Goal: Task Accomplishment & Management: Use online tool/utility

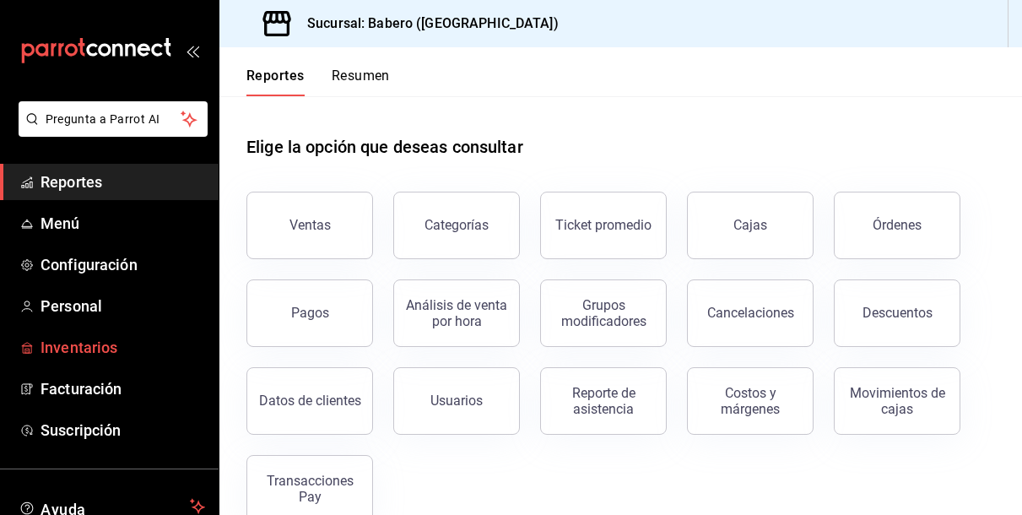
click at [95, 337] on span "Inventarios" at bounding box center [122, 347] width 165 height 23
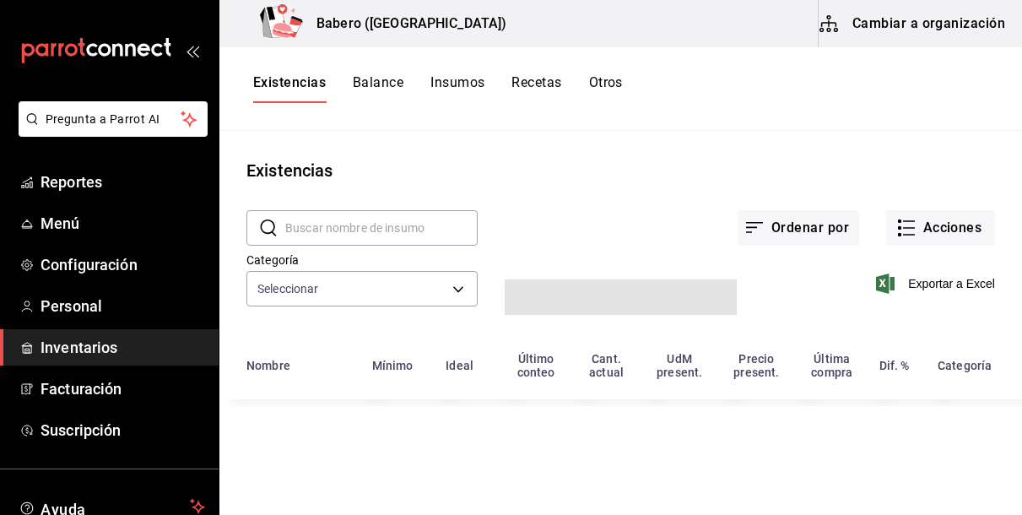
type input "9d6e4ea2-6d6e-468a-88a1-23b8559b8fb7,c70ca27d-e051-402a-bc9a-e899bb7c82bc,d173b…"
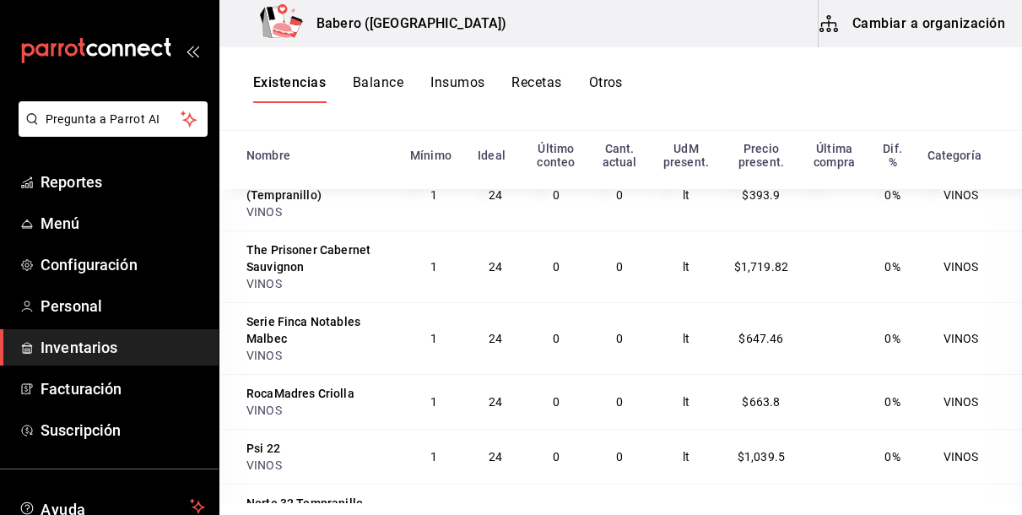
scroll to position [426, 0]
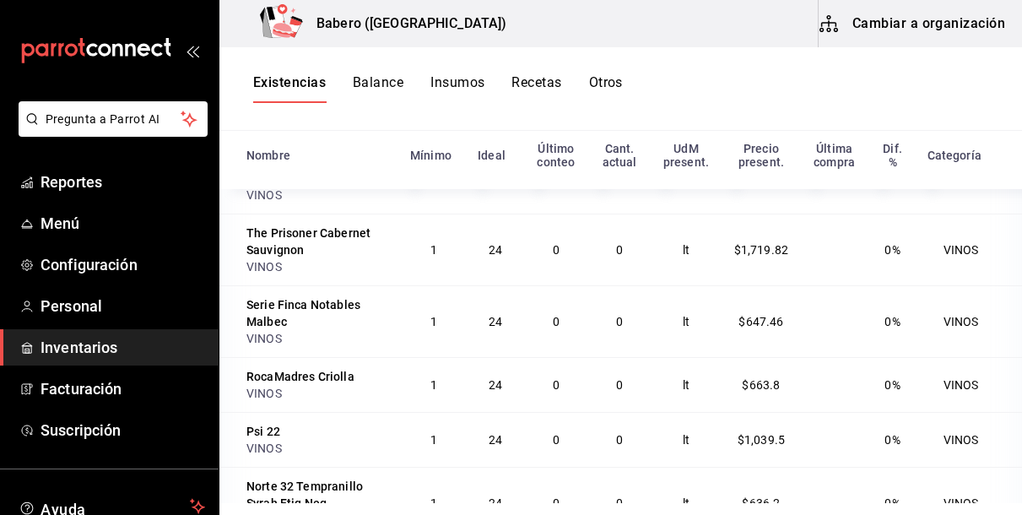
click at [57, 354] on span "Inventarios" at bounding box center [122, 347] width 165 height 23
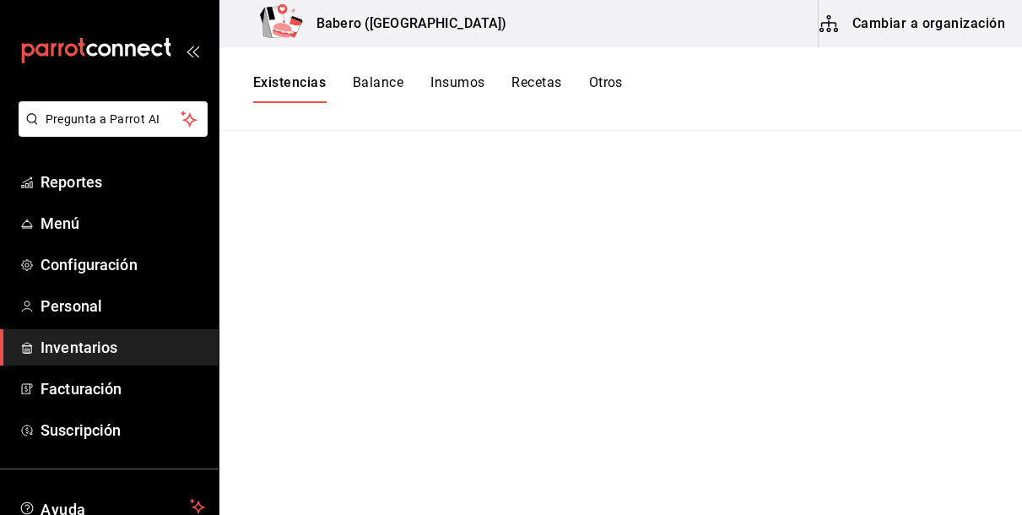
click at [537, 88] on button "Recetas" at bounding box center [536, 88] width 50 height 29
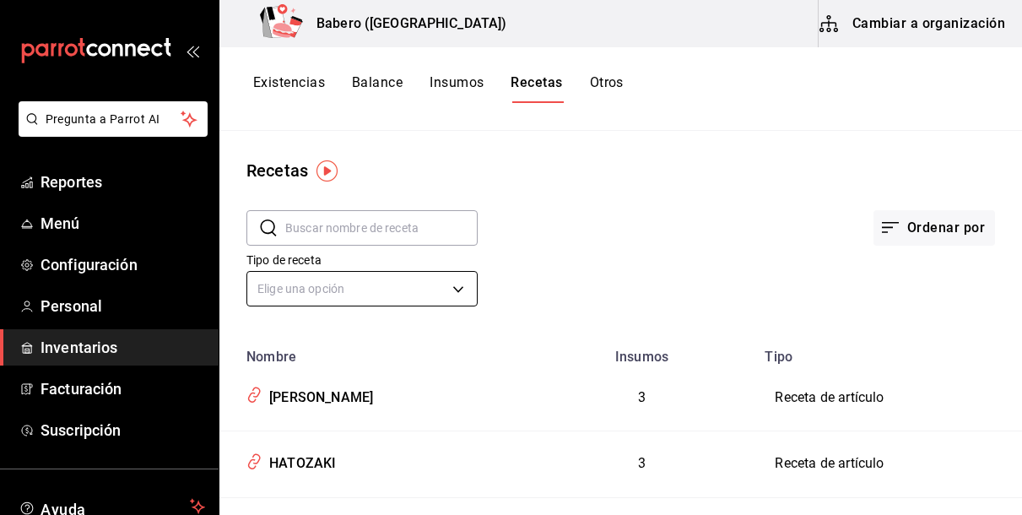
click at [464, 288] on body "Pregunta a Parrot AI Reportes Menú Configuración Personal Inventarios Facturaci…" at bounding box center [511, 251] width 1022 height 503
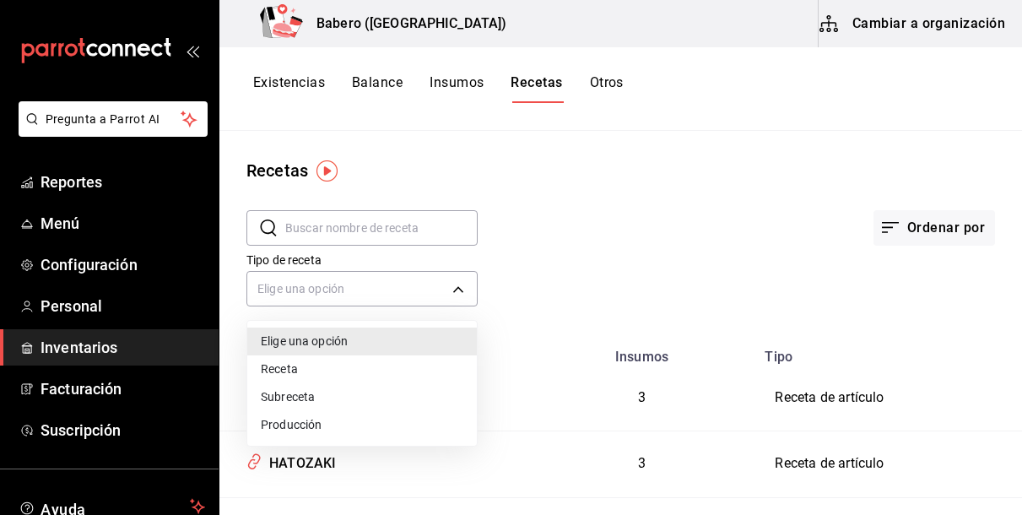
click at [302, 364] on li "Receta" at bounding box center [361, 369] width 229 height 28
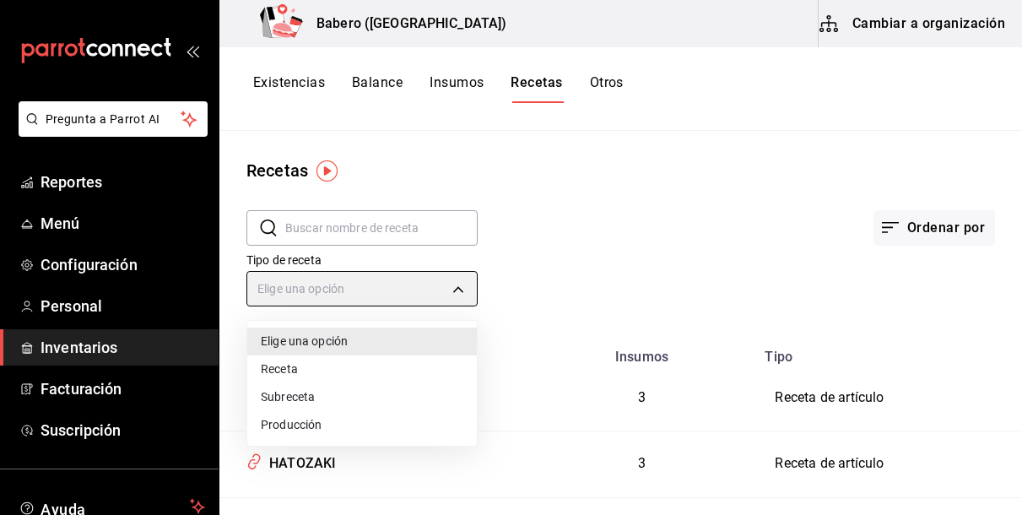
type input "PRODUCT"
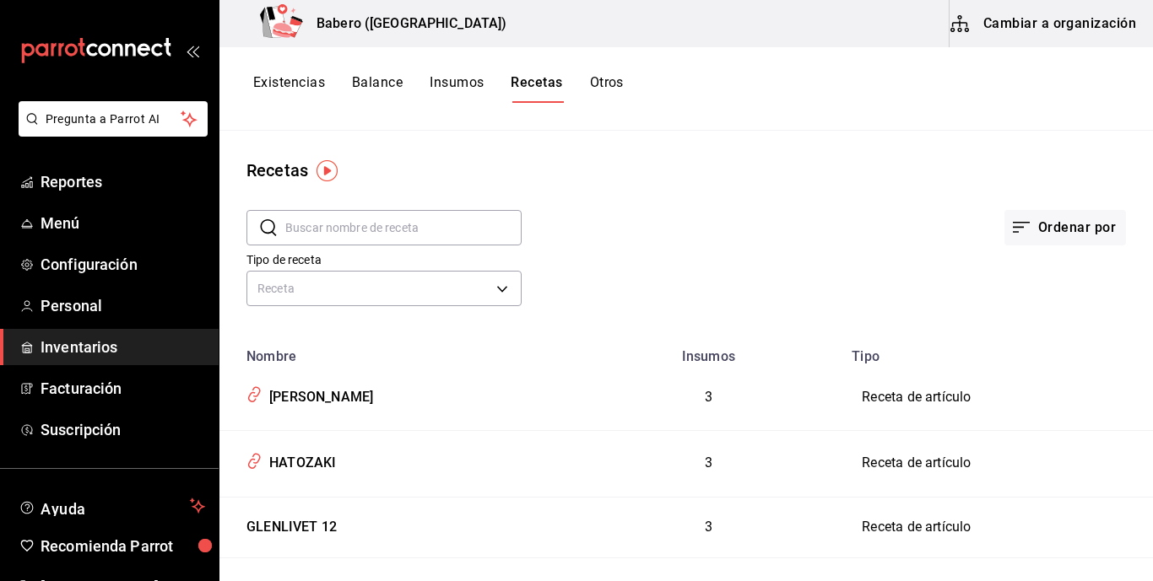
click at [453, 77] on button "Insumos" at bounding box center [456, 88] width 54 height 29
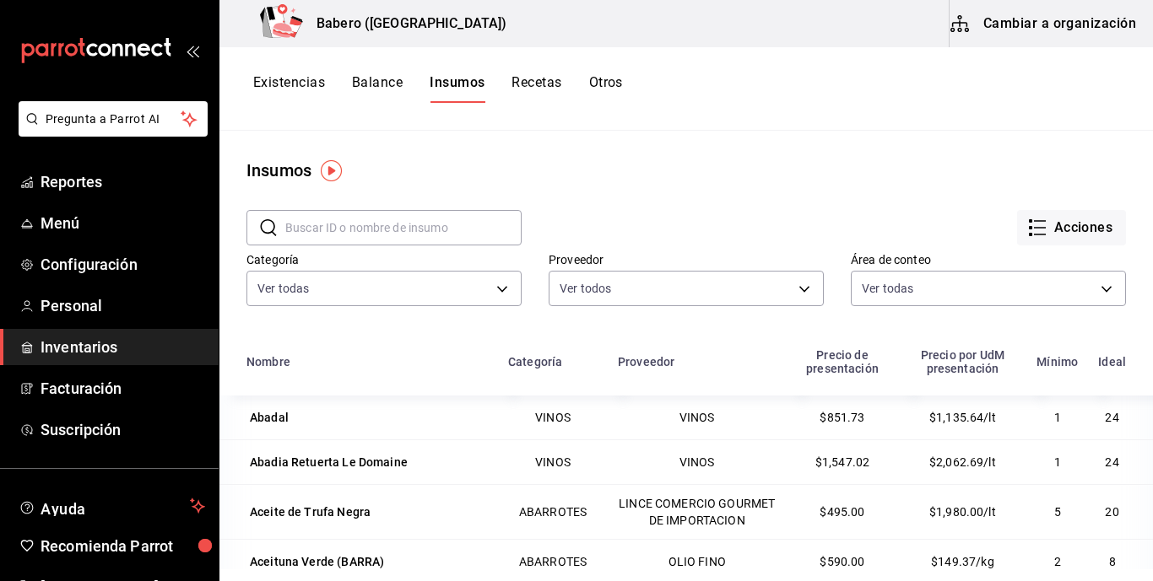
click at [375, 83] on button "Balance" at bounding box center [377, 88] width 51 height 29
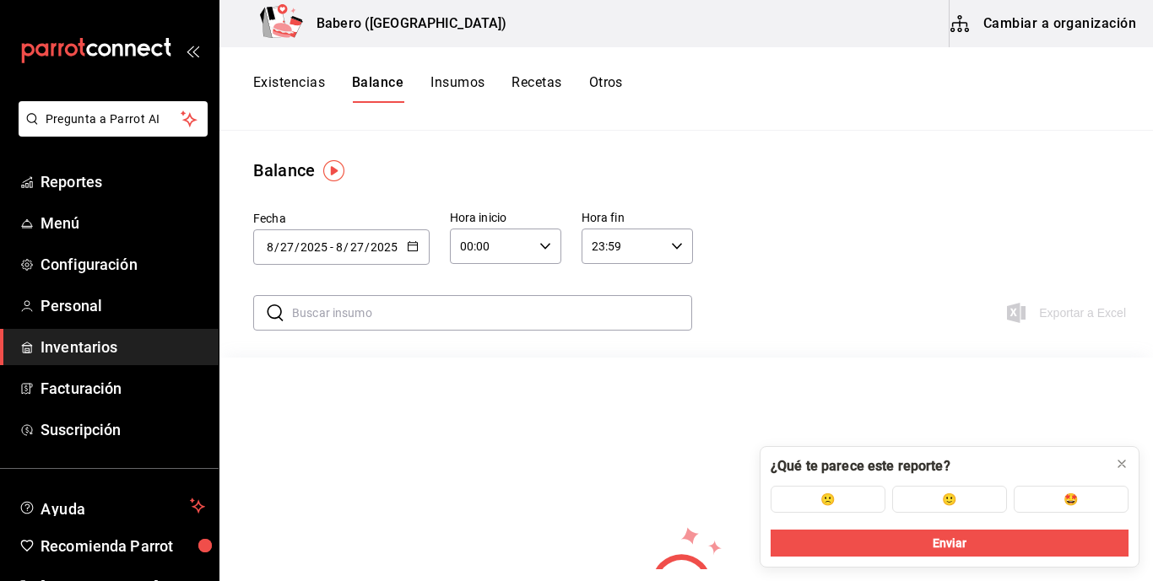
click at [304, 78] on button "Existencias" at bounding box center [289, 88] width 72 height 29
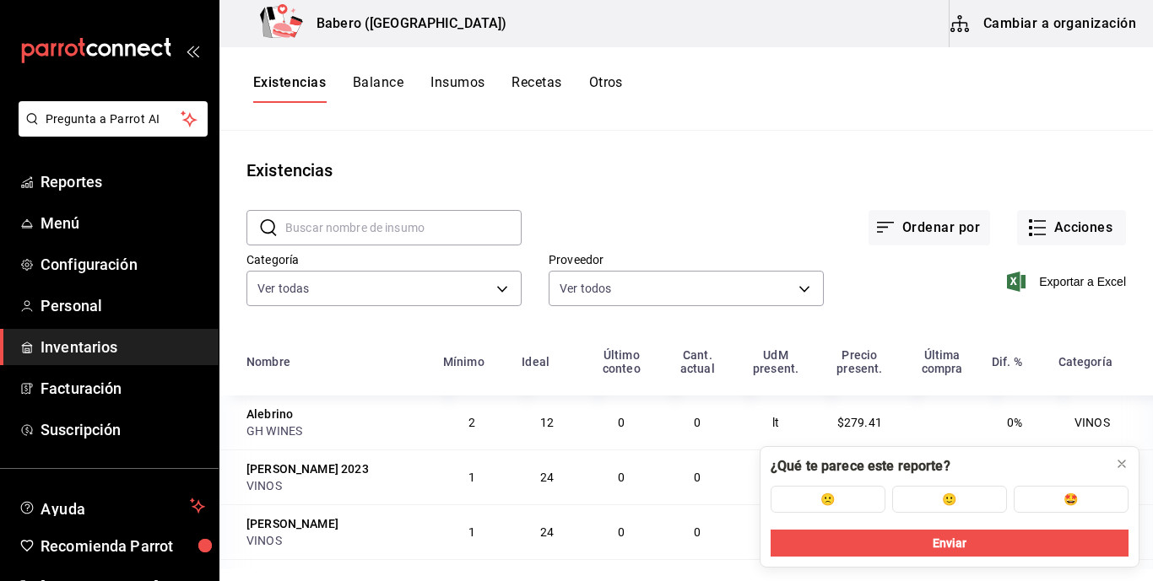
click at [83, 347] on span "Inventarios" at bounding box center [122, 347] width 165 height 23
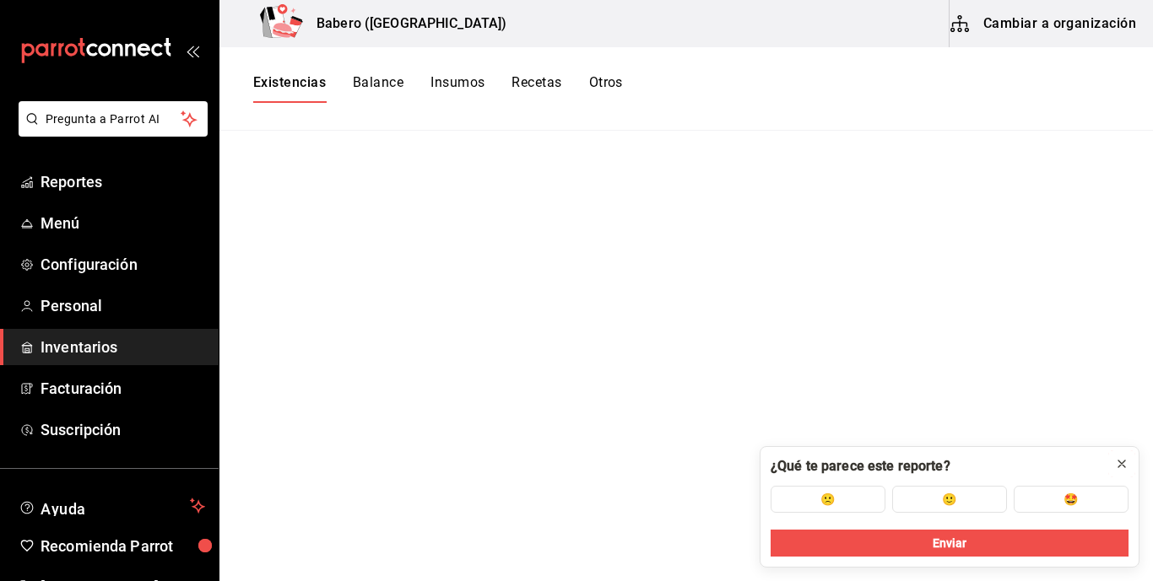
click at [1021, 470] on icon at bounding box center [1121, 463] width 13 height 13
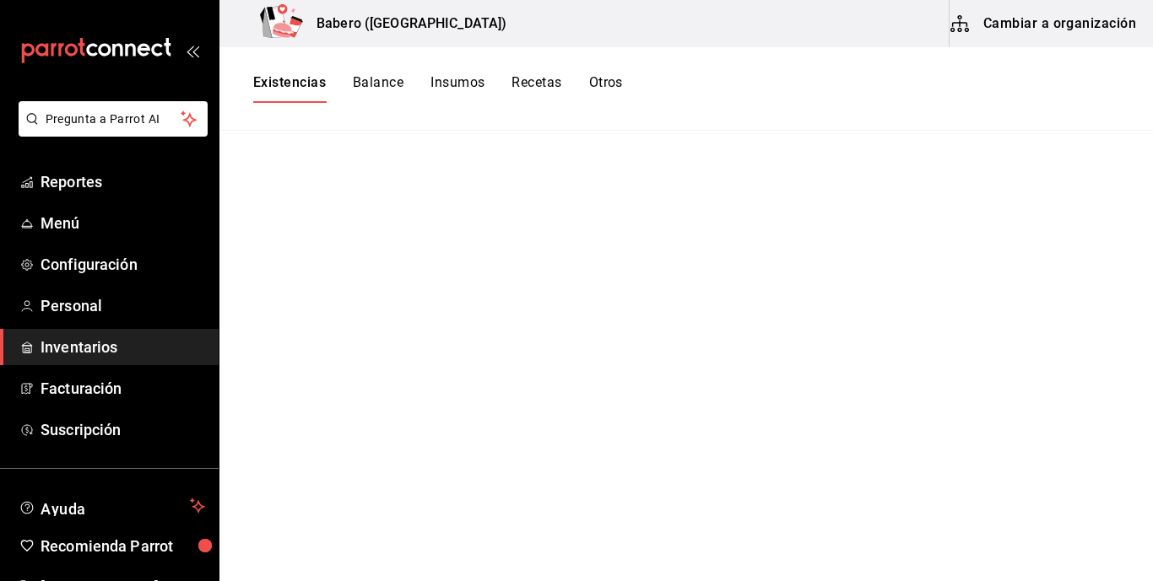
click at [538, 78] on button "Recetas" at bounding box center [536, 88] width 50 height 29
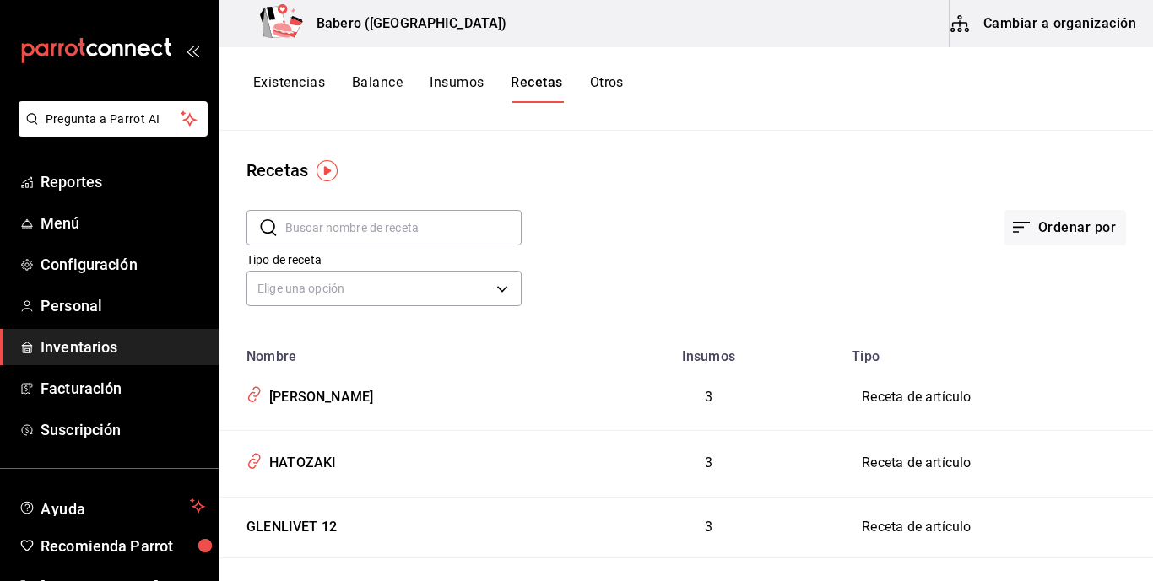
click at [1021, 24] on button "Cambiar a organización" at bounding box center [1044, 23] width 190 height 47
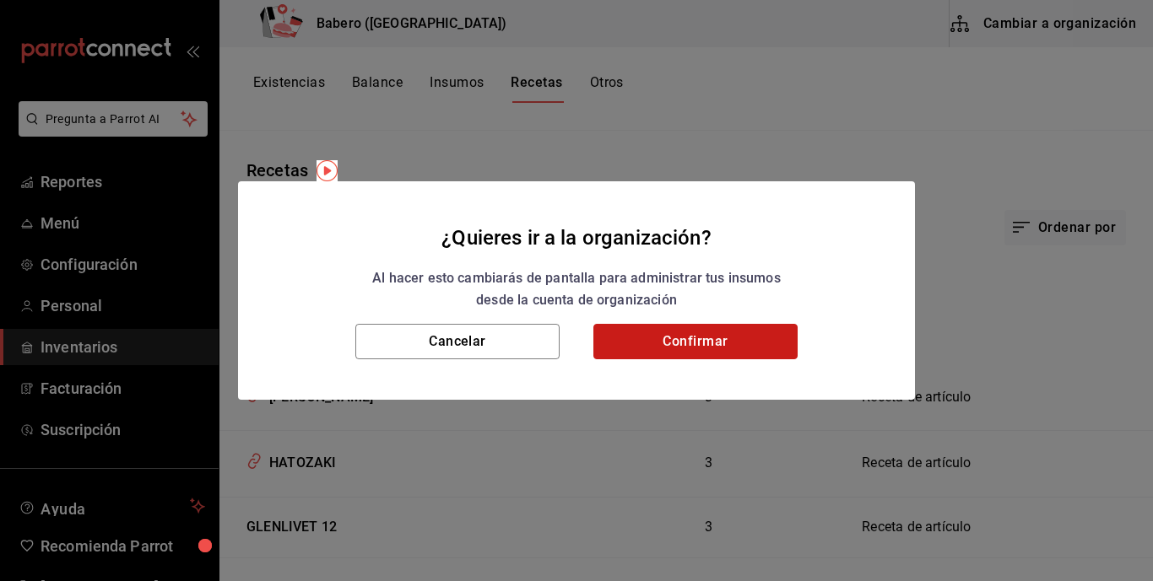
click at [708, 348] on button "Confirmar" at bounding box center [695, 341] width 204 height 35
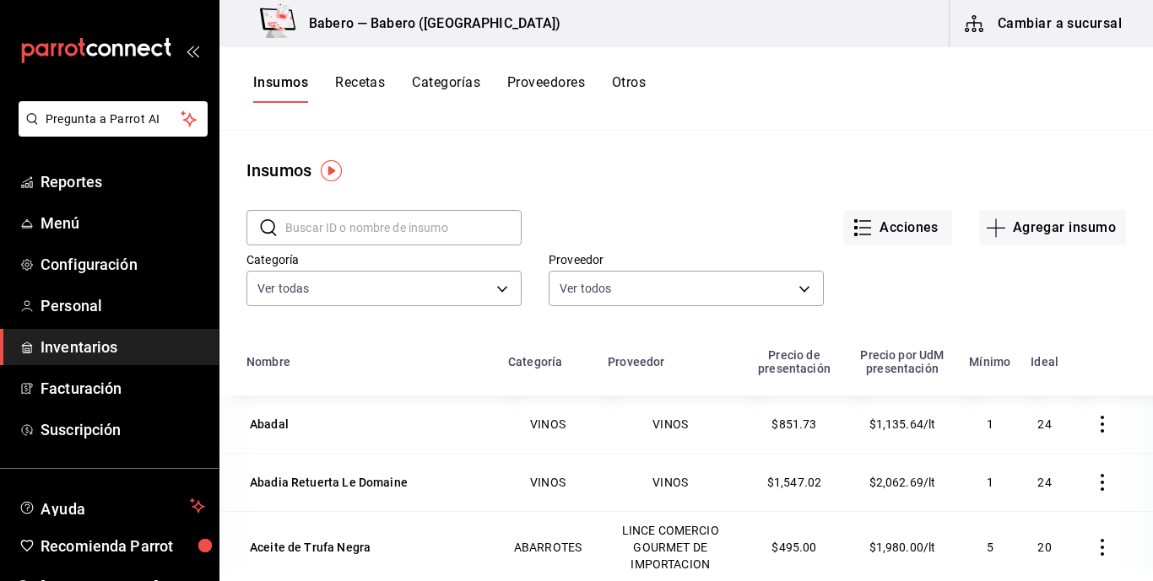
click at [372, 81] on button "Recetas" at bounding box center [360, 88] width 50 height 29
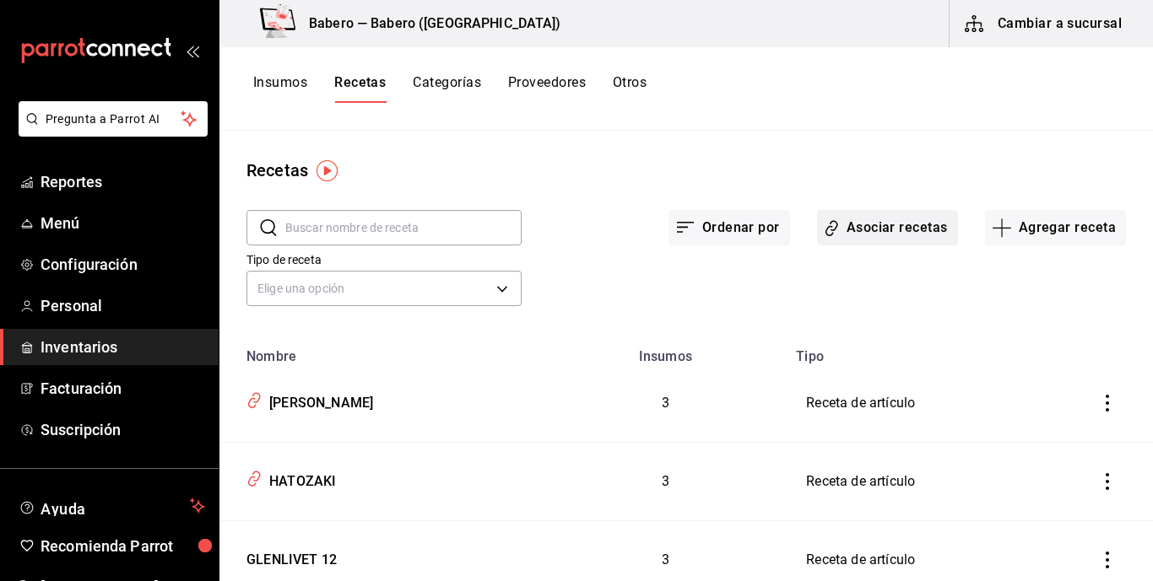
click at [872, 225] on button "Asociar recetas" at bounding box center [887, 227] width 141 height 35
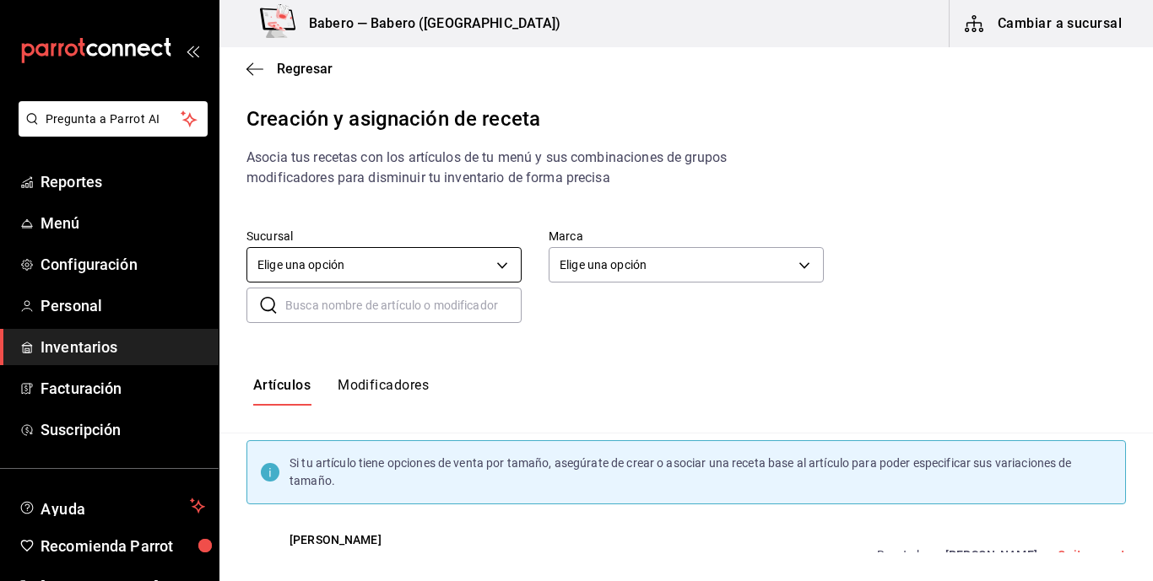
click at [510, 260] on body "Pregunta a Parrot AI Reportes Menú Configuración Personal Inventarios Facturaci…" at bounding box center [576, 276] width 1153 height 553
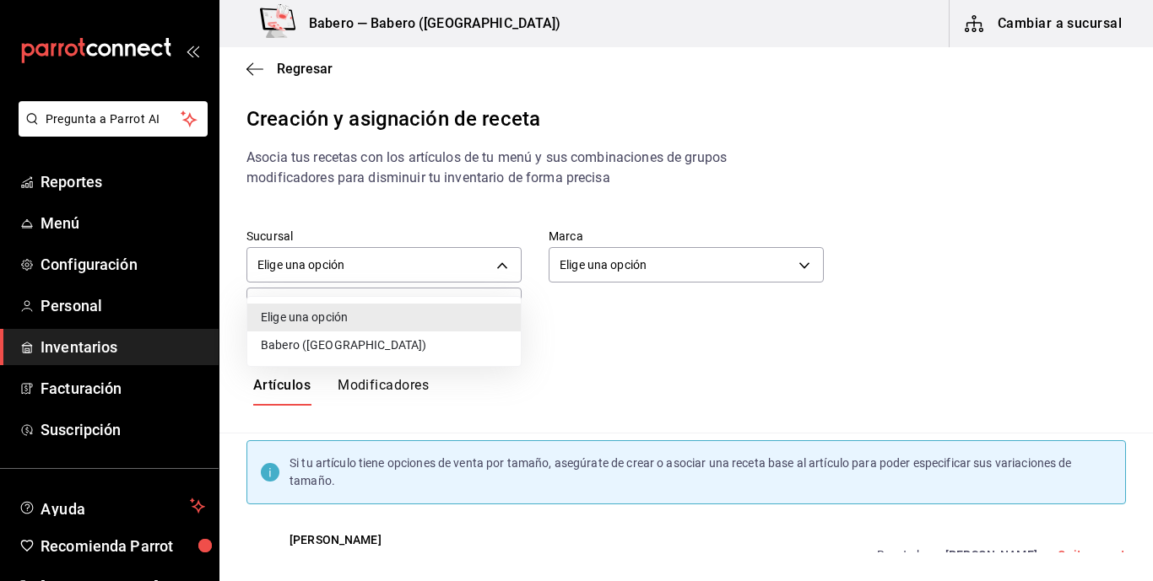
click at [366, 348] on li "Babero ([GEOGRAPHIC_DATA])" at bounding box center [383, 346] width 273 height 28
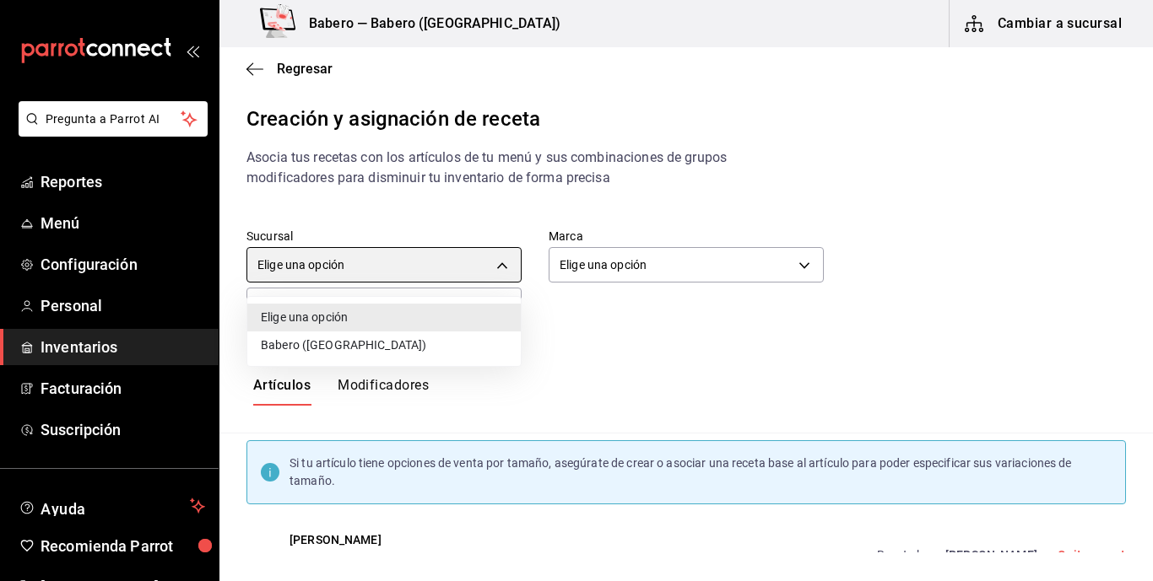
type input "9f567b84-ea91-4495-a3f7-abfaacdd65d9"
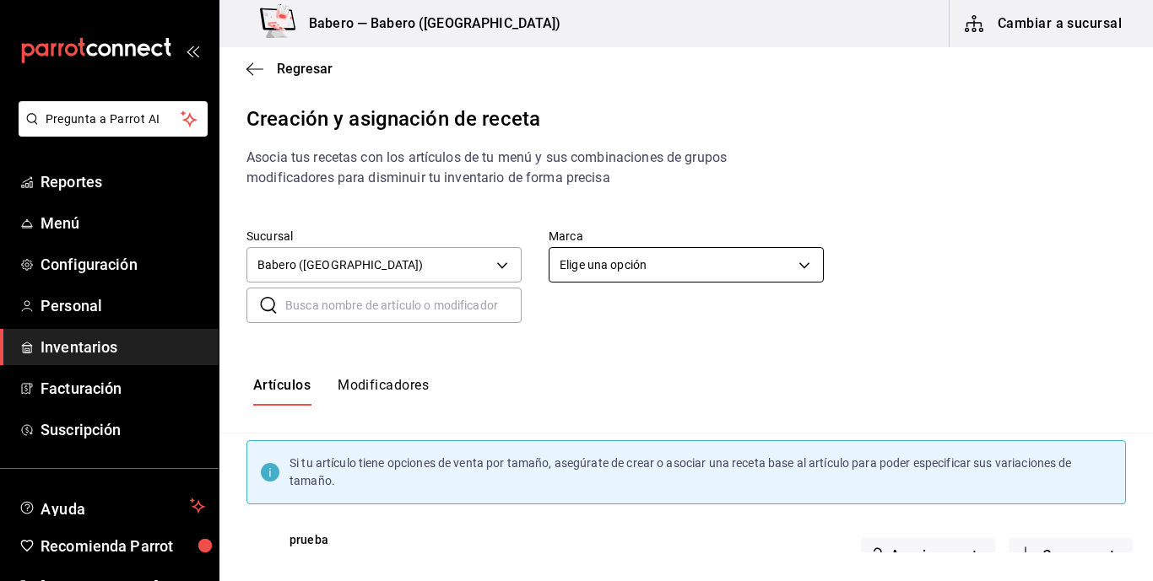
click at [681, 254] on body "Pregunta a Parrot AI Reportes Menú Configuración Personal Inventarios Facturaci…" at bounding box center [576, 276] width 1153 height 553
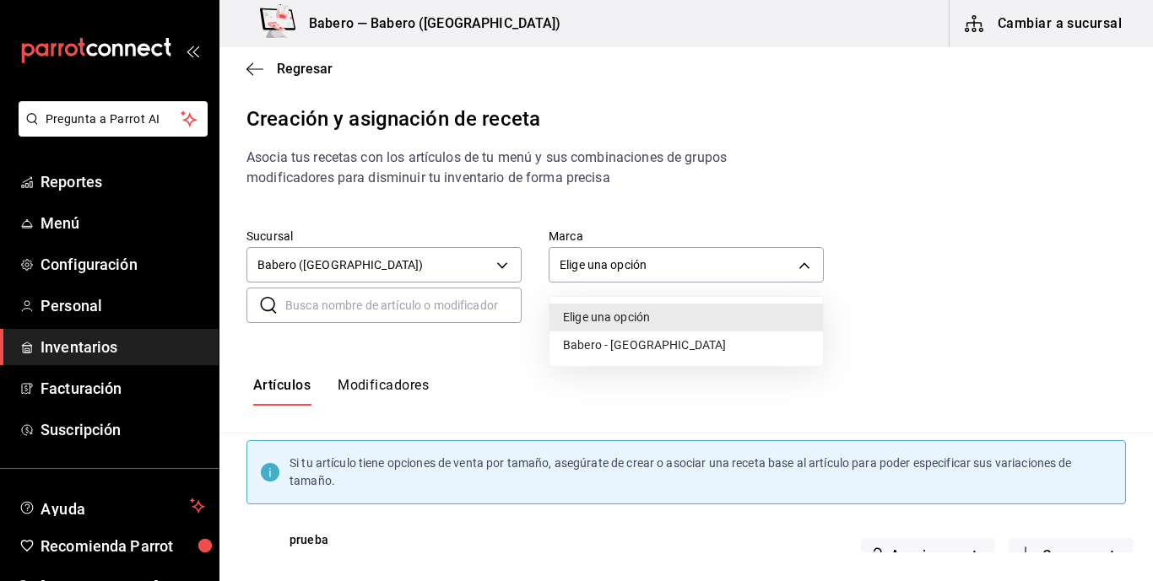
click at [623, 343] on li "Babero - [GEOGRAPHIC_DATA]" at bounding box center [685, 346] width 273 height 28
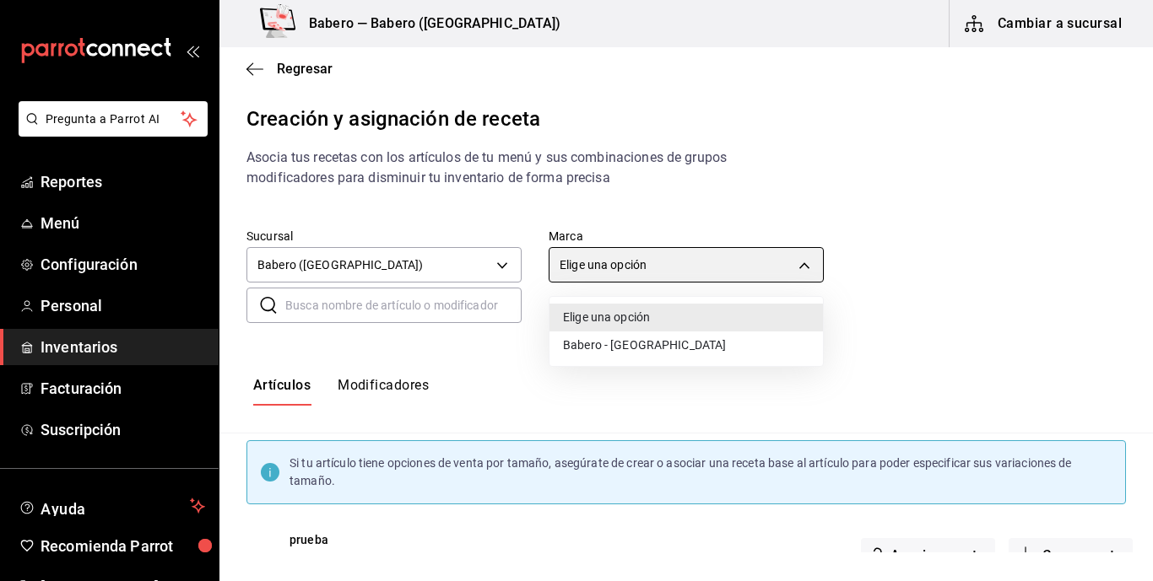
type input "3c8689db-ba21-444b-9092-0c985d975b3f"
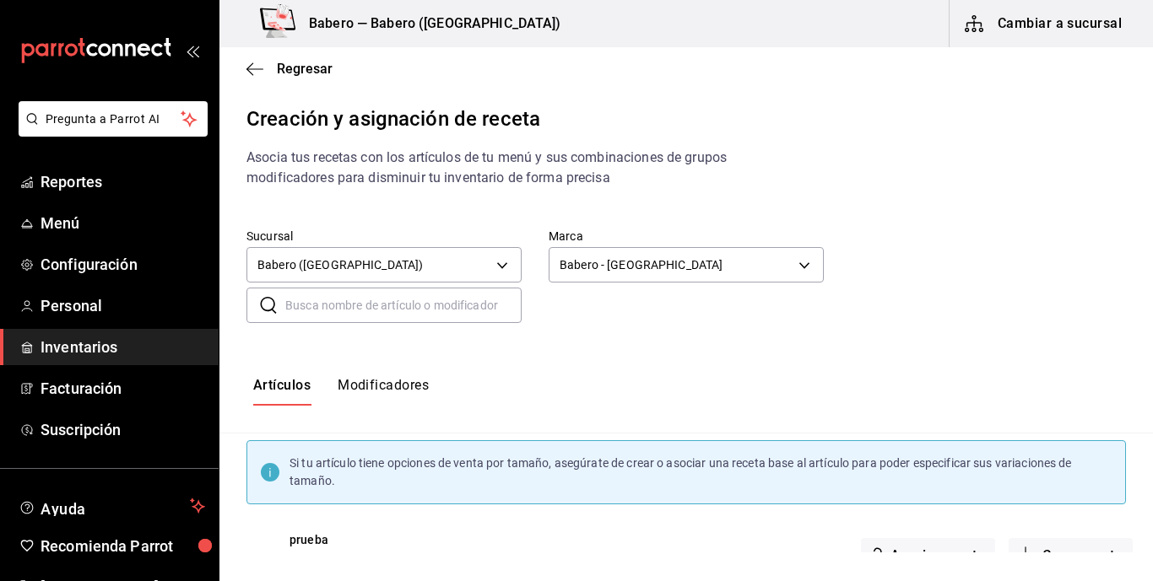
click at [412, 310] on input "text" at bounding box center [403, 306] width 236 height 34
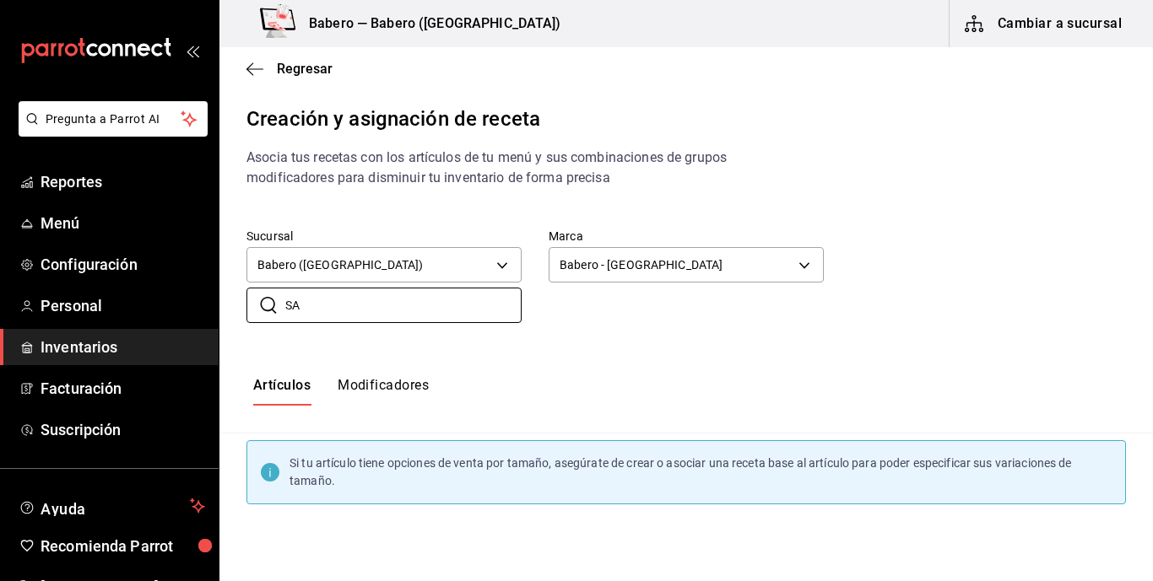
type input "S"
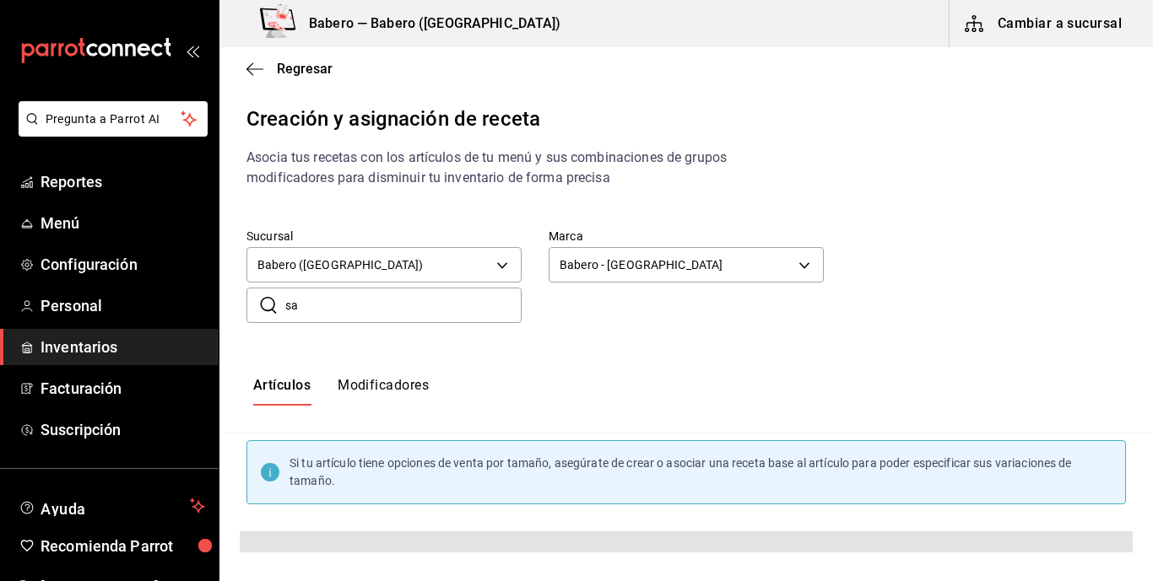
type input "s"
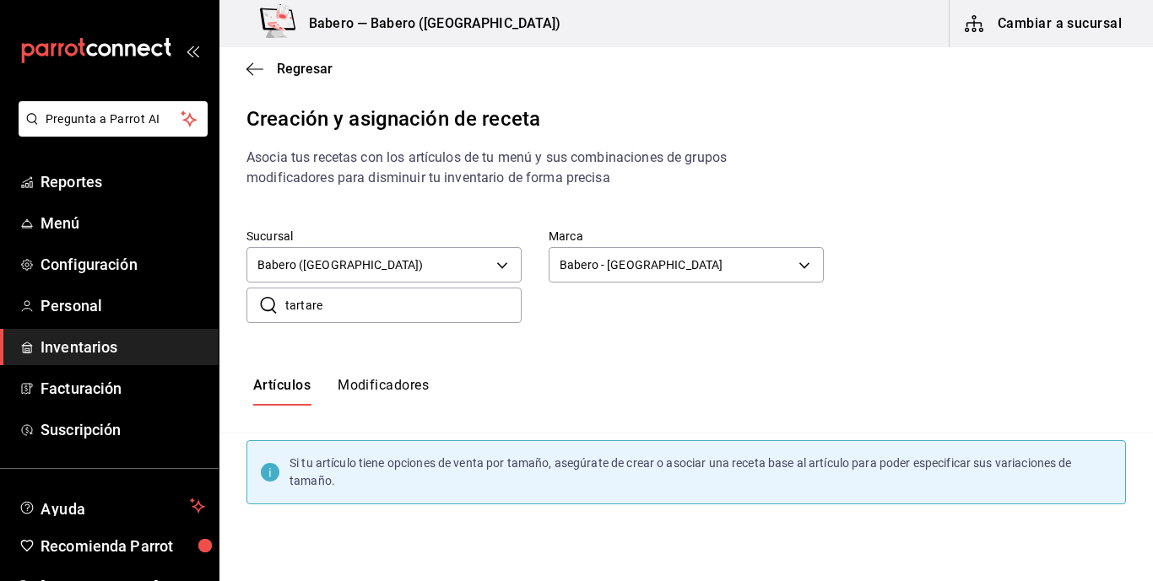
click at [450, 309] on input "tartare" at bounding box center [403, 306] width 236 height 34
type input "t"
click at [359, 302] on input "penne" at bounding box center [403, 306] width 236 height 34
type input "p"
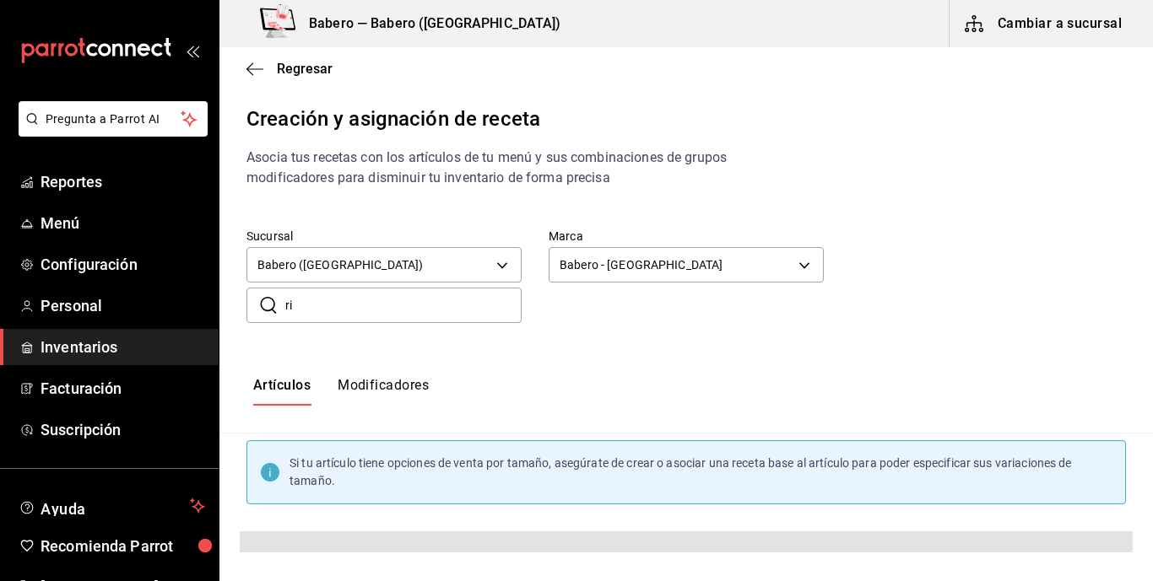
type input "r"
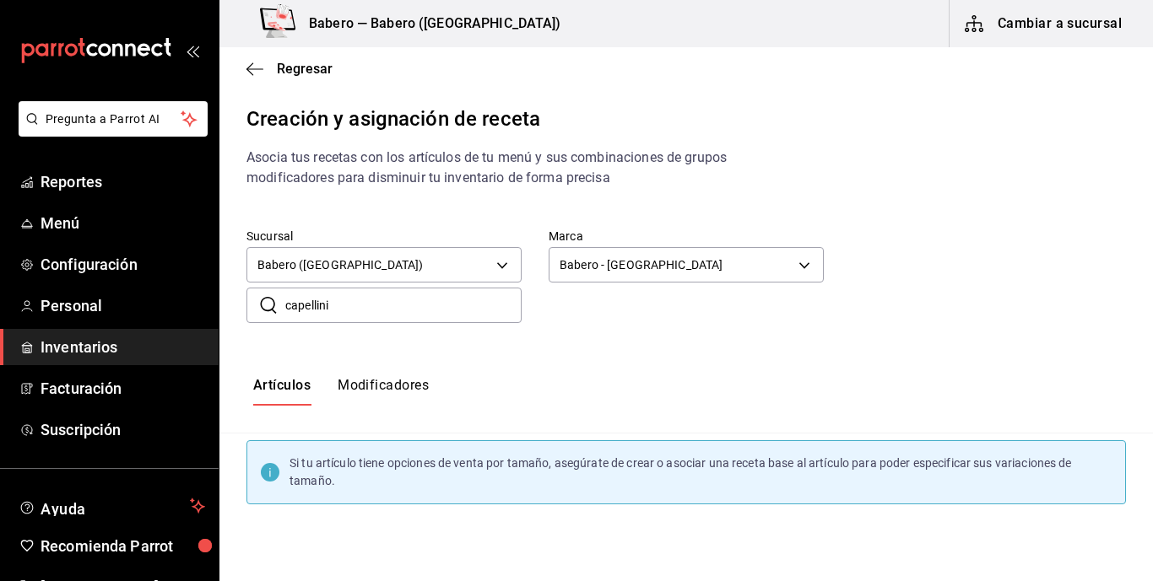
click at [290, 305] on input "capellini" at bounding box center [403, 306] width 236 height 34
type input "Capellini"
click at [55, 221] on span "Menú" at bounding box center [122, 223] width 165 height 23
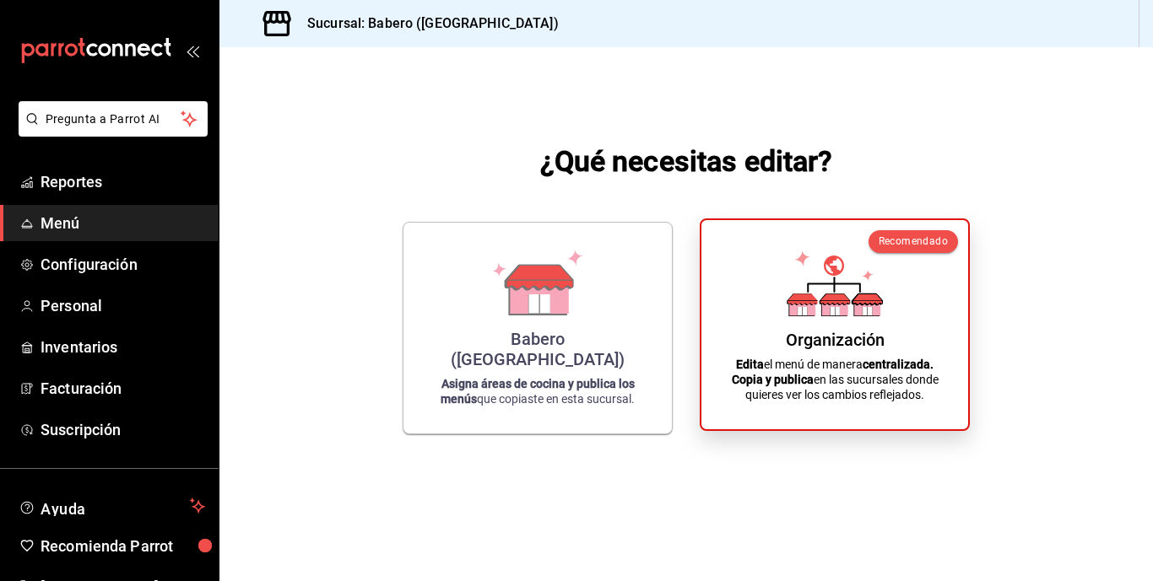
click at [827, 318] on div "Organización Edita el menú de manera centralizada. Copia y publica en las sucur…" at bounding box center [834, 325] width 226 height 182
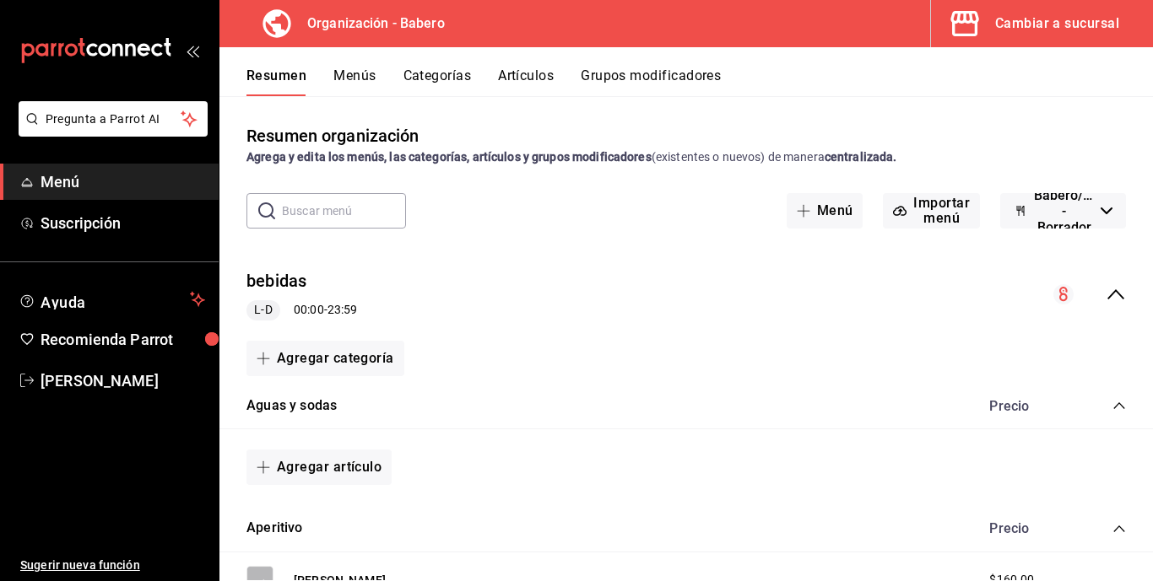
scroll to position [5, 0]
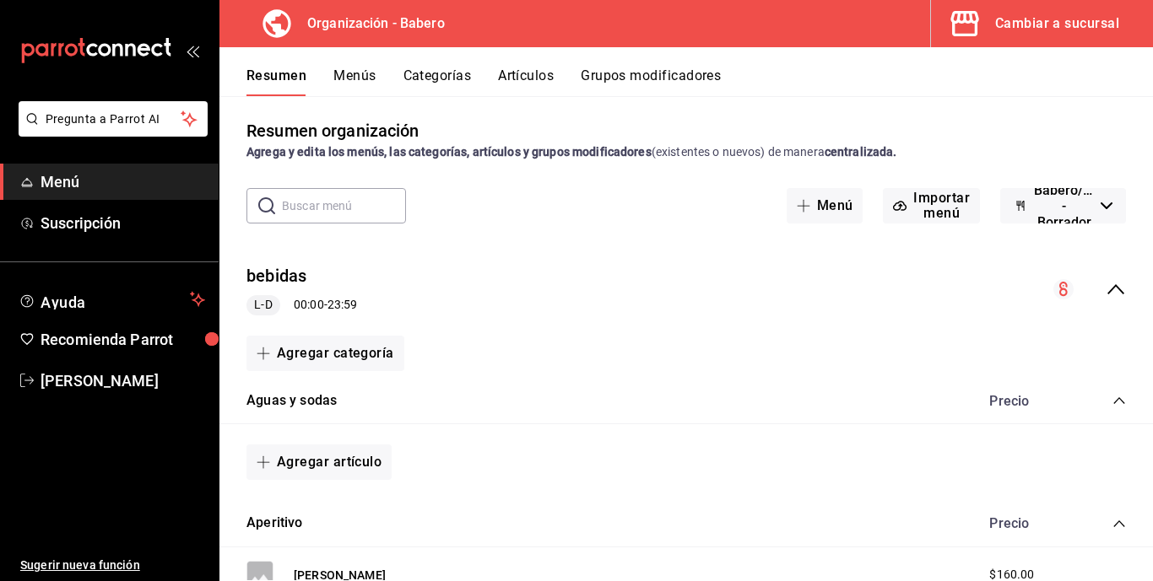
click at [354, 76] on button "Menús" at bounding box center [354, 81] width 42 height 29
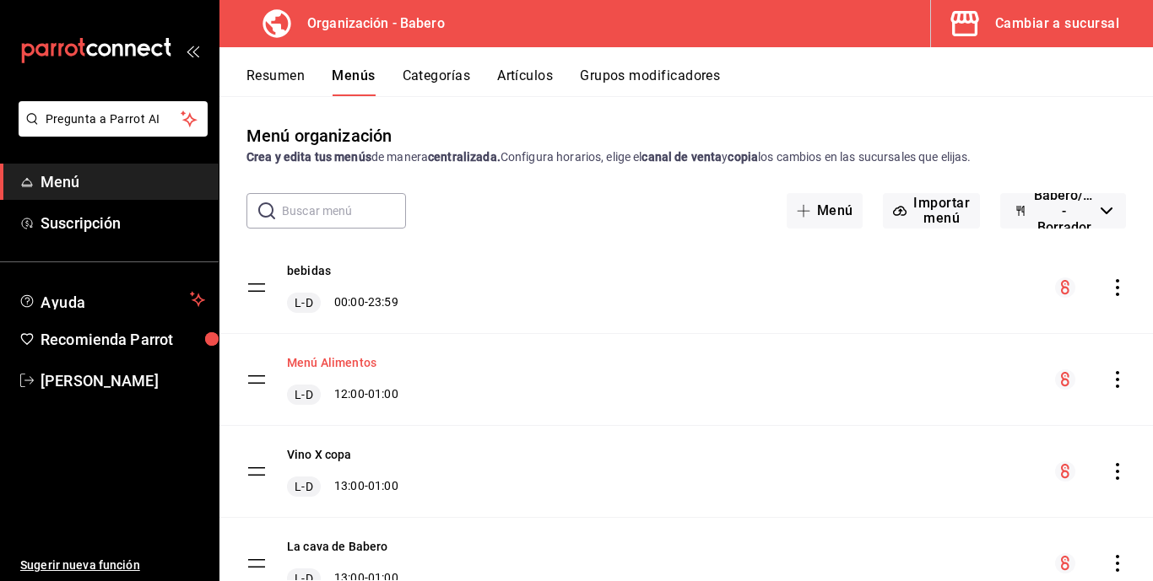
click at [325, 362] on button "Menú Alimentos" at bounding box center [331, 362] width 89 height 17
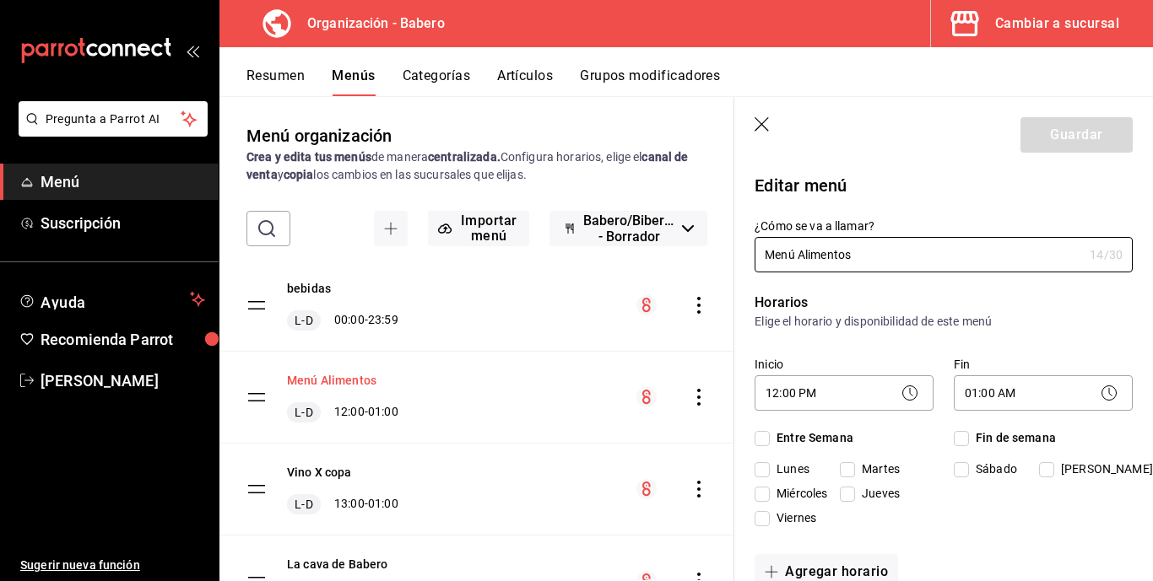
checkbox input "true"
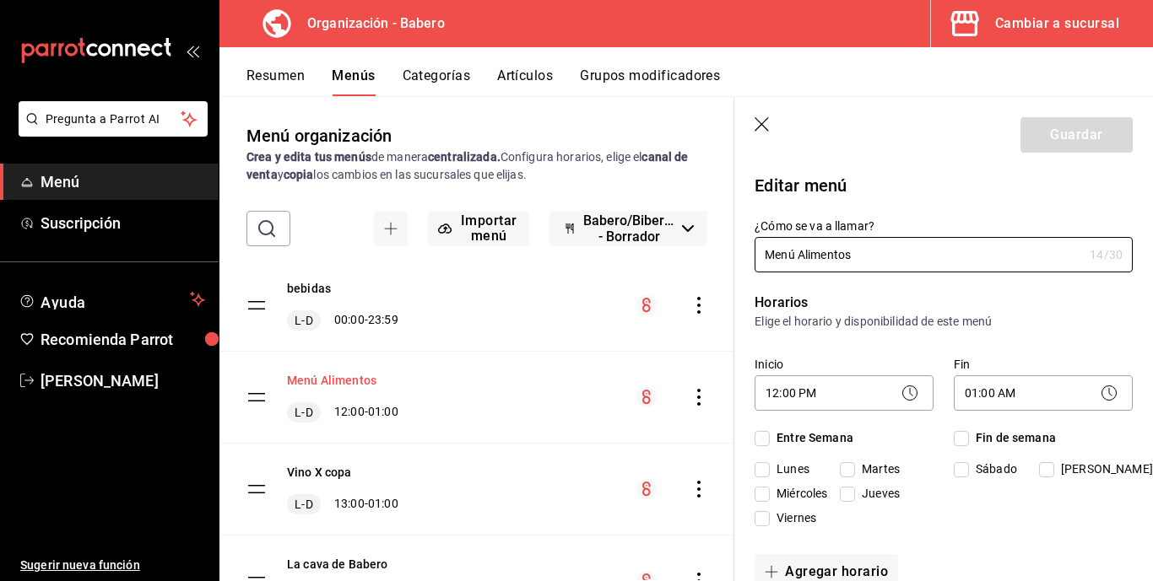
checkbox input "true"
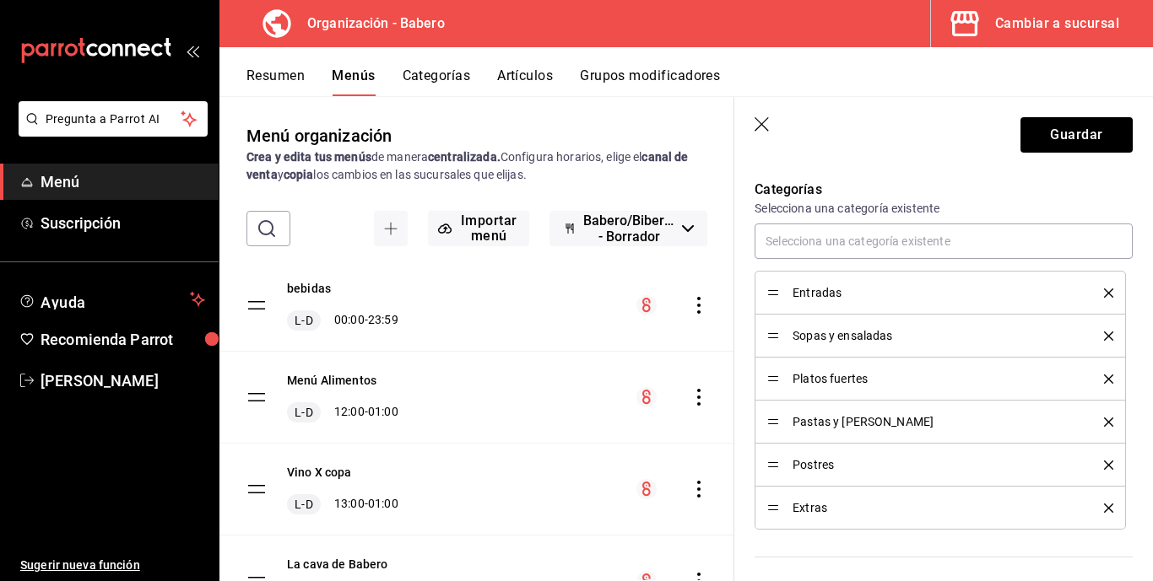
scroll to position [476, 0]
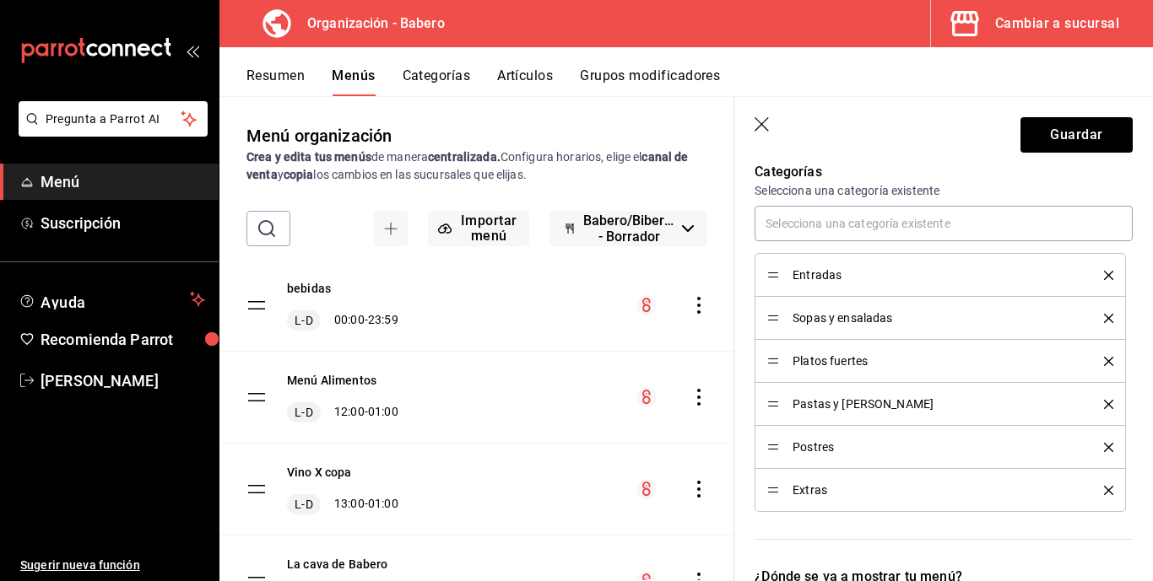
click at [822, 269] on span "Entradas" at bounding box center [935, 275] width 286 height 12
click at [800, 273] on span "Entradas" at bounding box center [935, 275] width 286 height 12
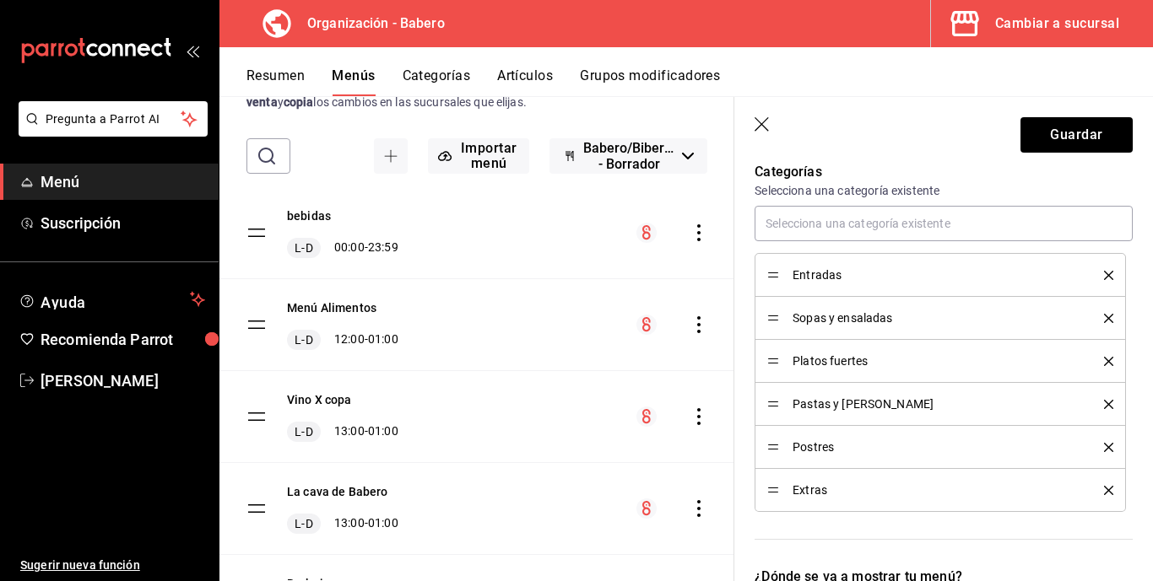
scroll to position [100, 0]
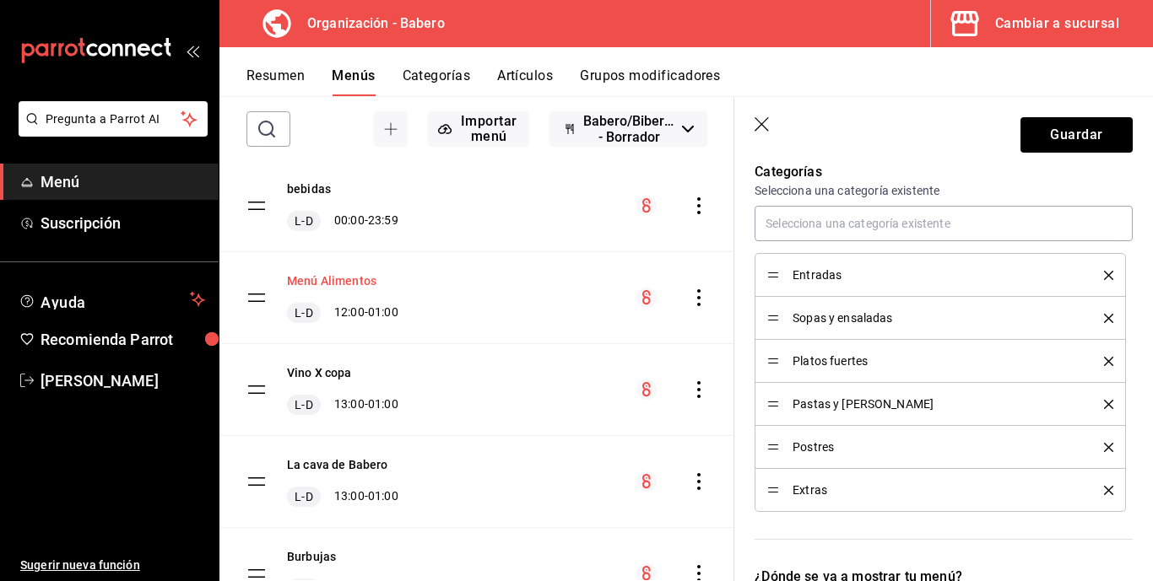
click at [356, 279] on button "Menú Alimentos" at bounding box center [331, 281] width 89 height 17
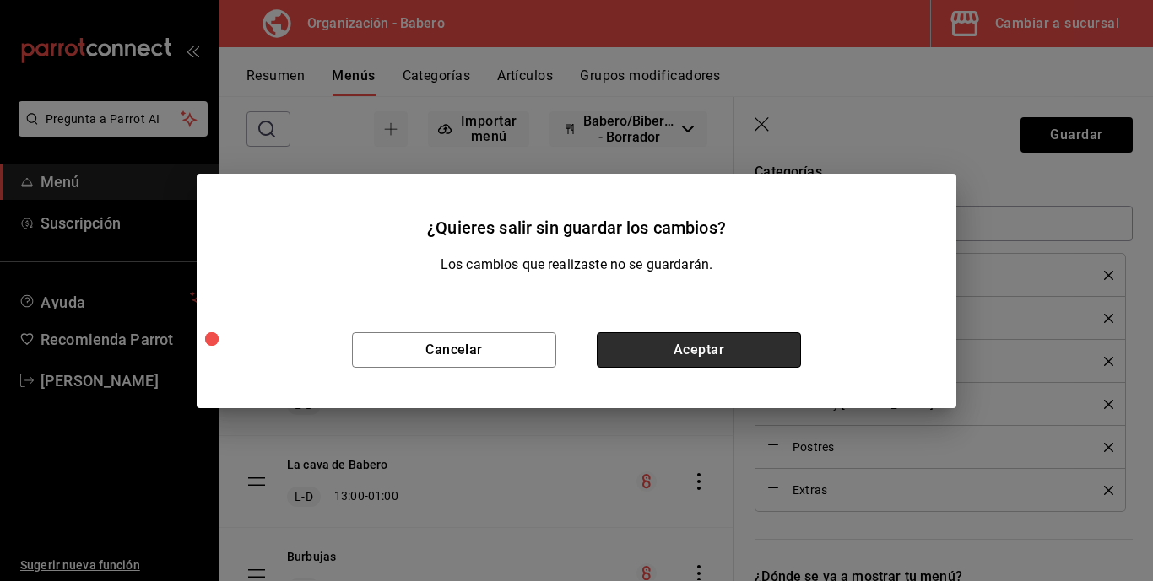
click at [675, 356] on button "Aceptar" at bounding box center [699, 349] width 204 height 35
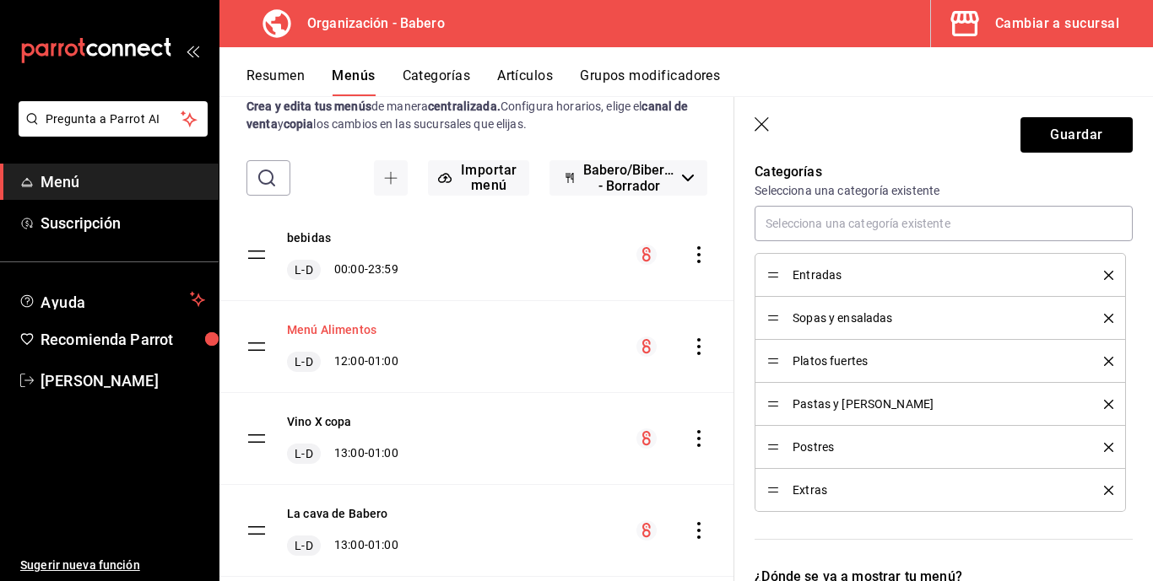
scroll to position [34, 0]
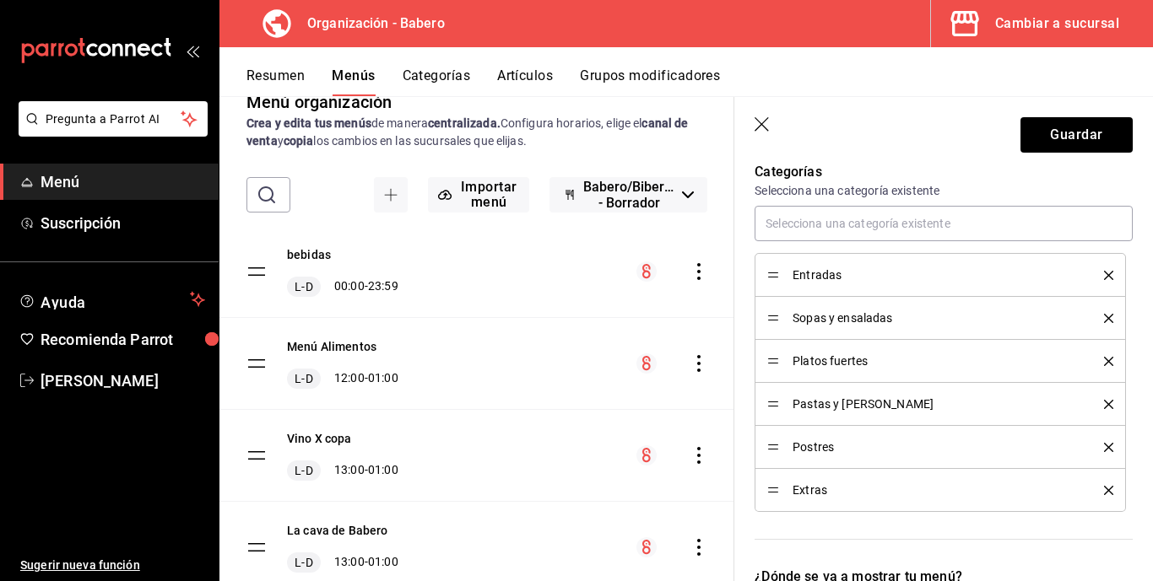
click at [270, 82] on button "Resumen" at bounding box center [275, 81] width 58 height 29
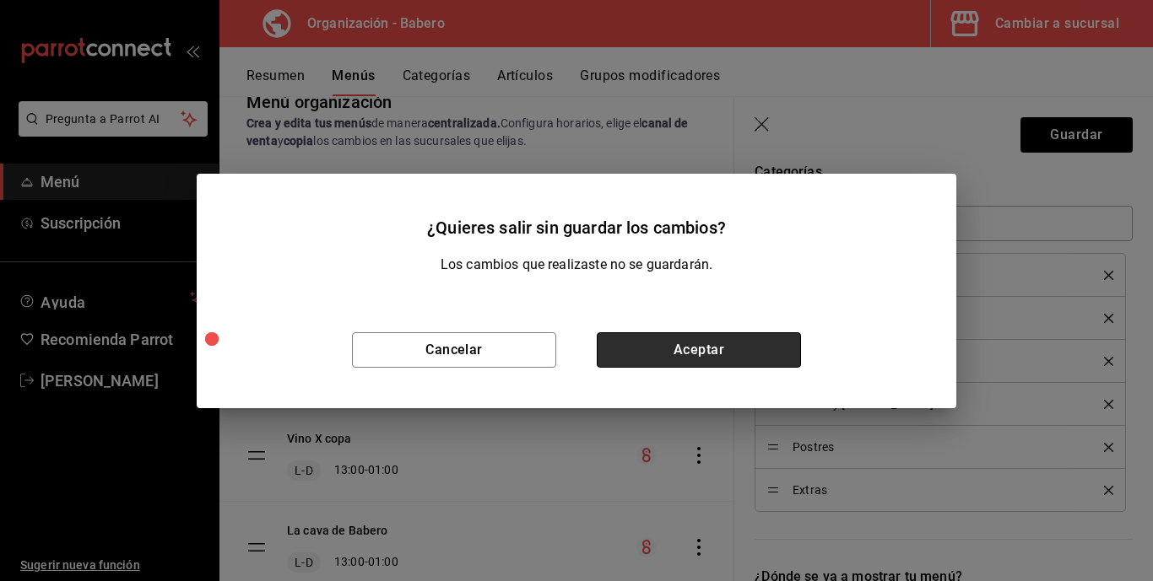
click at [661, 337] on button "Aceptar" at bounding box center [699, 349] width 204 height 35
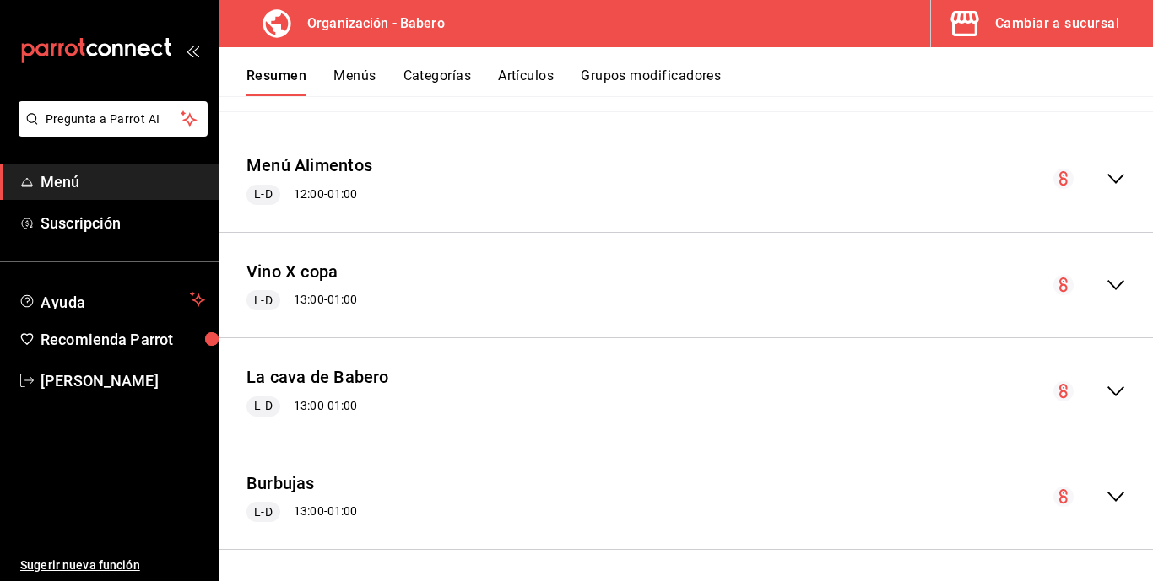
scroll to position [2433, 0]
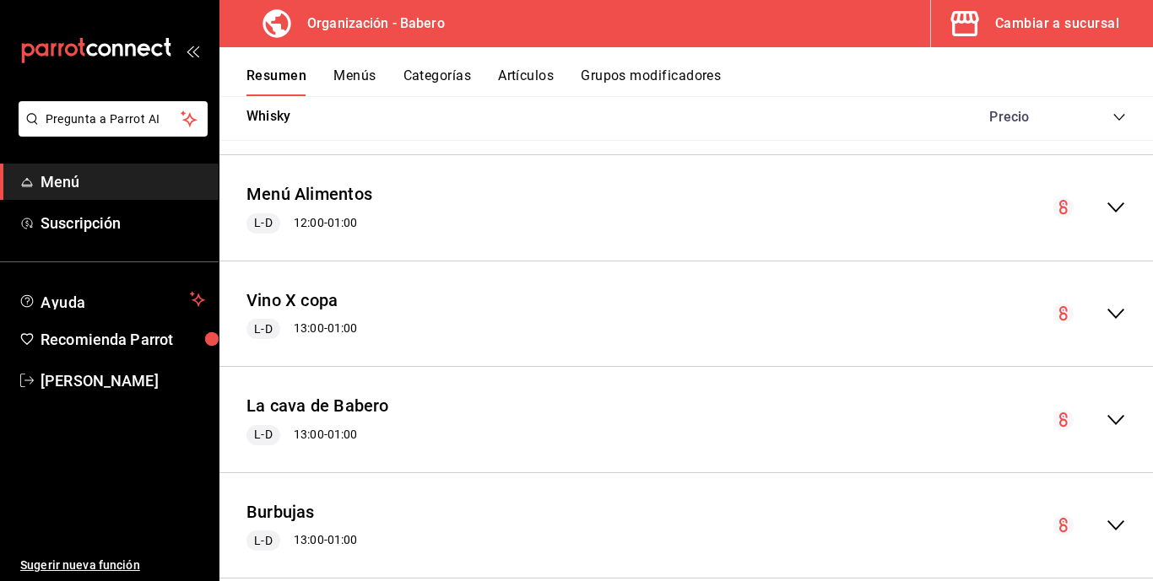
click at [1021, 208] on icon "collapse-menu-row" at bounding box center [1115, 207] width 20 height 20
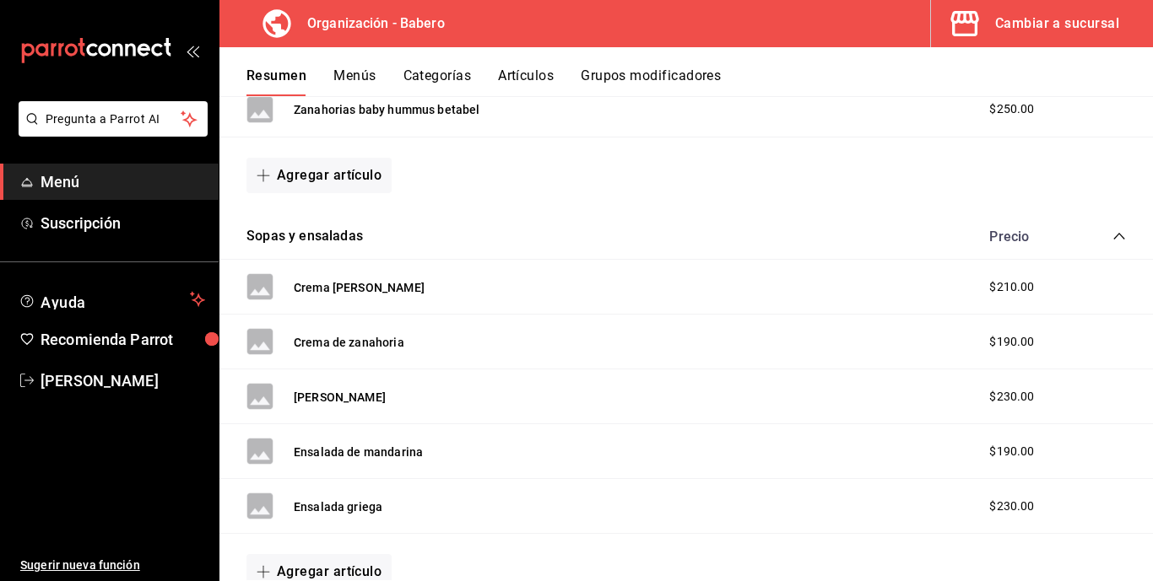
scroll to position [3485, 0]
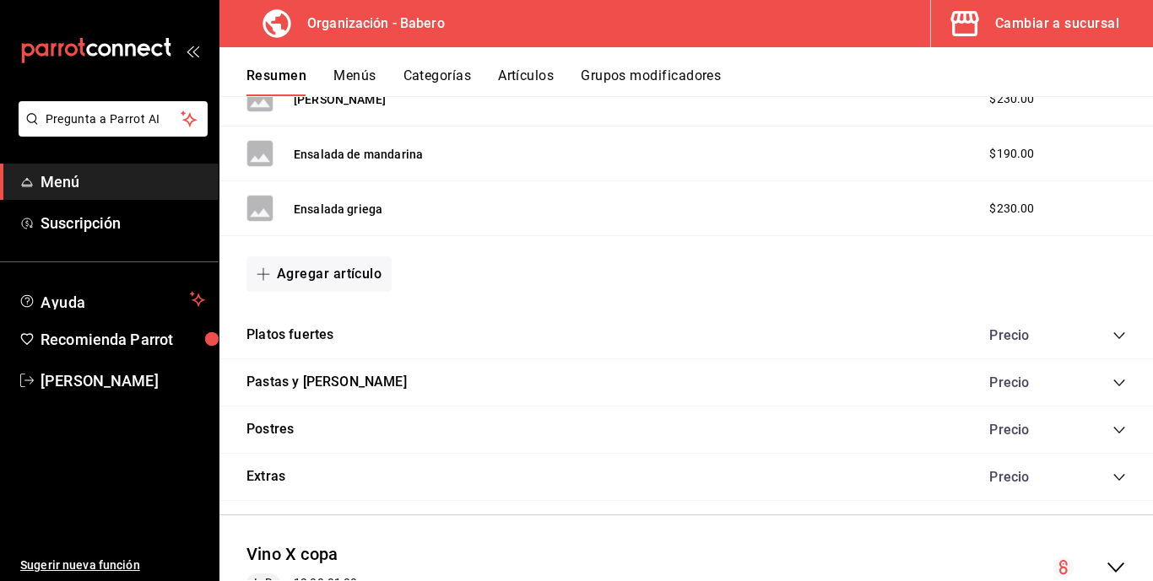
click at [1021, 332] on icon "collapse-category-row" at bounding box center [1118, 335] width 13 height 13
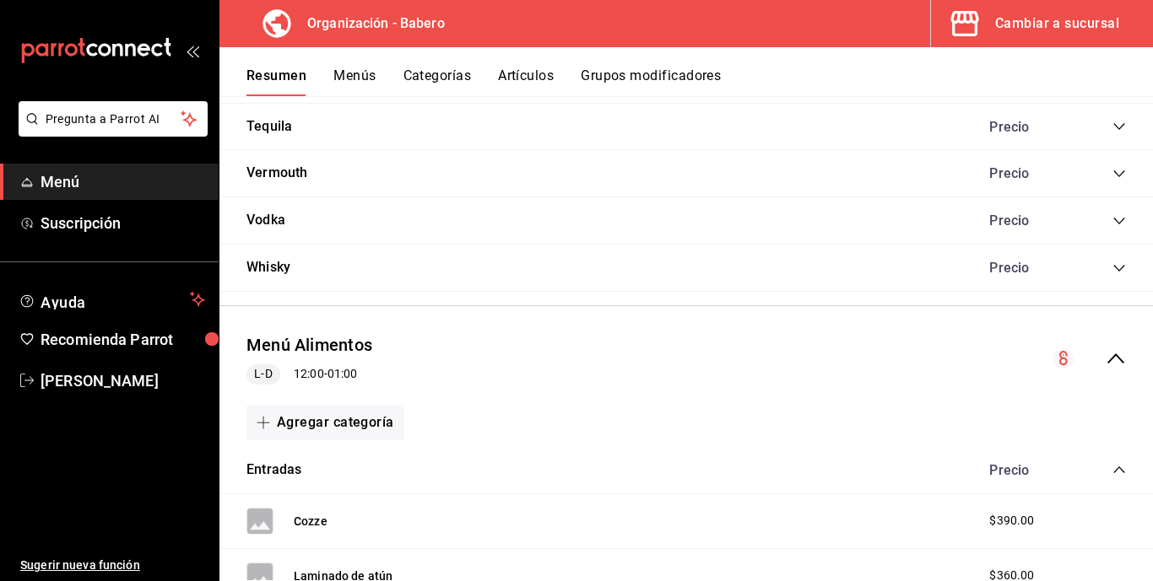
scroll to position [2286, 0]
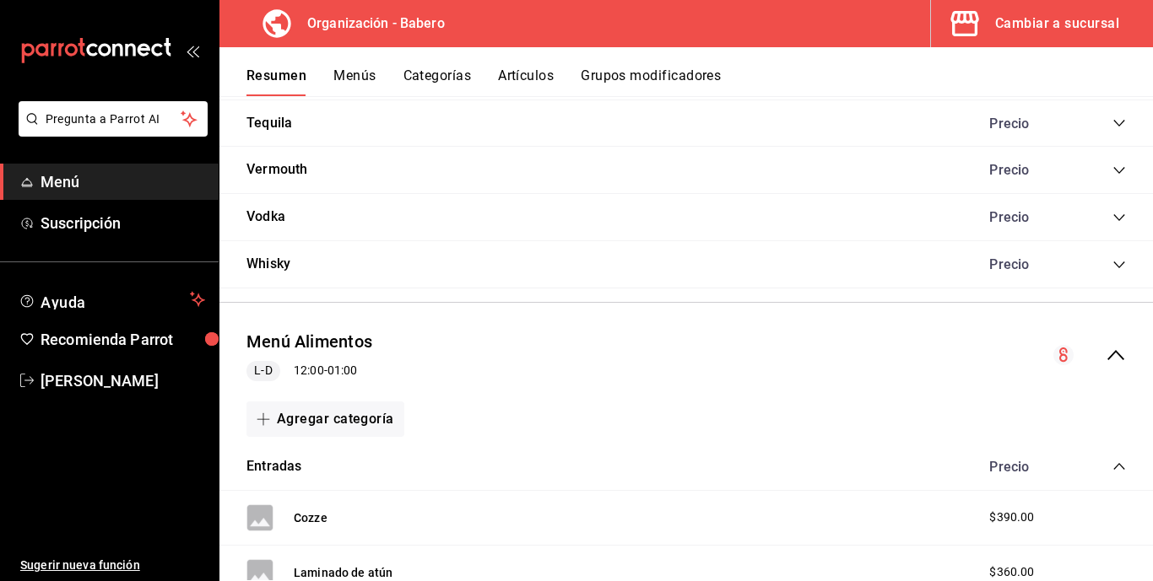
click at [107, 47] on icon "mailbox folders" at bounding box center [104, 49] width 13 height 13
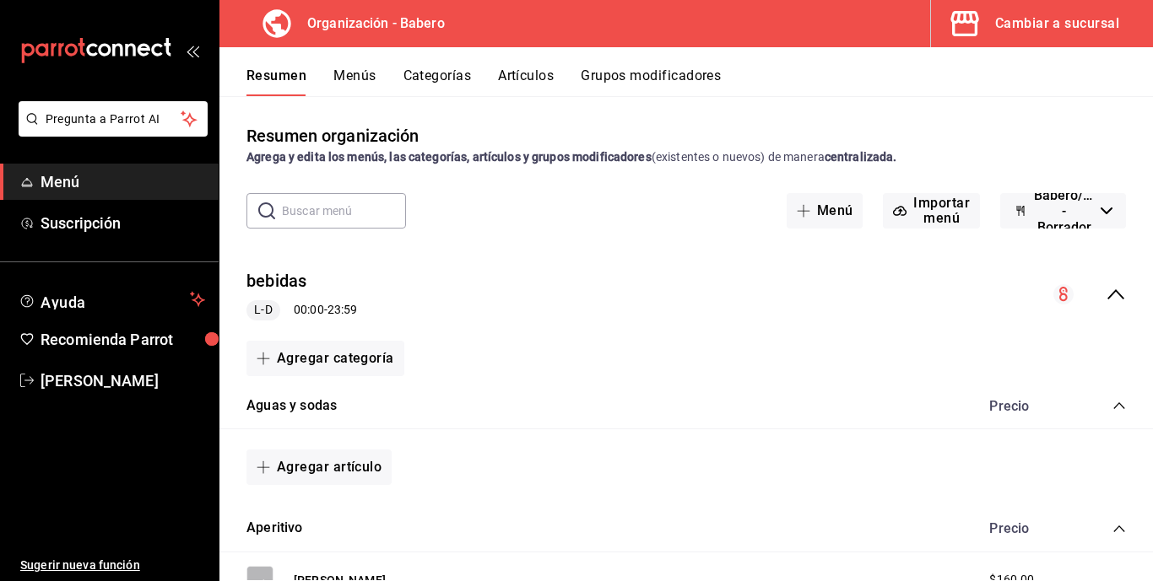
click at [129, 44] on icon "mailbox folders" at bounding box center [130, 50] width 10 height 13
click at [264, 64] on div "Resumen Menús Categorías Artículos Grupos modificadores" at bounding box center [685, 71] width 933 height 49
click at [275, 80] on button "Resumen" at bounding box center [276, 81] width 60 height 29
click at [73, 178] on span "Menú" at bounding box center [122, 181] width 165 height 23
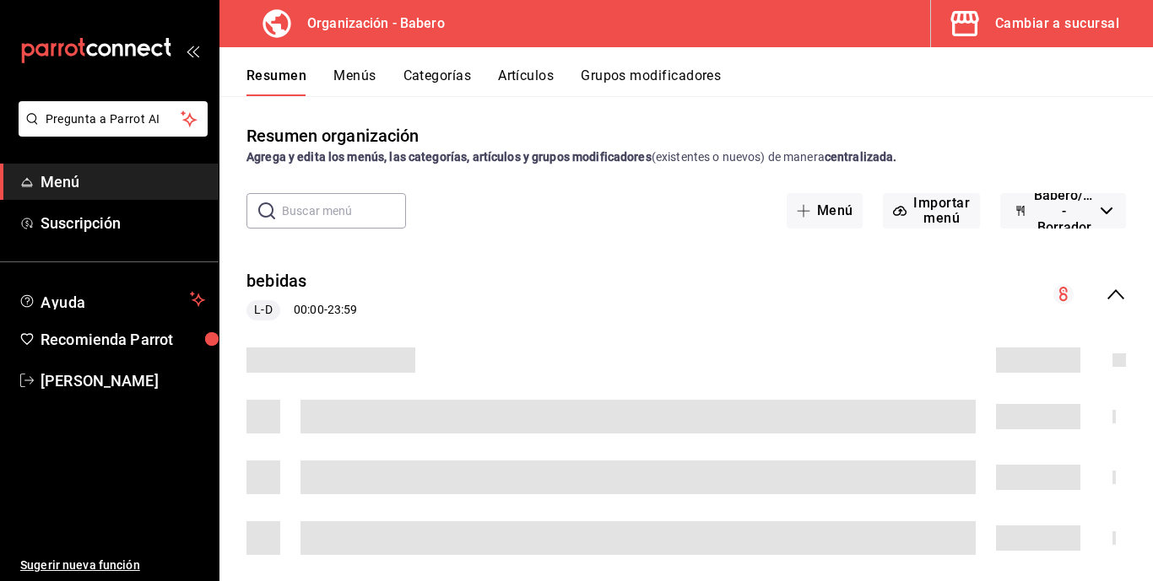
click at [169, 49] on icon "mailbox folders" at bounding box center [96, 50] width 152 height 25
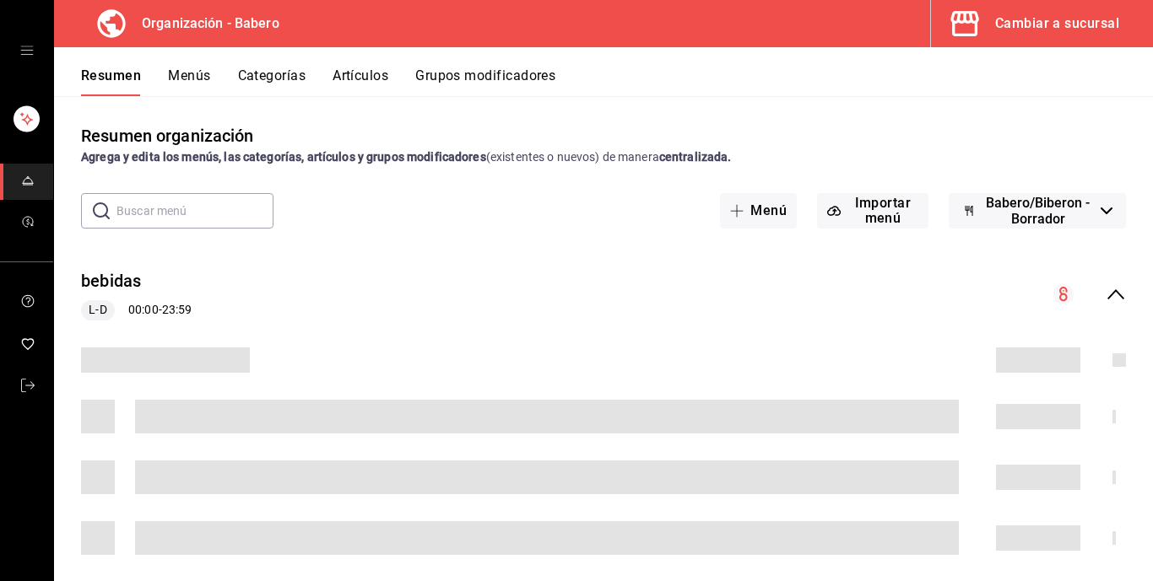
click at [15, 50] on div "mailbox folders" at bounding box center [26, 50] width 53 height 101
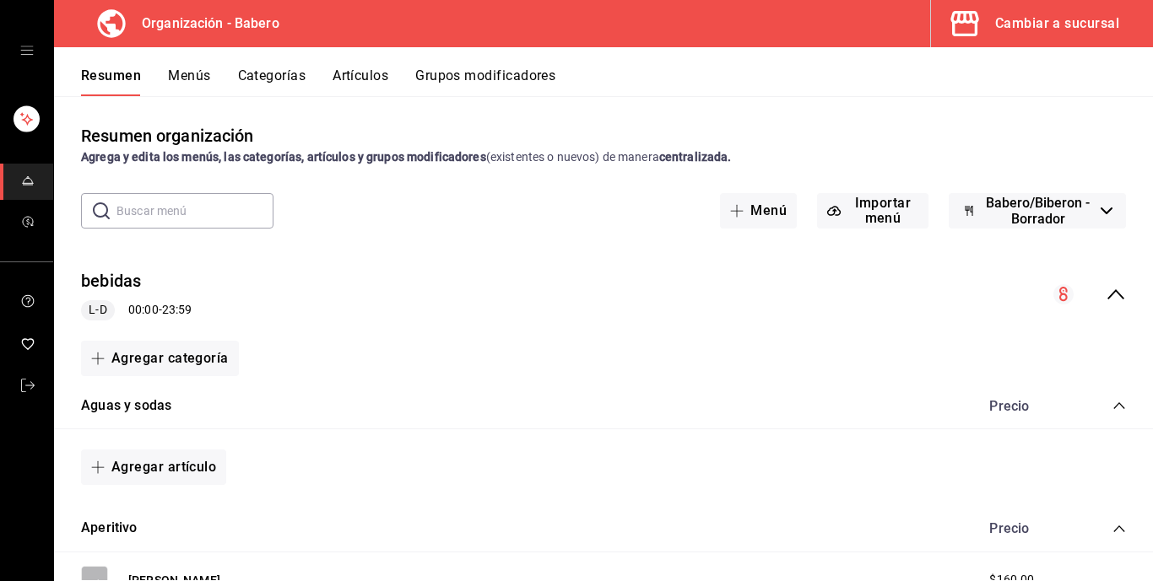
click at [30, 57] on icon "open drawer" at bounding box center [26, 50] width 13 height 13
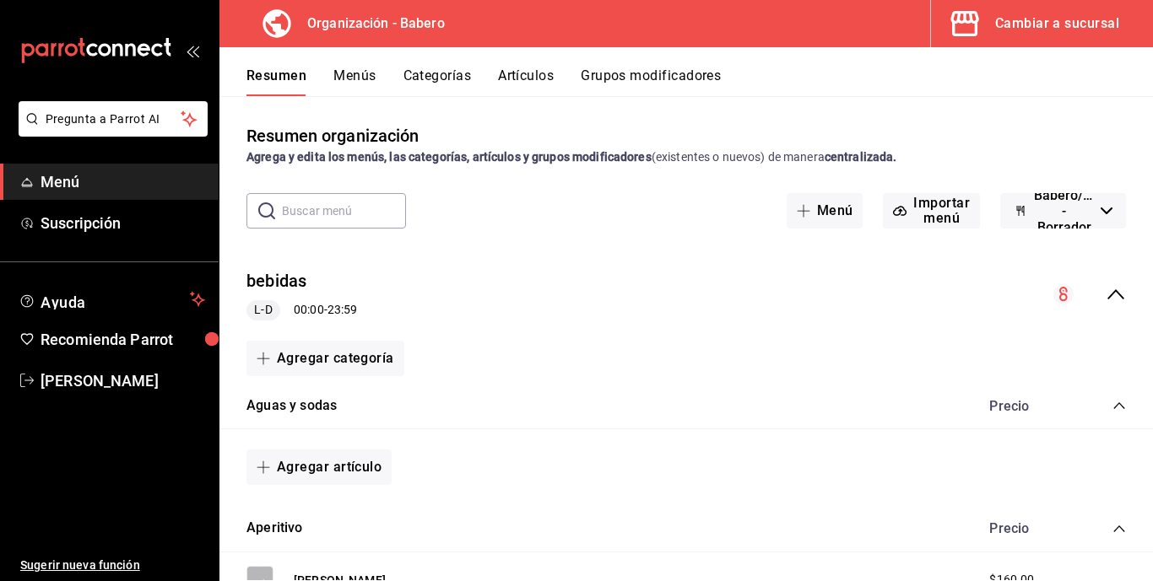
click at [112, 46] on icon "mailbox folders" at bounding box center [117, 50] width 10 height 13
click at [1013, 14] on div "Cambiar a sucursal" at bounding box center [1057, 24] width 124 height 24
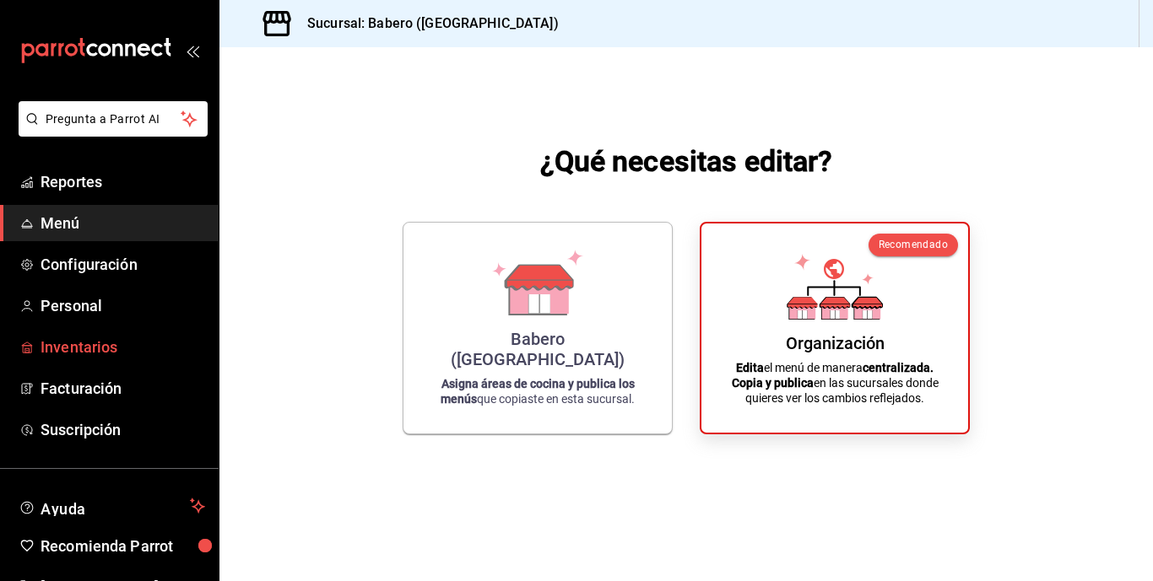
click at [77, 363] on link "Inventarios" at bounding box center [109, 347] width 219 height 36
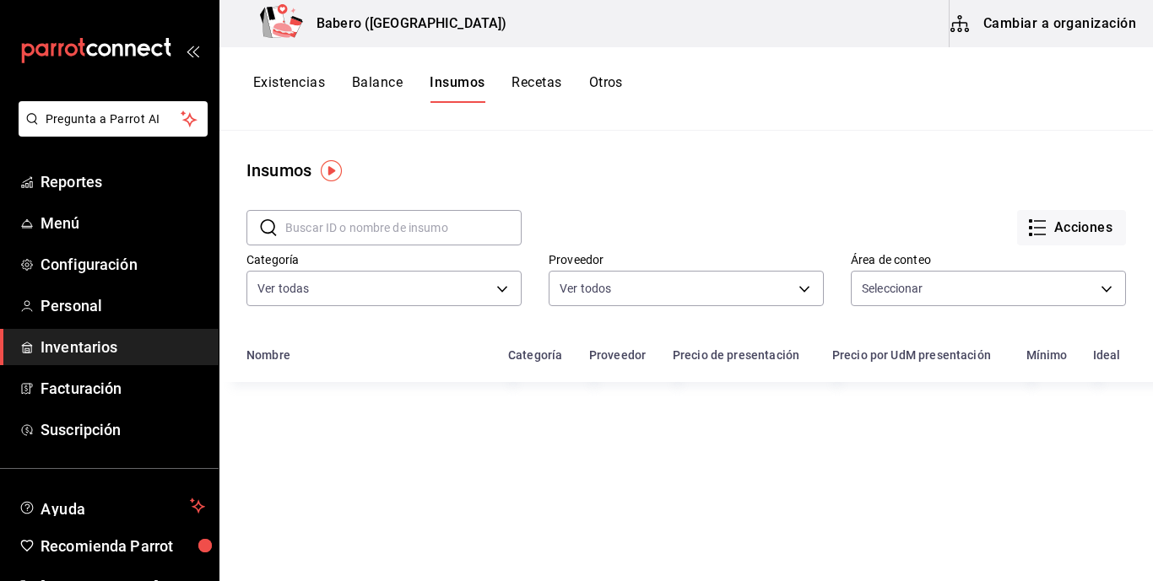
type input "c47d2ca9-3075-4355-8999-b45a11662774,776d65f6-d32b-4f90-b31e-8eaffc9841d2"
click at [1021, 21] on button "Cambiar a organización" at bounding box center [1044, 23] width 190 height 47
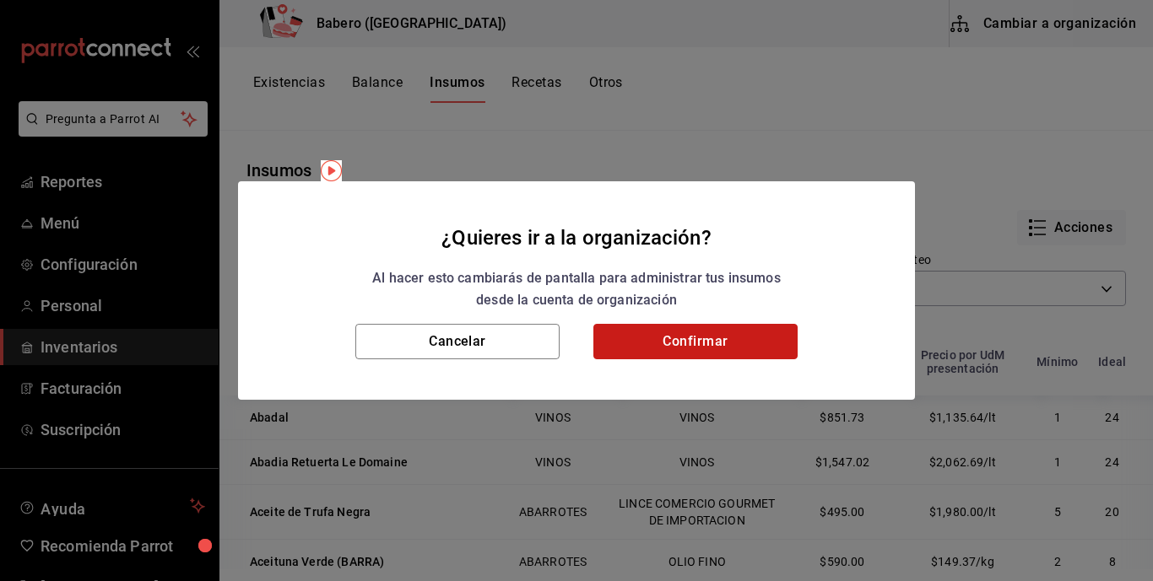
click at [645, 342] on button "Confirmar" at bounding box center [695, 341] width 204 height 35
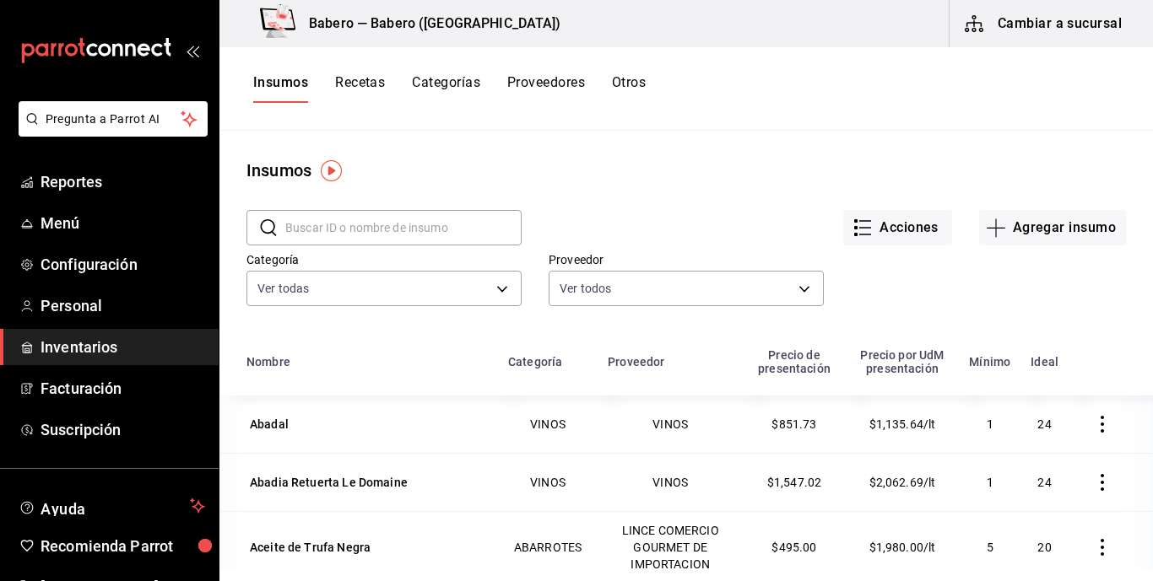
scroll to position [33, 0]
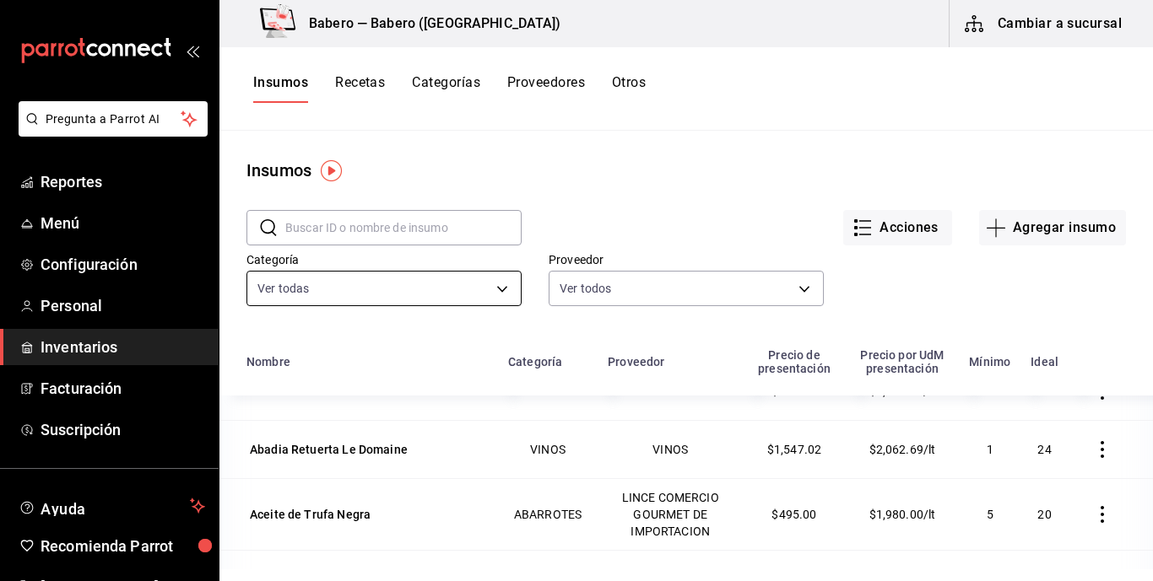
click at [504, 289] on body "Pregunta a Parrot AI Reportes Menú Configuración Personal Inventarios Facturaci…" at bounding box center [576, 285] width 1153 height 570
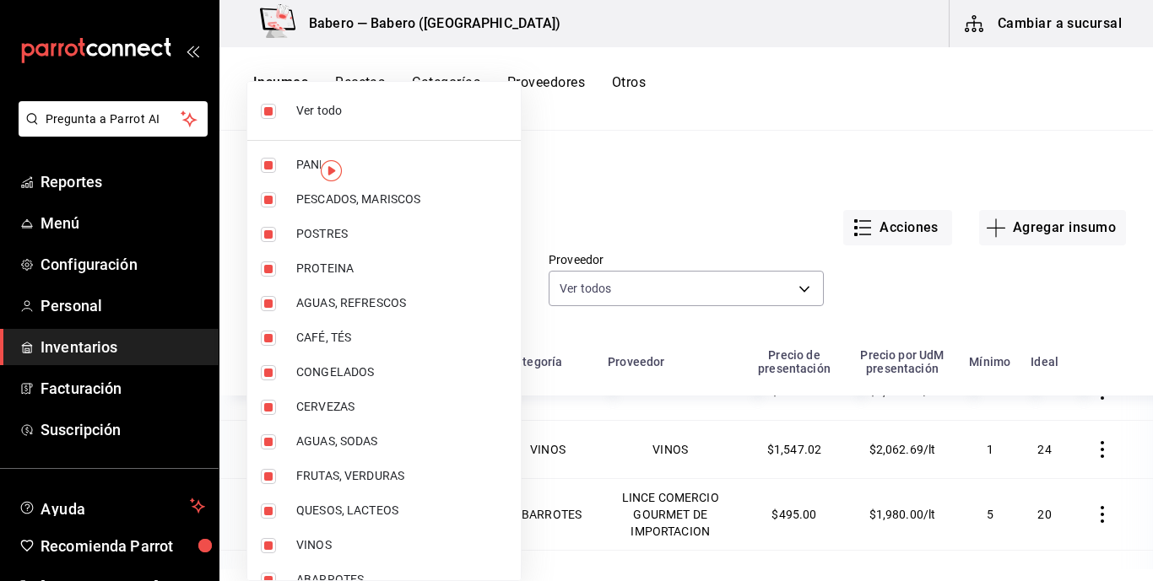
click at [624, 169] on div at bounding box center [576, 290] width 1153 height 581
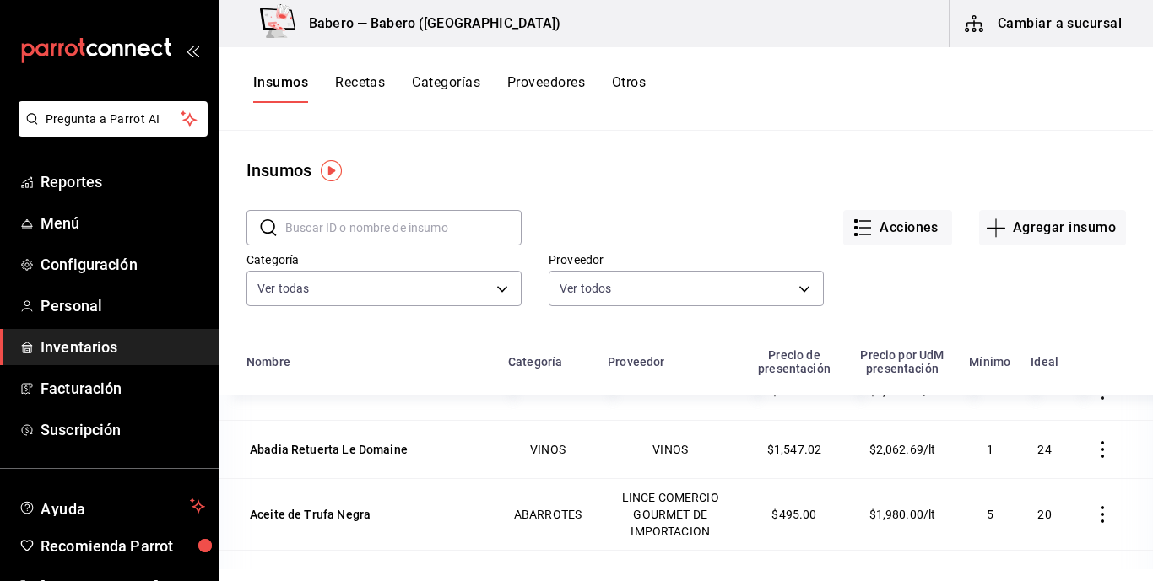
click at [370, 84] on button "Recetas" at bounding box center [360, 88] width 50 height 29
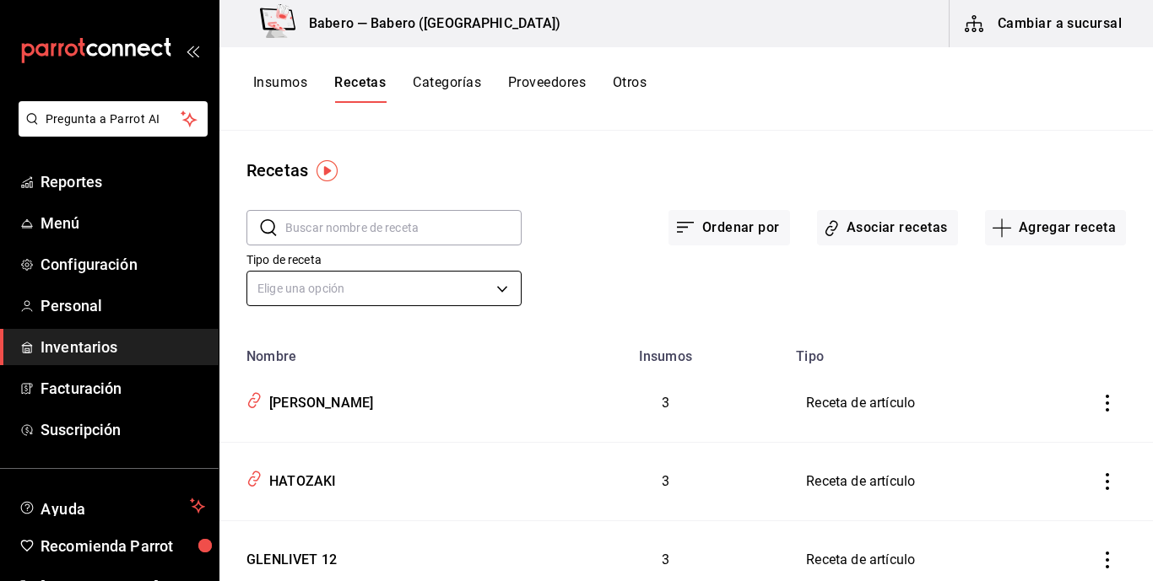
click at [506, 289] on body "Pregunta a Parrot AI Reportes Menú Configuración Personal Inventarios Facturaci…" at bounding box center [576, 285] width 1153 height 570
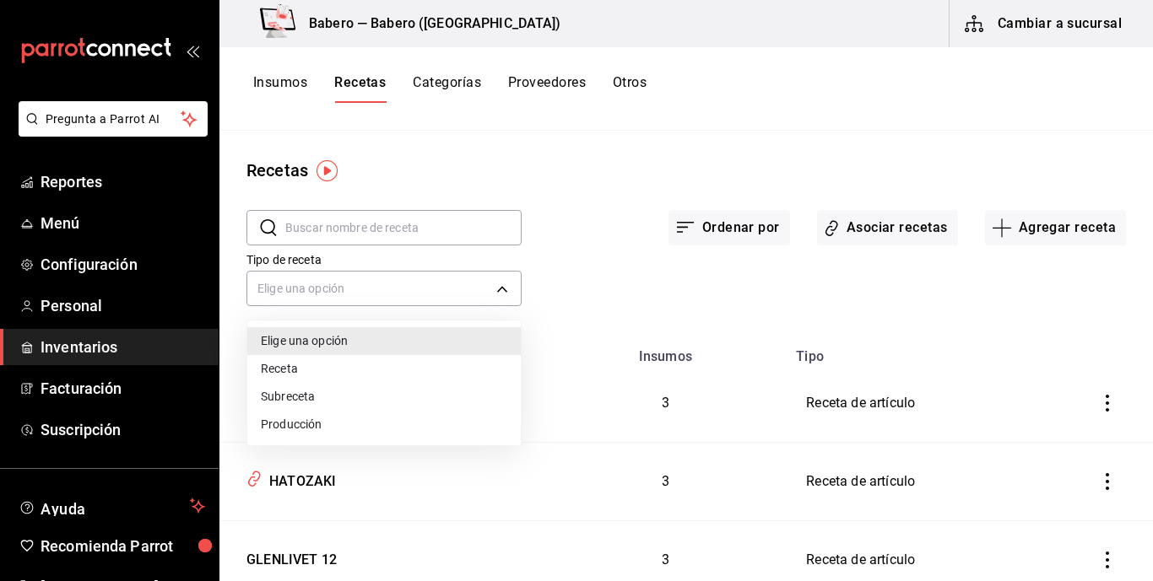
click at [344, 362] on li "Receta" at bounding box center [383, 369] width 273 height 28
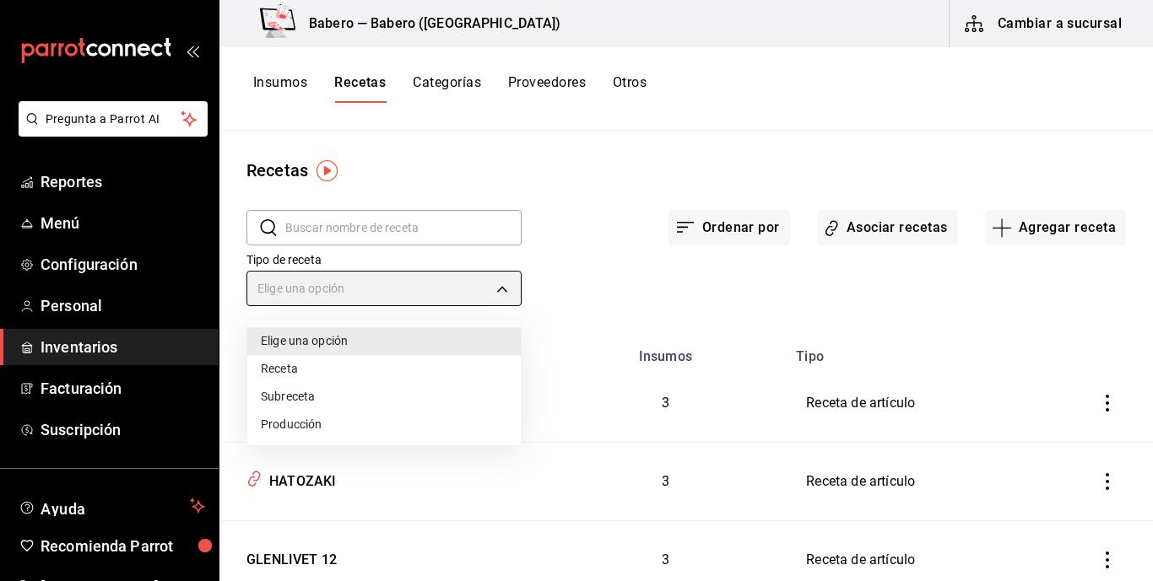
type input "PRODUCT"
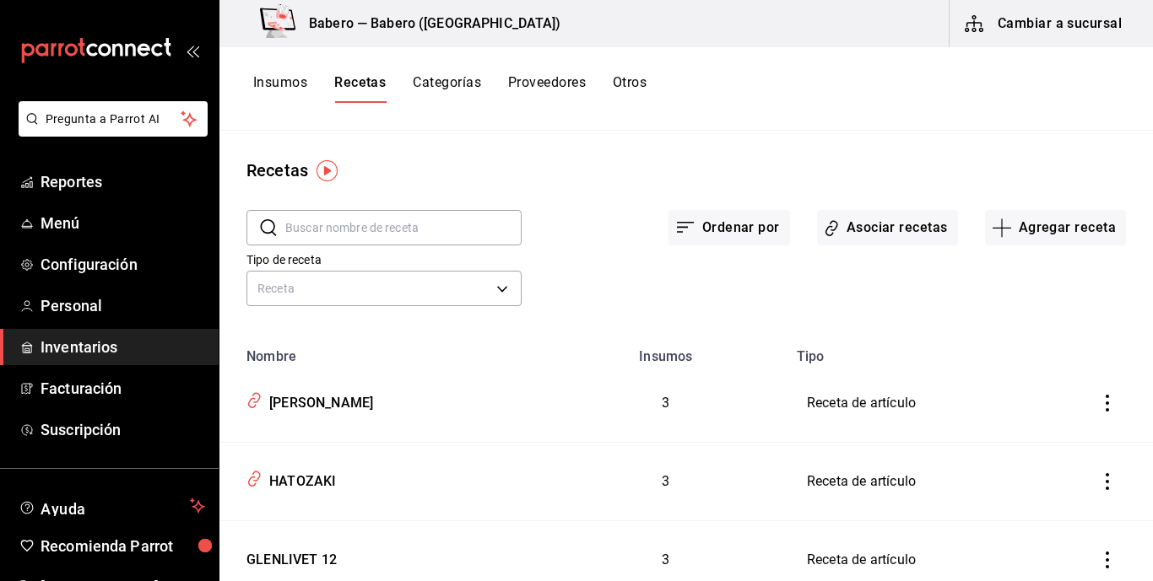
click at [338, 221] on input "text" at bounding box center [403, 228] width 236 height 34
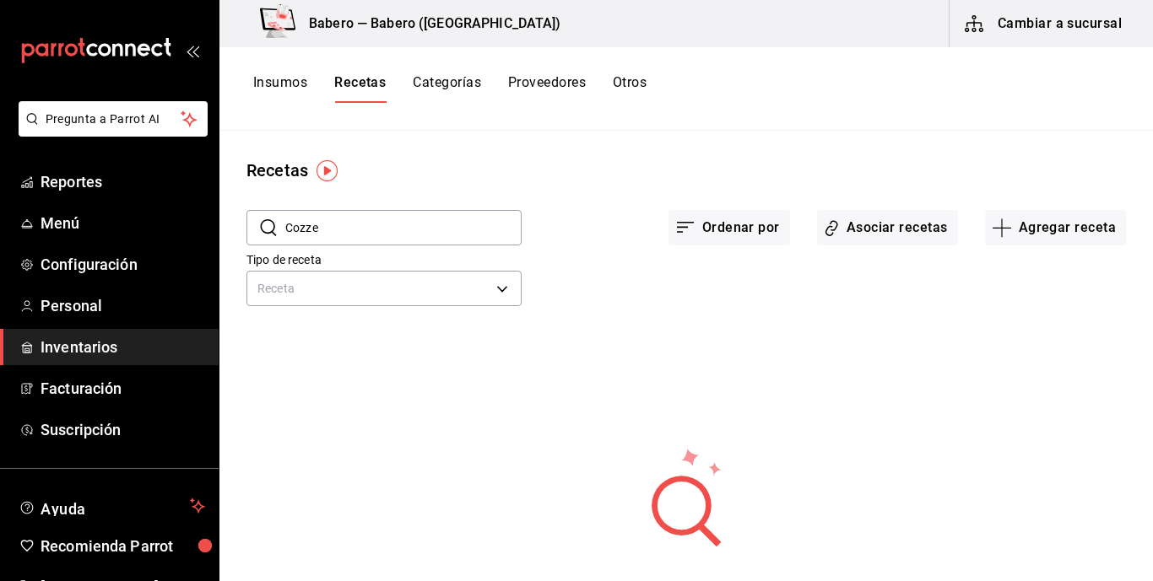
type input "Cozze"
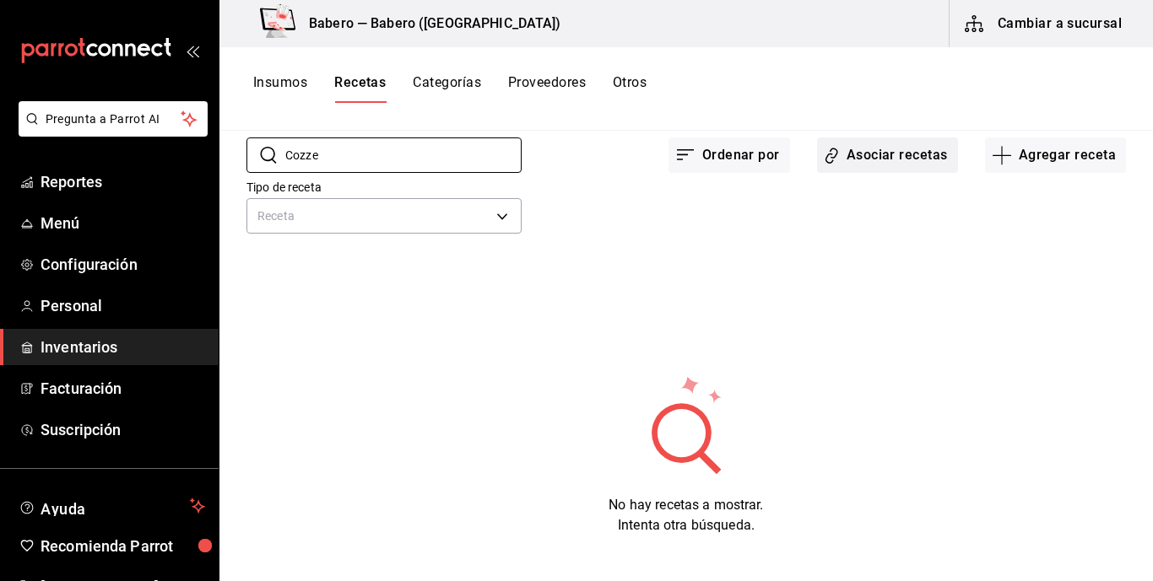
click at [892, 143] on button "Asociar recetas" at bounding box center [887, 155] width 141 height 35
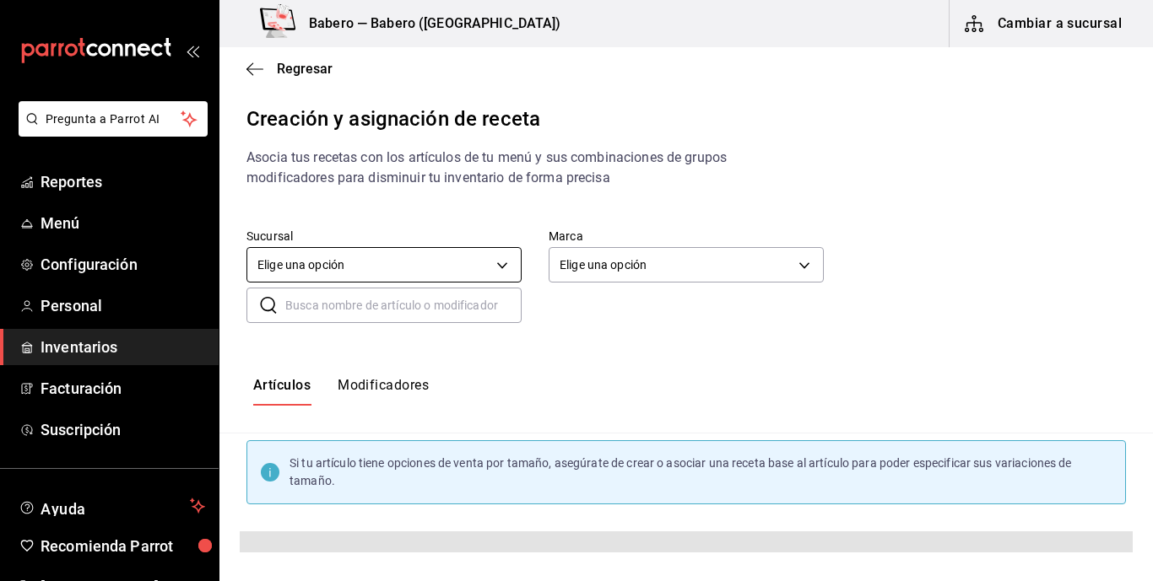
click at [504, 262] on body "Pregunta a Parrot AI Reportes Menú Configuración Personal Inventarios Facturaci…" at bounding box center [576, 276] width 1153 height 553
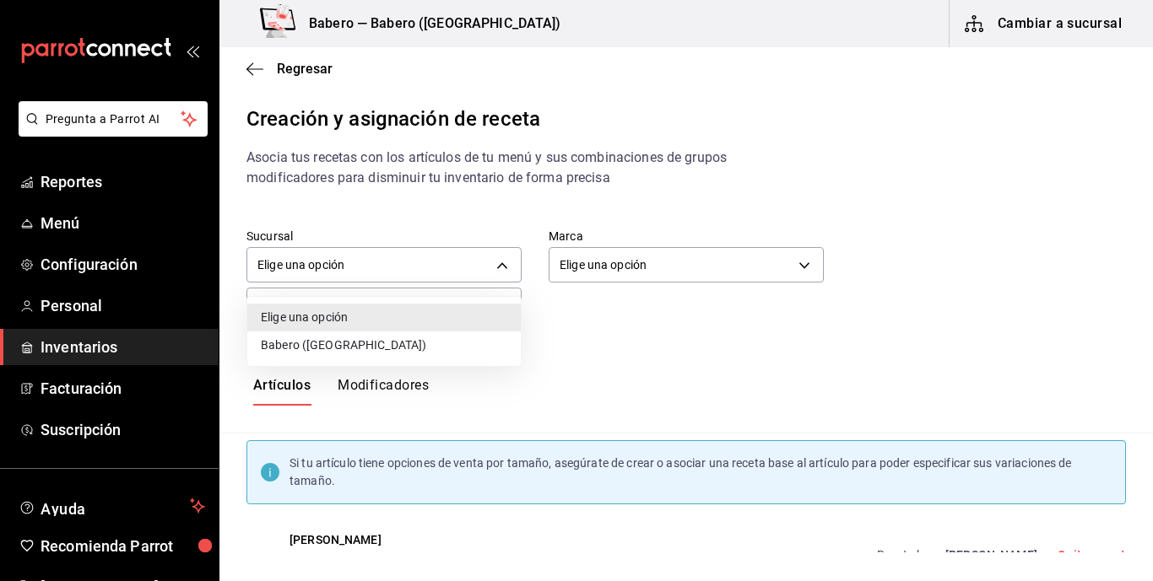
click at [358, 351] on li "Babero ([GEOGRAPHIC_DATA])" at bounding box center [383, 346] width 273 height 28
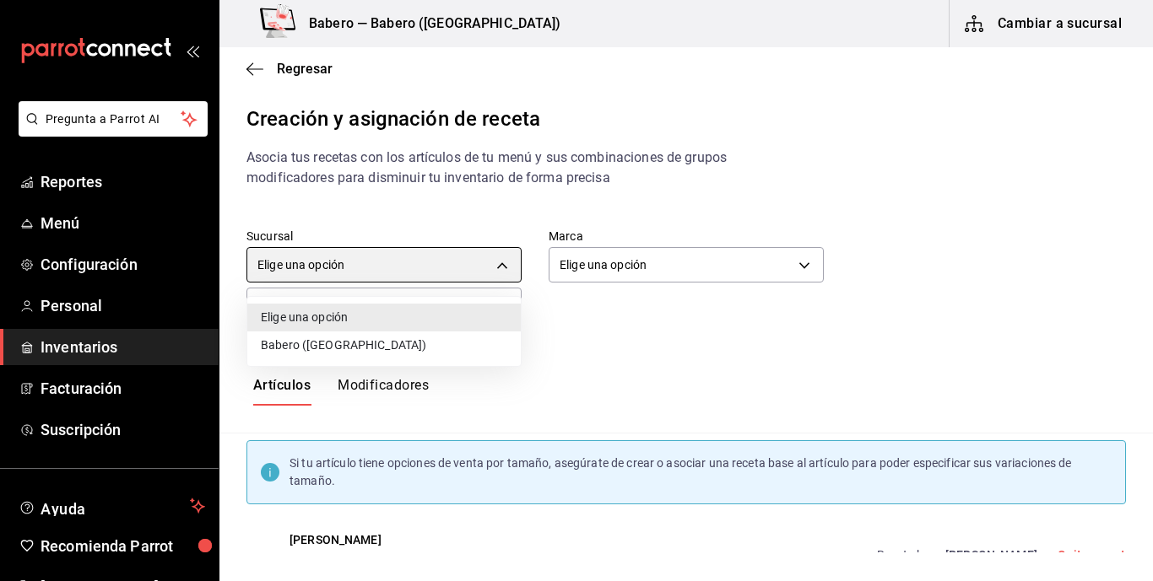
type input "9f567b84-ea91-4495-a3f7-abfaacdd65d9"
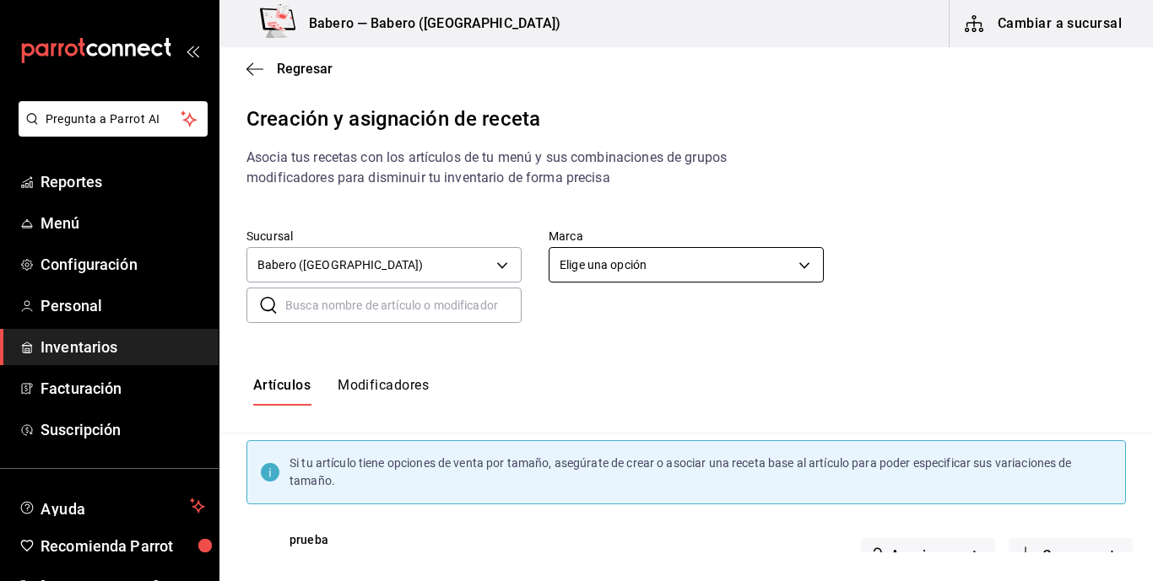
click at [748, 257] on body "Pregunta a Parrot AI Reportes Menú Configuración Personal Inventarios Facturaci…" at bounding box center [576, 276] width 1153 height 553
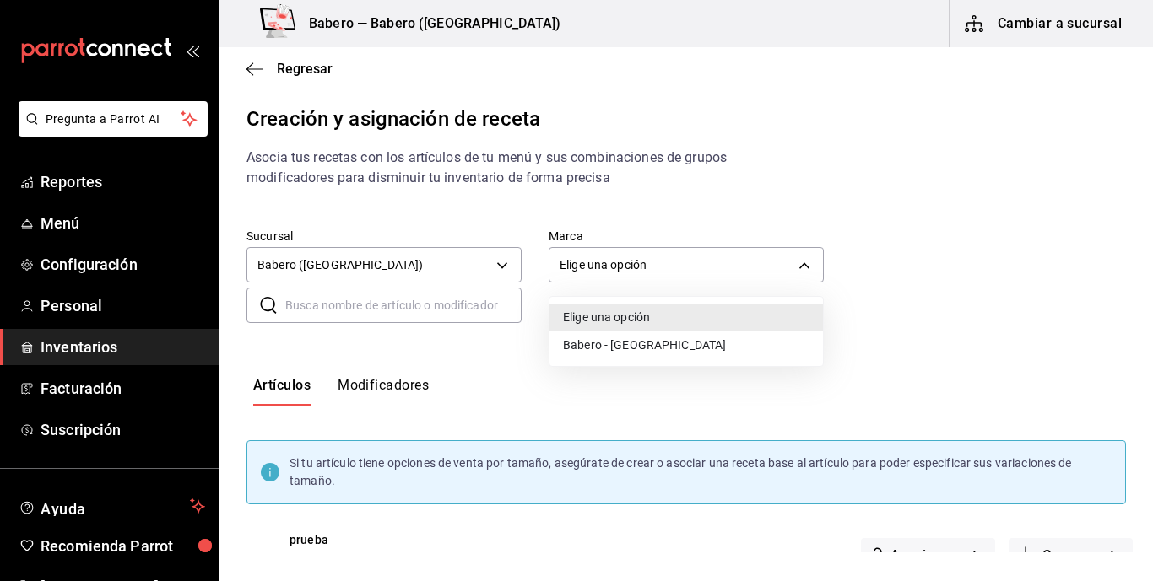
click at [601, 345] on li "Babero - [GEOGRAPHIC_DATA]" at bounding box center [685, 346] width 273 height 28
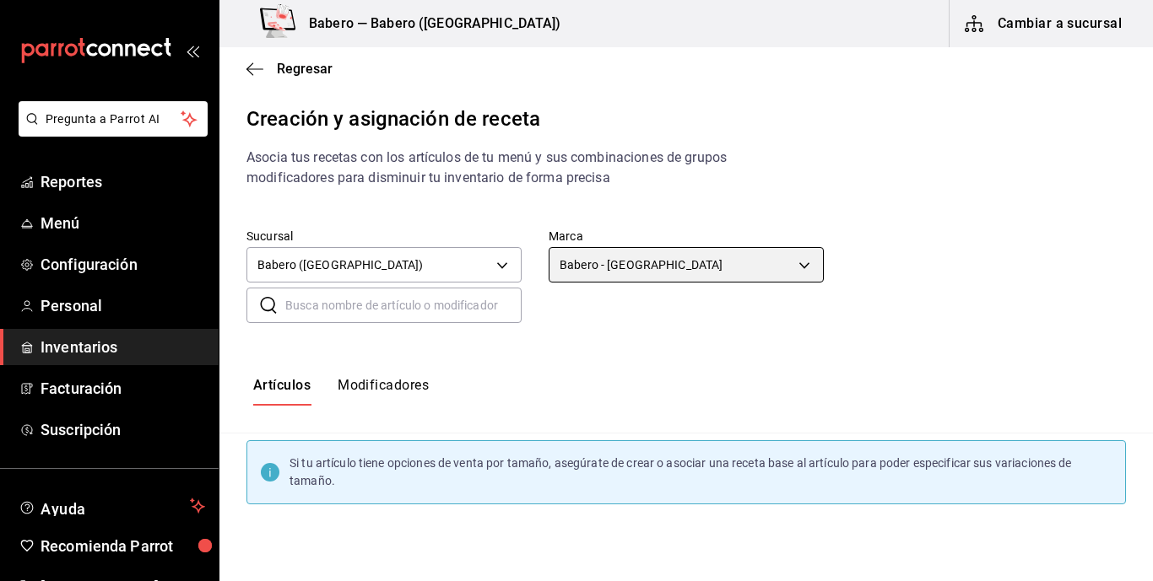
type input "3c8689db-ba21-444b-9092-0c985d975b3f"
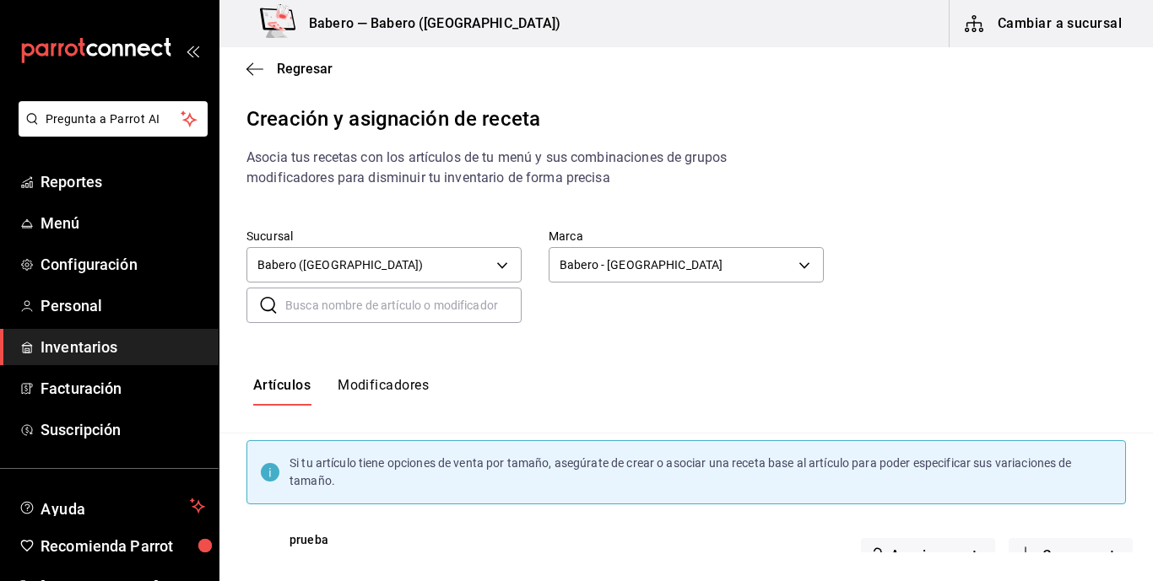
click at [428, 316] on input "text" at bounding box center [403, 306] width 236 height 34
type input "Cozze"
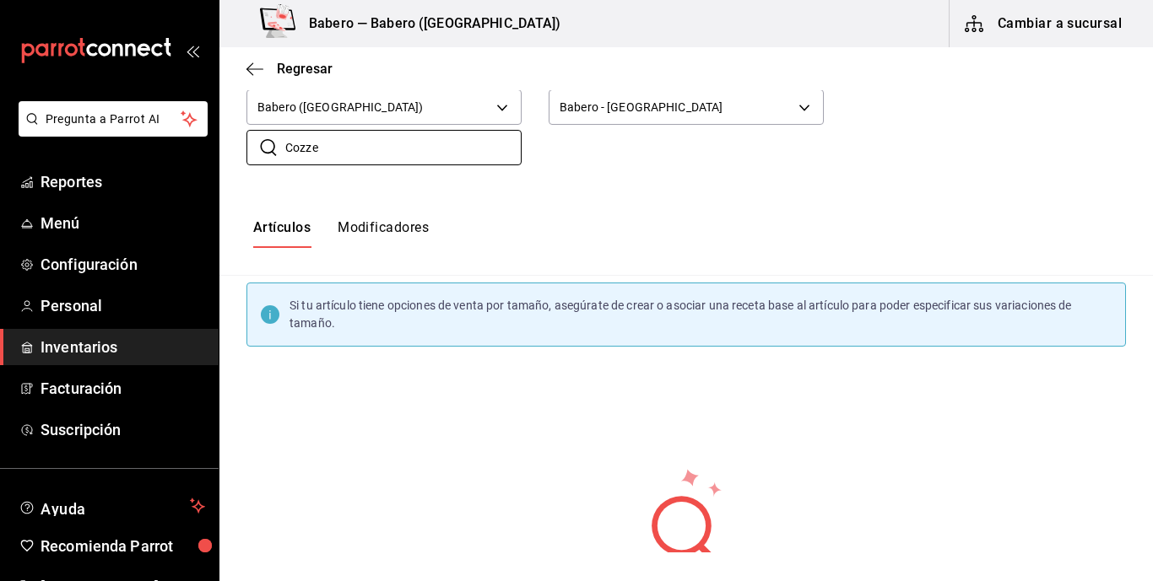
scroll to position [157, 0]
click at [271, 152] on icon at bounding box center [269, 148] width 16 height 17
click at [336, 147] on input "Cozze" at bounding box center [403, 149] width 236 height 34
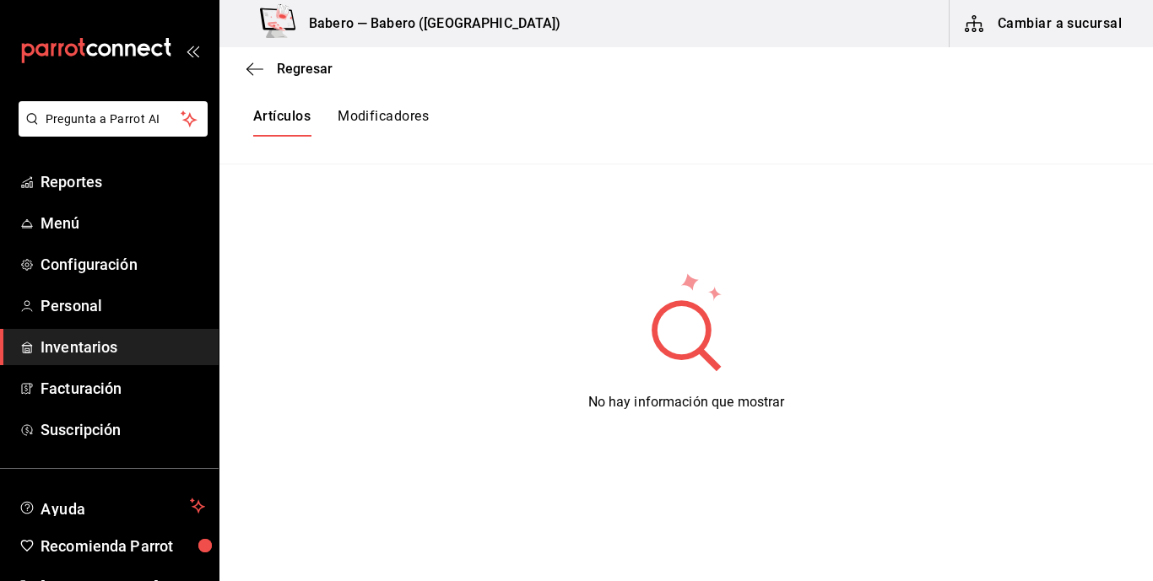
scroll to position [0, 0]
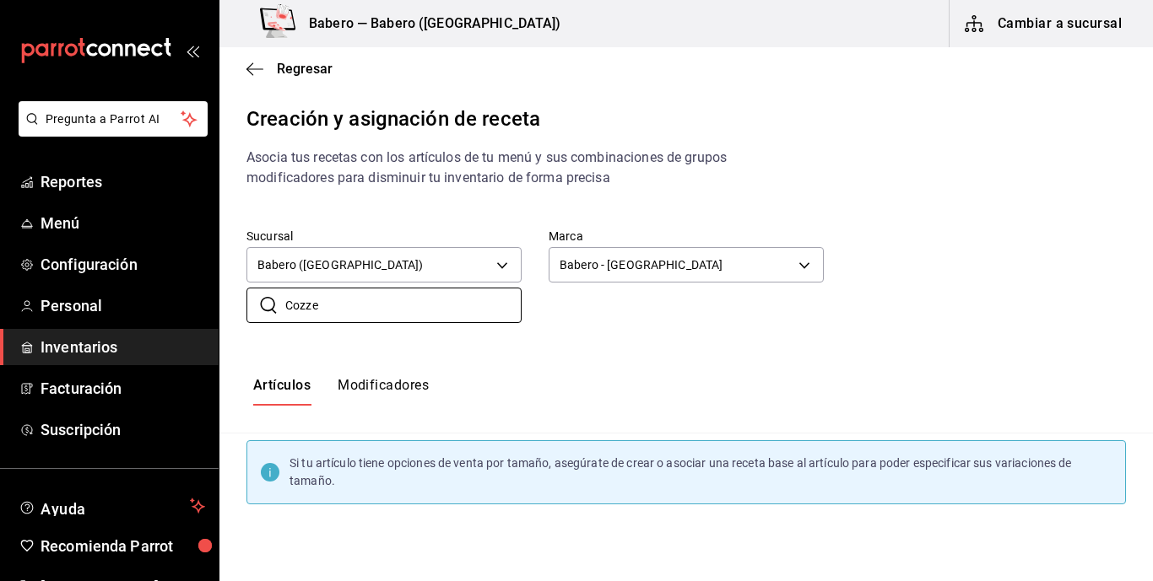
click at [363, 380] on button "Modificadores" at bounding box center [382, 391] width 91 height 29
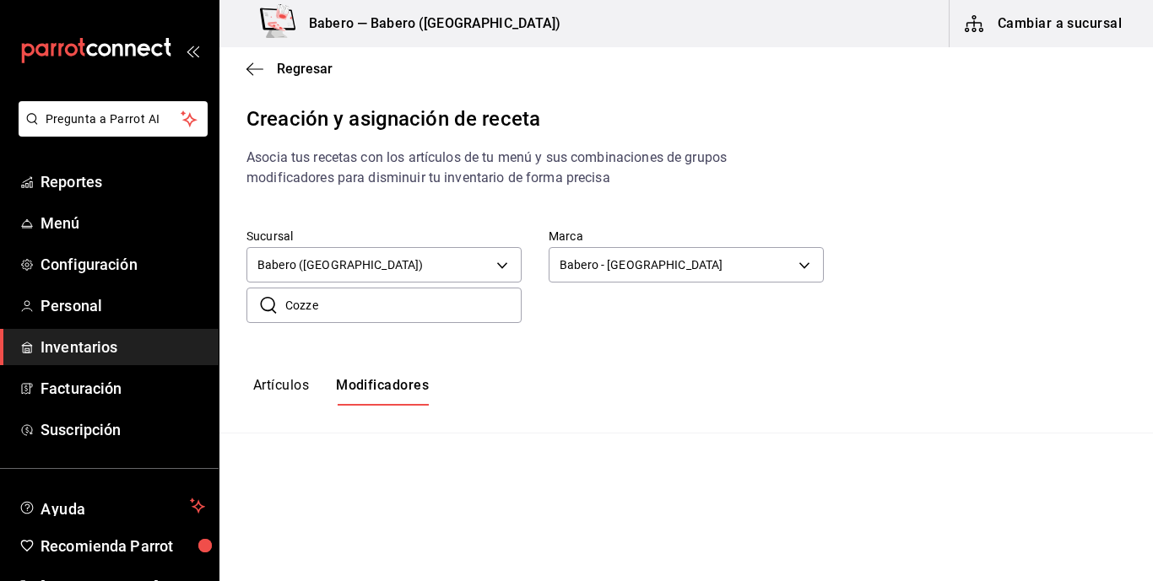
type input "default"
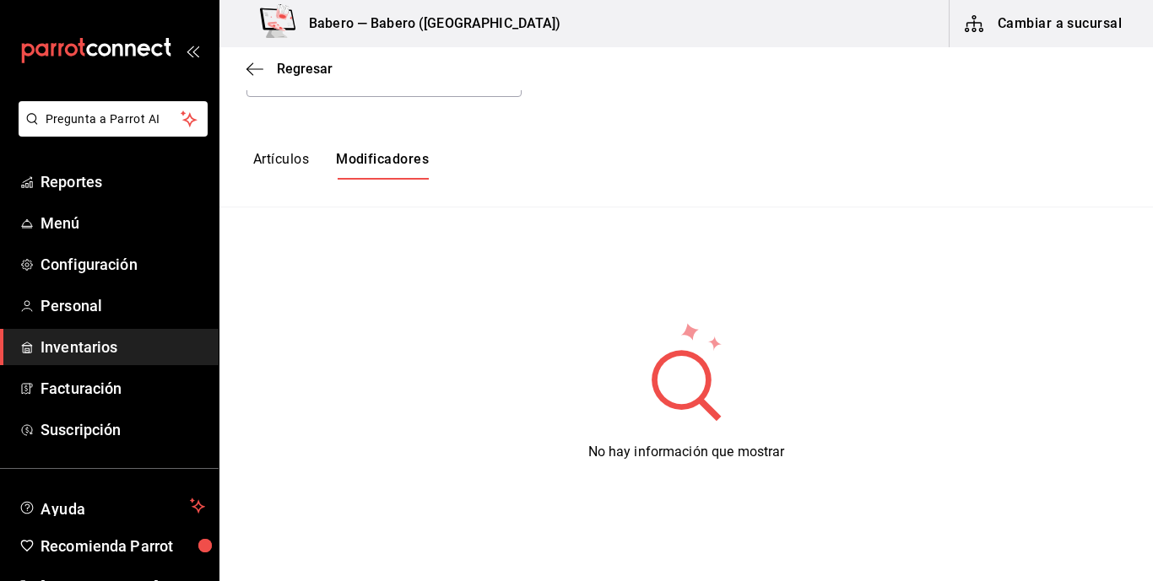
scroll to position [227, 0]
click at [294, 165] on button "Artículos" at bounding box center [281, 164] width 56 height 29
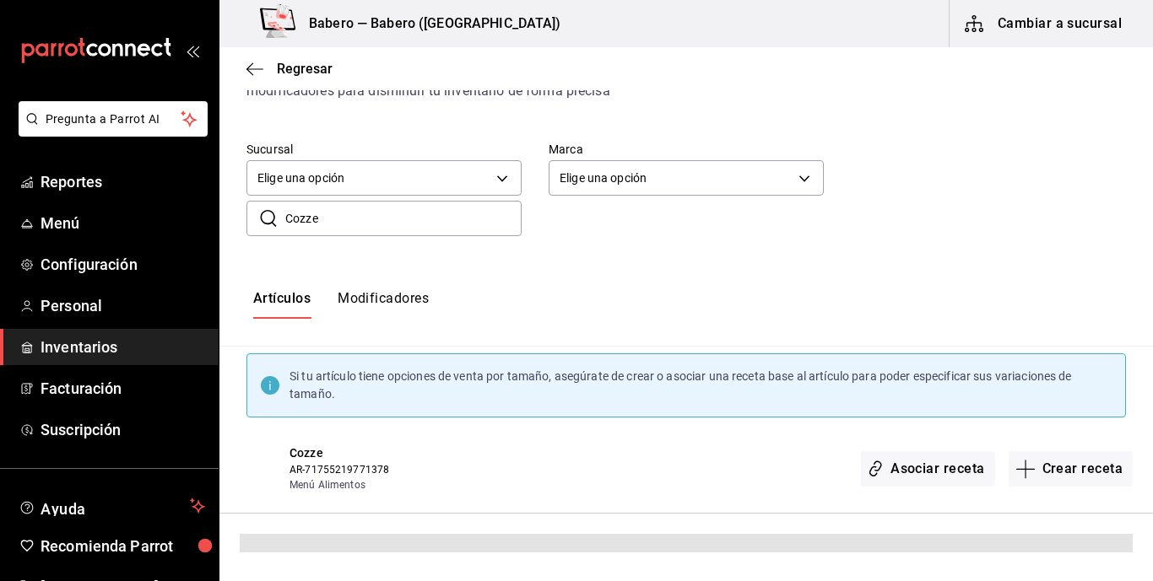
scroll to position [48, 0]
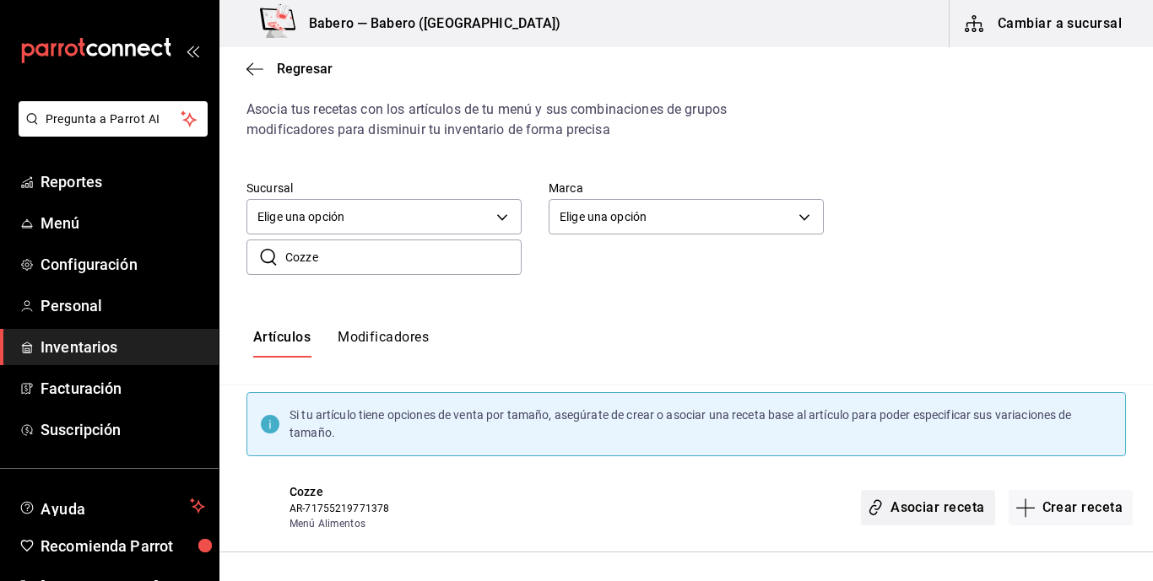
click at [952, 508] on button "Asociar receta" at bounding box center [927, 507] width 133 height 35
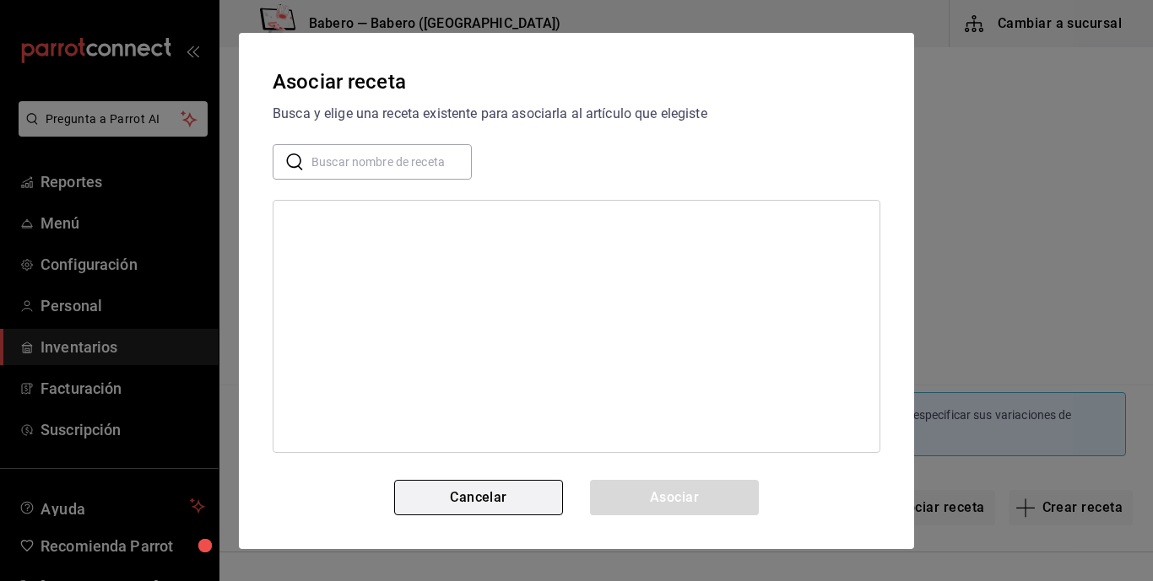
click at [517, 494] on button "Cancelar" at bounding box center [478, 497] width 169 height 35
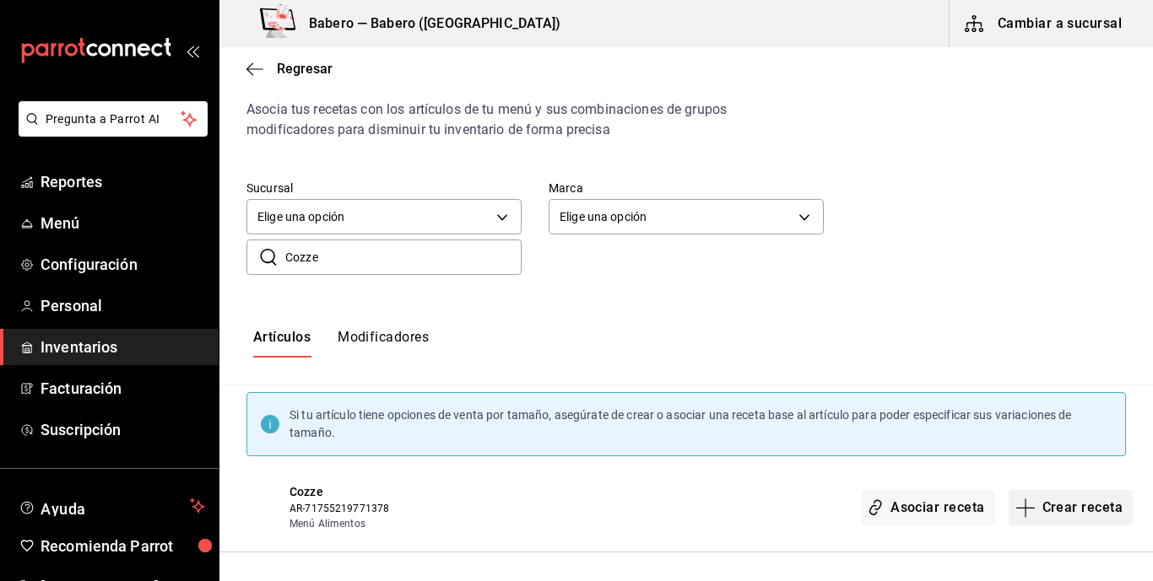
click at [1021, 510] on button "Crear receta" at bounding box center [1070, 507] width 125 height 35
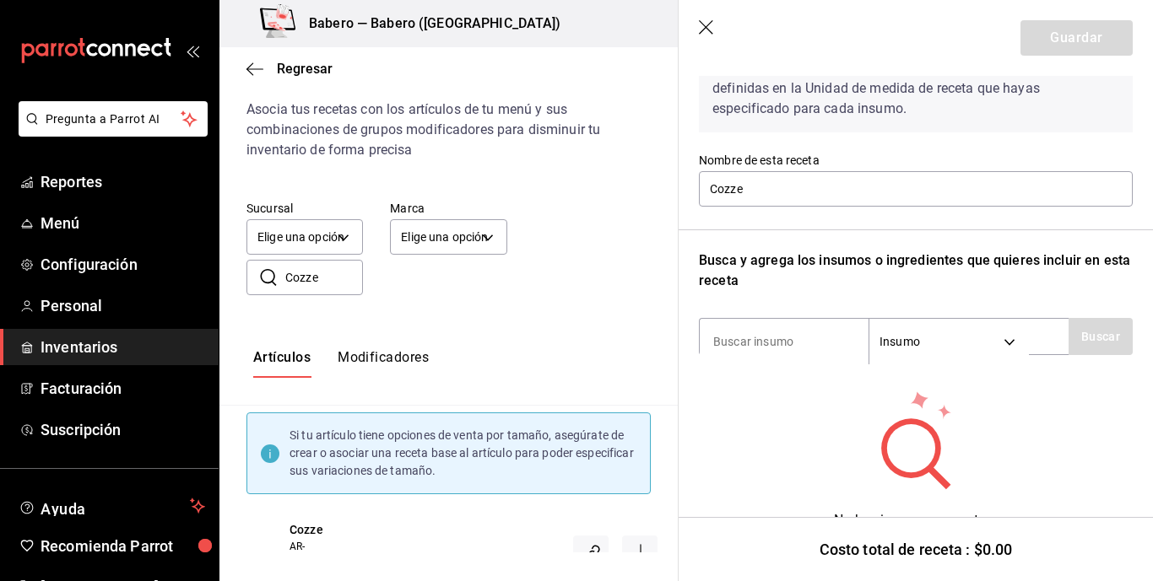
scroll to position [114, 0]
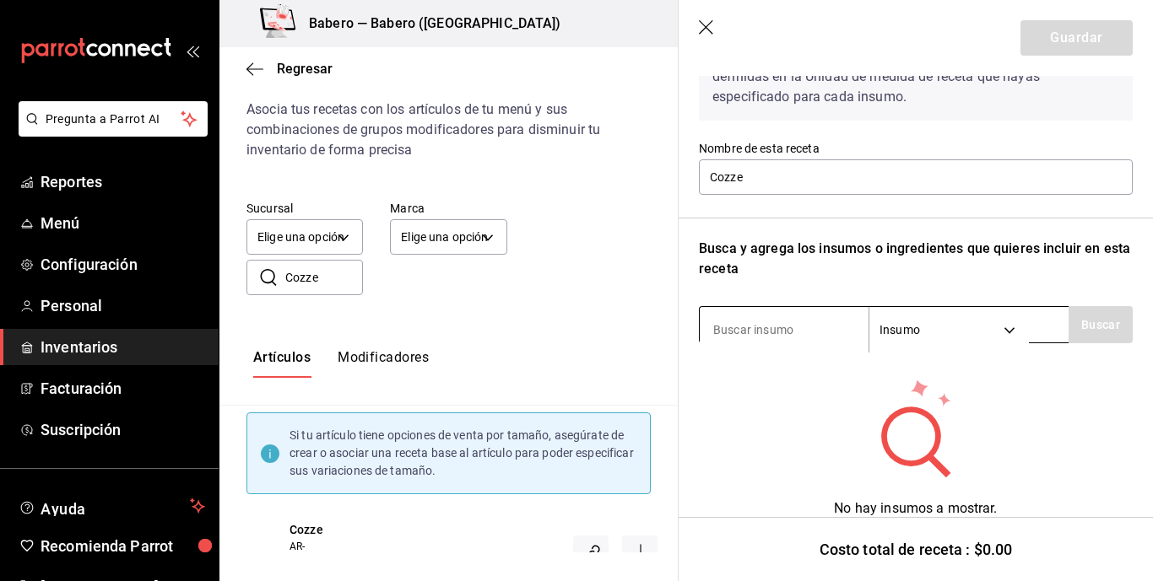
click at [787, 332] on input at bounding box center [783, 329] width 169 height 35
type input "ajo"
click at [1021, 333] on button "Buscar" at bounding box center [1100, 324] width 64 height 37
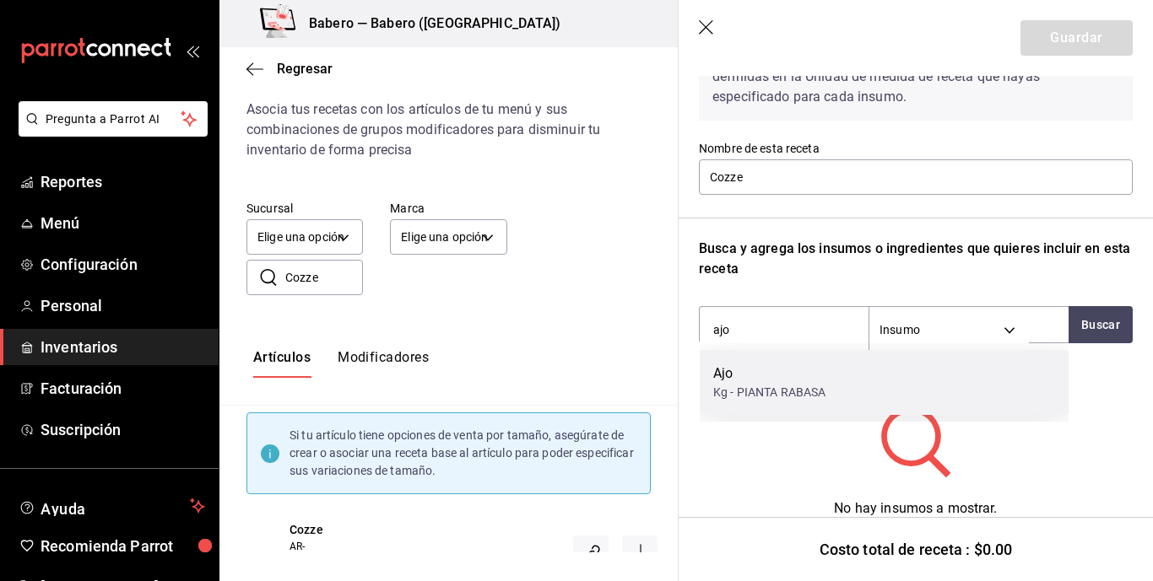
click at [754, 386] on div "Kg - PIANTA RABASA" at bounding box center [769, 393] width 112 height 18
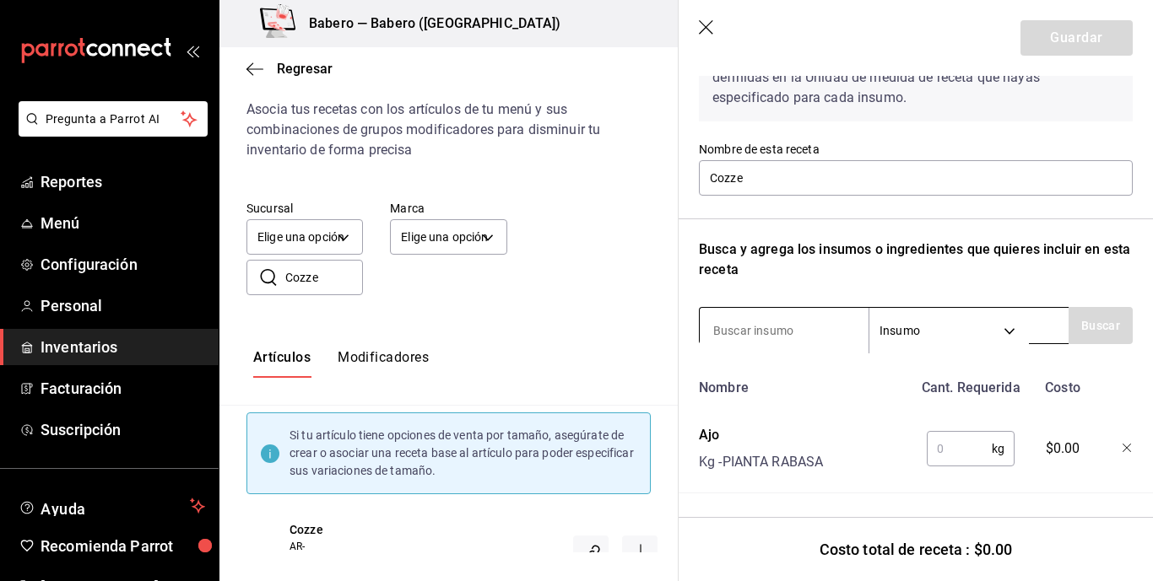
click at [791, 329] on input at bounding box center [783, 330] width 169 height 35
type input "[PERSON_NAME]"
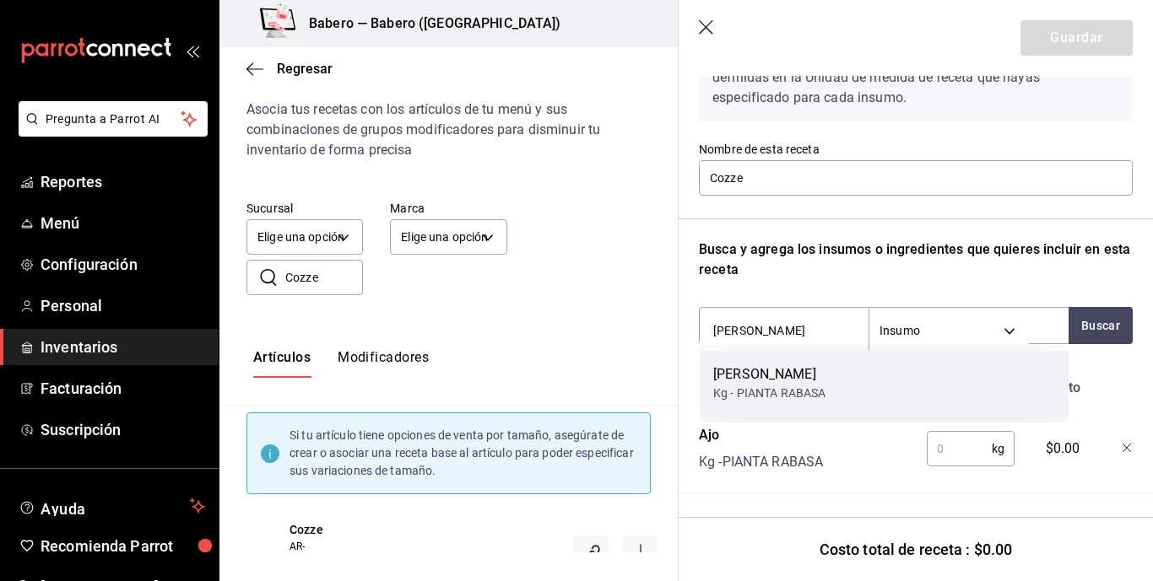
click at [738, 374] on div "[PERSON_NAME]" at bounding box center [769, 374] width 112 height 20
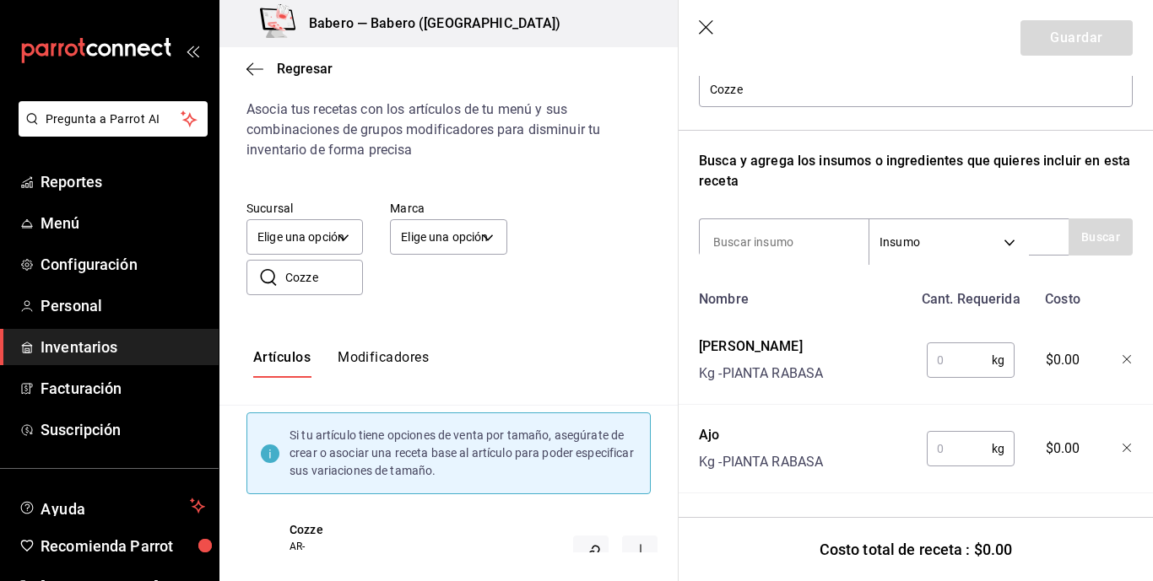
scroll to position [198, 0]
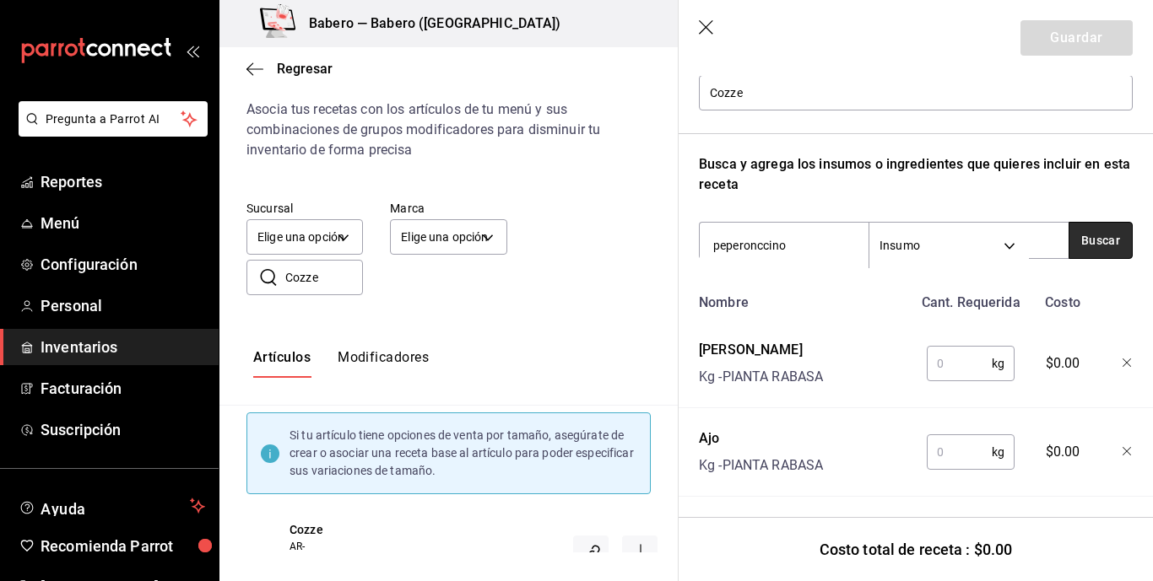
click at [1021, 251] on button "Buscar" at bounding box center [1100, 240] width 64 height 37
click at [1021, 242] on button "Buscar" at bounding box center [1100, 240] width 64 height 37
type input "peperoncino"
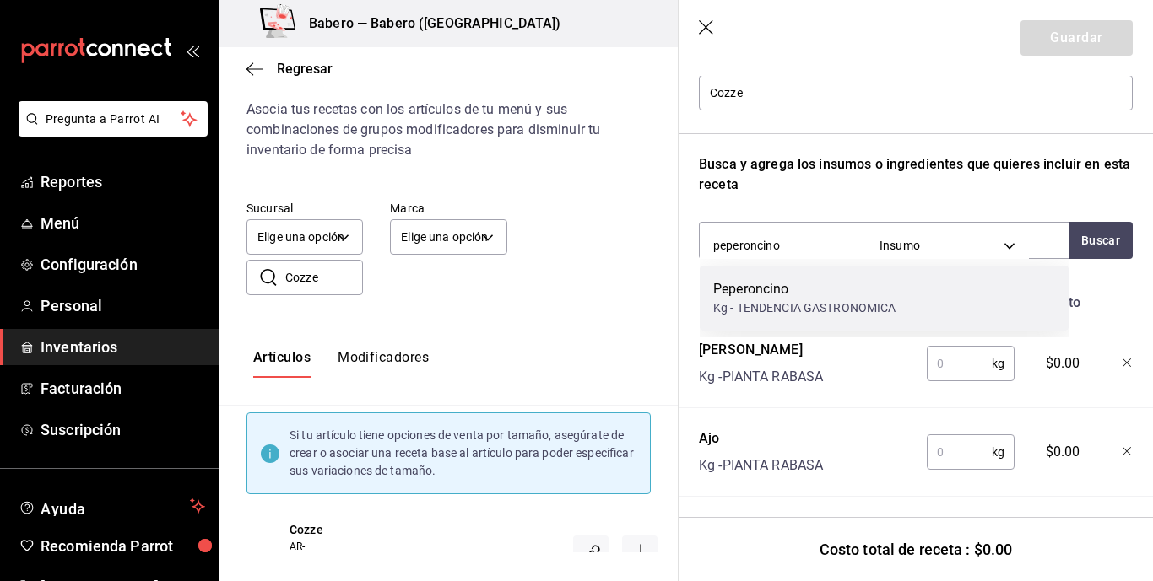
click at [800, 306] on div "Kg - TENDENCIA GASTRONOMICA" at bounding box center [804, 309] width 183 height 18
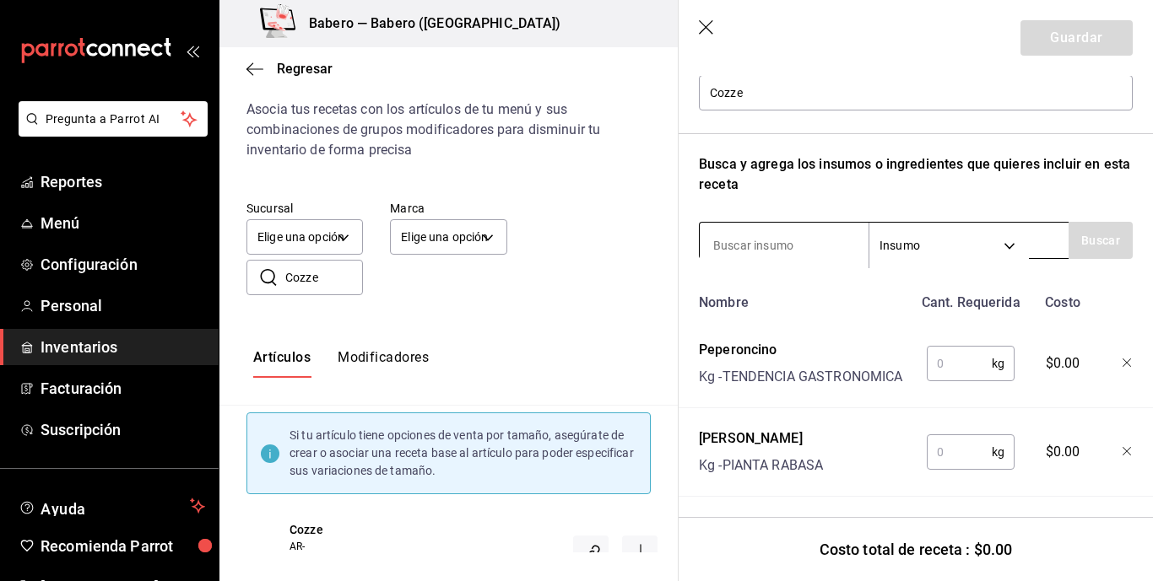
click at [787, 241] on input at bounding box center [783, 245] width 169 height 35
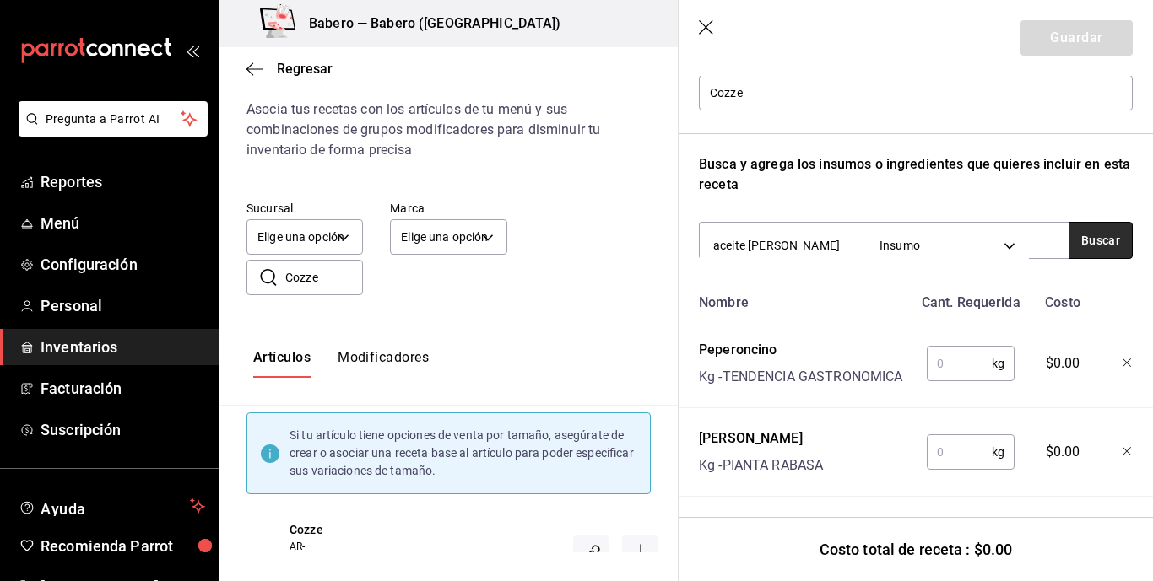
click at [1021, 240] on button "Buscar" at bounding box center [1100, 240] width 64 height 37
click at [1021, 244] on button "Buscar" at bounding box center [1100, 240] width 64 height 37
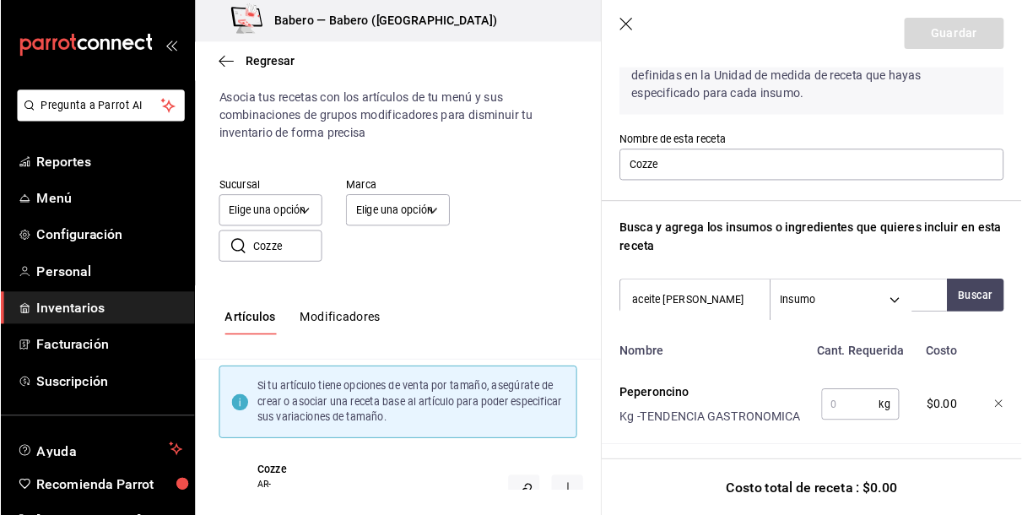
scroll to position [97, 0]
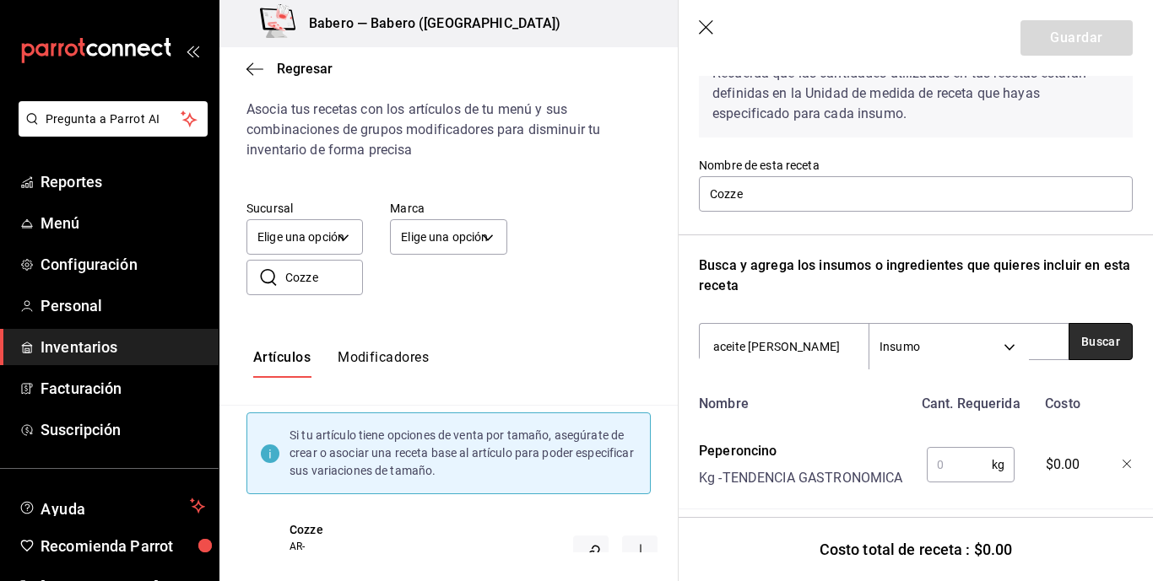
click at [1021, 343] on button "Buscar" at bounding box center [1100, 341] width 64 height 37
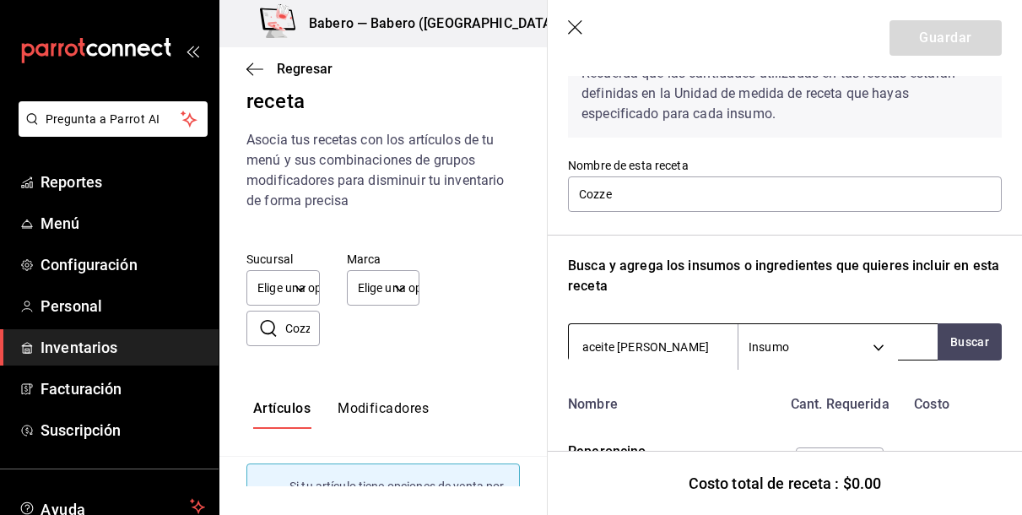
click at [876, 348] on body "Pregunta a Parrot AI Reportes Menú Configuración Personal Inventarios Facturaci…" at bounding box center [511, 243] width 1022 height 486
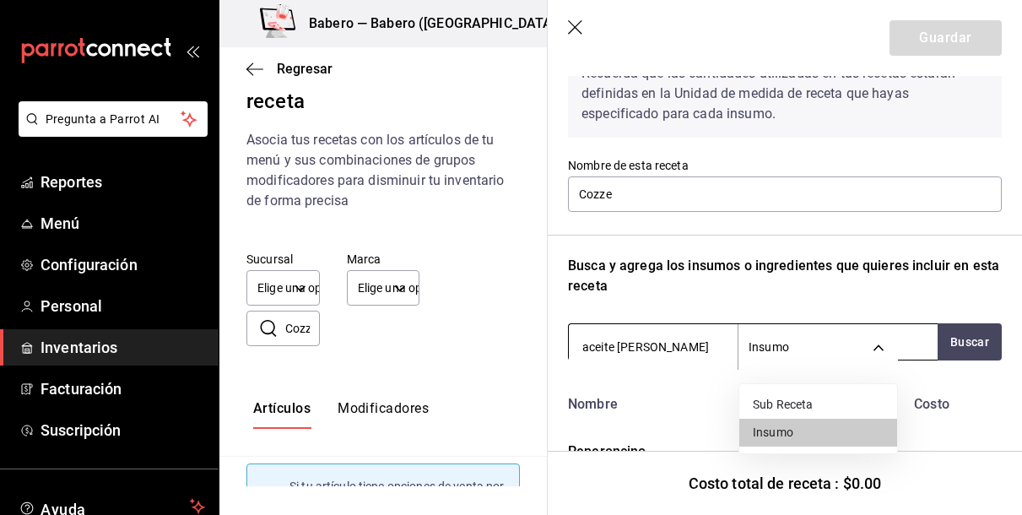
click at [876, 348] on div at bounding box center [511, 257] width 1022 height 515
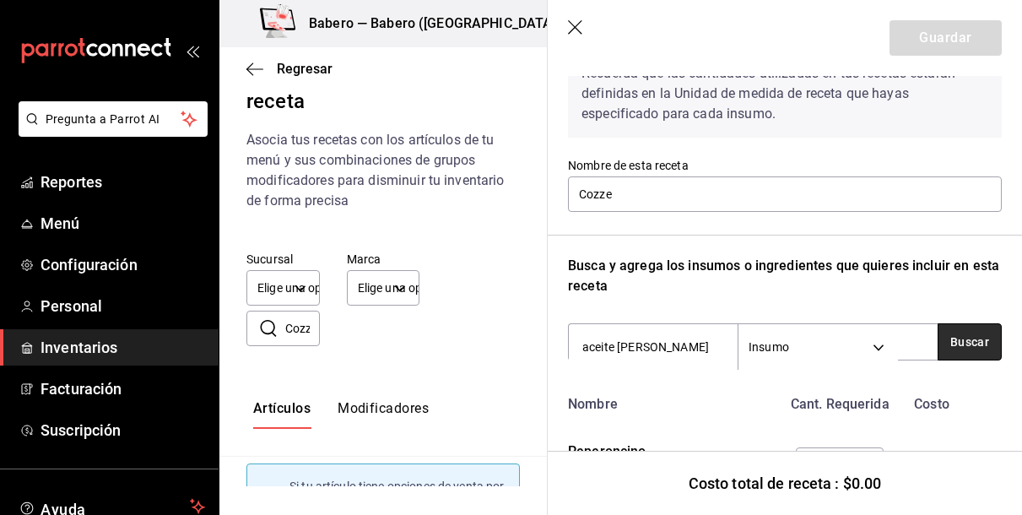
click at [963, 346] on button "Buscar" at bounding box center [969, 341] width 64 height 37
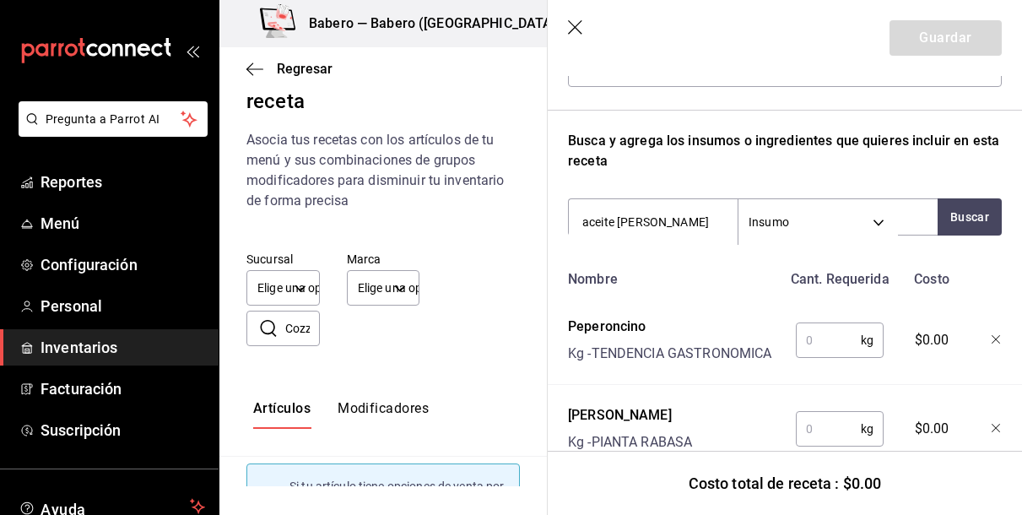
scroll to position [219, 0]
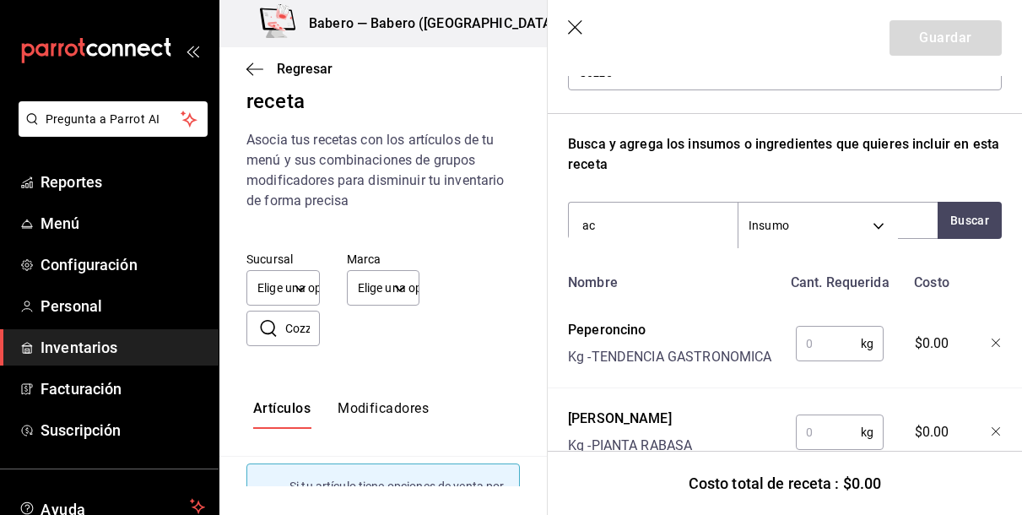
type input "a"
type input "o"
type input "e"
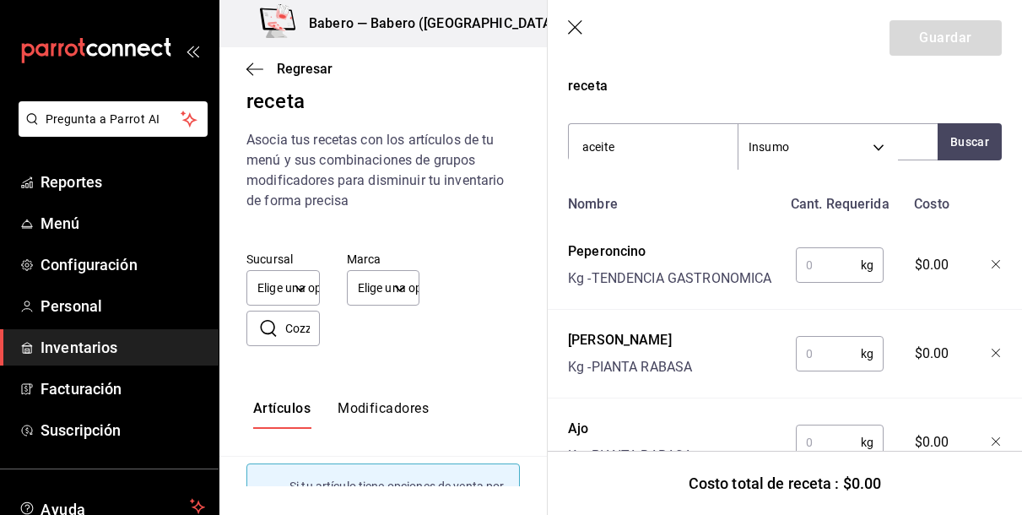
scroll to position [298, 0]
click at [666, 143] on input "aceite de oli" at bounding box center [653, 145] width 169 height 35
type input "a"
type input "aceite"
click at [577, 26] on icon "button" at bounding box center [576, 28] width 17 height 17
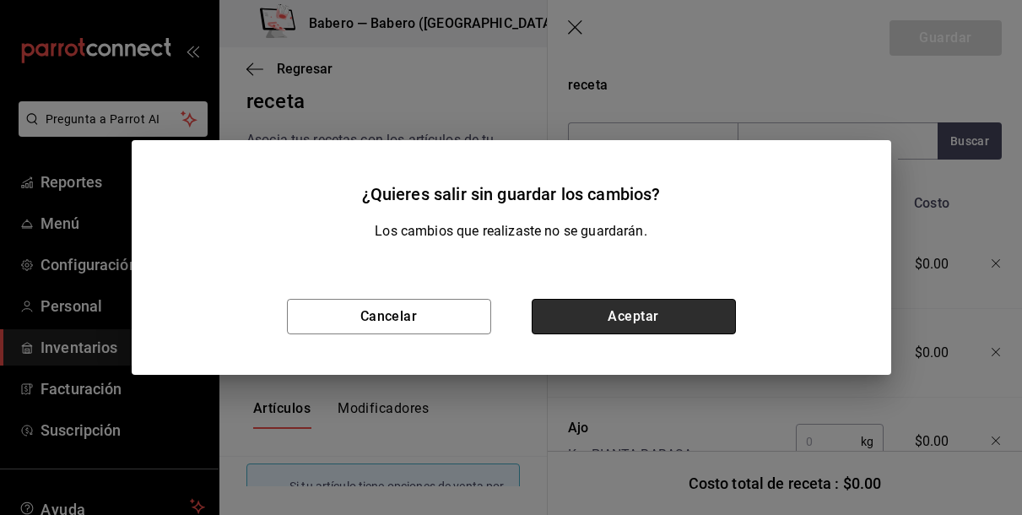
click at [599, 322] on button "Aceptar" at bounding box center [634, 316] width 204 height 35
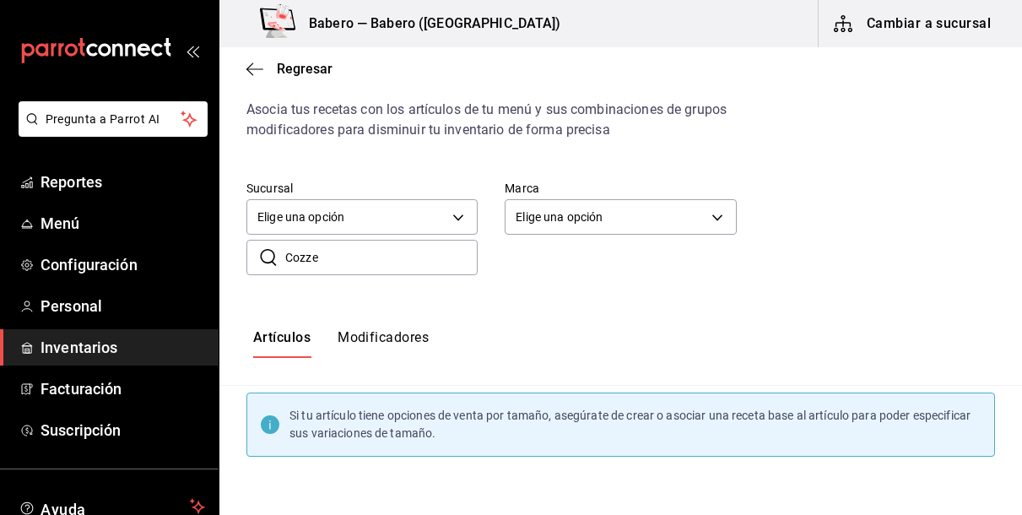
scroll to position [0, 0]
click at [421, 264] on input "Cozze" at bounding box center [381, 257] width 192 height 34
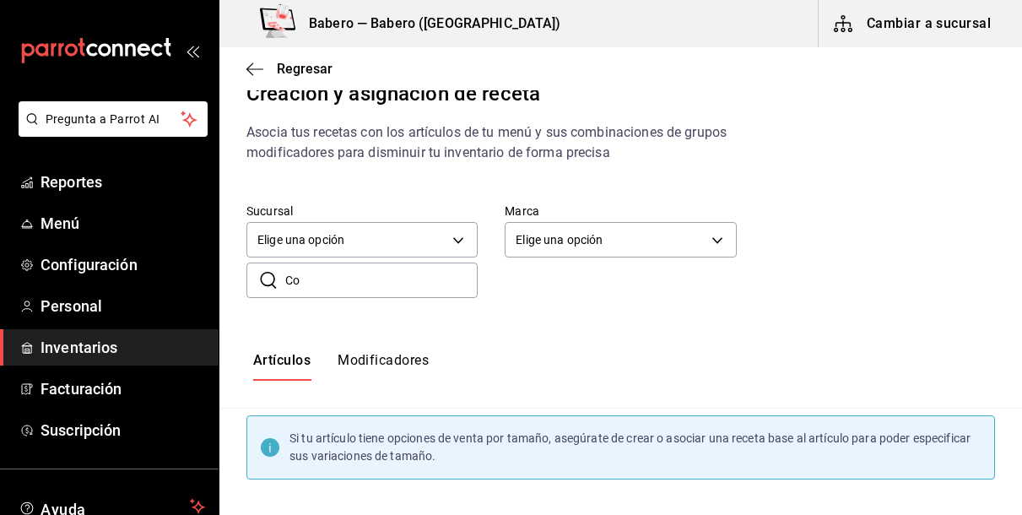
type input "C"
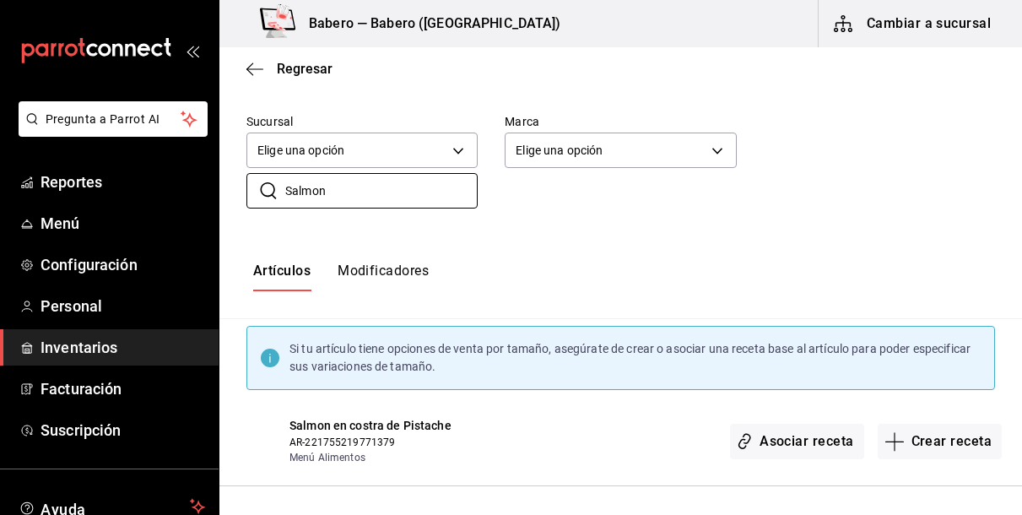
scroll to position [115, 0]
type input "Salmon"
click at [911, 446] on button "Crear receta" at bounding box center [939, 441] width 125 height 35
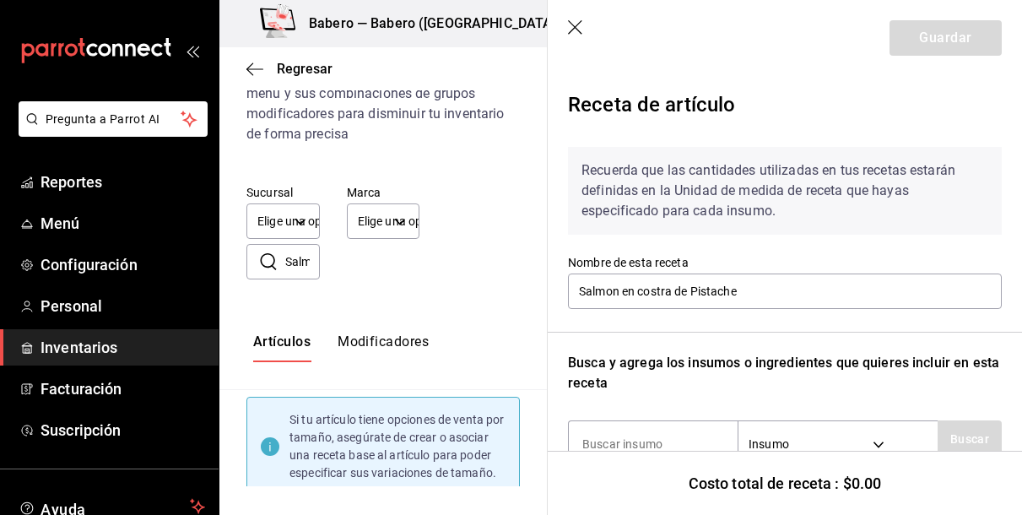
scroll to position [206, 0]
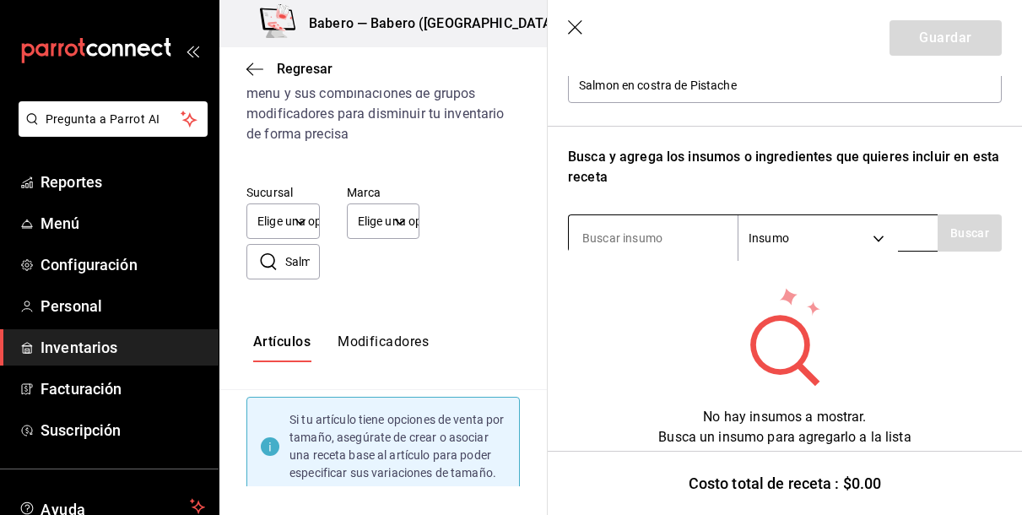
click at [682, 233] on input at bounding box center [653, 237] width 169 height 35
type input "salmon"
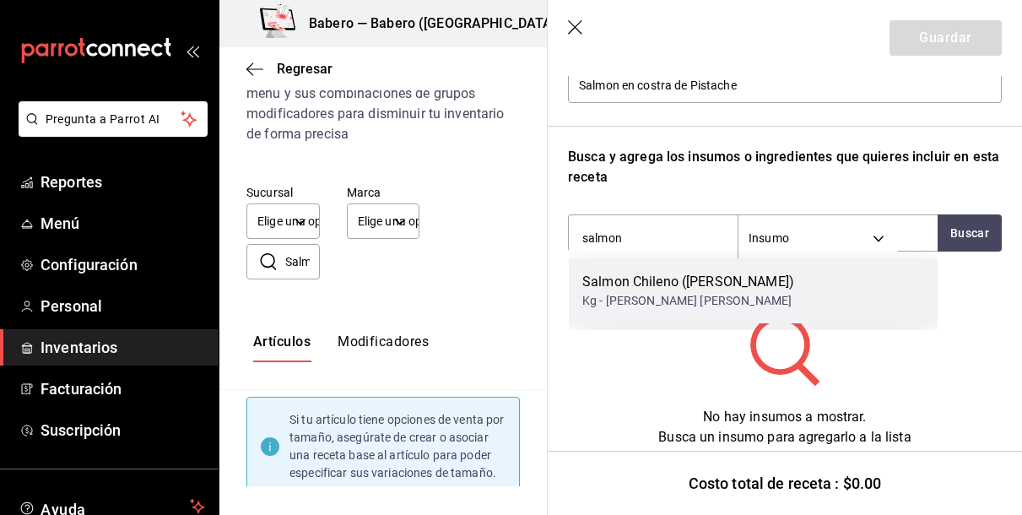
click at [662, 294] on div "Kg - [PERSON_NAME] [PERSON_NAME]" at bounding box center [688, 301] width 212 height 18
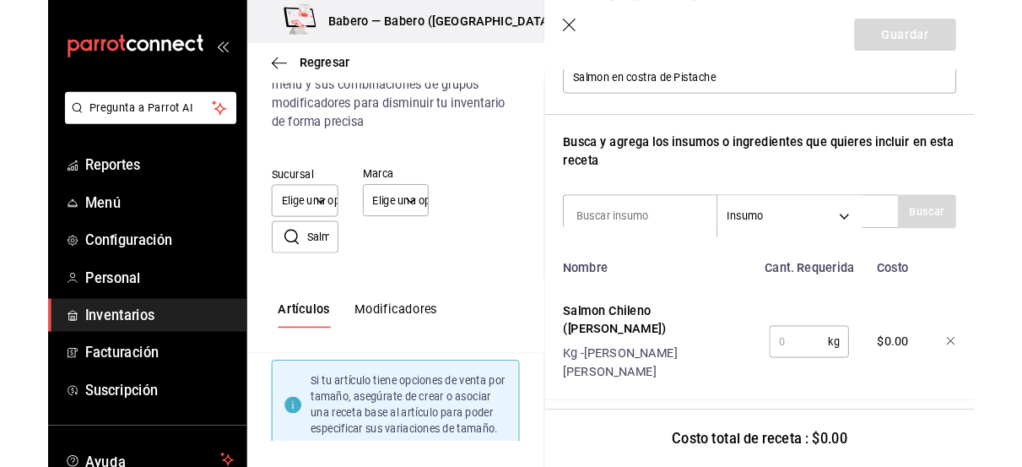
scroll to position [180, 0]
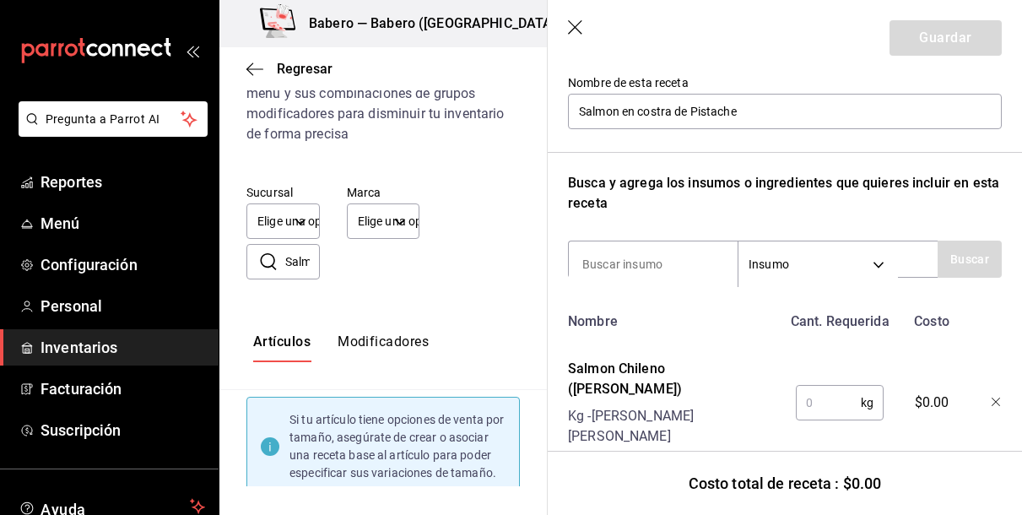
click at [831, 386] on input "text" at bounding box center [828, 403] width 65 height 34
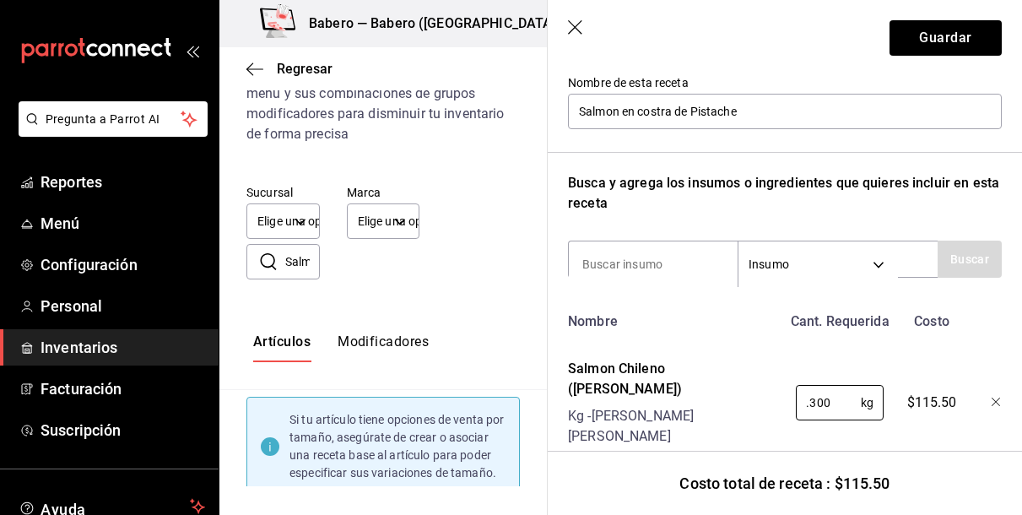
click at [785, 343] on div "Nombre Cant. Requerida Costo Salmon Chileno ([PERSON_NAME]) Kg - [PERSON_NAME] …" at bounding box center [785, 386] width 434 height 163
type input "0.300"
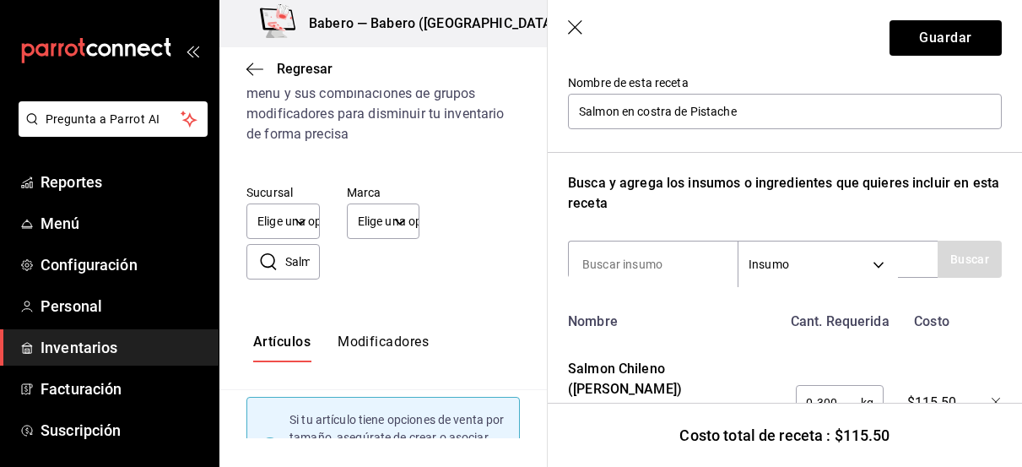
scroll to position [228, 0]
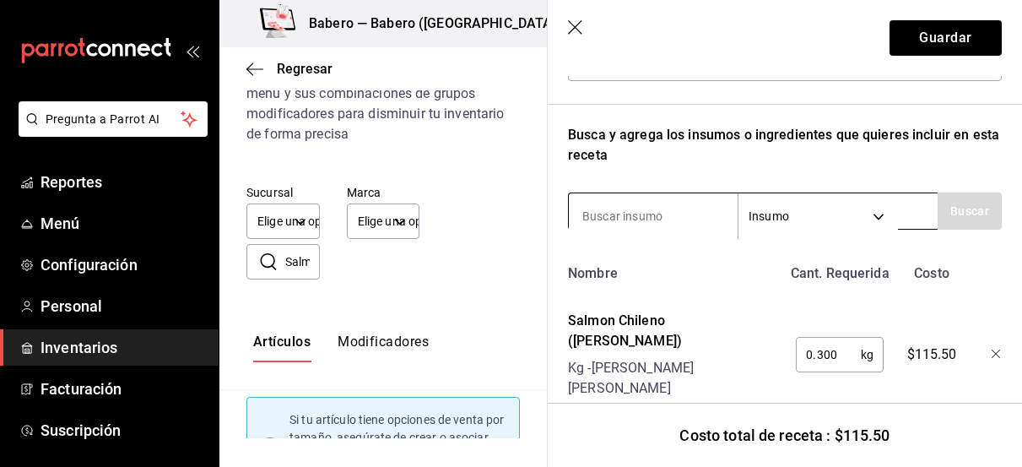
click at [660, 213] on input at bounding box center [653, 215] width 169 height 35
type input "anchor"
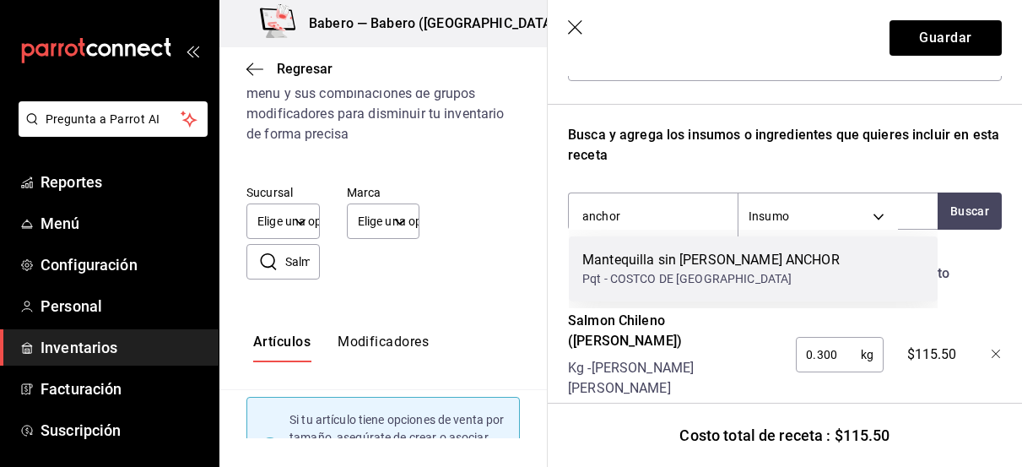
click at [624, 262] on div "Mantequilla sin [PERSON_NAME] ANCHOR" at bounding box center [710, 260] width 257 height 20
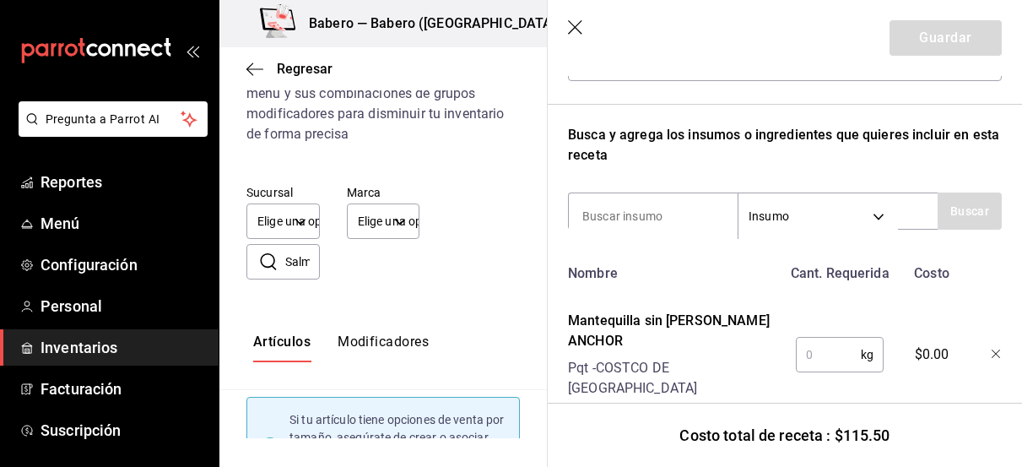
click at [821, 338] on input "text" at bounding box center [828, 354] width 65 height 34
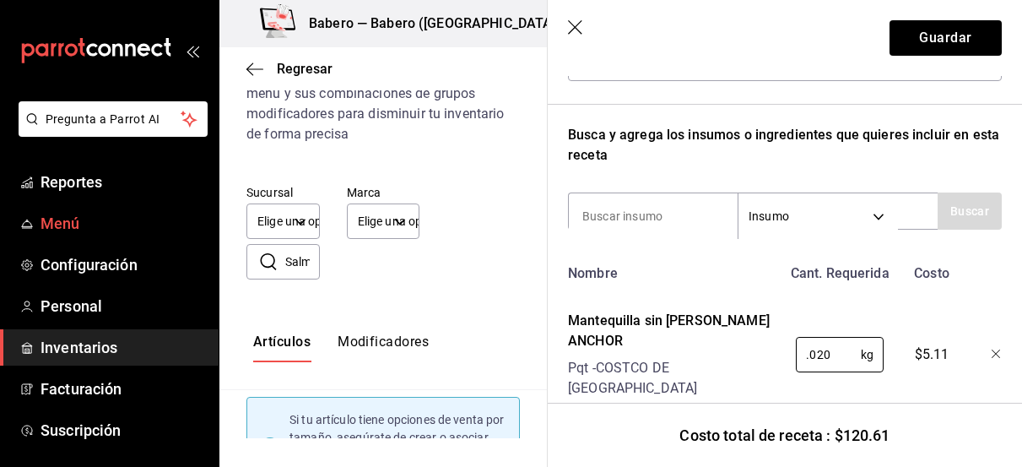
type input "0.020"
click at [613, 219] on input at bounding box center [653, 215] width 169 height 35
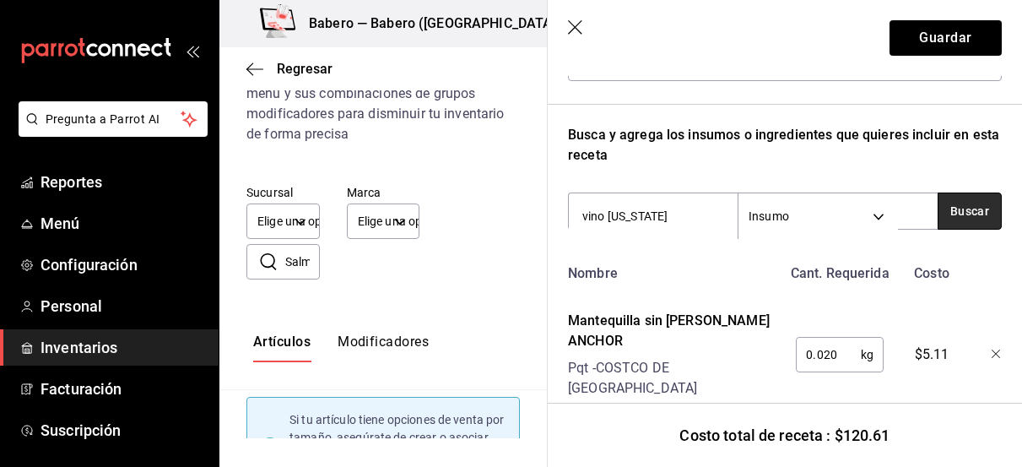
click at [951, 210] on button "Buscar" at bounding box center [969, 210] width 64 height 37
click at [975, 217] on button "Buscar" at bounding box center [969, 210] width 64 height 37
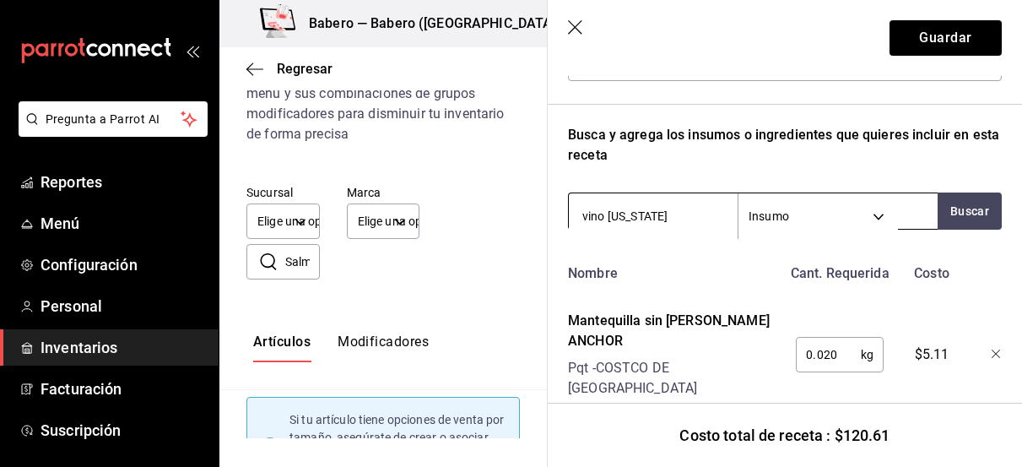
click at [707, 211] on input "vino [US_STATE]" at bounding box center [653, 215] width 169 height 35
type input "vino [PERSON_NAME]"
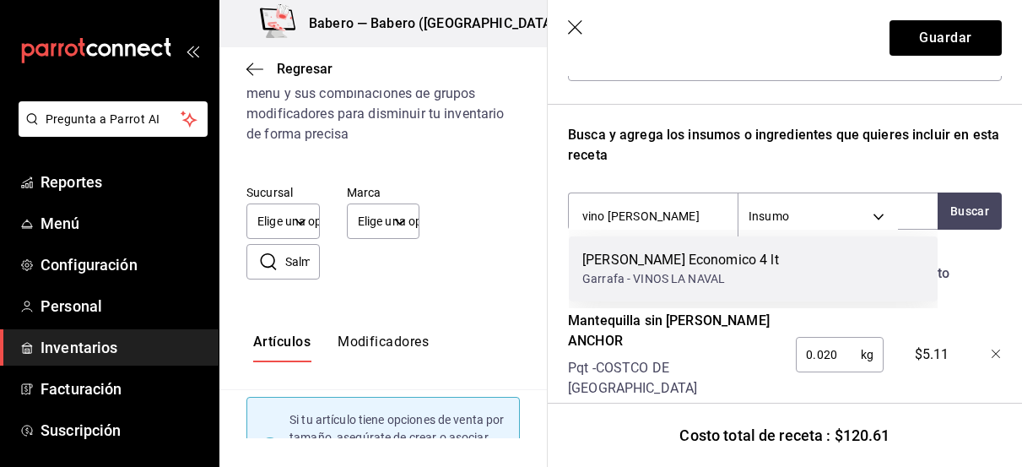
click at [688, 266] on div "[PERSON_NAME] Economico 4 lt" at bounding box center [680, 260] width 197 height 20
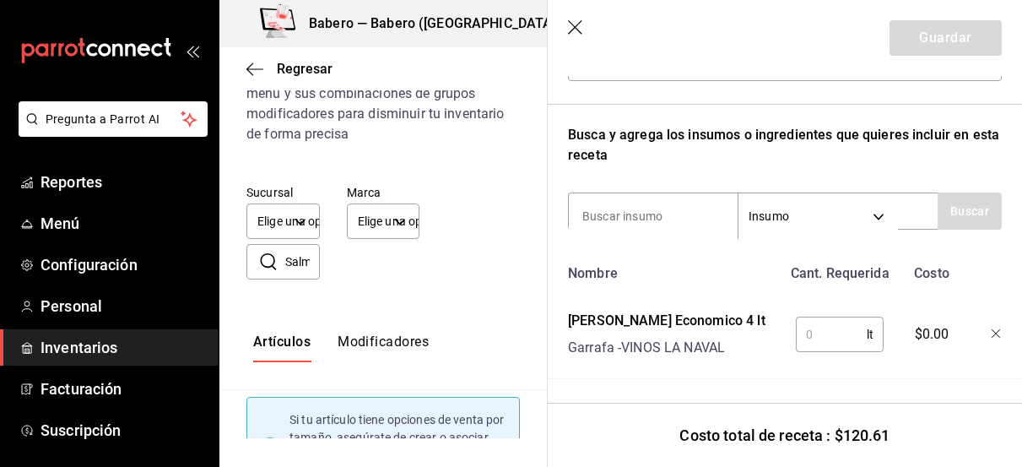
click at [822, 332] on input "text" at bounding box center [831, 334] width 71 height 34
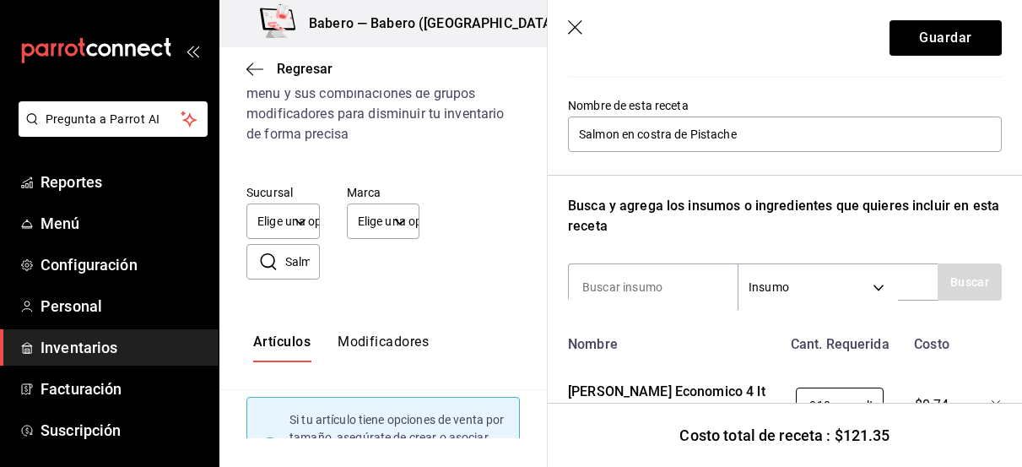
scroll to position [0, 0]
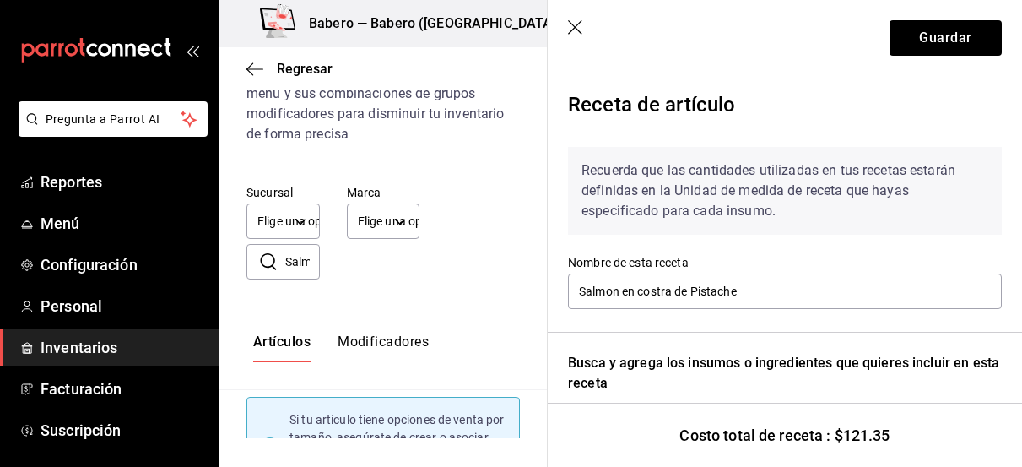
type input "0.010"
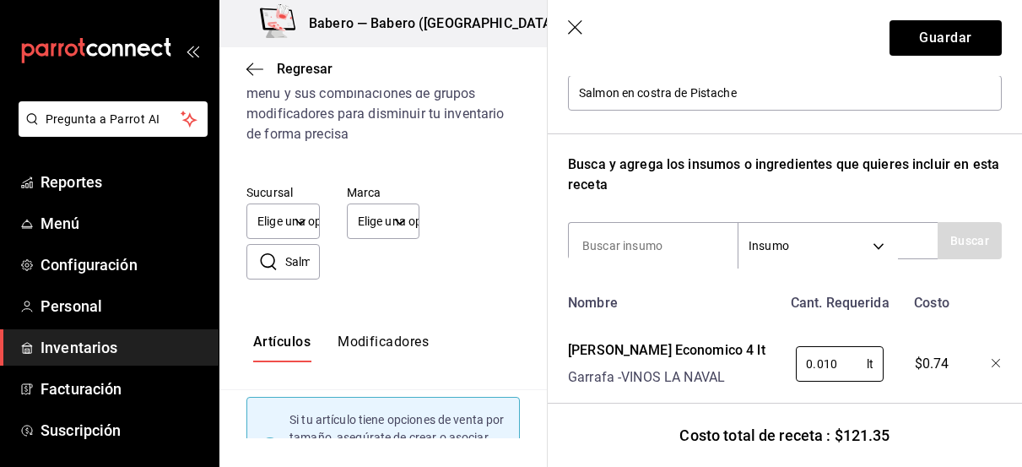
scroll to position [192, 0]
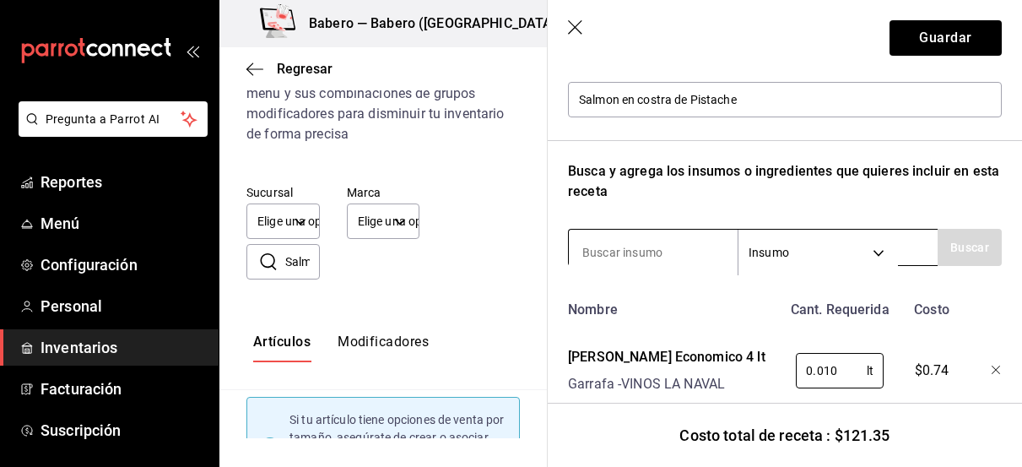
click at [659, 253] on input at bounding box center [653, 252] width 169 height 35
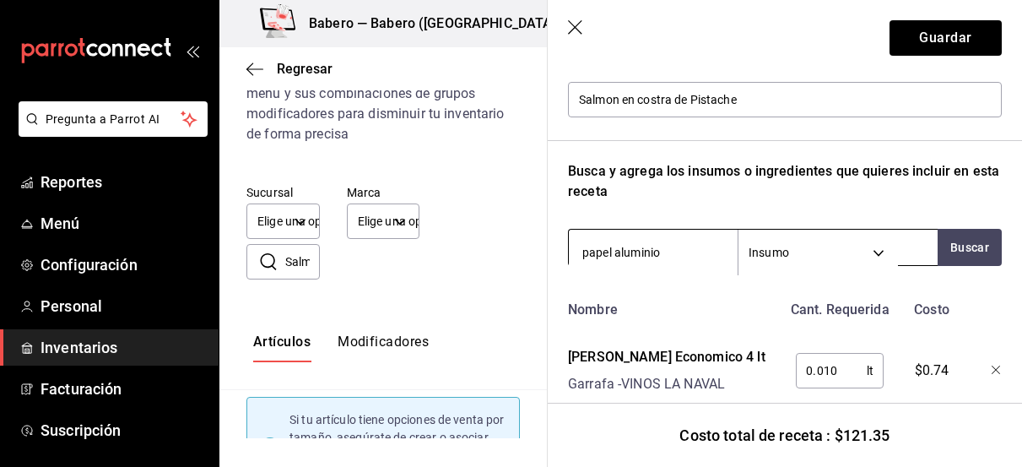
click at [876, 256] on body "Pregunta a Parrot AI Reportes Menú Configuración Personal Inventarios Facturaci…" at bounding box center [511, 219] width 1022 height 438
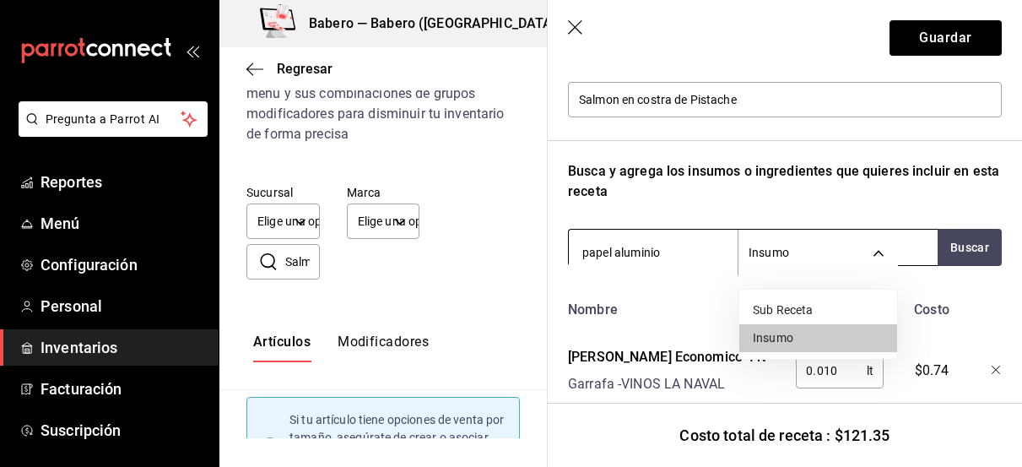
click at [876, 256] on div at bounding box center [511, 233] width 1022 height 467
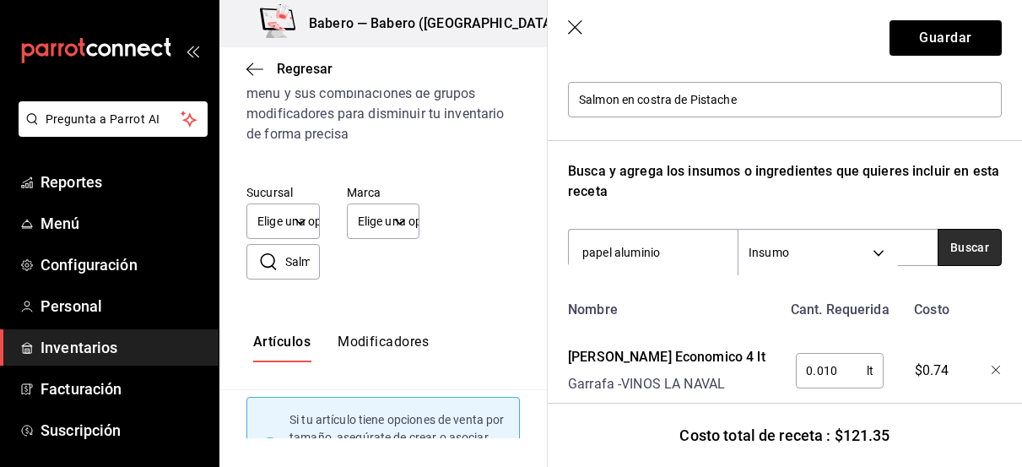
click at [967, 251] on button "Buscar" at bounding box center [969, 247] width 64 height 37
type input "p"
type input "[PERSON_NAME]"
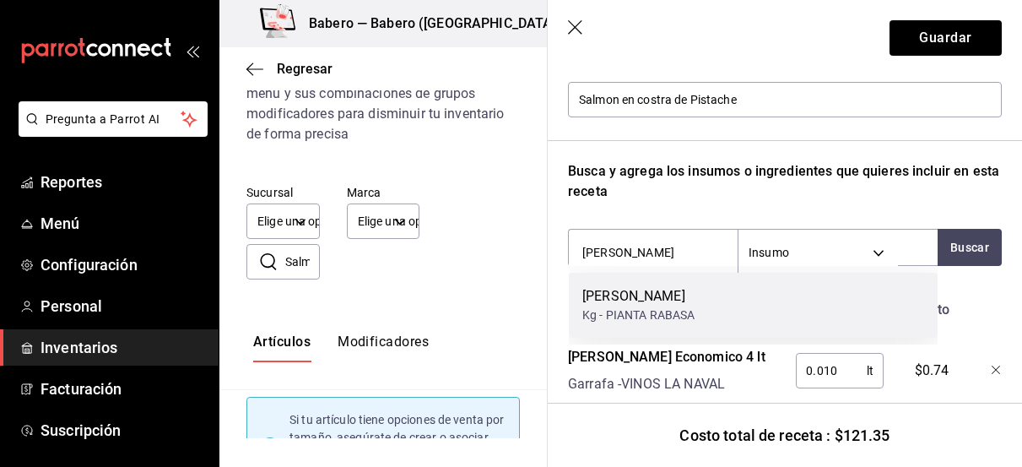
click at [644, 318] on div "Kg - PIANTA RABASA" at bounding box center [638, 315] width 112 height 18
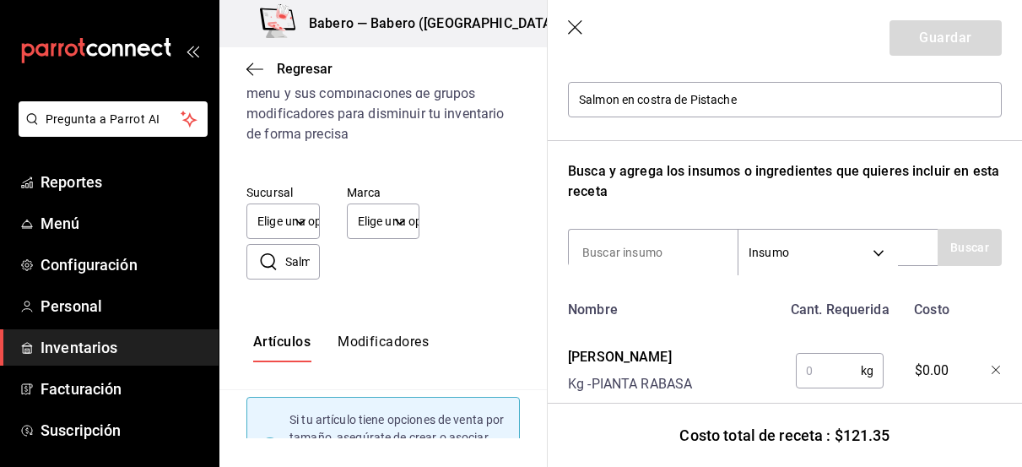
click at [832, 365] on input "text" at bounding box center [828, 371] width 65 height 34
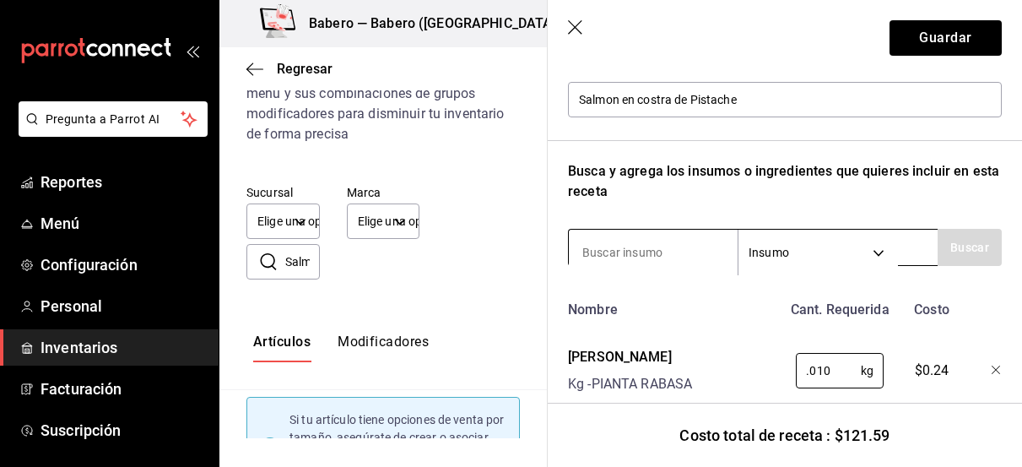
click at [669, 255] on input at bounding box center [653, 252] width 169 height 35
type input "0.010"
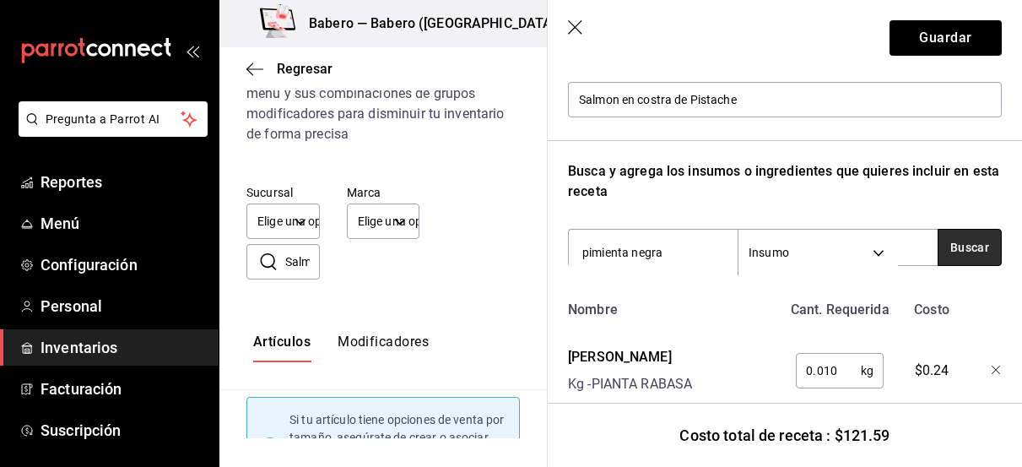
click at [957, 255] on button "Buscar" at bounding box center [969, 247] width 64 height 37
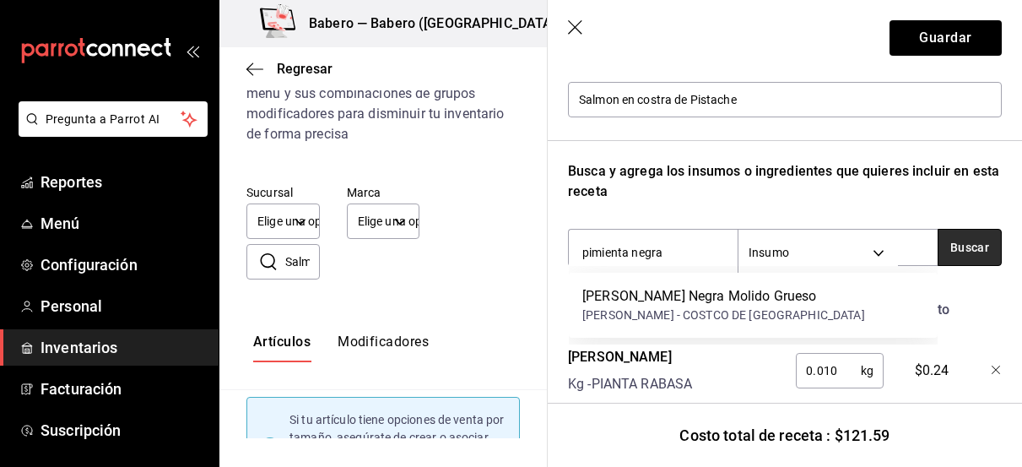
click at [957, 255] on button "Buscar" at bounding box center [969, 247] width 64 height 37
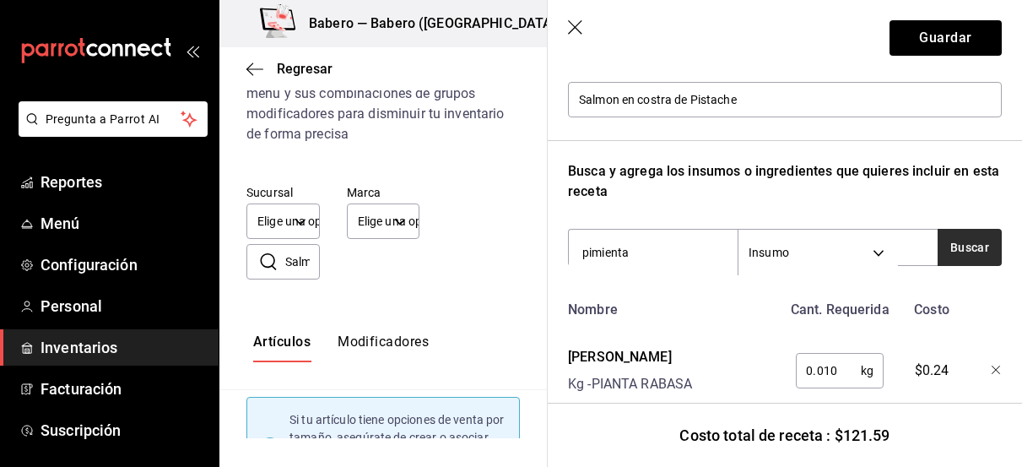
type input "pimienta"
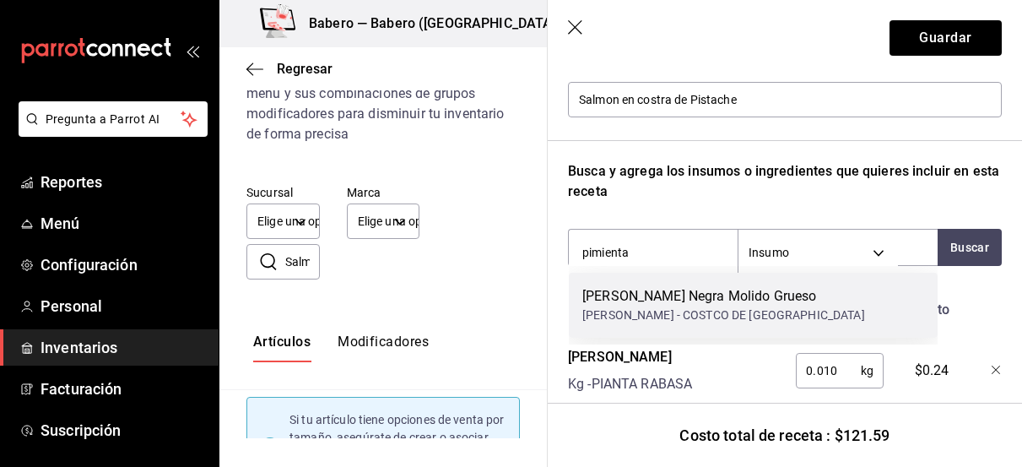
click at [782, 316] on div "[PERSON_NAME] Negra Molido Grueso [PERSON_NAME] - COSTCO DE [GEOGRAPHIC_DATA]" at bounding box center [753, 305] width 369 height 65
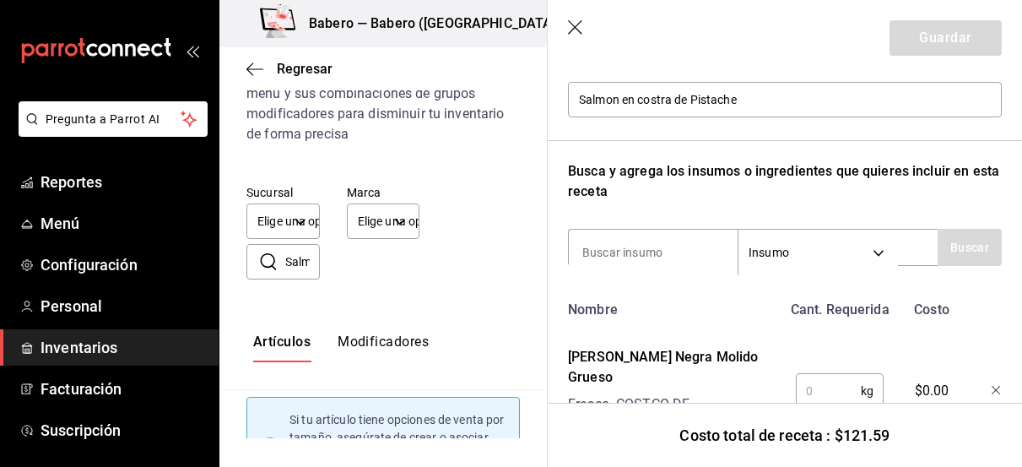
click at [818, 374] on input "text" at bounding box center [828, 391] width 65 height 34
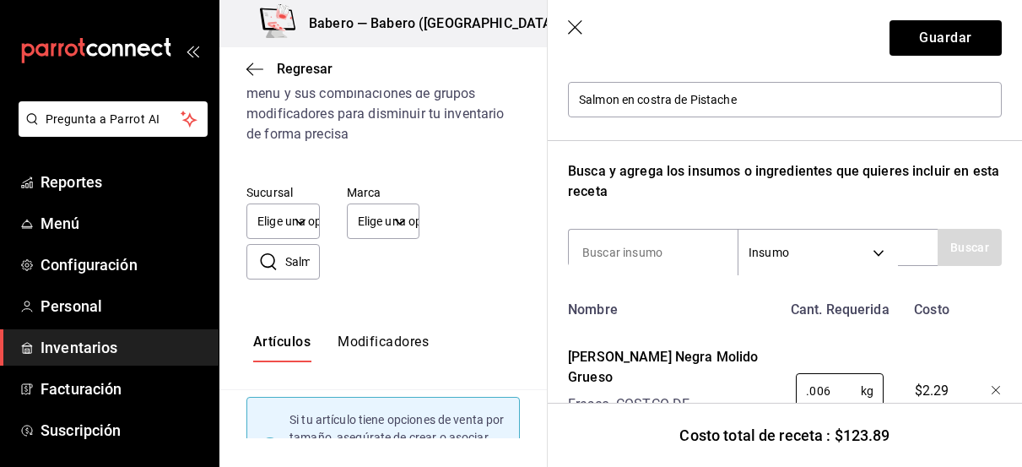
click at [710, 294] on div "Nombre" at bounding box center [671, 306] width 220 height 27
type input "0.006"
click at [675, 247] on input at bounding box center [653, 252] width 169 height 35
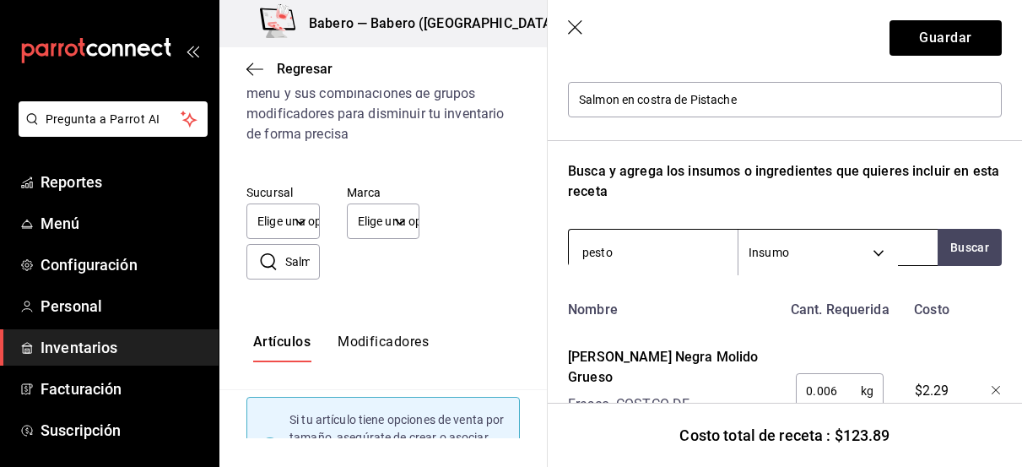
type input "pesto"
click at [856, 250] on body "Pregunta a Parrot AI Reportes Menú Configuración Personal Inventarios Facturaci…" at bounding box center [511, 219] width 1022 height 438
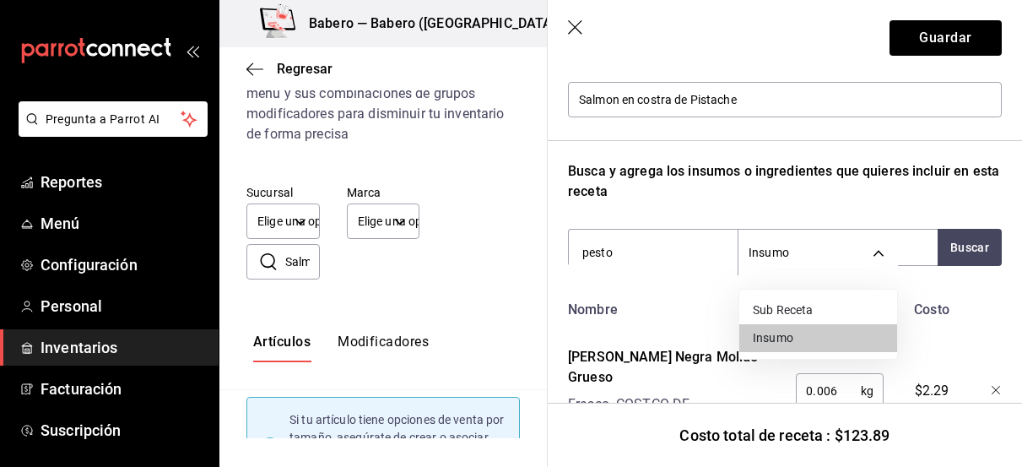
click at [797, 313] on li "Sub Receta" at bounding box center [818, 310] width 158 height 28
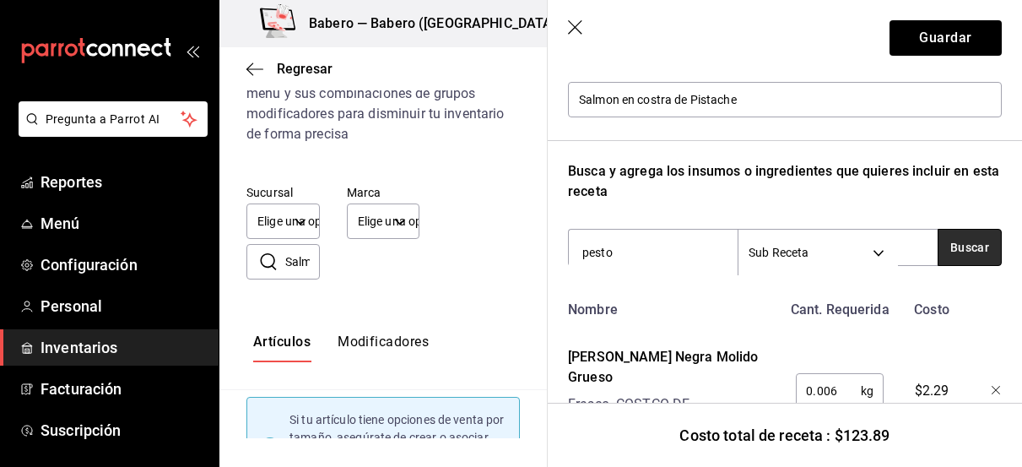
click at [981, 251] on button "Buscar" at bounding box center [969, 247] width 64 height 37
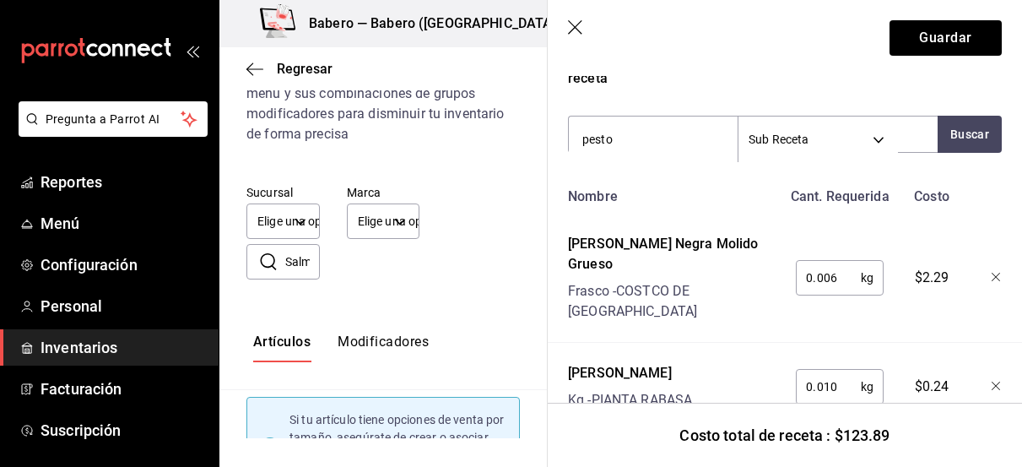
scroll to position [305, 0]
click at [831, 135] on body "Pregunta a Parrot AI Reportes Menú Configuración Personal Inventarios Facturaci…" at bounding box center [511, 219] width 1022 height 438
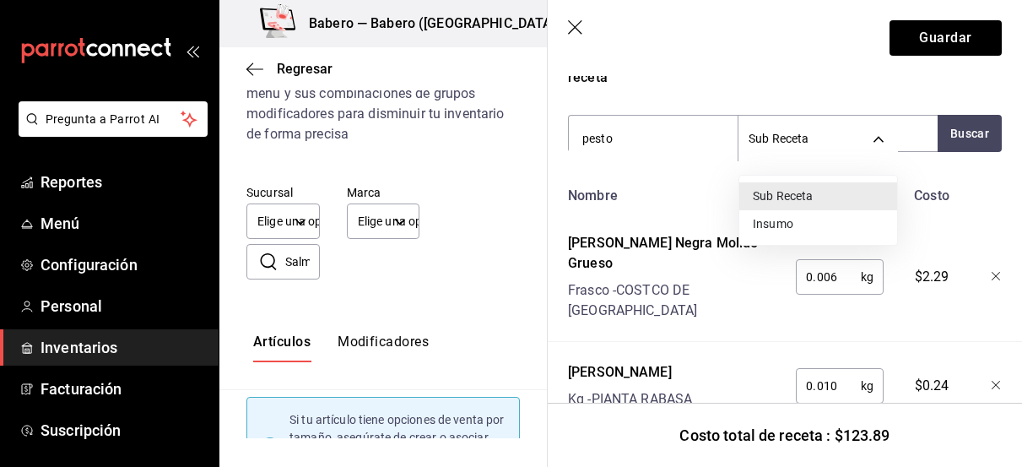
click at [780, 224] on li "Insumo" at bounding box center [818, 224] width 158 height 28
type input "SUPPLY"
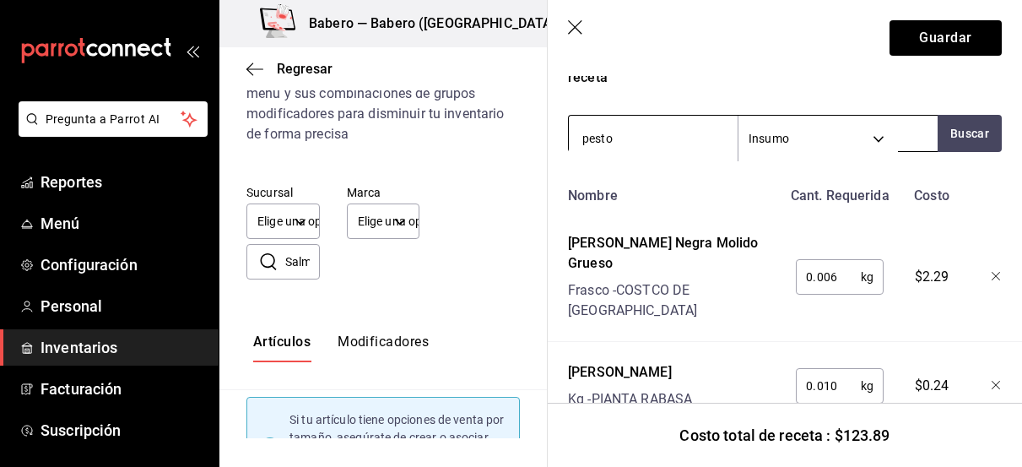
click at [655, 147] on input "pesto" at bounding box center [653, 138] width 169 height 35
type input "pistache"
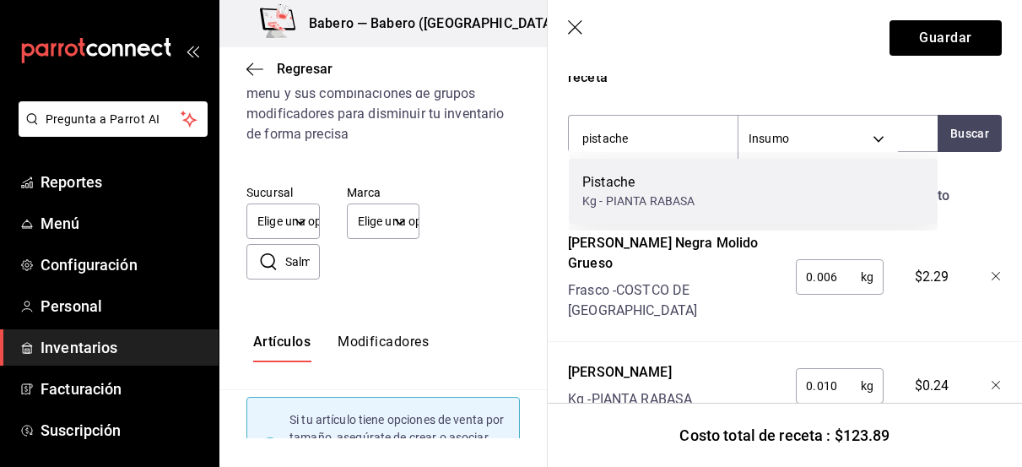
click at [631, 208] on div "Kg - PIANTA RABASA" at bounding box center [638, 201] width 112 height 18
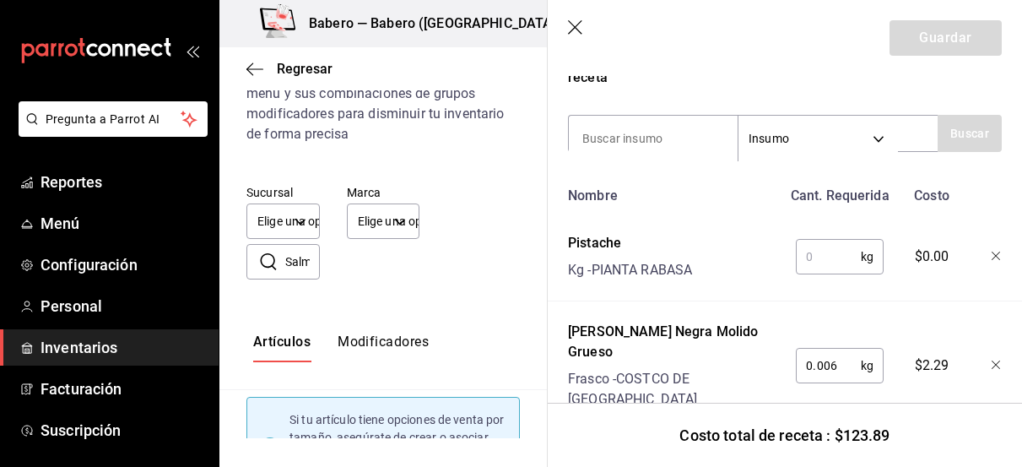
click at [823, 260] on input "text" at bounding box center [828, 257] width 65 height 34
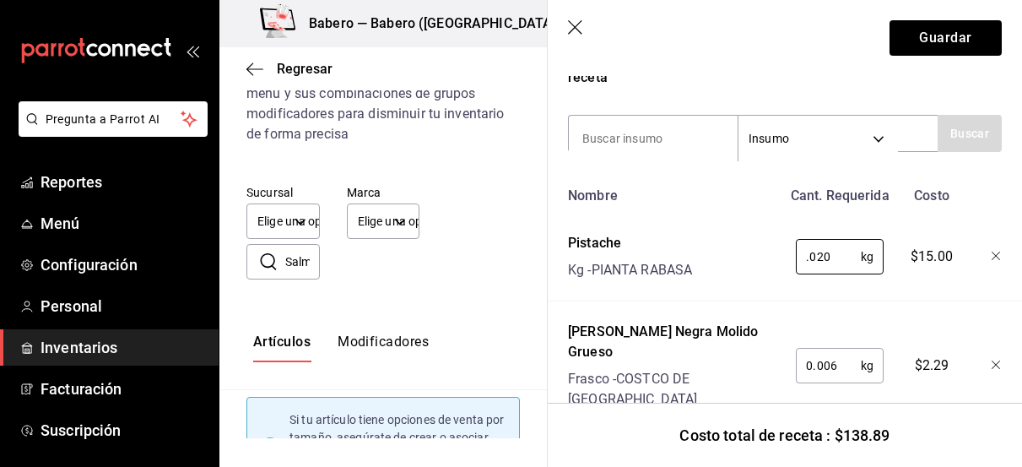
click at [817, 100] on div "Recuerda que las cantidades utilizadas en tus recetas estarán definidas en la U…" at bounding box center [785, 347] width 434 height 1038
type input "0.020"
click at [651, 132] on input at bounding box center [653, 138] width 169 height 35
click at [954, 144] on button "Buscar" at bounding box center [969, 133] width 64 height 37
type input "e"
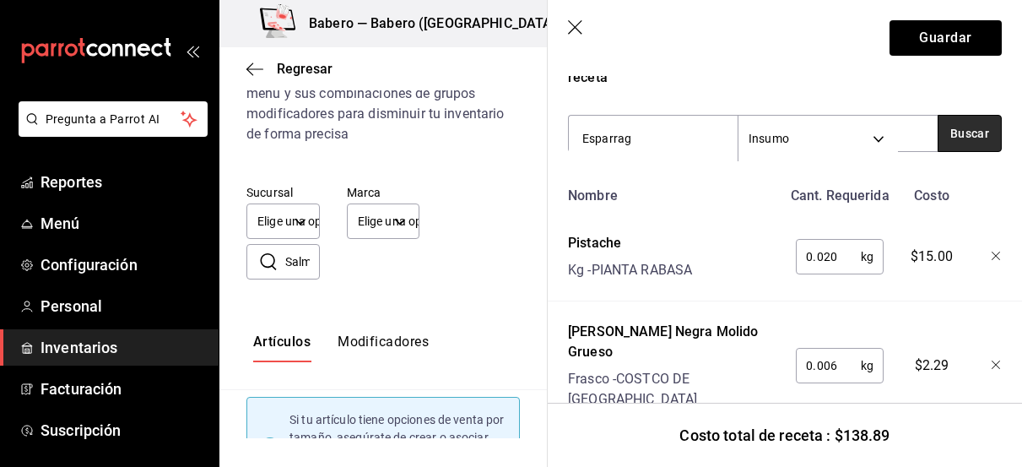
click at [947, 137] on button "Buscar" at bounding box center [969, 133] width 64 height 37
type input "Esp"
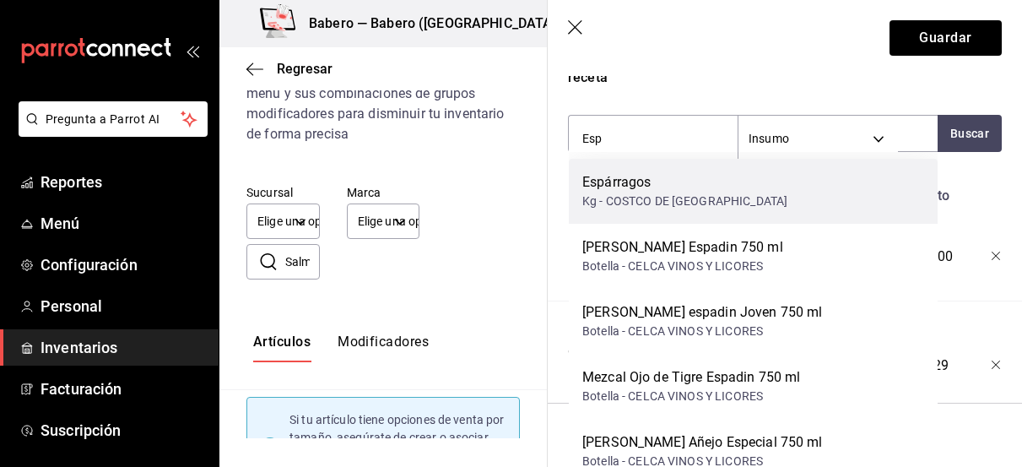
click at [672, 199] on div "Kg - COSTCO DE [GEOGRAPHIC_DATA]" at bounding box center [684, 201] width 205 height 18
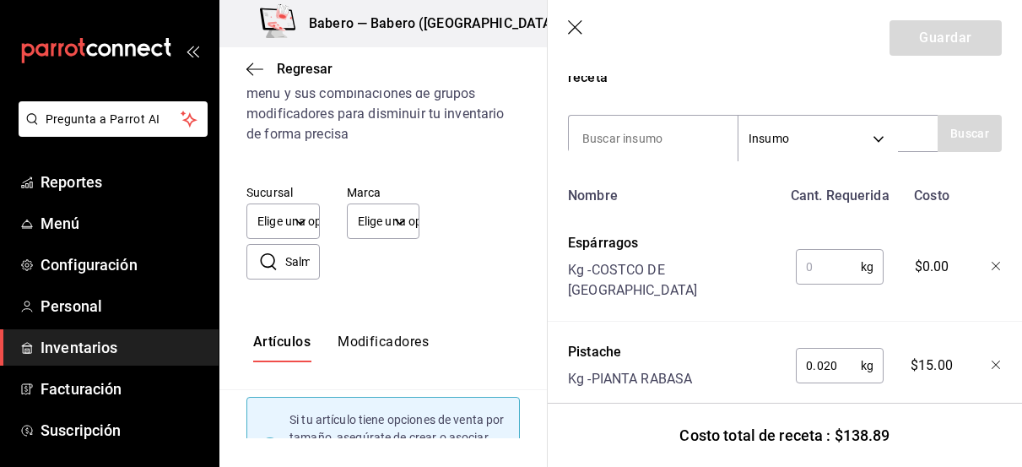
click at [826, 251] on input "text" at bounding box center [828, 267] width 65 height 34
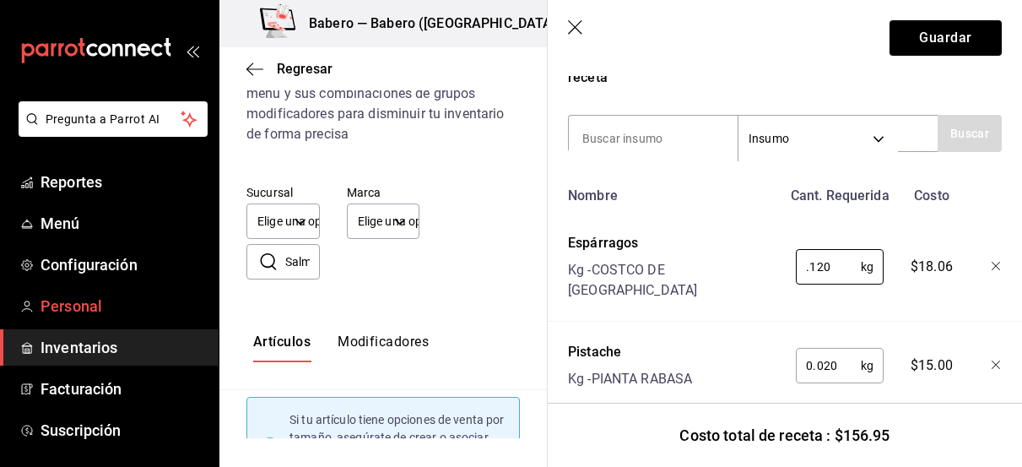
type input "0.120"
click at [613, 138] on input at bounding box center [653, 138] width 169 height 35
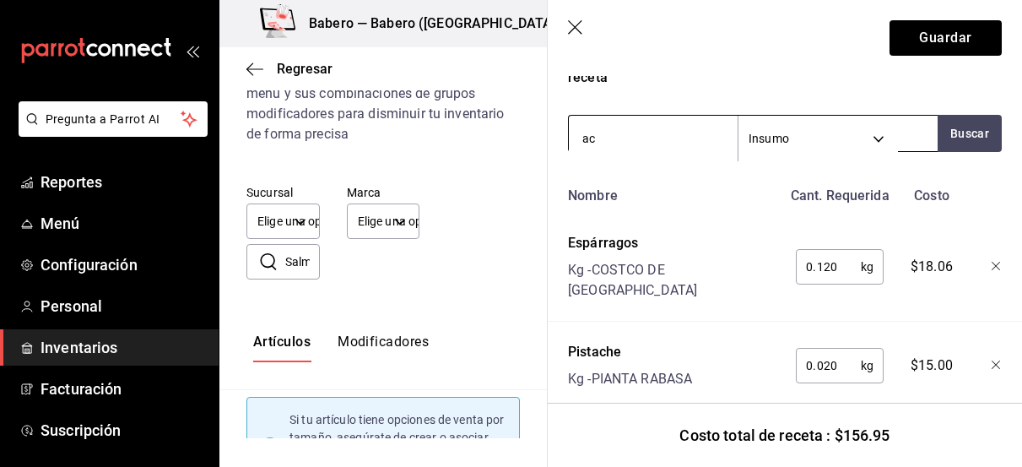
type input "a"
type input "mizuna"
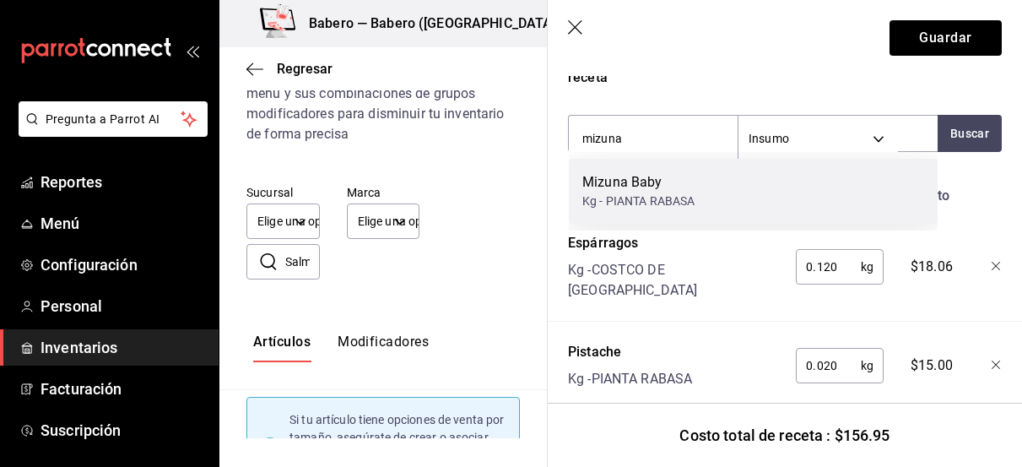
click at [618, 204] on div "Kg - PIANTA RABASA" at bounding box center [638, 201] width 112 height 18
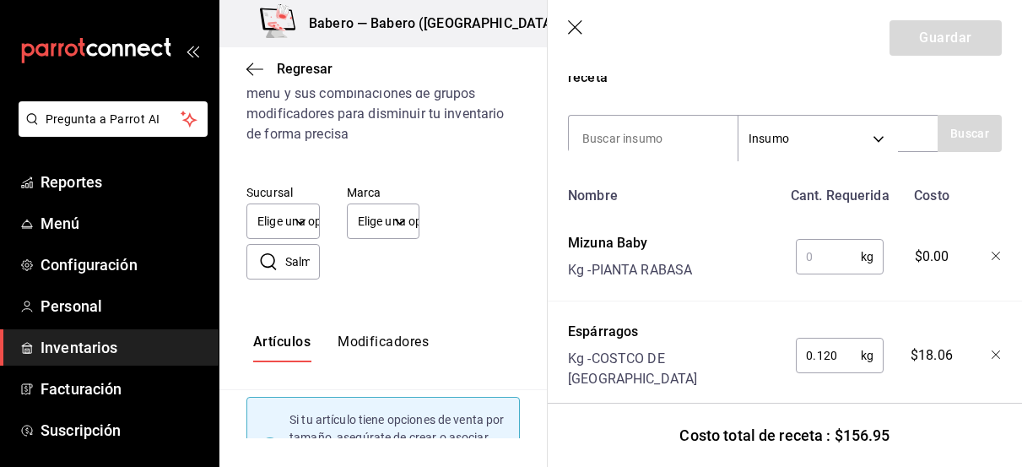
click at [813, 254] on input "text" at bounding box center [828, 257] width 65 height 34
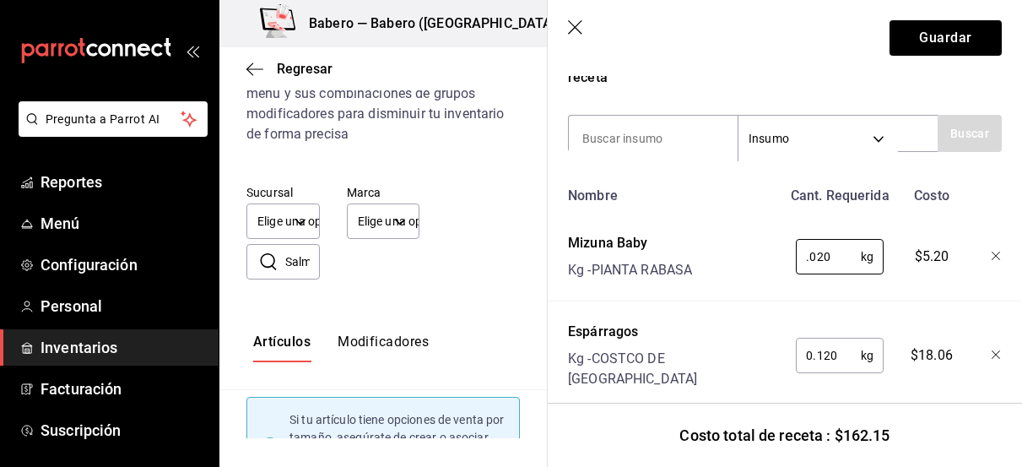
click at [849, 69] on header "Guardar" at bounding box center [785, 38] width 474 height 76
type input "0.020"
click at [849, 69] on header "Guardar" at bounding box center [785, 38] width 474 height 76
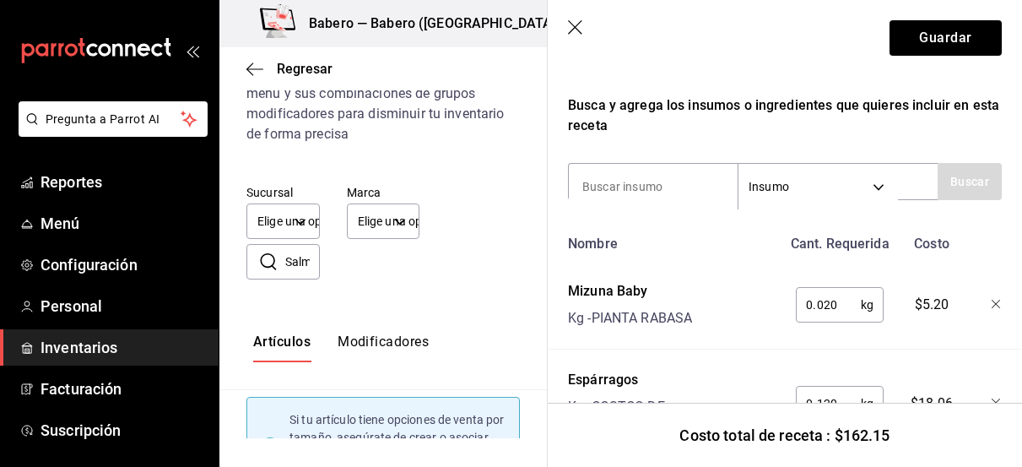
scroll to position [217, 0]
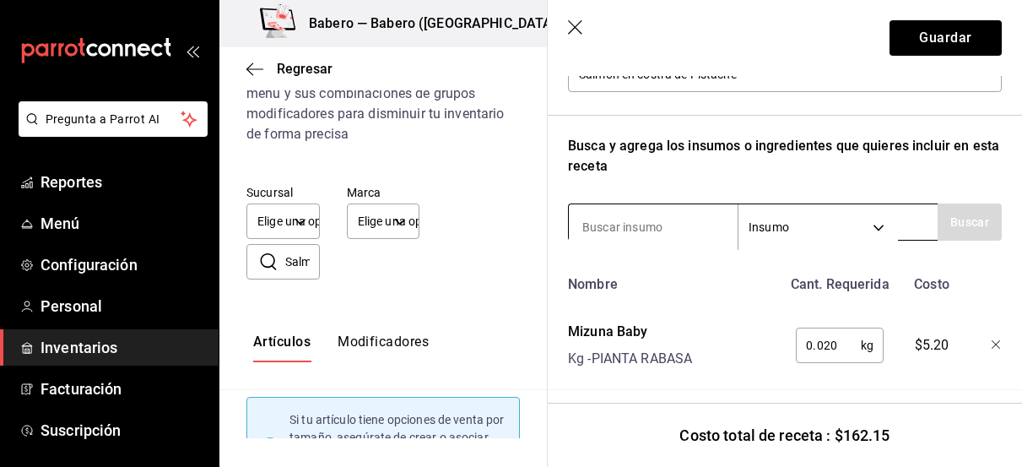
click at [670, 211] on input at bounding box center [653, 226] width 169 height 35
type input "pesto"
click at [851, 225] on body "Pregunta a Parrot AI Reportes Menú Configuración Personal Inventarios Facturaci…" at bounding box center [511, 219] width 1022 height 438
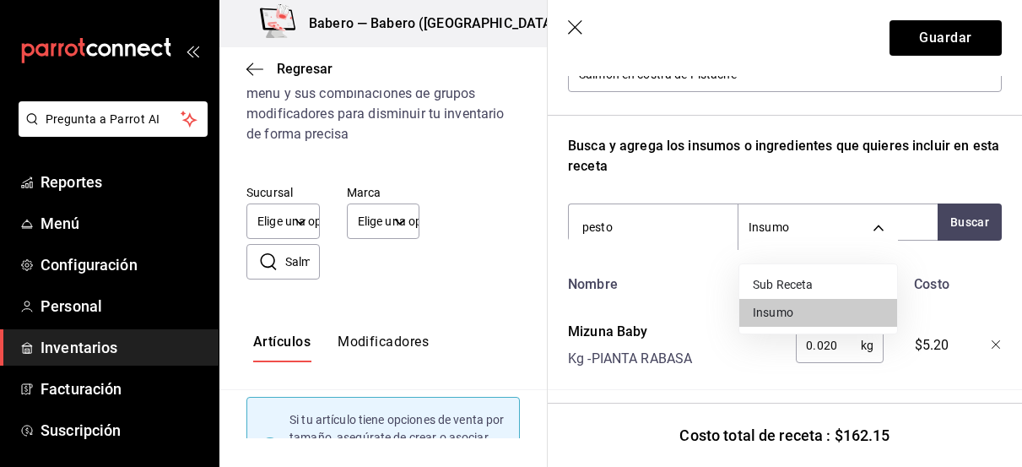
click at [755, 282] on li "Sub Receta" at bounding box center [818, 285] width 158 height 28
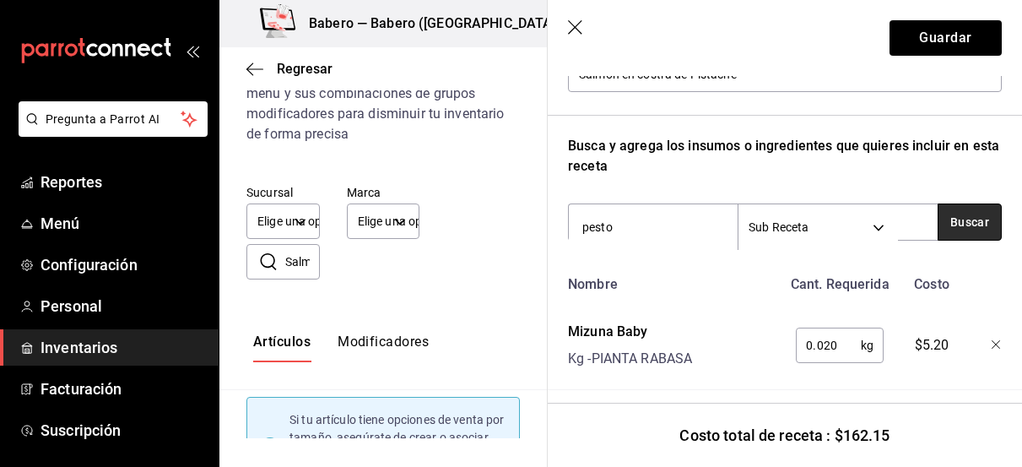
click at [977, 229] on button "Buscar" at bounding box center [969, 221] width 64 height 37
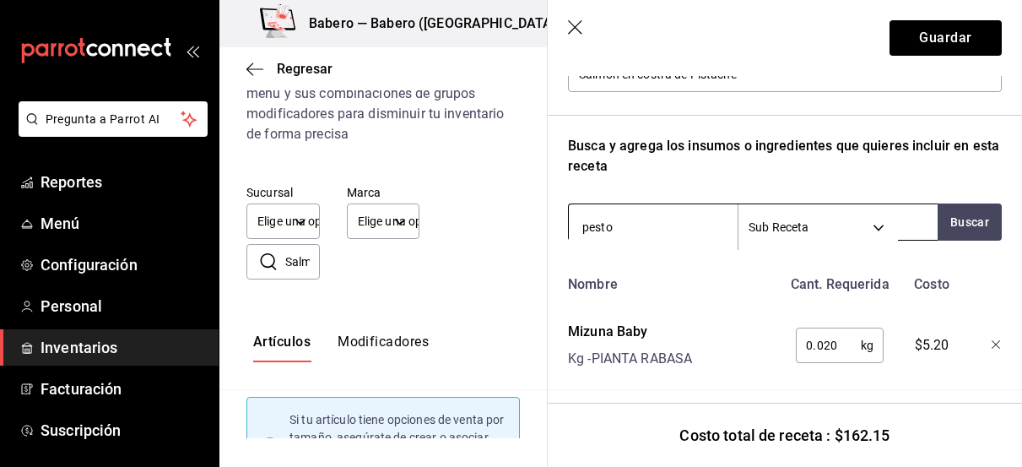
click at [856, 228] on body "Pregunta a Parrot AI Reportes Menú Configuración Personal Inventarios Facturaci…" at bounding box center [511, 219] width 1022 height 438
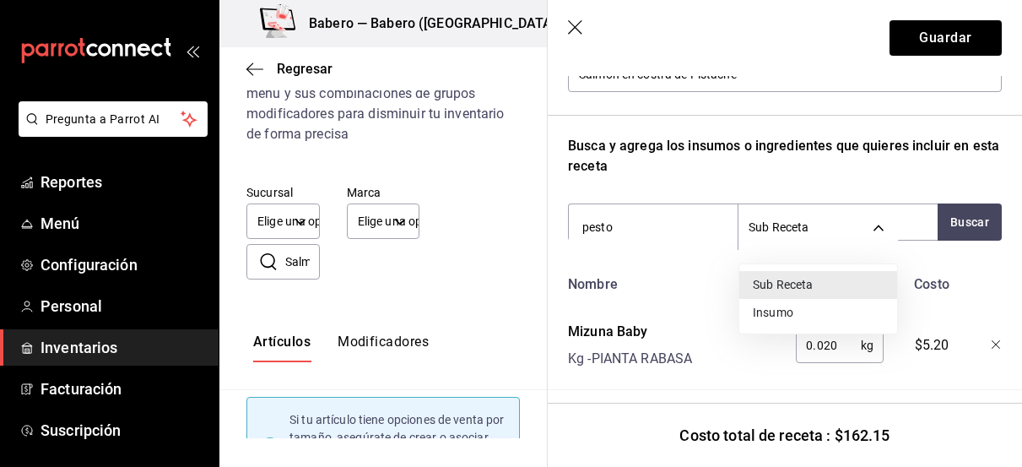
click at [790, 317] on li "Insumo" at bounding box center [818, 313] width 158 height 28
type input "SUPPLY"
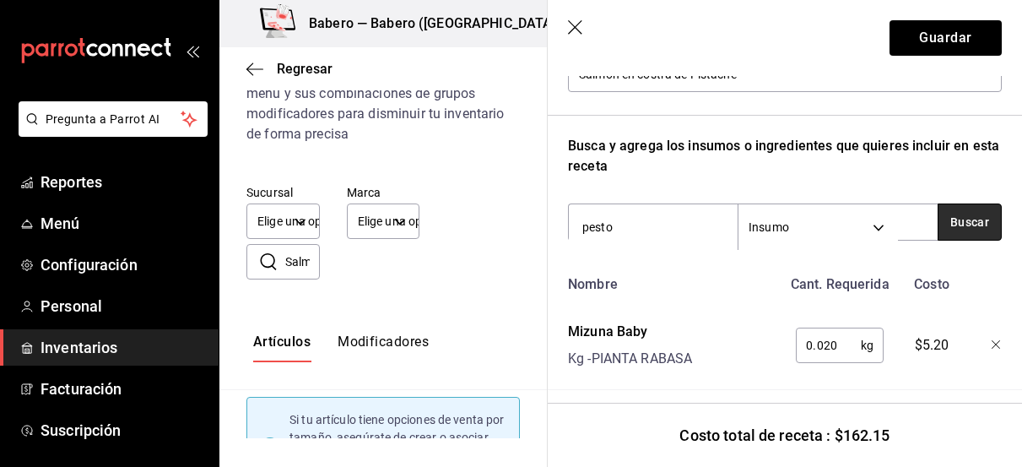
click at [994, 228] on button "Buscar" at bounding box center [969, 221] width 64 height 37
click at [981, 225] on button "Buscar" at bounding box center [969, 221] width 64 height 37
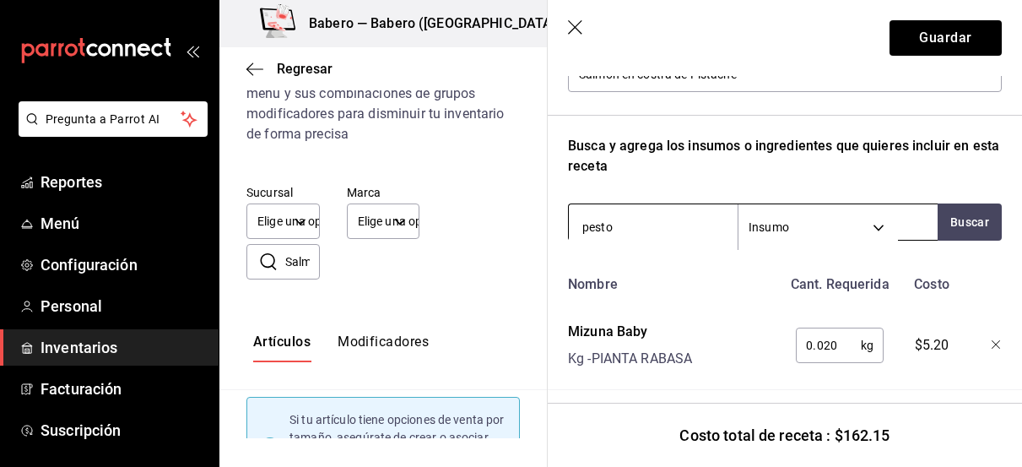
click at [635, 228] on input "pesto" at bounding box center [653, 226] width 169 height 35
type input "p"
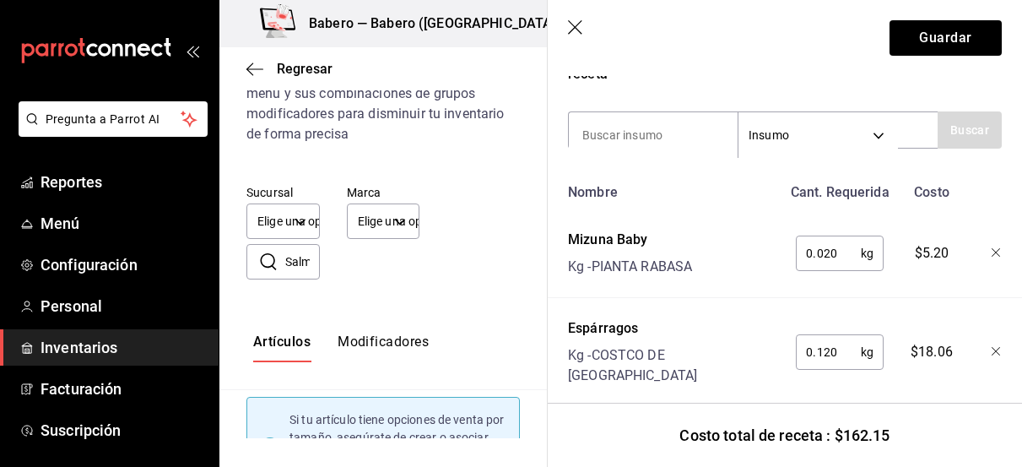
scroll to position [230, 0]
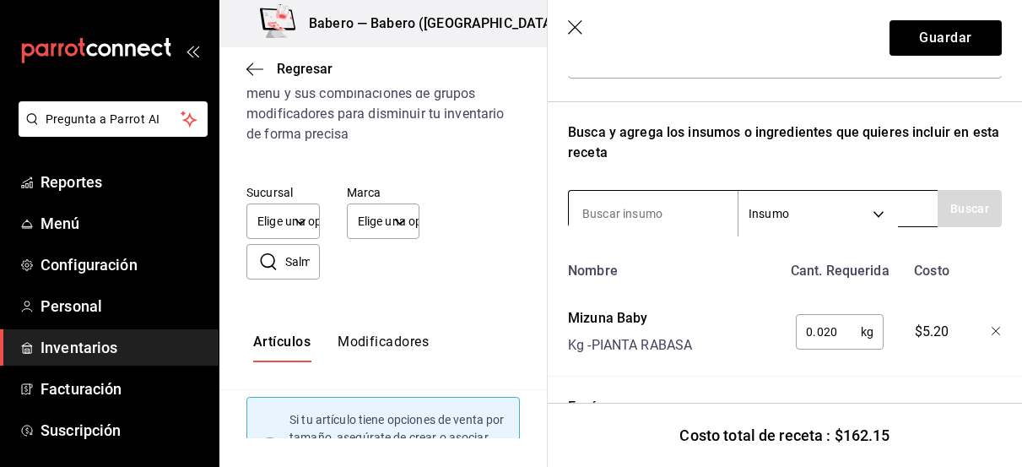
click at [641, 208] on input at bounding box center [653, 213] width 169 height 35
type input "pesto"
click at [825, 210] on body "Pregunta a Parrot AI Reportes Menú Configuración Personal Inventarios Facturaci…" at bounding box center [511, 219] width 1022 height 438
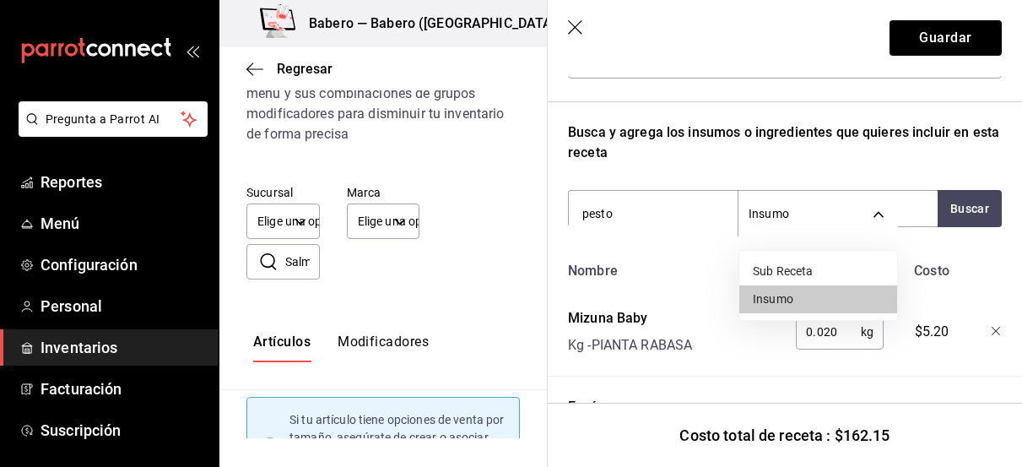
click at [796, 267] on li "Sub Receta" at bounding box center [818, 271] width 158 height 28
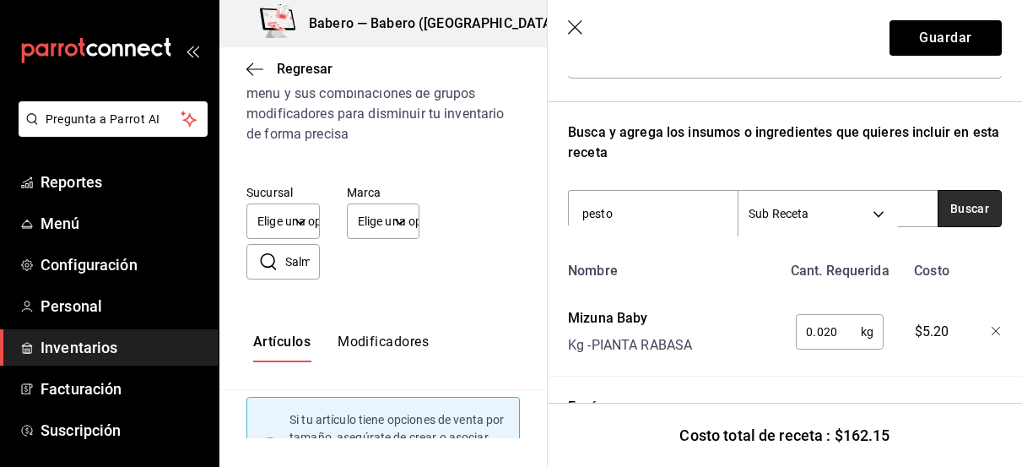
click at [969, 203] on button "Buscar" at bounding box center [969, 208] width 64 height 37
click at [878, 219] on body "Pregunta a Parrot AI Reportes Menú Configuración Personal Inventarios Facturaci…" at bounding box center [511, 219] width 1022 height 438
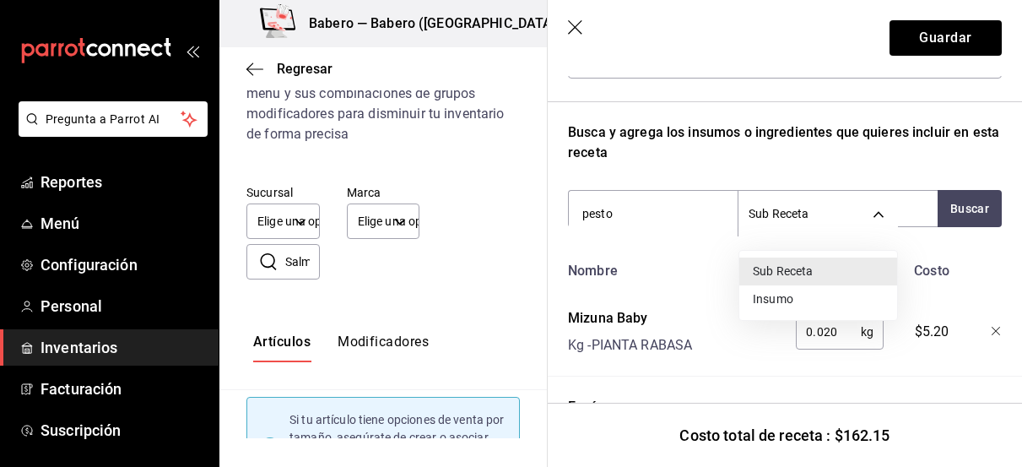
click at [764, 296] on li "Insumo" at bounding box center [818, 299] width 158 height 28
type input "SUPPLY"
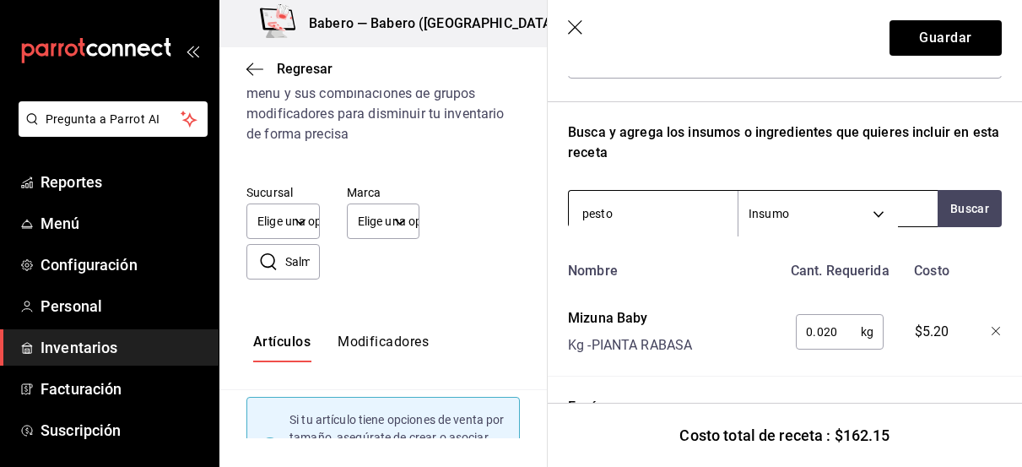
click at [688, 214] on input "pesto" at bounding box center [653, 213] width 169 height 35
type input "p"
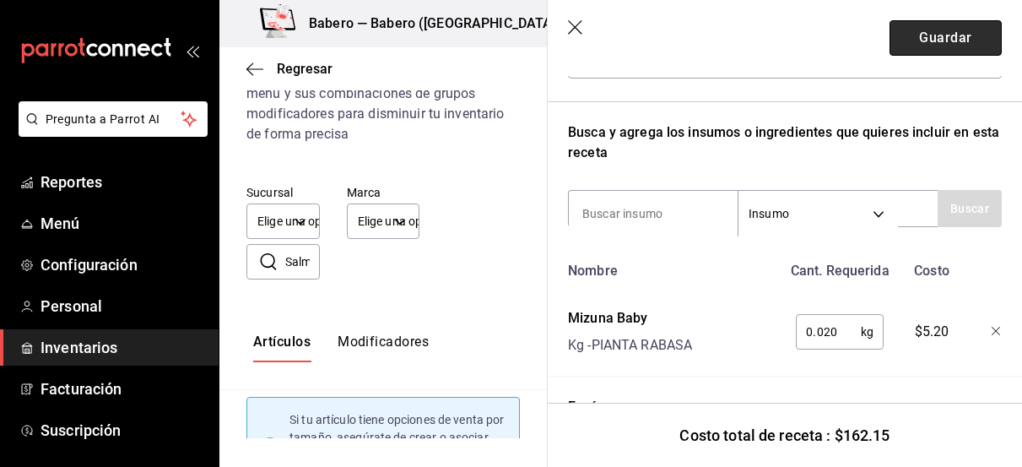
click at [920, 44] on button "Guardar" at bounding box center [945, 37] width 112 height 35
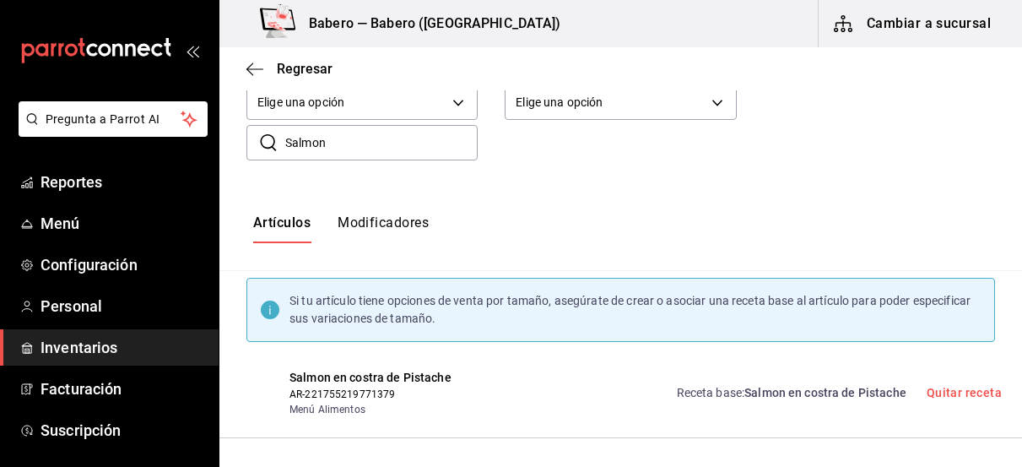
scroll to position [0, 0]
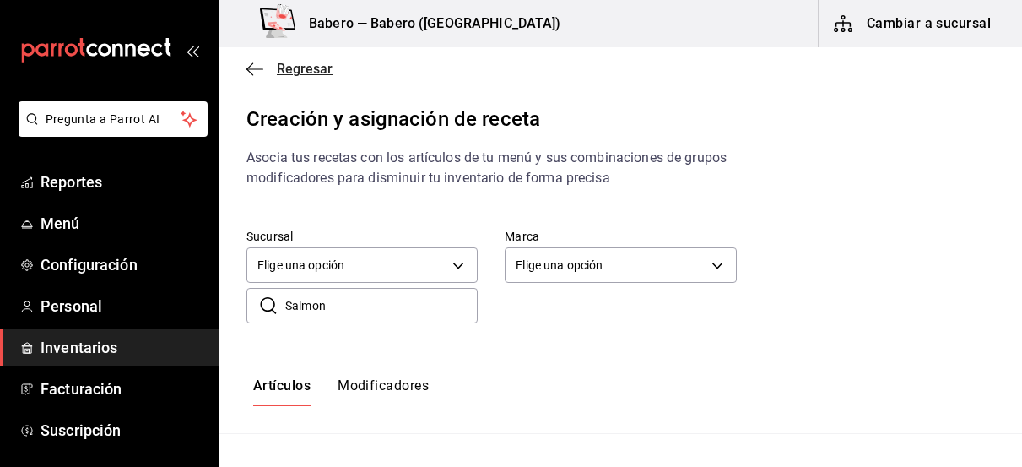
click at [273, 66] on span "Regresar" at bounding box center [289, 69] width 86 height 16
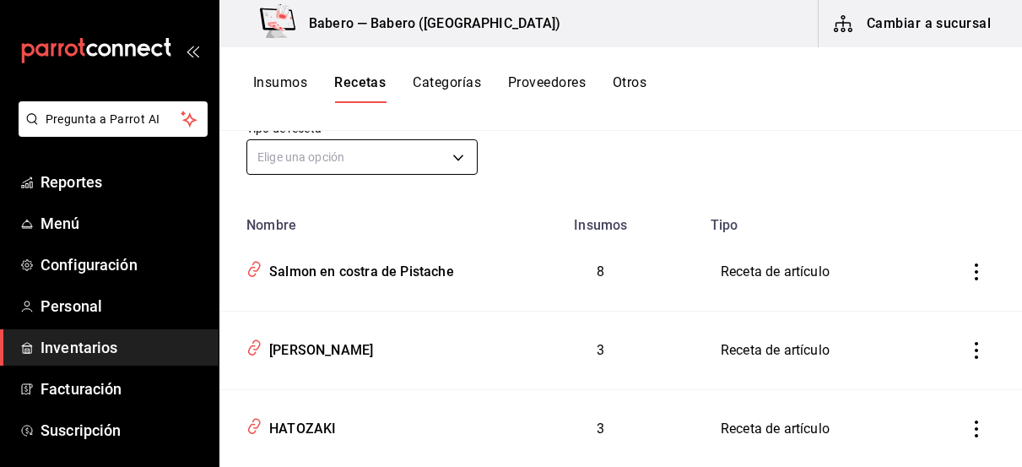
scroll to position [139, 0]
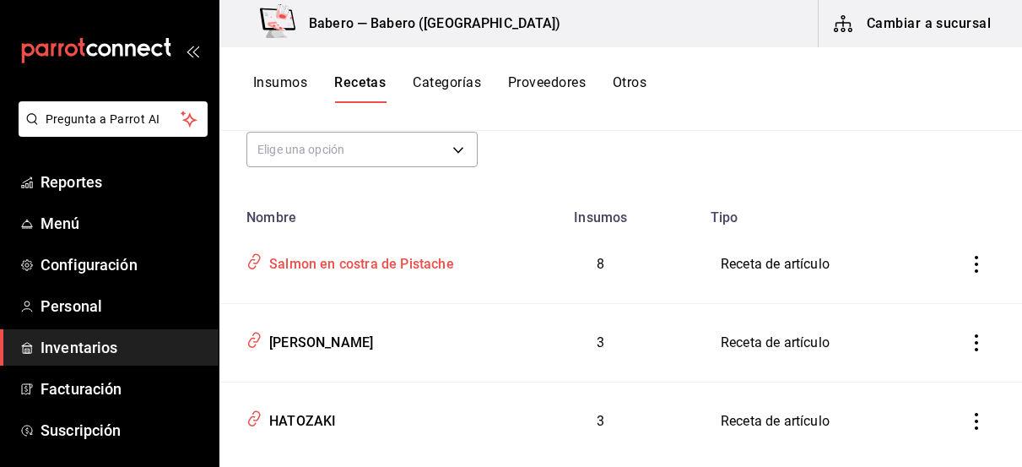
click at [365, 260] on div "Salmon en costra de Pistache" at bounding box center [358, 261] width 192 height 26
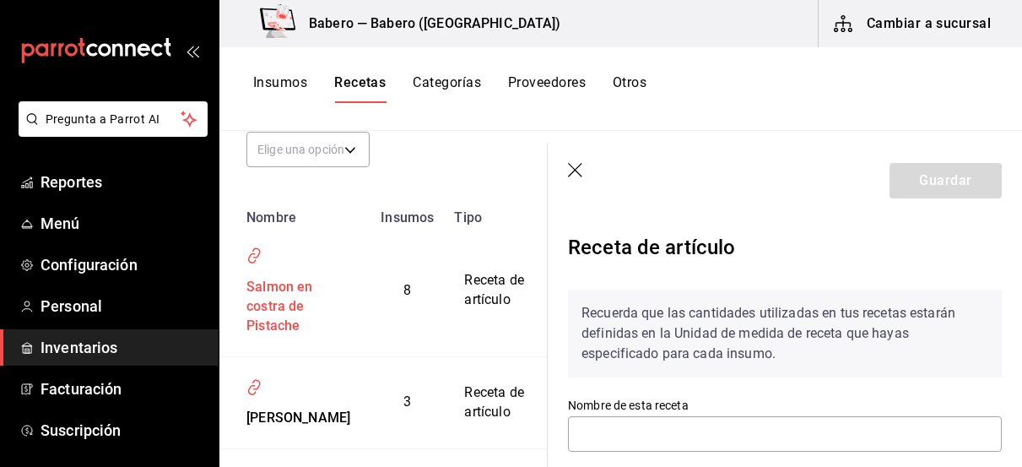
type input "Salmon en costra de Pistache"
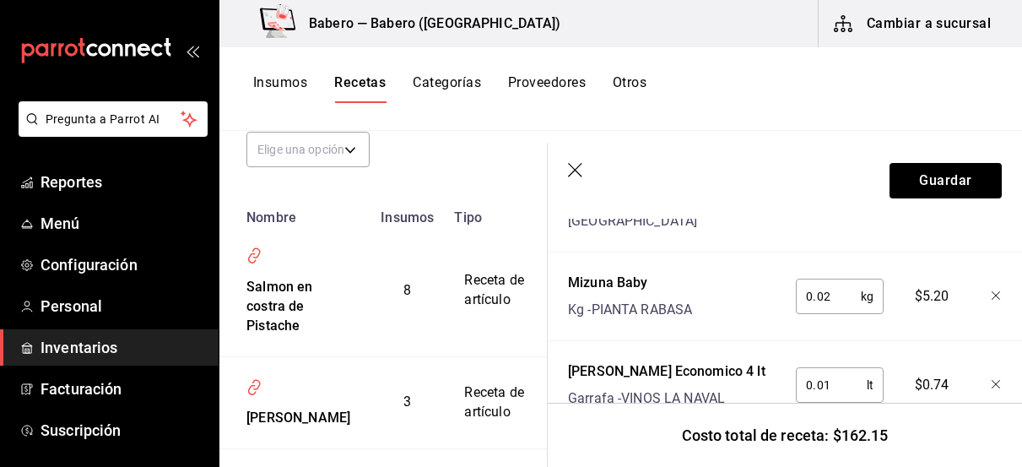
scroll to position [850, 0]
click at [579, 174] on icon "button" at bounding box center [575, 170] width 14 height 14
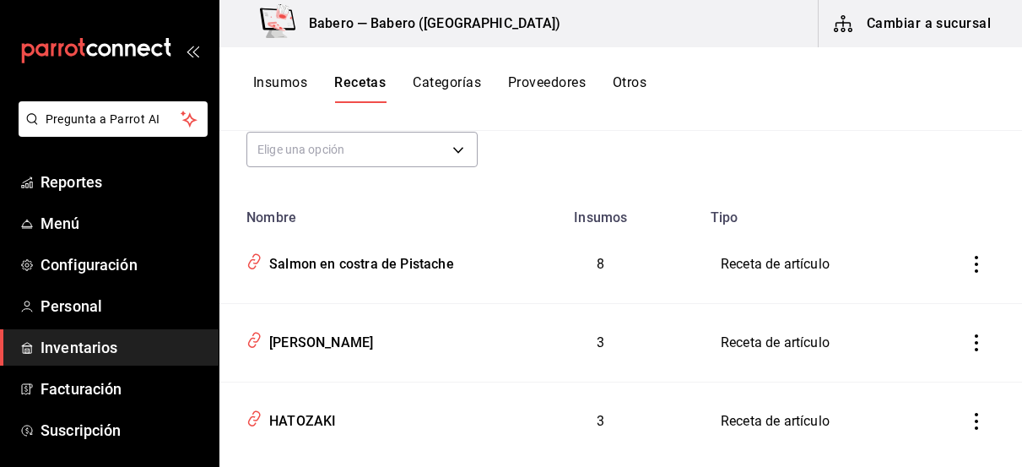
click at [975, 264] on icon "inventoriesTable" at bounding box center [975, 264] width 3 height 17
click at [777, 127] on div at bounding box center [511, 233] width 1022 height 467
click at [352, 78] on button "Recetas" at bounding box center [359, 88] width 51 height 29
click at [462, 145] on body "Pregunta a Parrot AI Reportes Menú Configuración Personal Inventarios Facturaci…" at bounding box center [511, 227] width 1022 height 455
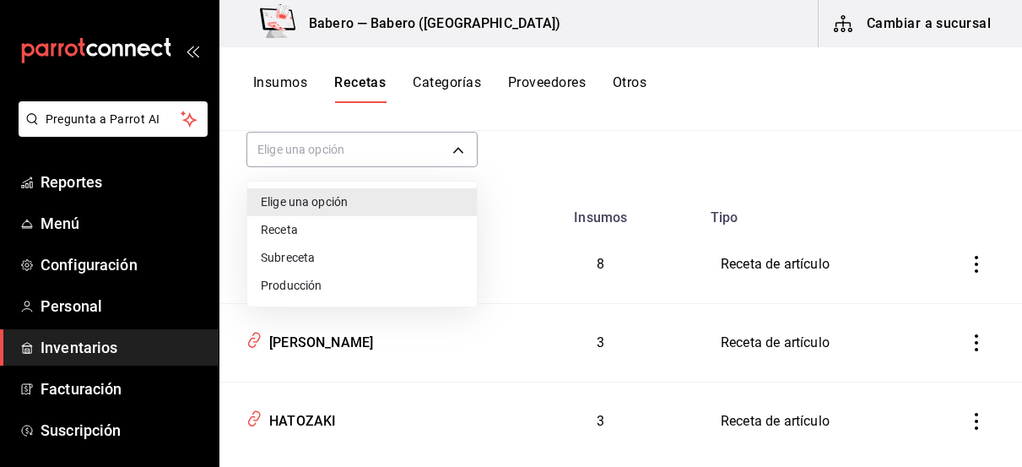
click at [296, 255] on li "Subreceta" at bounding box center [361, 258] width 229 height 28
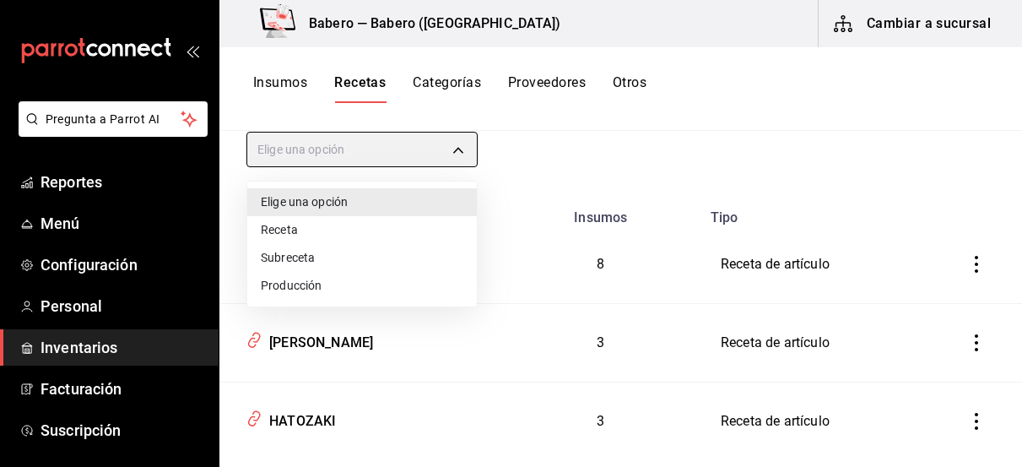
type input "SUBRECIPE"
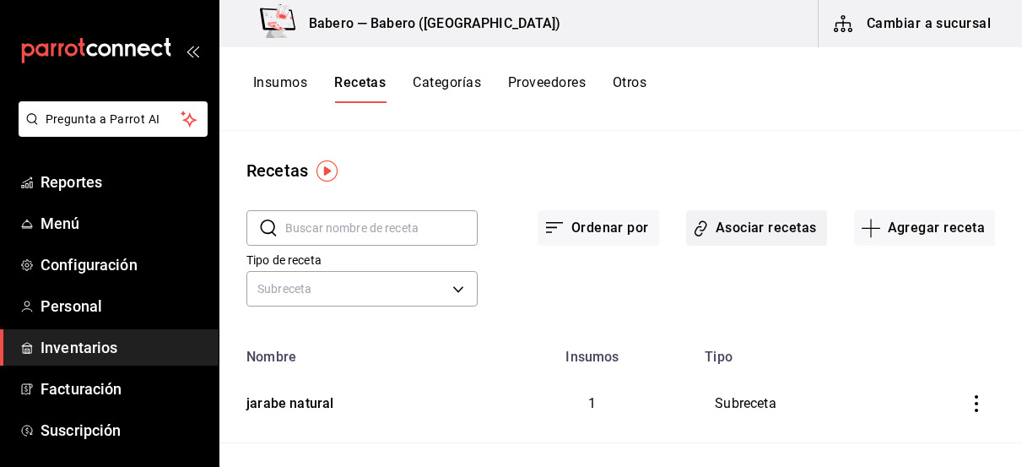
click at [737, 218] on button "Asociar recetas" at bounding box center [756, 227] width 141 height 35
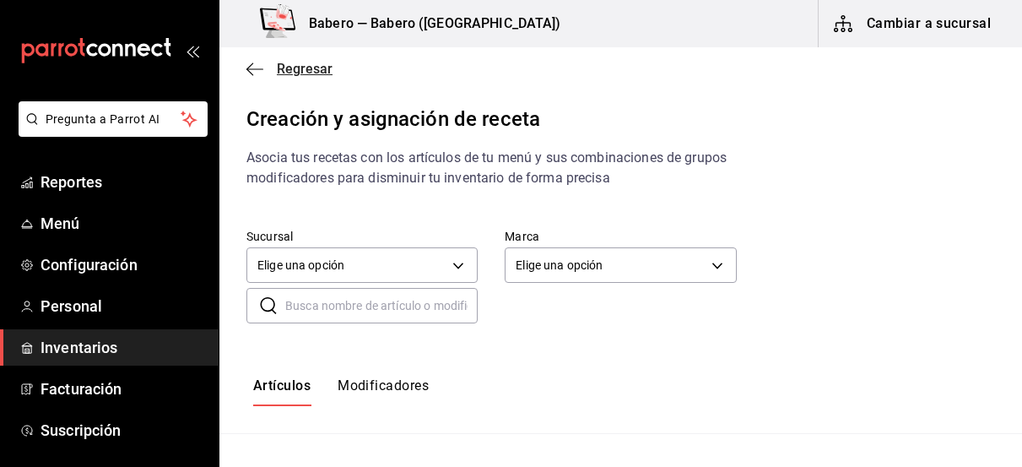
click at [269, 66] on span "Regresar" at bounding box center [289, 69] width 86 height 16
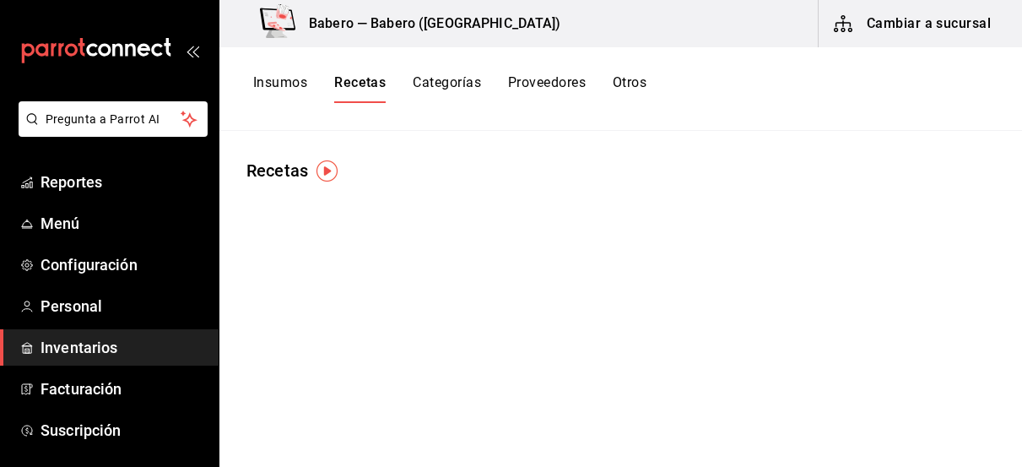
click at [248, 65] on div "Insumos Recetas Categorías Proveedores Otros" at bounding box center [620, 89] width 802 height 84
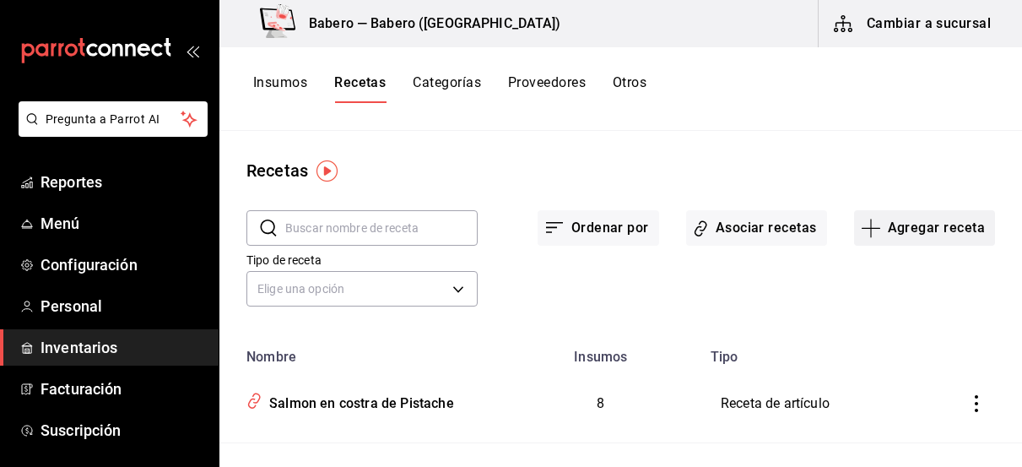
click at [915, 240] on button "Agregar receta" at bounding box center [924, 227] width 141 height 35
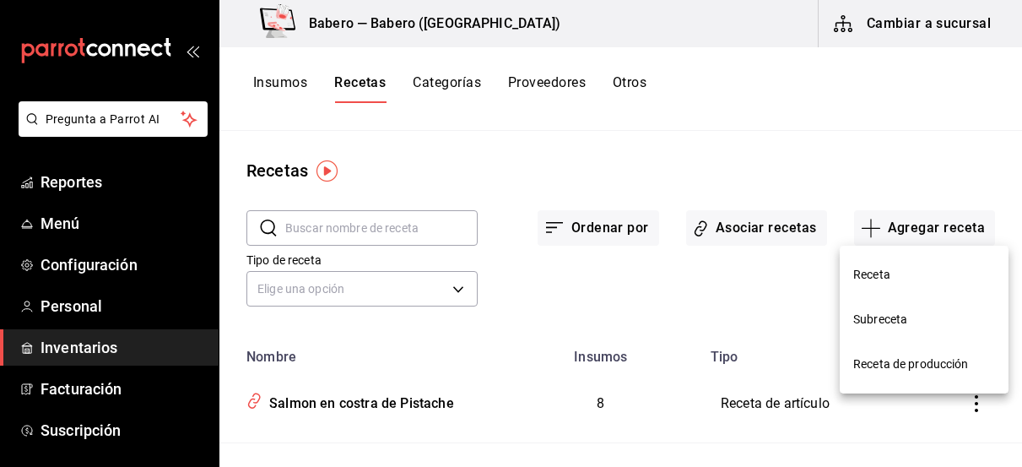
click at [892, 321] on span "Subreceta" at bounding box center [924, 319] width 142 height 18
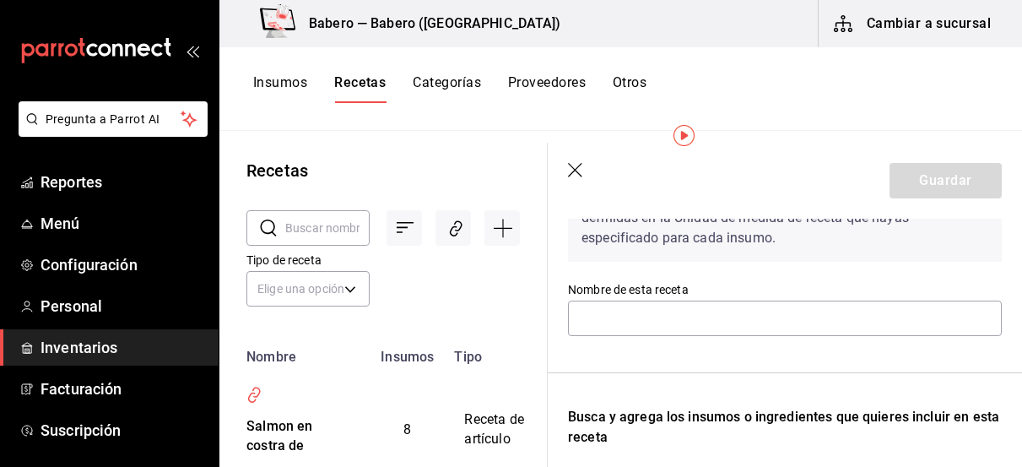
scroll to position [116, 0]
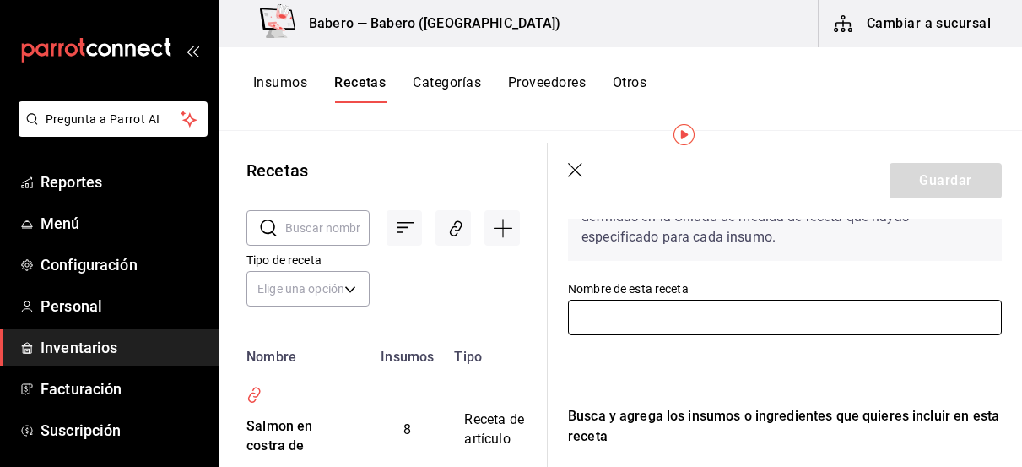
click at [837, 325] on input "text" at bounding box center [785, 317] width 434 height 35
type input "Pesto de albahaca."
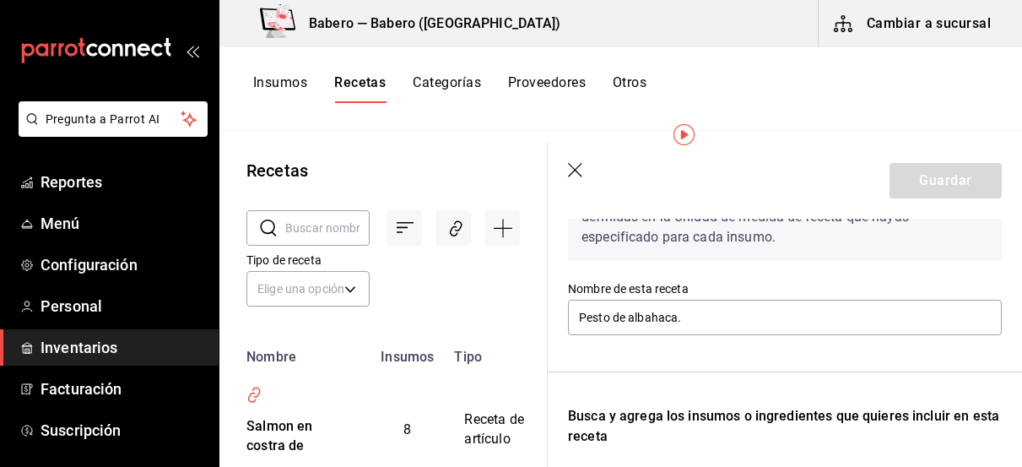
click at [812, 251] on div "Recuerda que las cantidades utilizadas en tus recetas estarán definidas en la U…" at bounding box center [785, 217] width 434 height 88
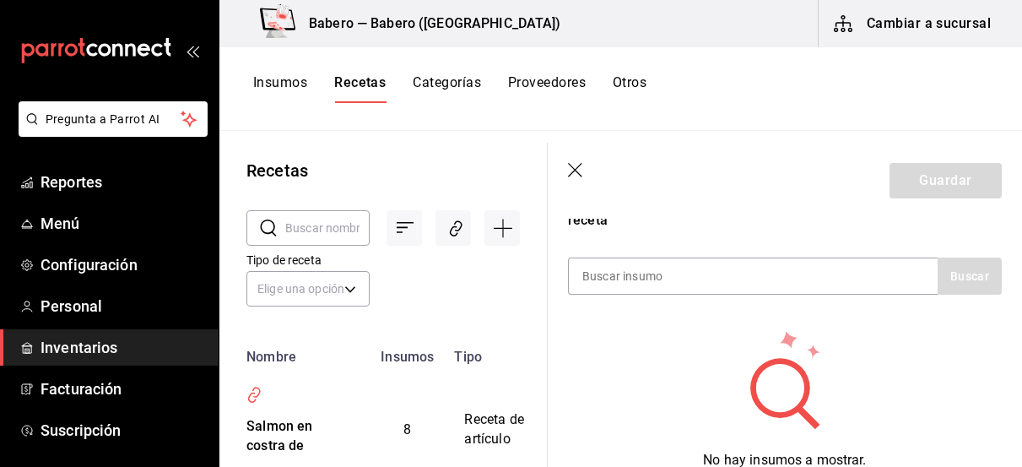
scroll to position [337, 0]
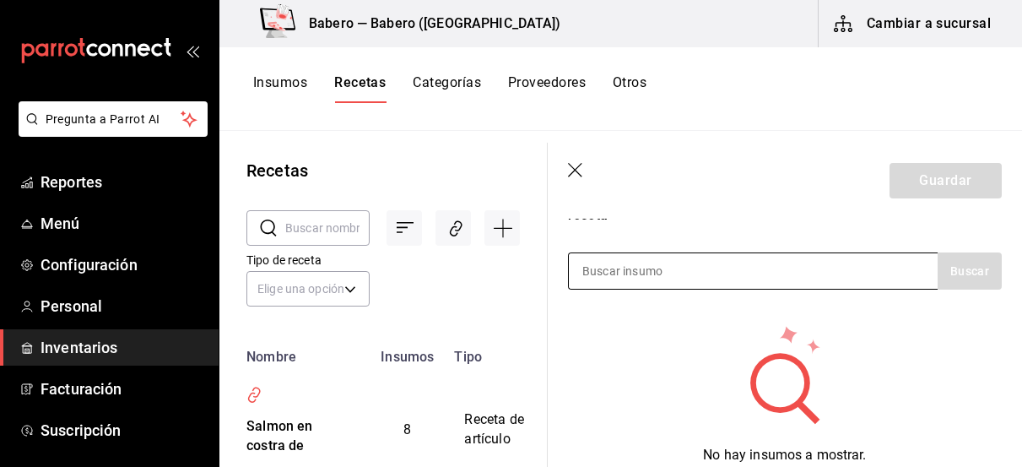
click at [754, 262] on div at bounding box center [753, 270] width 370 height 37
click at [728, 271] on input at bounding box center [653, 270] width 169 height 35
type input "albahaca"
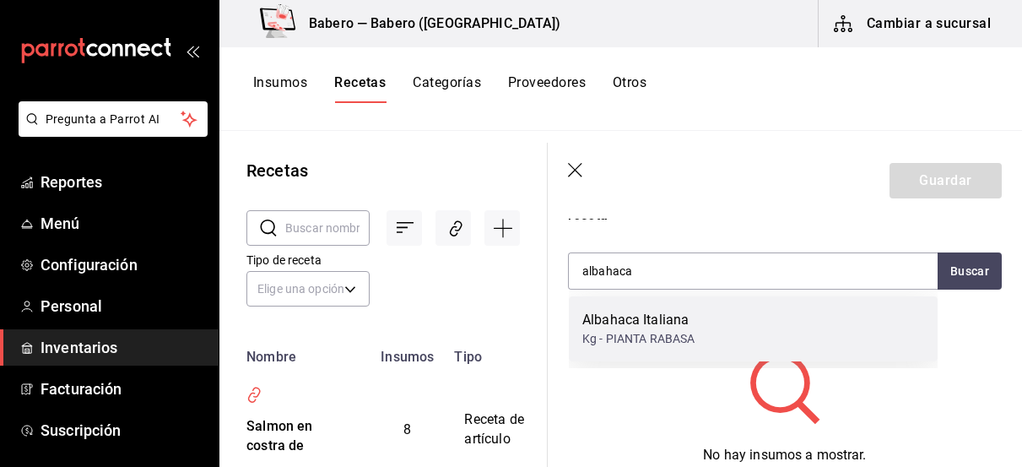
click at [668, 330] on div "Kg - PIANTA RABASA" at bounding box center [638, 339] width 112 height 18
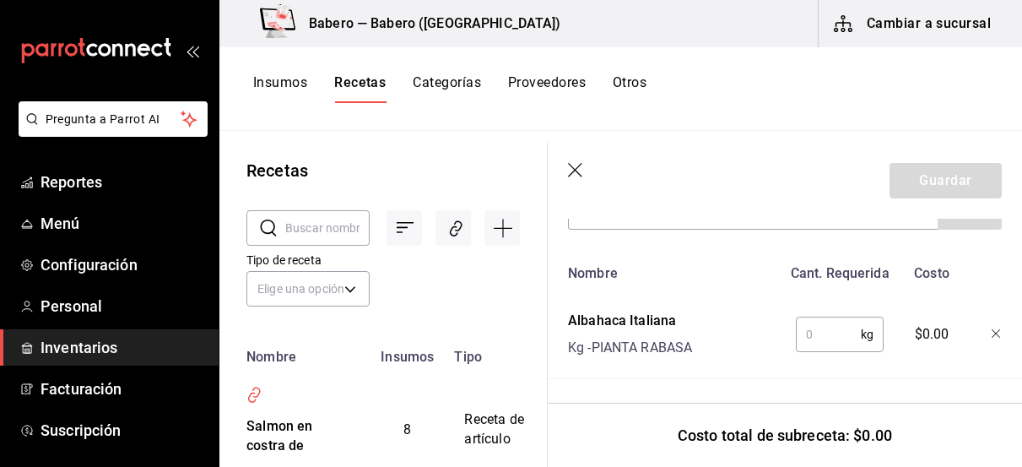
scroll to position [397, 0]
click at [839, 334] on input "text" at bounding box center [828, 334] width 65 height 34
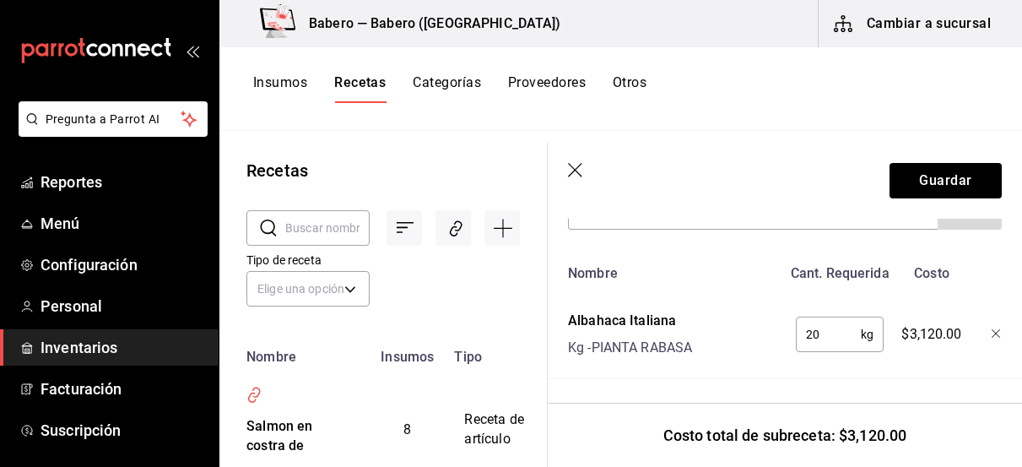
type input "2"
type input "."
type input "2"
click at [688, 196] on header "Guardar" at bounding box center [785, 181] width 474 height 76
click at [601, 215] on header "Guardar" at bounding box center [785, 181] width 474 height 76
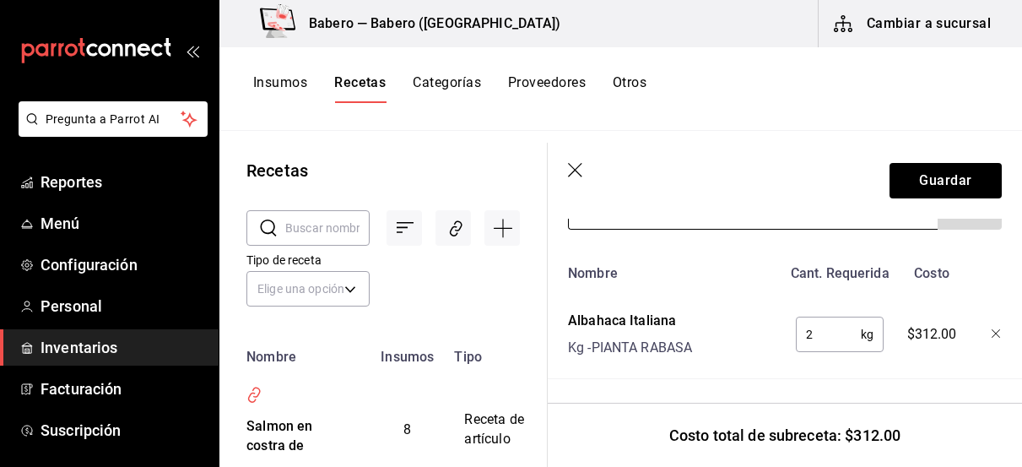
click at [578, 221] on input at bounding box center [653, 210] width 169 height 35
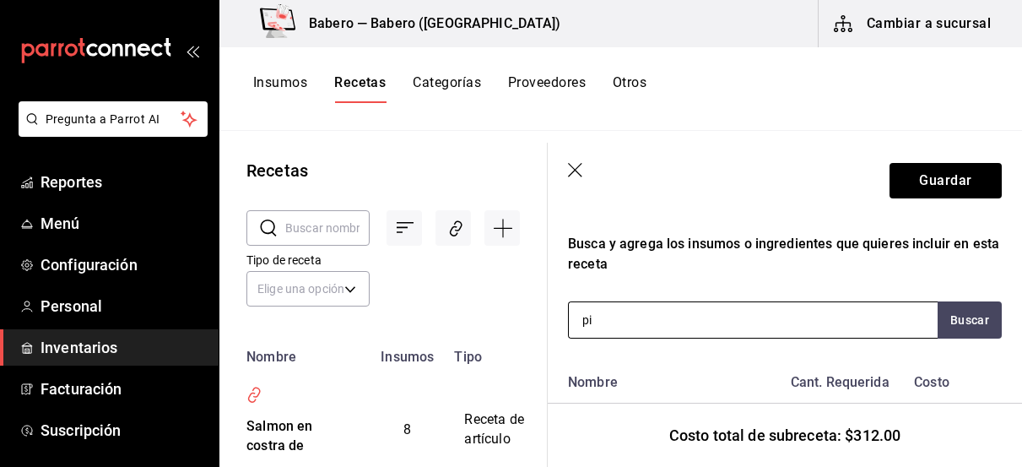
scroll to position [294, 0]
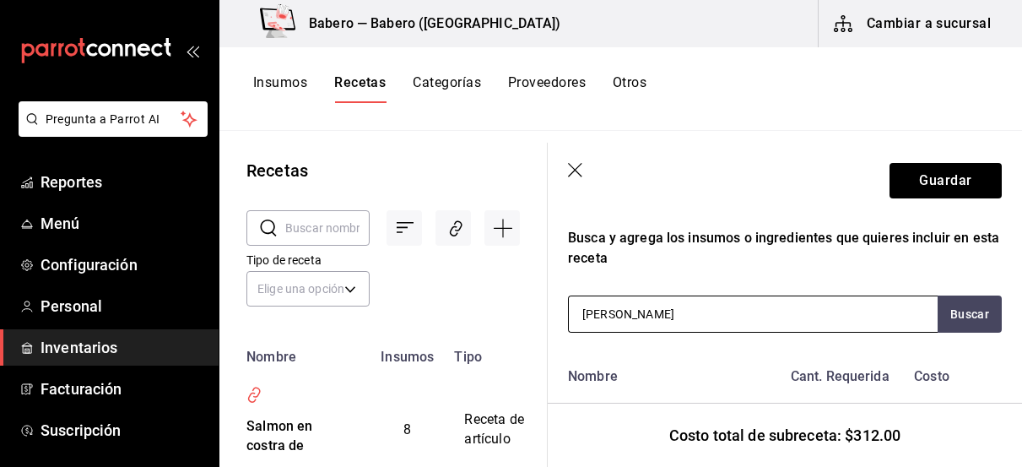
type input "[PERSON_NAME] b"
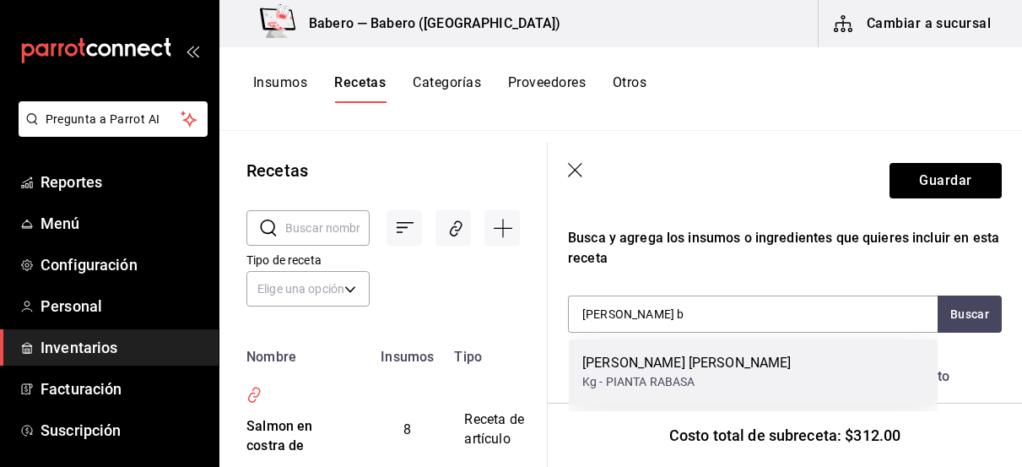
click at [638, 382] on div "Kg - PIANTA RABASA" at bounding box center [686, 382] width 209 height 18
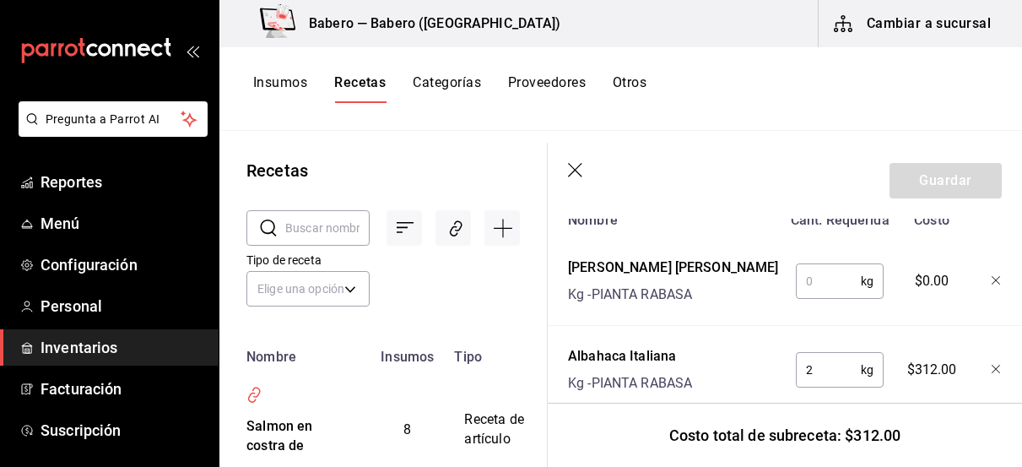
scroll to position [453, 0]
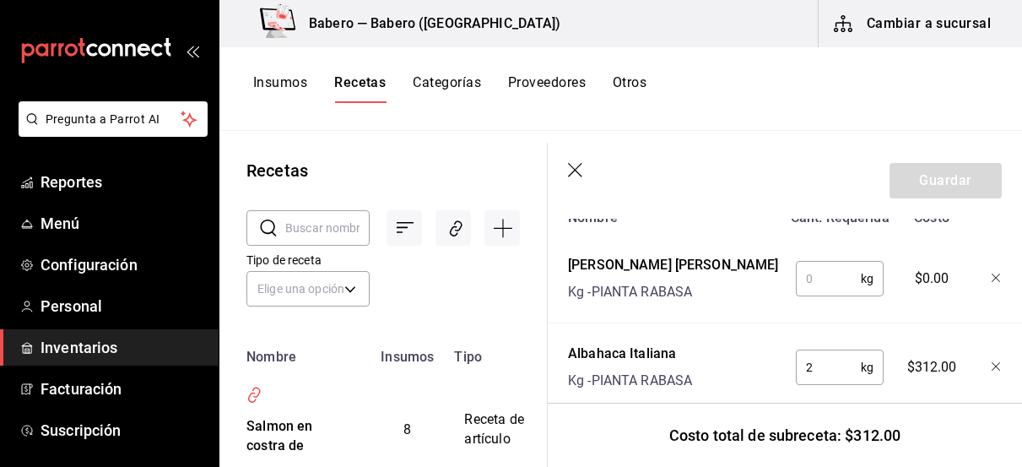
click at [823, 283] on input "text" at bounding box center [828, 279] width 65 height 34
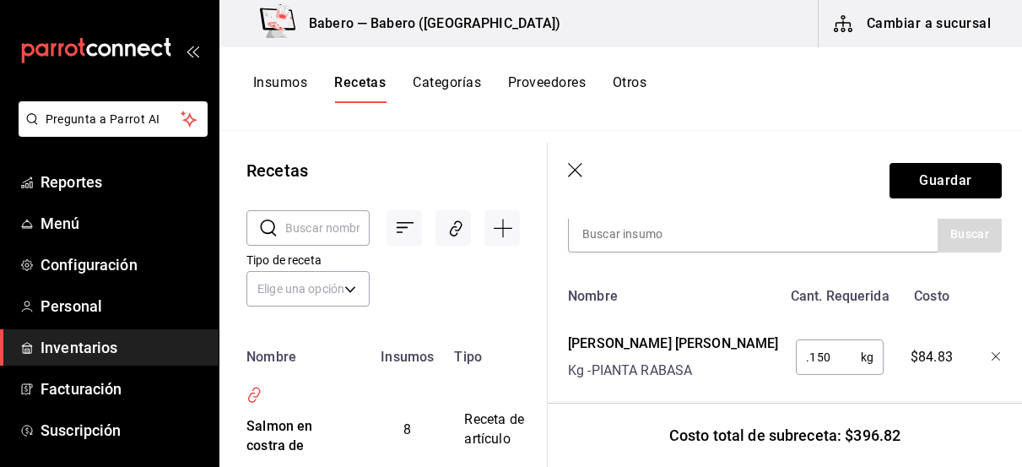
scroll to position [370, 0]
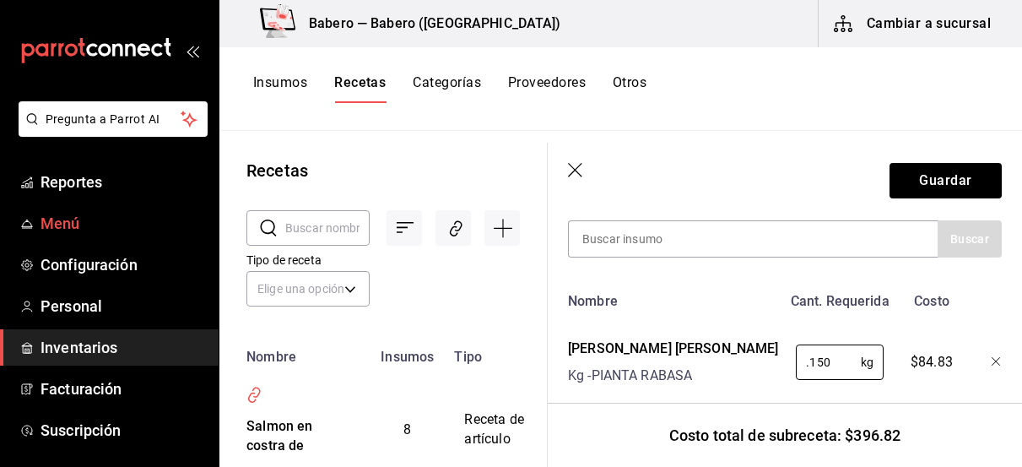
type input "0.150"
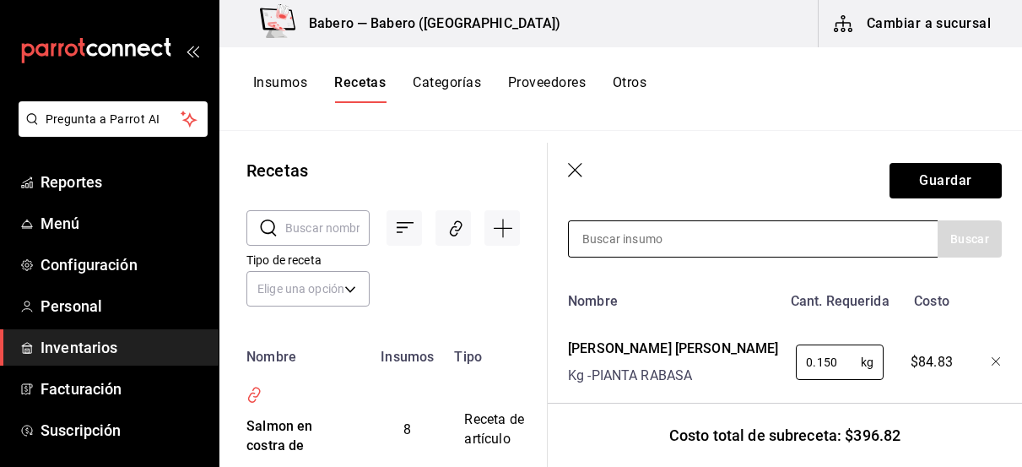
click at [738, 240] on div at bounding box center [753, 238] width 370 height 37
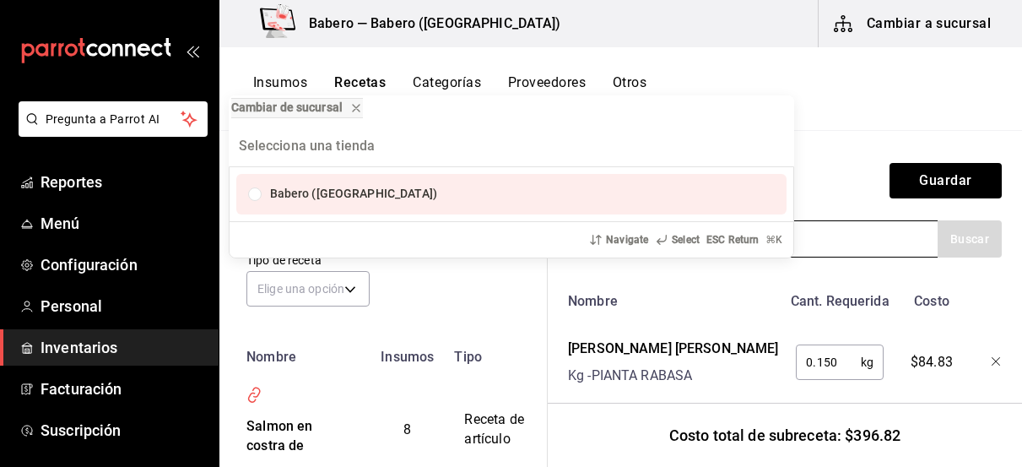
type input "o"
click at [817, 240] on div "Cambiar de sucursal Babero ([GEOGRAPHIC_DATA]) Navigate Select ESC Return ⌘ K" at bounding box center [511, 233] width 1022 height 467
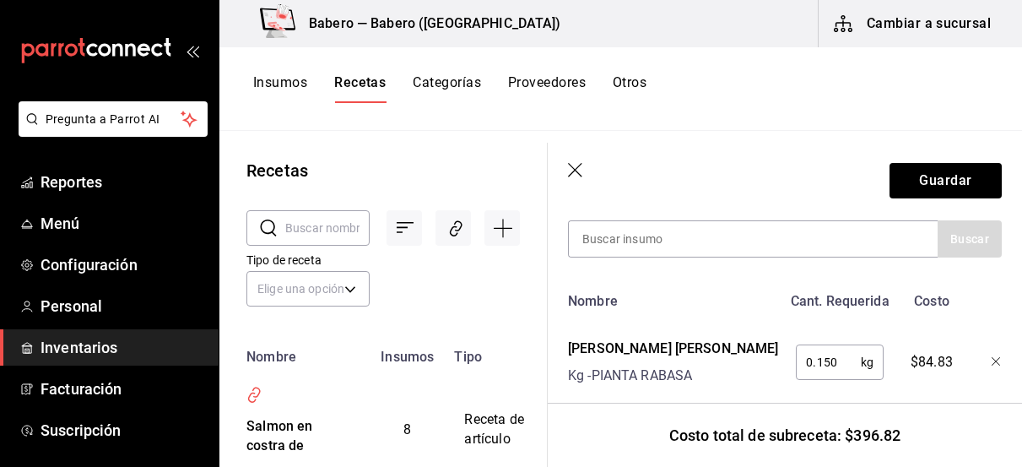
click at [817, 240] on div at bounding box center [753, 238] width 370 height 37
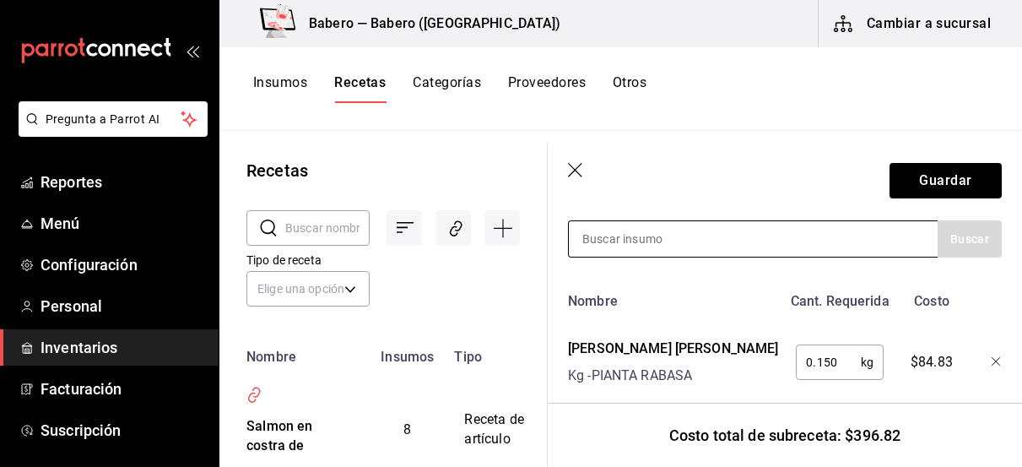
click at [634, 241] on input at bounding box center [653, 238] width 169 height 35
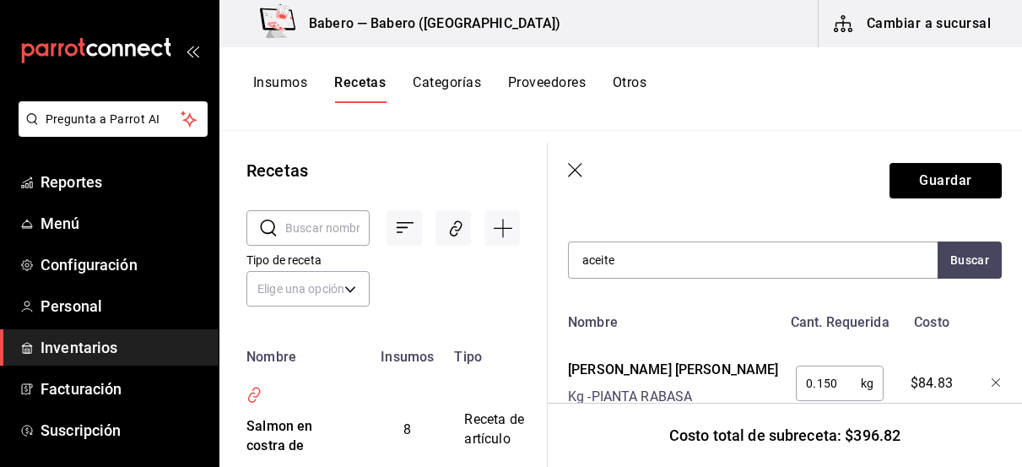
scroll to position [349, 0]
type input "a"
type input "[PERSON_NAME]"
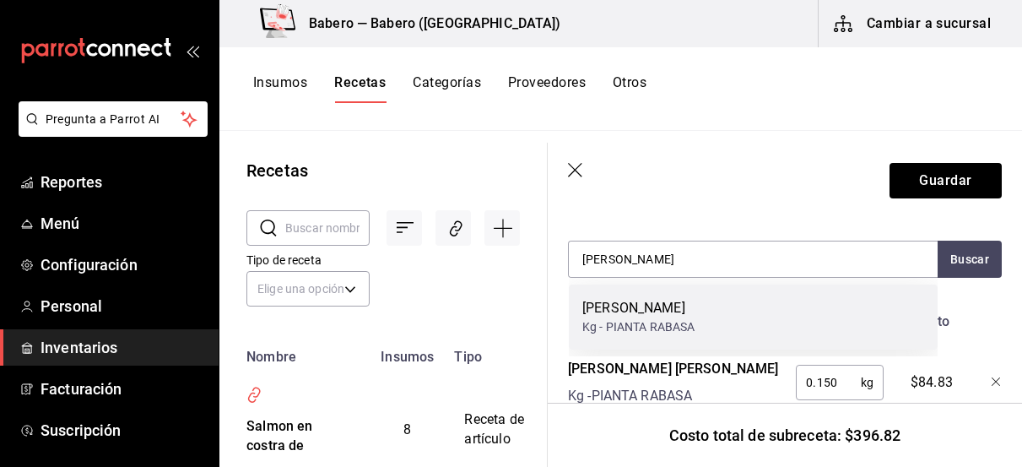
click at [721, 316] on div "[PERSON_NAME] Kg - PIANTA RABASA" at bounding box center [753, 316] width 369 height 65
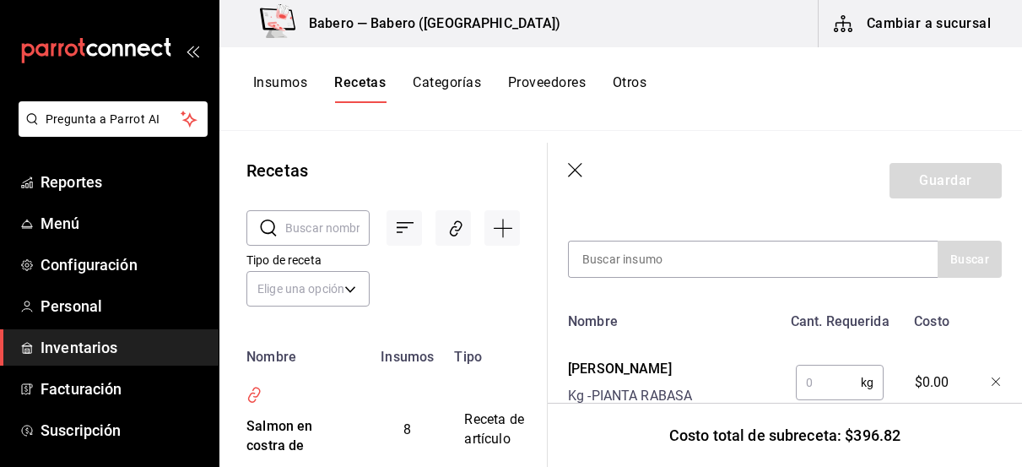
click at [812, 386] on input "text" at bounding box center [828, 382] width 65 height 34
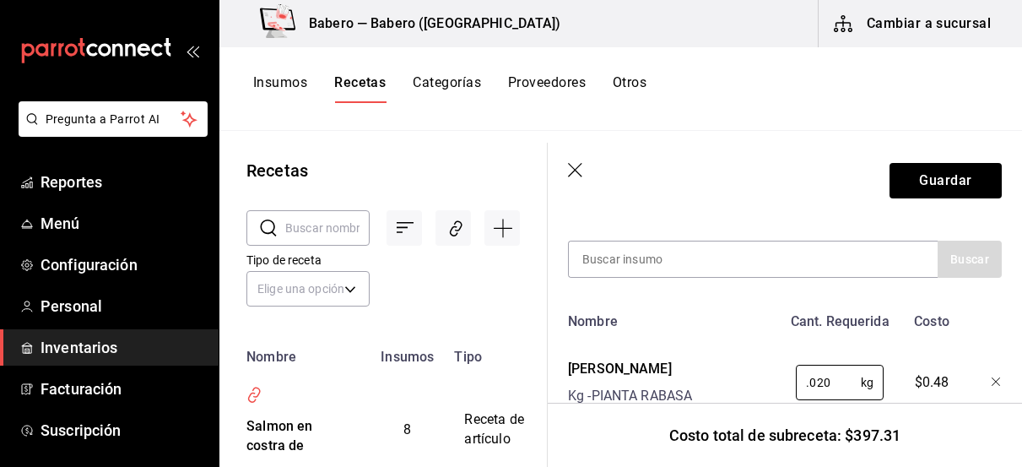
click at [758, 166] on header "Guardar" at bounding box center [785, 181] width 474 height 76
type input "0.020"
click at [671, 269] on input at bounding box center [653, 258] width 169 height 35
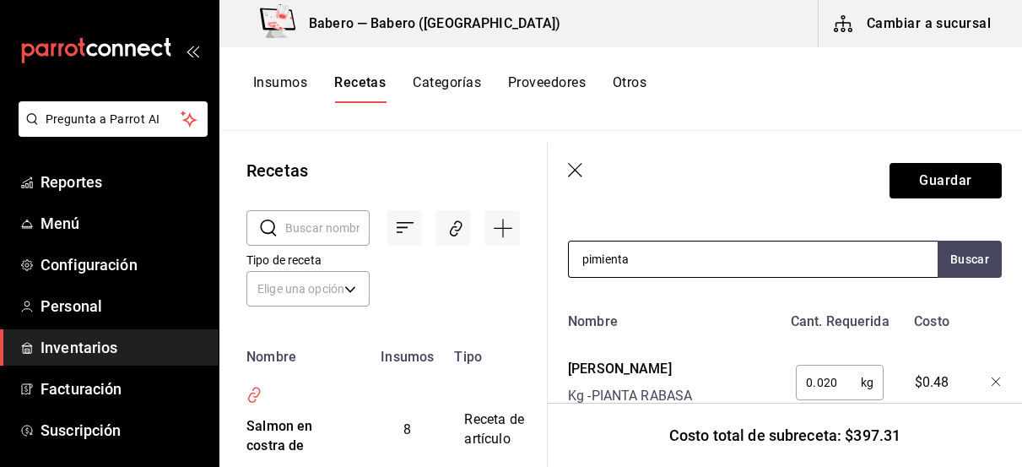
type input "pimienta"
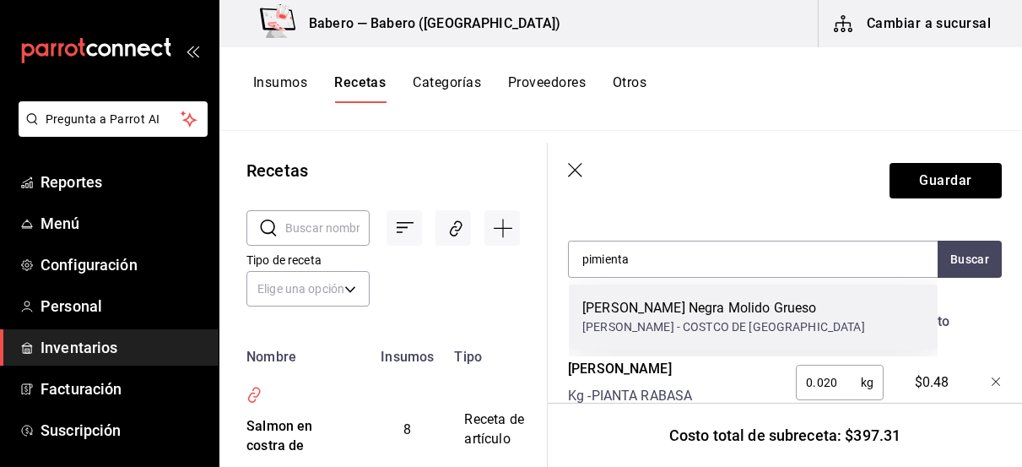
click at [634, 324] on div "[PERSON_NAME] - COSTCO DE [GEOGRAPHIC_DATA]" at bounding box center [723, 327] width 283 height 18
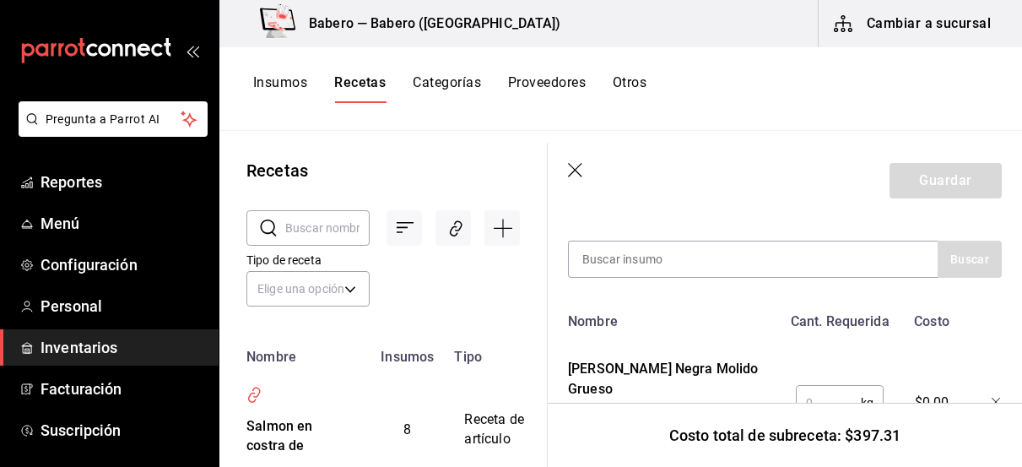
click at [816, 386] on input "text" at bounding box center [828, 403] width 65 height 34
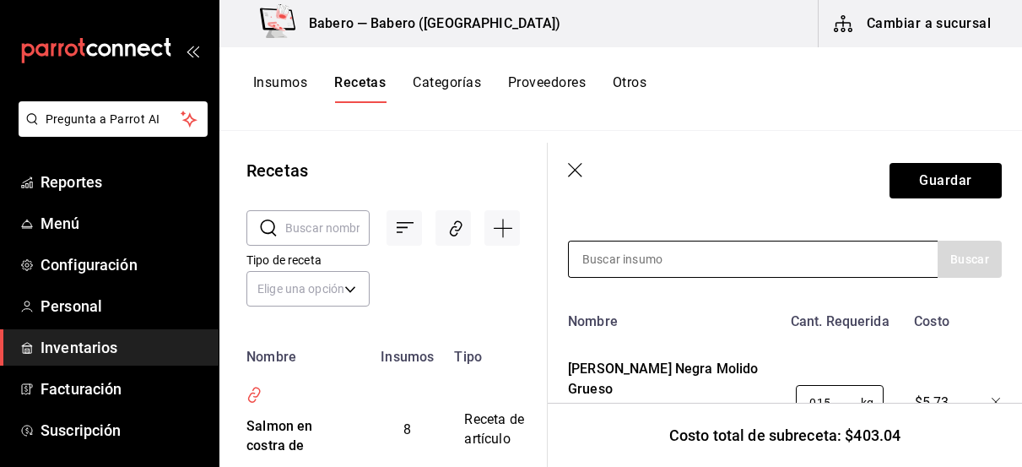
click at [769, 255] on div at bounding box center [753, 258] width 370 height 37
type input "0.015"
click at [694, 265] on input at bounding box center [653, 258] width 169 height 35
type input "p"
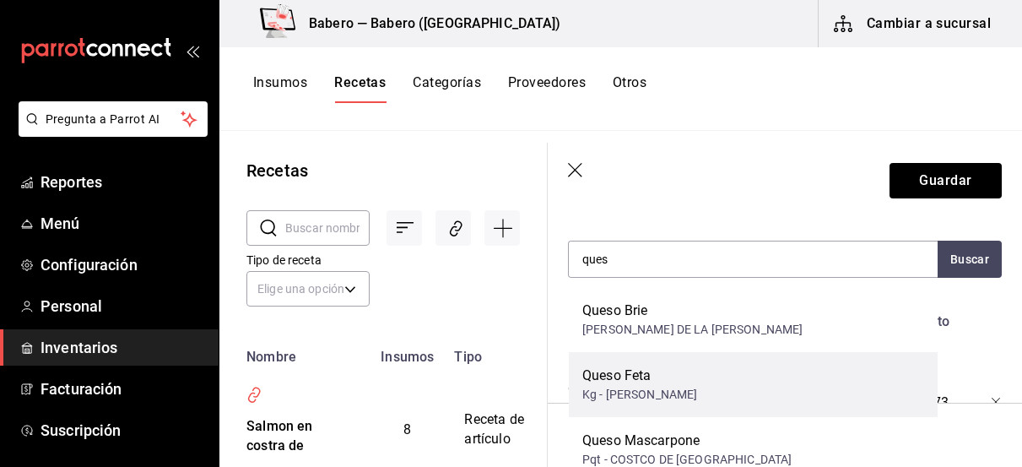
scroll to position [0, 0]
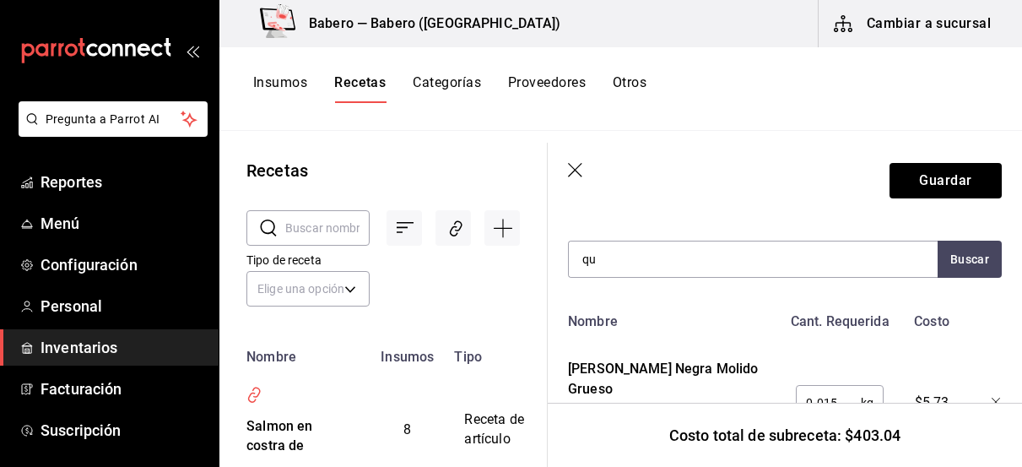
type input "q"
type input "italiano"
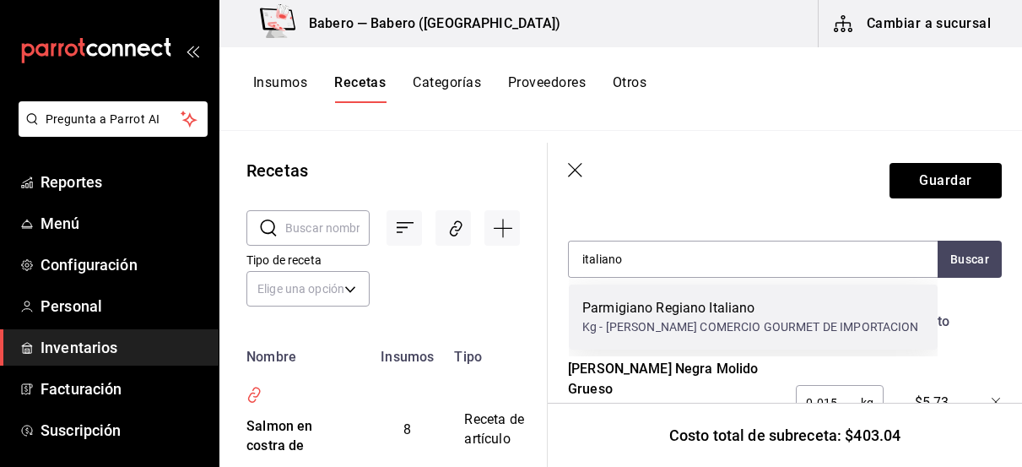
click at [656, 330] on div "Kg - [PERSON_NAME] COMERCIO GOURMET DE IMPORTACION" at bounding box center [750, 327] width 337 height 18
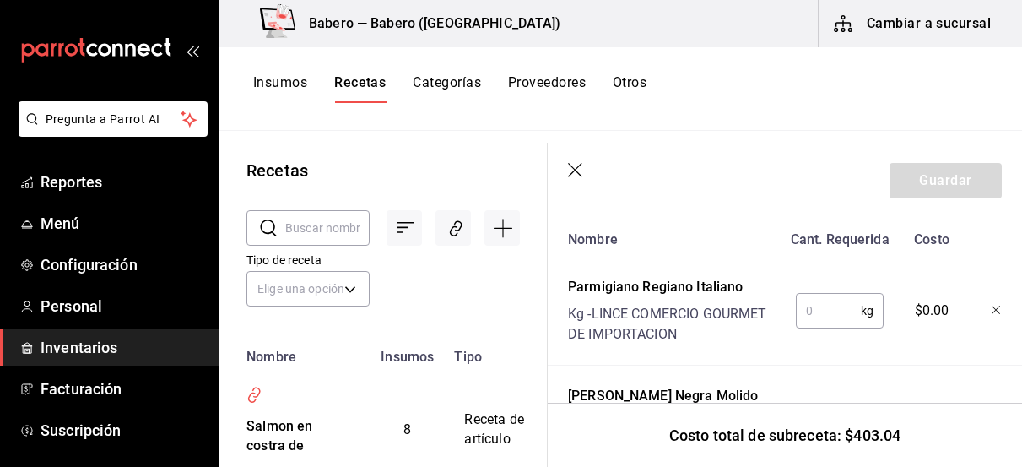
scroll to position [435, 0]
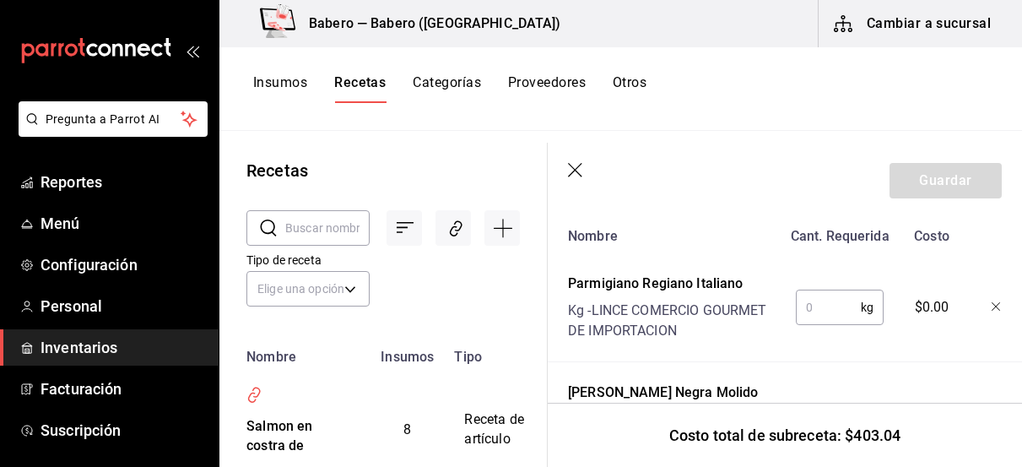
click at [814, 302] on input "text" at bounding box center [828, 307] width 65 height 34
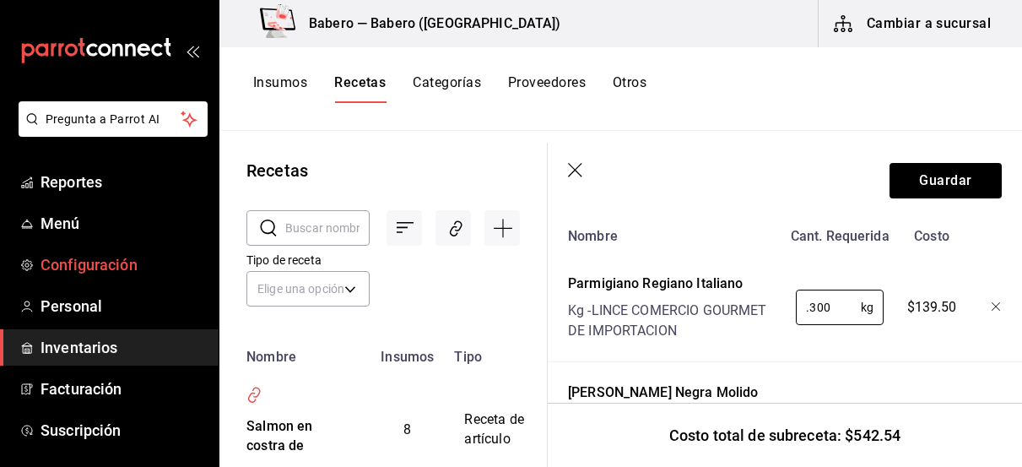
type input "0.300"
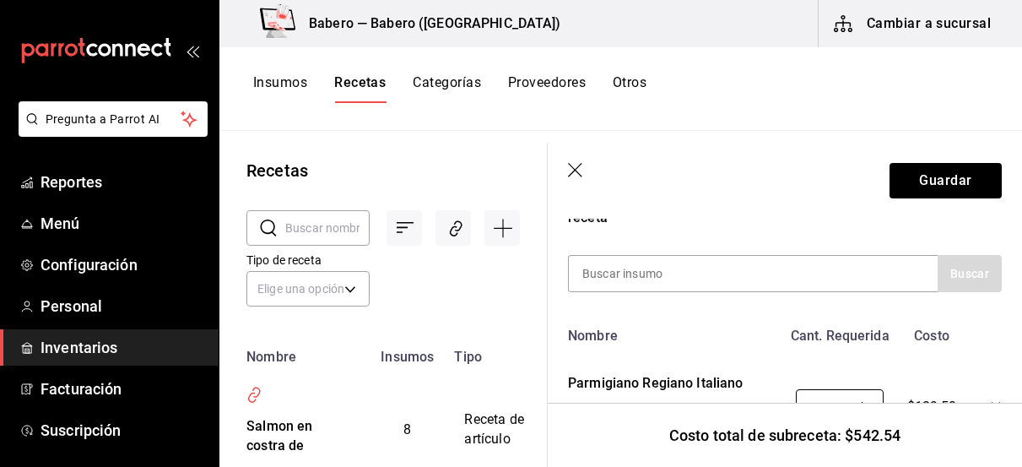
scroll to position [331, 0]
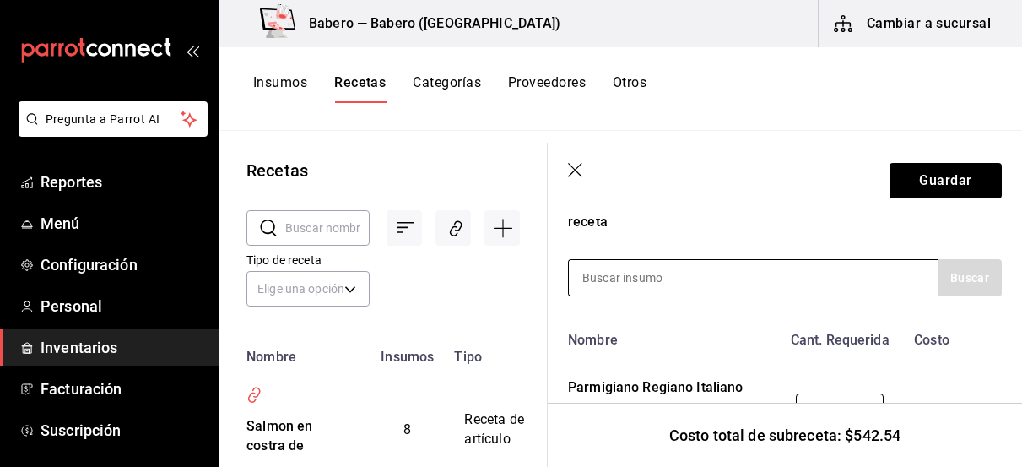
click at [694, 277] on input at bounding box center [653, 277] width 169 height 35
type input "ajo"
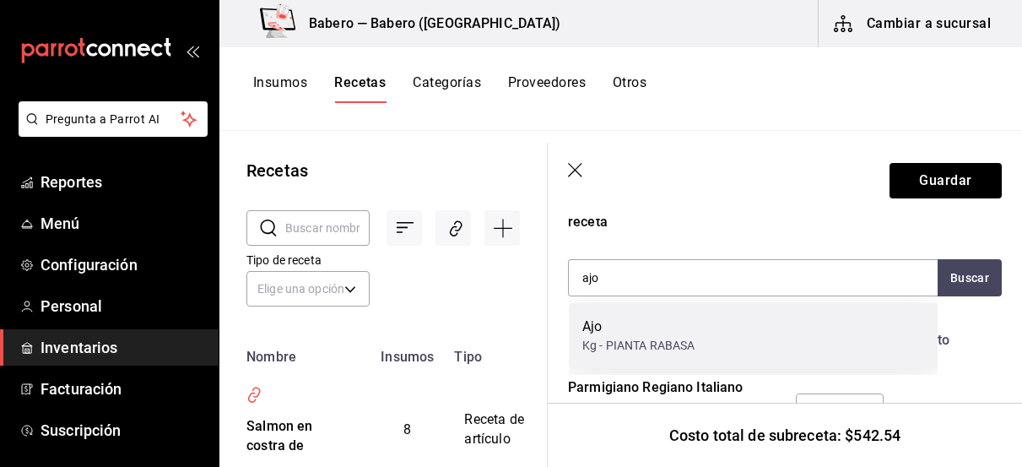
click at [635, 333] on div "Ajo" at bounding box center [638, 326] width 112 height 20
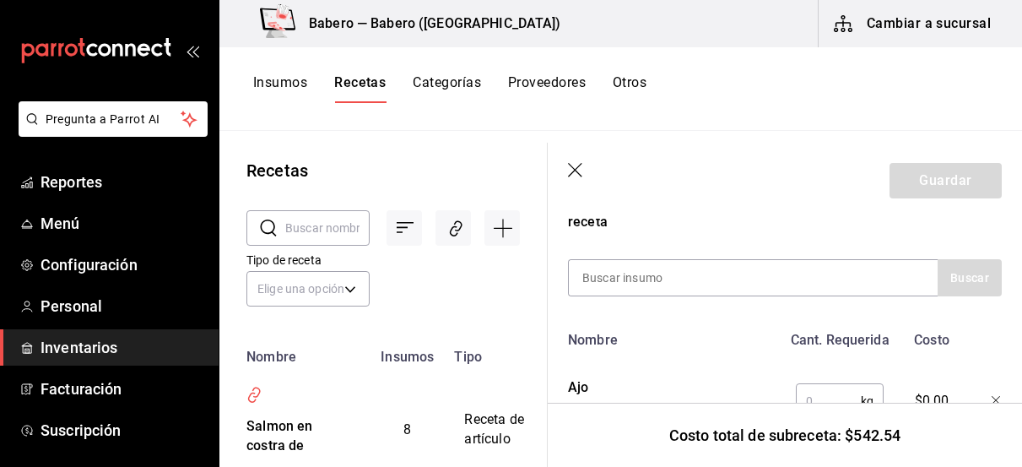
click at [813, 393] on input "text" at bounding box center [828, 401] width 65 height 34
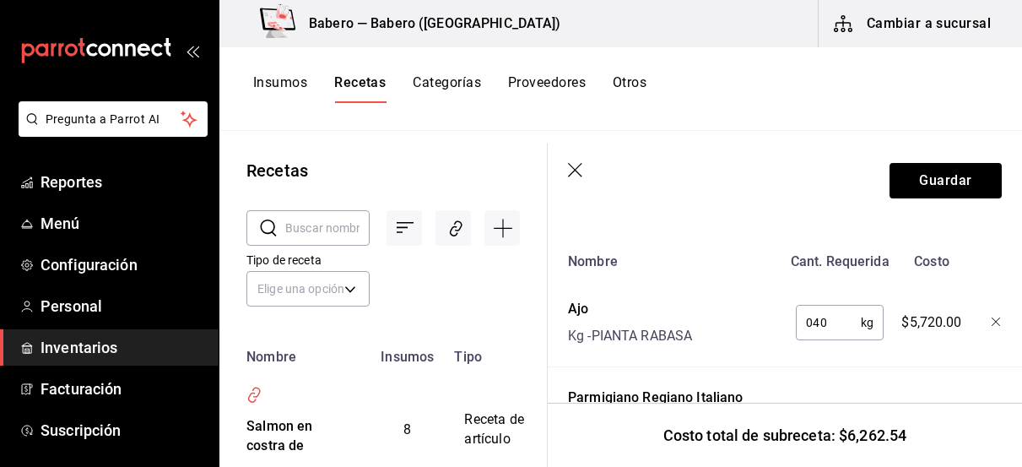
scroll to position [437, 0]
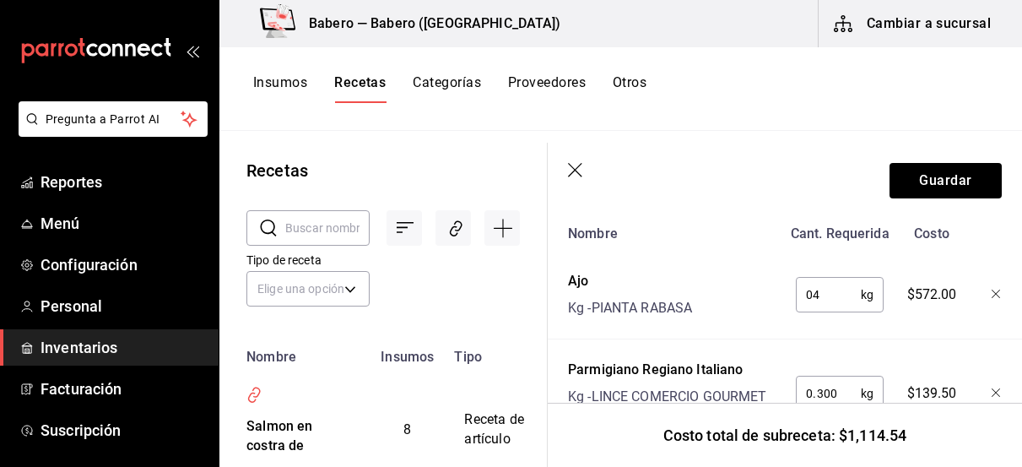
type input "0"
type input "0.040"
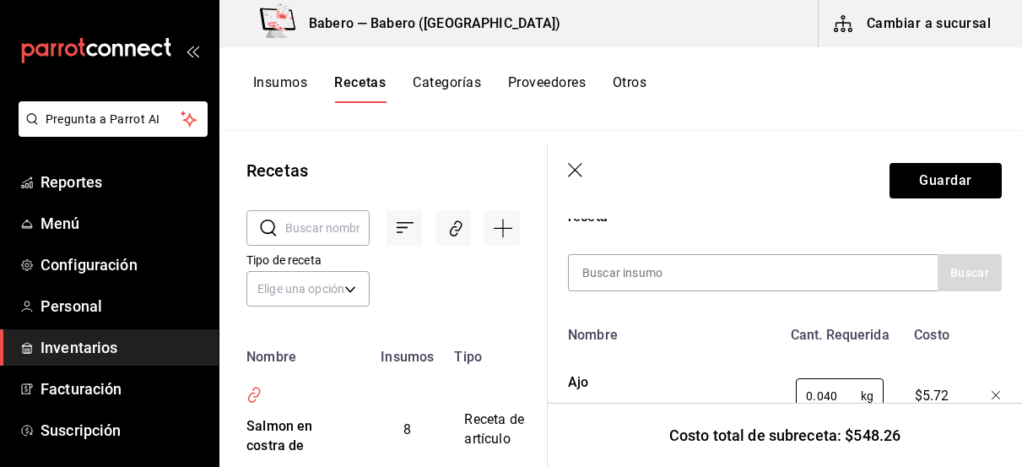
scroll to position [336, 4]
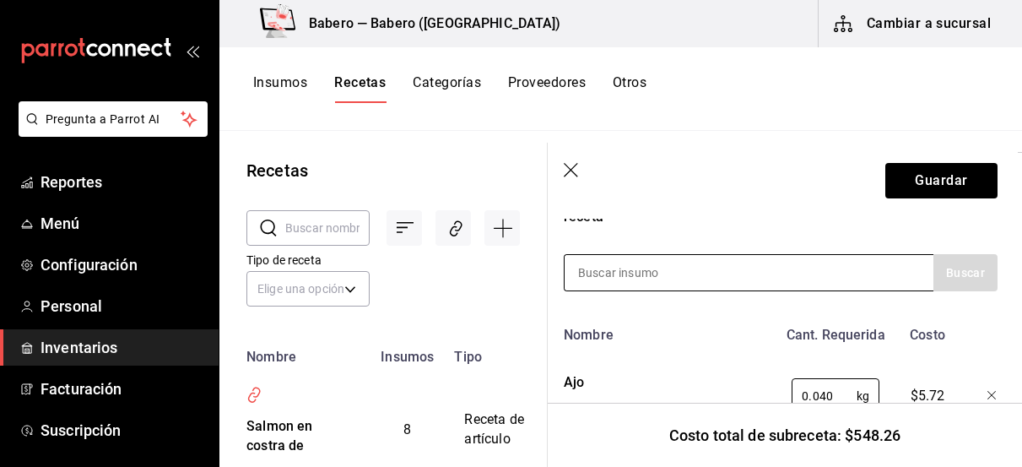
click at [676, 278] on input at bounding box center [648, 272] width 169 height 35
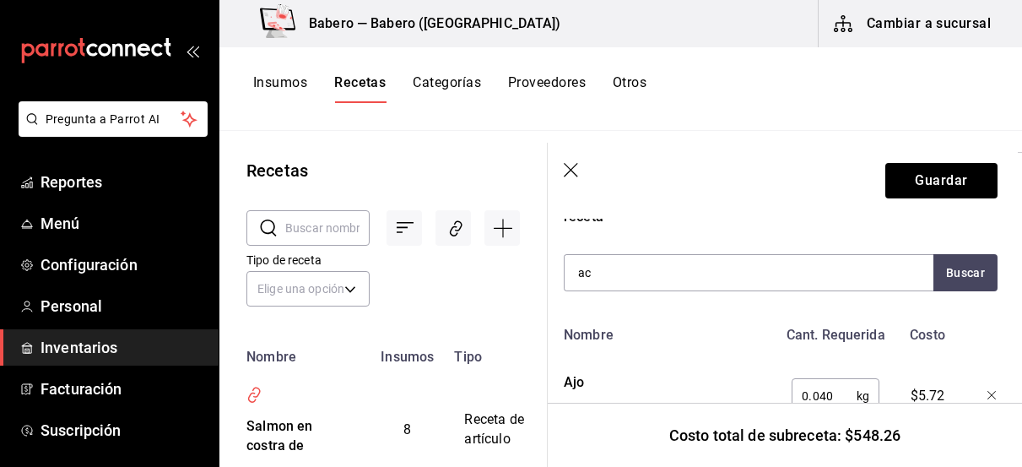
type input "a"
click at [763, 241] on div "Recuerda que las cantidades utilizadas en tus recetas estarán definidas en la U…" at bounding box center [781, 442] width 434 height 1004
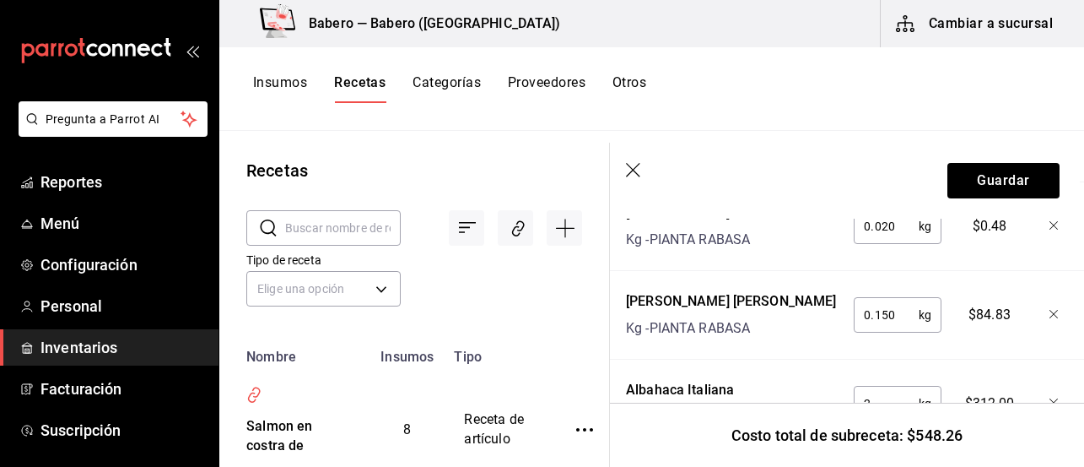
scroll to position [861, 4]
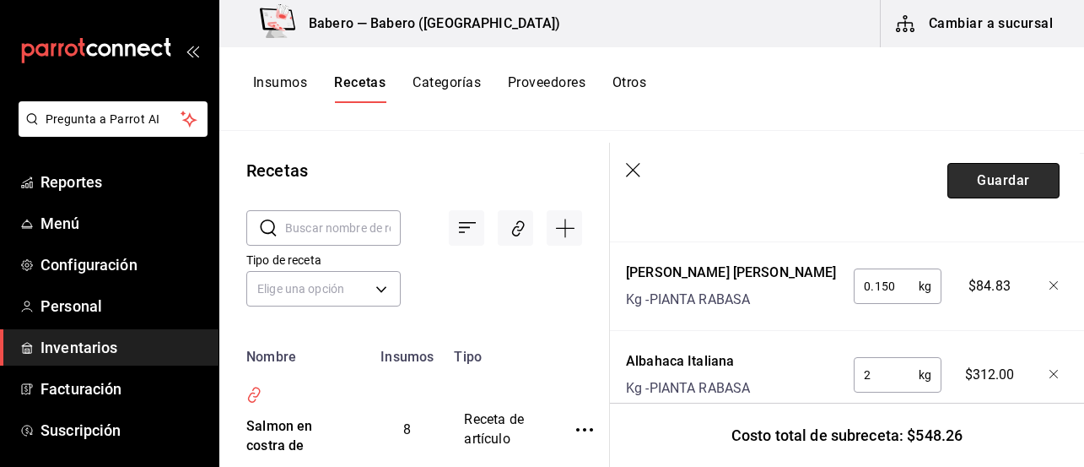
click at [1007, 186] on button "Guardar" at bounding box center [1003, 180] width 112 height 35
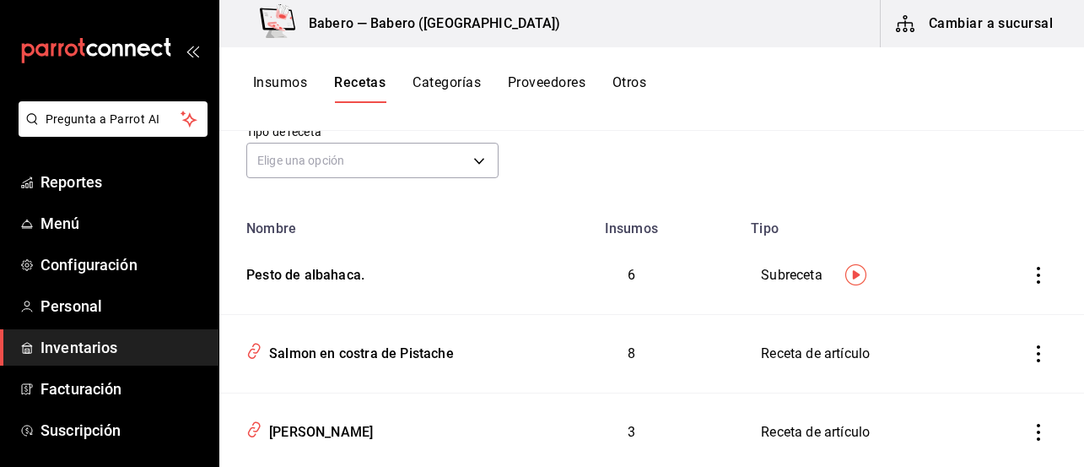
scroll to position [129, 0]
click at [1021, 283] on button "inventoriesTable" at bounding box center [1038, 274] width 37 height 37
click at [632, 269] on div at bounding box center [542, 233] width 1084 height 467
click at [797, 278] on td "Subreceta" at bounding box center [870, 274] width 259 height 78
click at [283, 276] on div "Pesto de albahaca." at bounding box center [302, 271] width 125 height 26
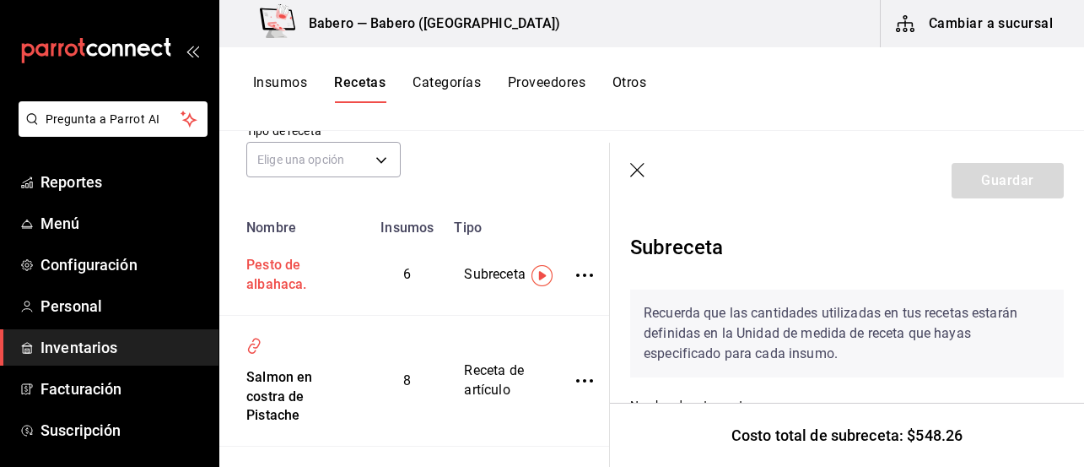
type input "Pesto de albahaca."
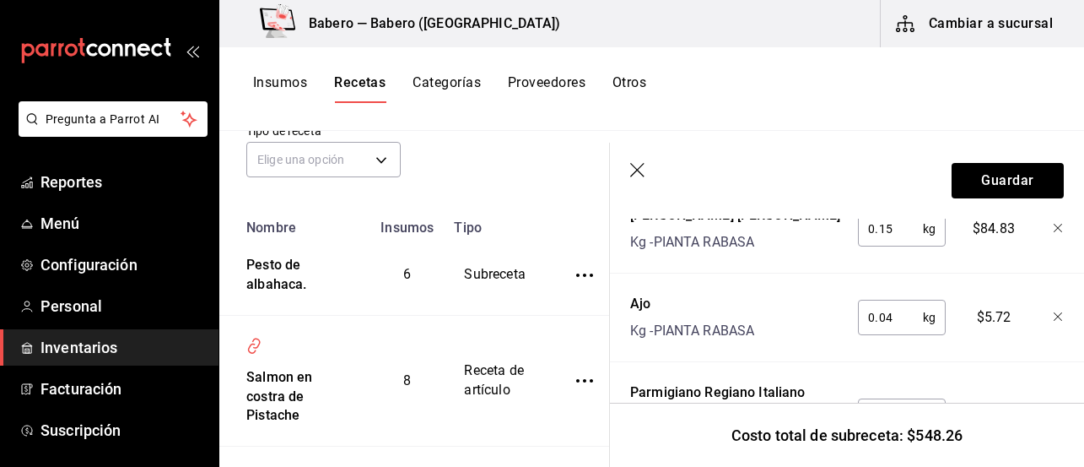
scroll to position [861, 0]
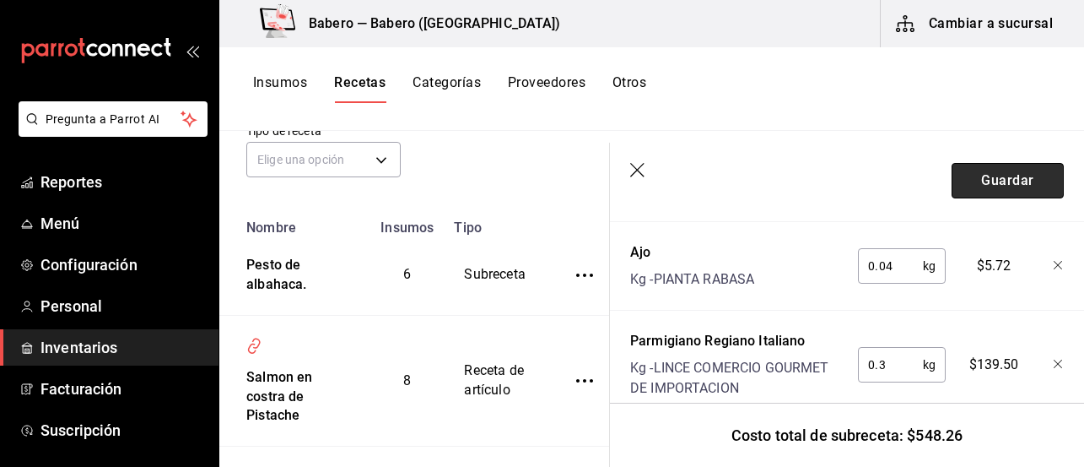
click at [1005, 168] on button "Guardar" at bounding box center [1008, 180] width 112 height 35
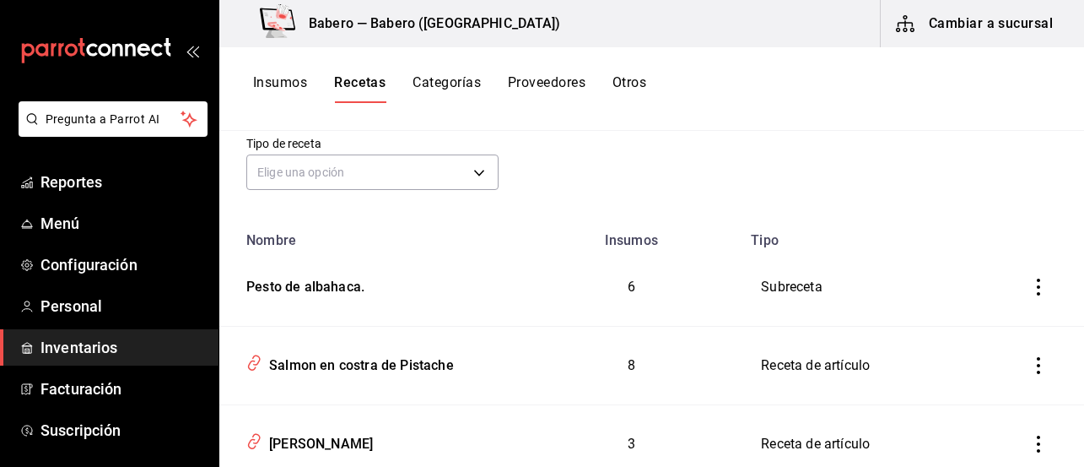
scroll to position [120, 0]
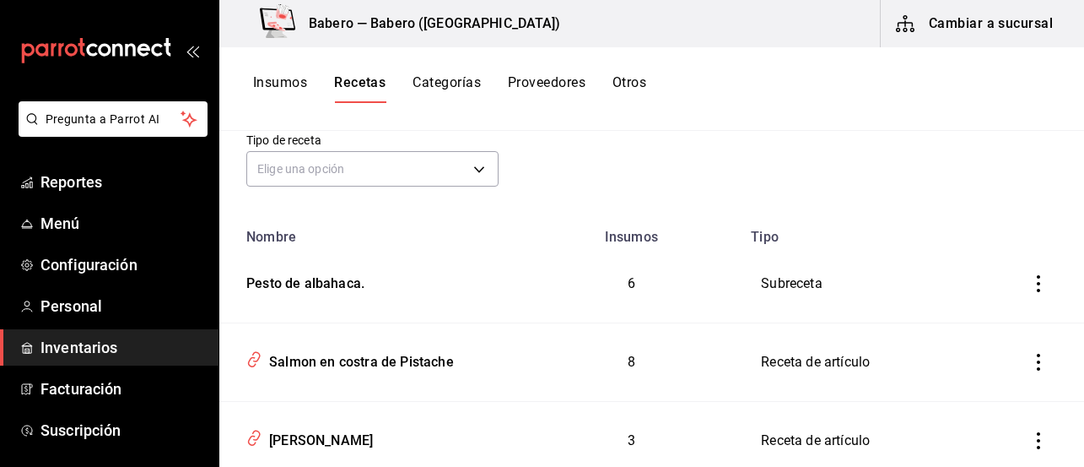
click at [1021, 371] on button "inventoriesTable" at bounding box center [1038, 361] width 37 height 37
click at [409, 369] on div at bounding box center [542, 233] width 1084 height 467
click at [411, 364] on div "Salmon en costra de Pistache" at bounding box center [358, 359] width 192 height 26
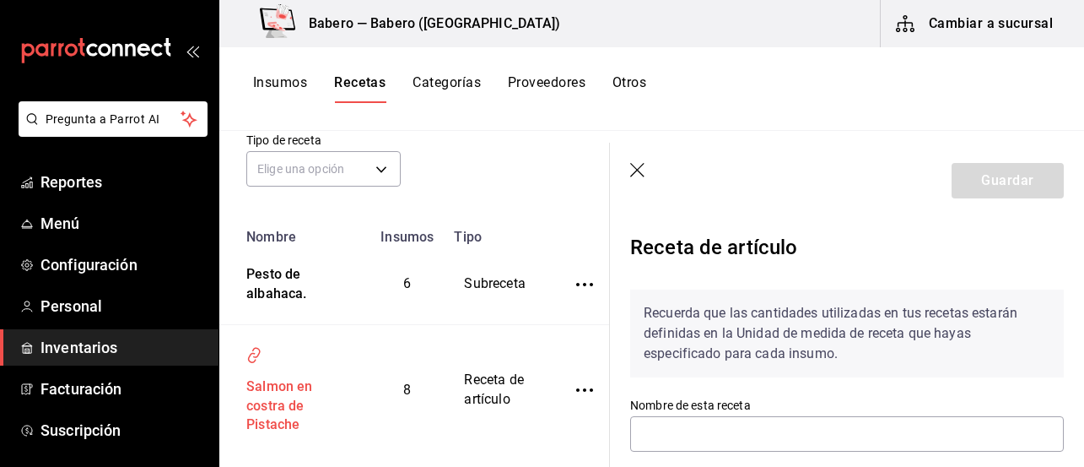
type input "Salmon en costra de Pistache"
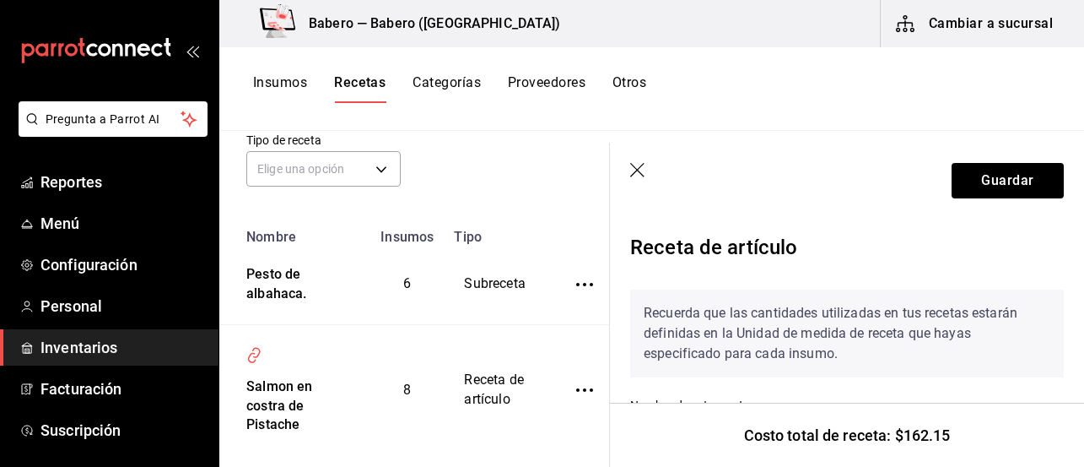
scroll to position [357, 0]
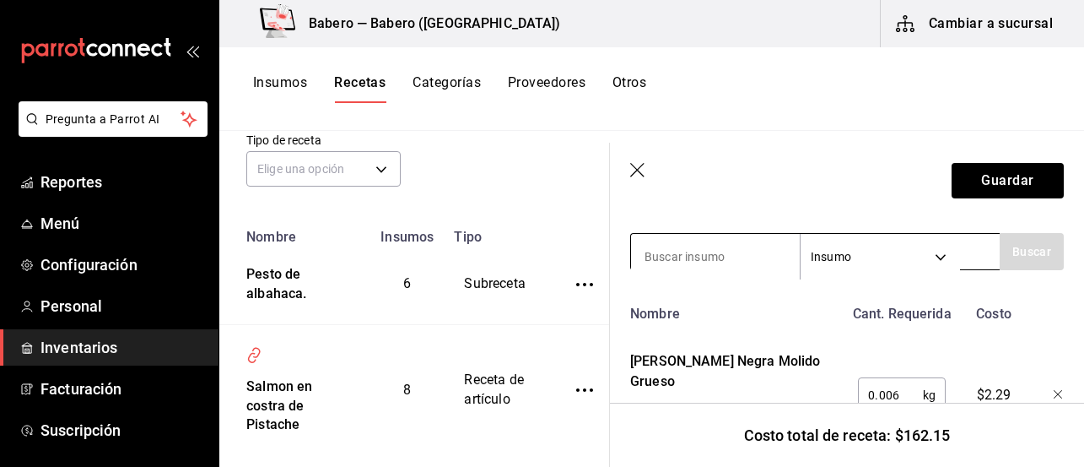
click at [733, 262] on input at bounding box center [715, 256] width 169 height 35
type input "pesto"
click at [915, 256] on body "Pregunta a Parrot AI Reportes Menú Configuración Personal Inventarios Facturaci…" at bounding box center [542, 227] width 1084 height 455
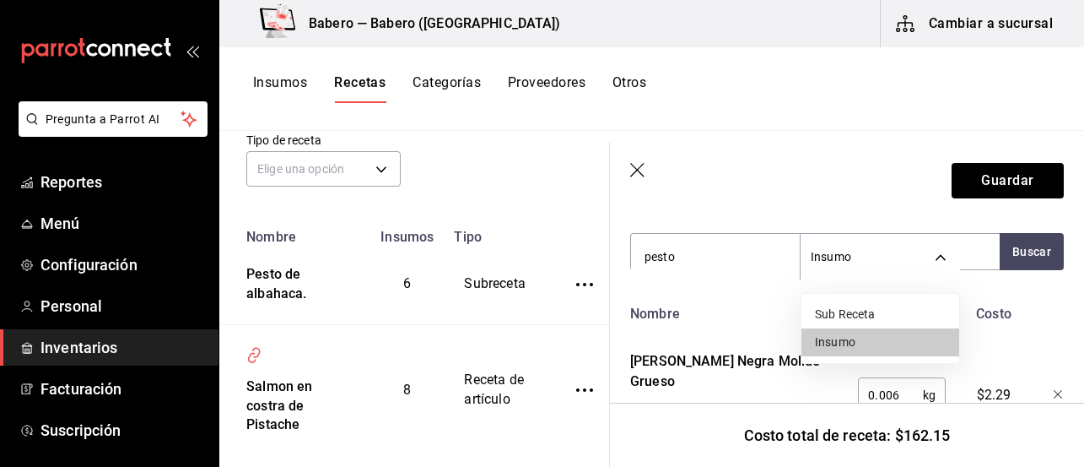
click at [854, 317] on li "Sub Receta" at bounding box center [881, 314] width 158 height 28
type input "SUBRECIPE"
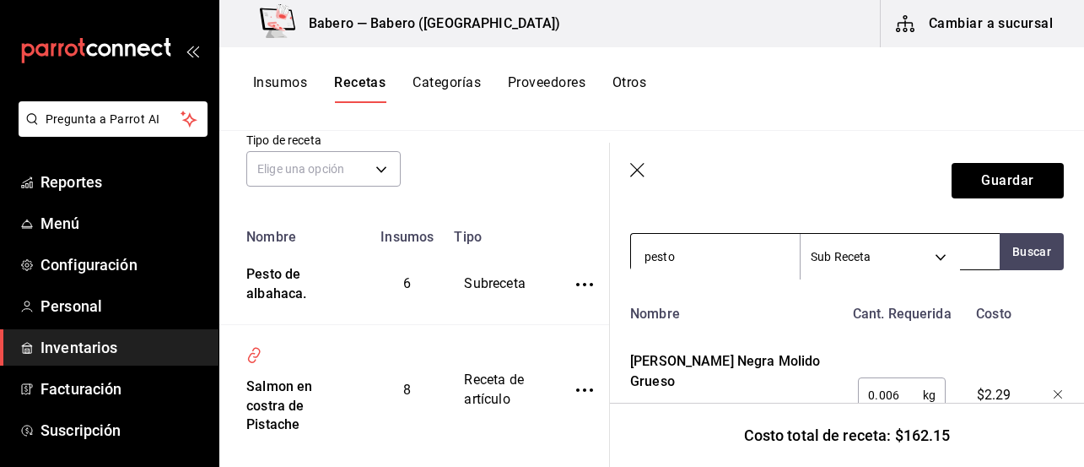
click at [732, 255] on input "pesto" at bounding box center [715, 256] width 169 height 35
type input "pesto"
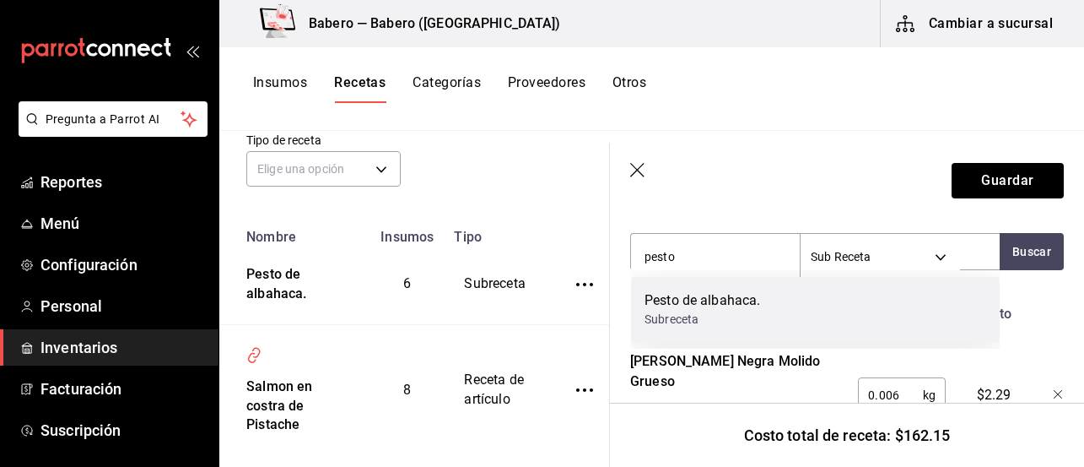
click at [664, 311] on div "Subreceta" at bounding box center [703, 319] width 116 height 18
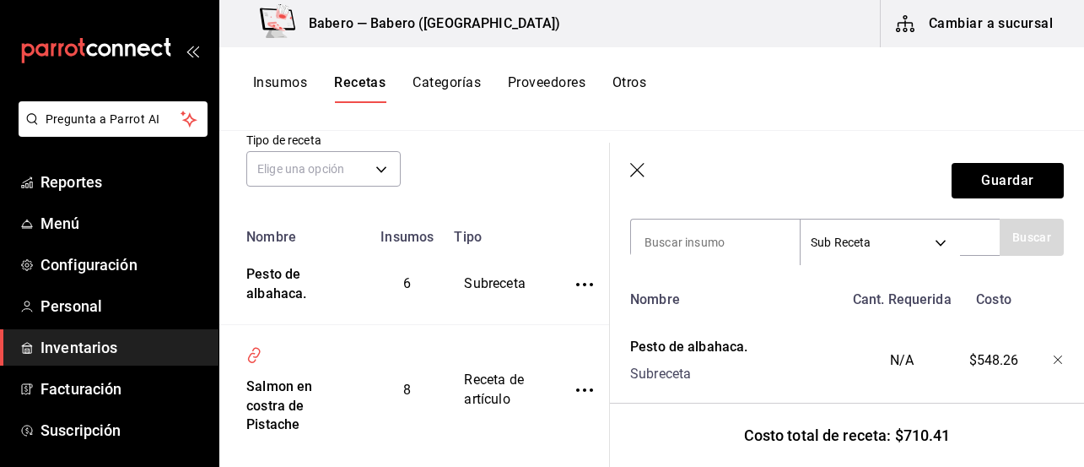
scroll to position [372, 0]
click at [907, 354] on div "N/A" at bounding box center [899, 356] width 111 height 54
click at [915, 288] on div "Cant. Requerida" at bounding box center [899, 295] width 111 height 27
click at [1021, 360] on icon "button" at bounding box center [1058, 358] width 8 height 8
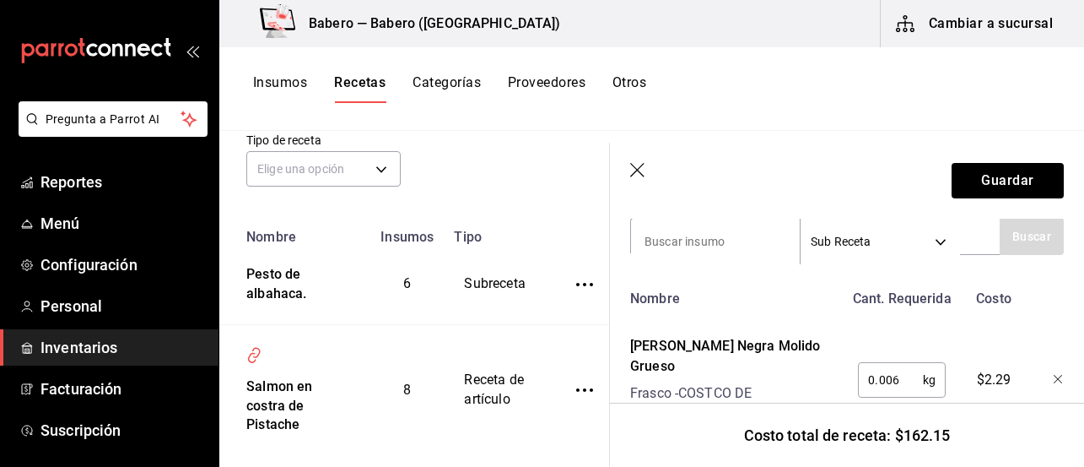
click at [449, 332] on td "Receta de artículo" at bounding box center [495, 390] width 102 height 132
click at [499, 214] on div "​ ​ Tipo de receta Elige una opción default" at bounding box center [414, 140] width 390 height 155
click at [645, 172] on icon "button" at bounding box center [638, 171] width 17 height 17
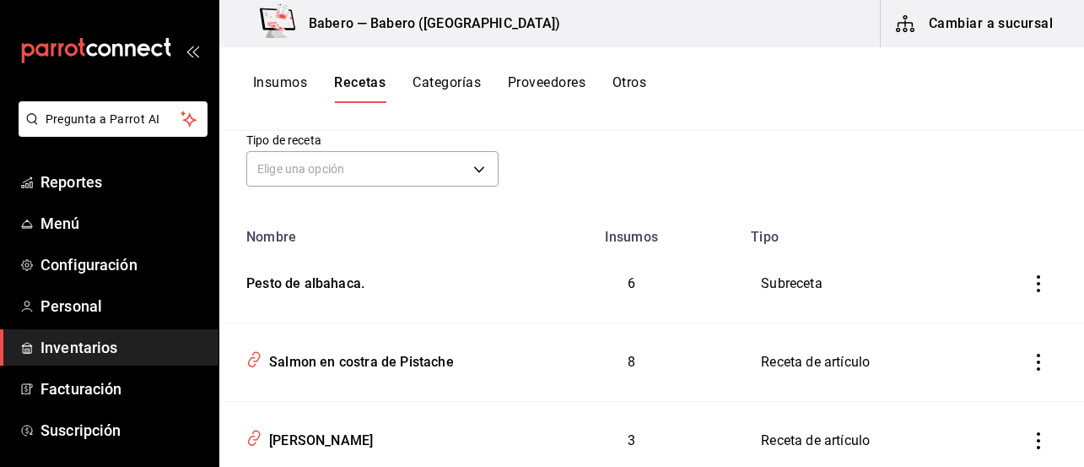
click at [775, 283] on td "Subreceta" at bounding box center [870, 284] width 259 height 78
click at [1021, 278] on icon "inventoriesTable" at bounding box center [1038, 283] width 17 height 17
click at [316, 283] on div at bounding box center [542, 233] width 1084 height 467
click at [316, 283] on div "Pesto de albahaca." at bounding box center [302, 280] width 125 height 26
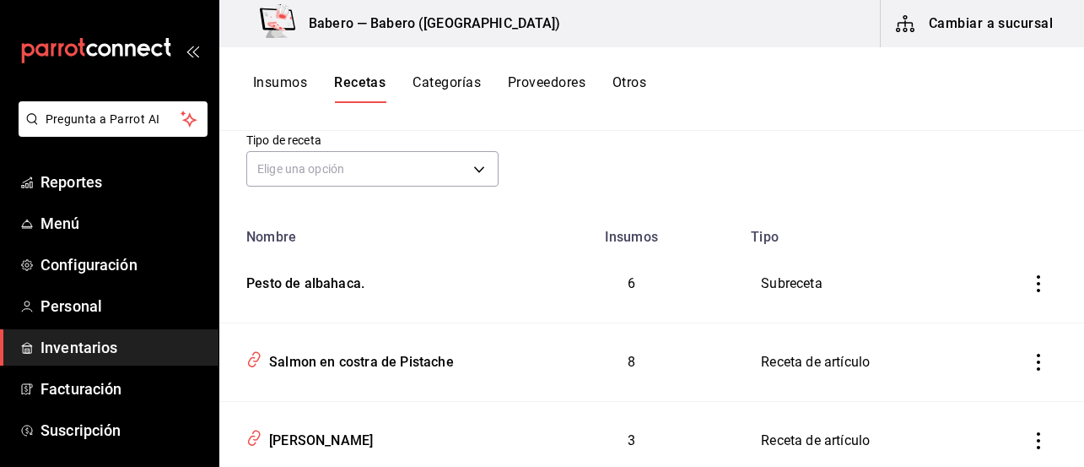
click at [316, 283] on div "Pesto de albahaca." at bounding box center [302, 280] width 125 height 26
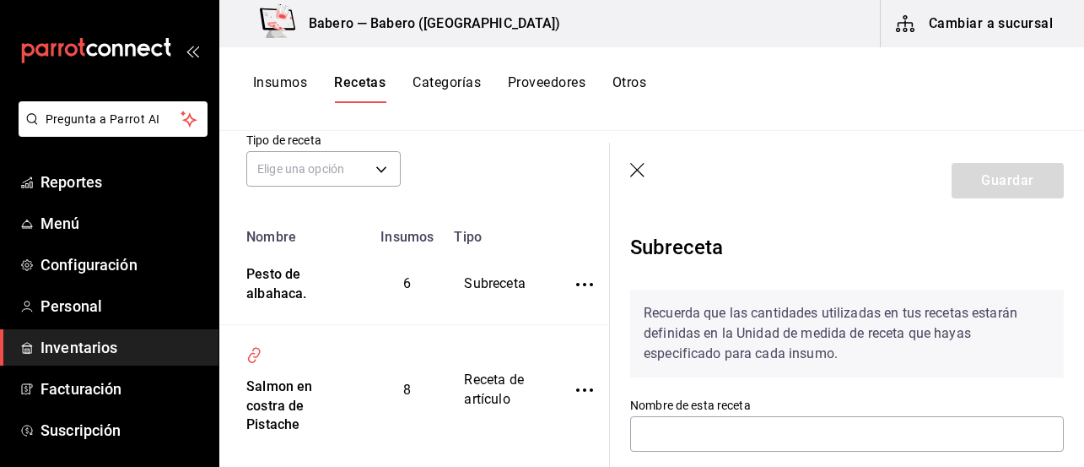
click at [316, 283] on div "Pesto de albahaca." at bounding box center [295, 281] width 111 height 46
type input "Pesto de albahaca."
